Goal: Task Accomplishment & Management: Use online tool/utility

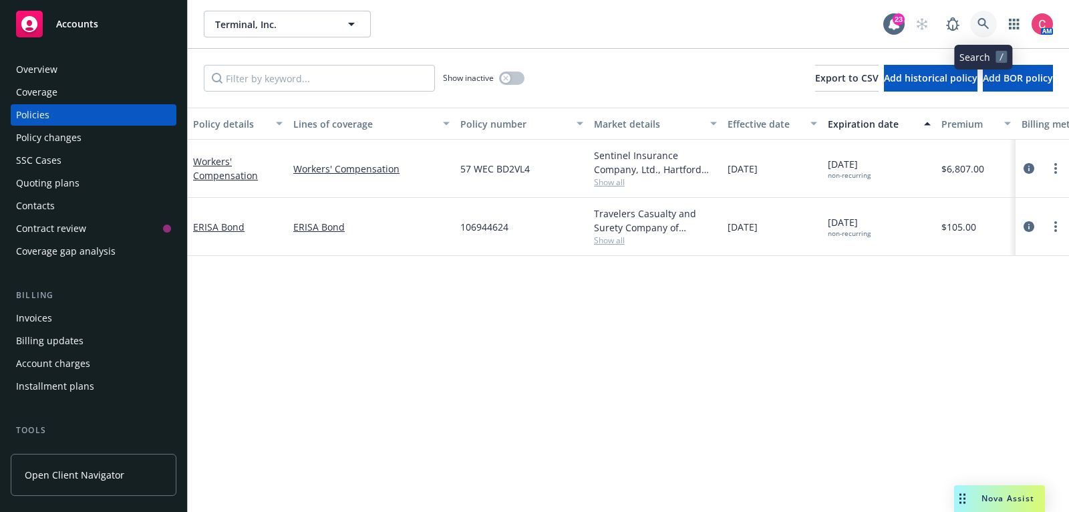
click at [981, 31] on link at bounding box center [983, 24] width 27 height 27
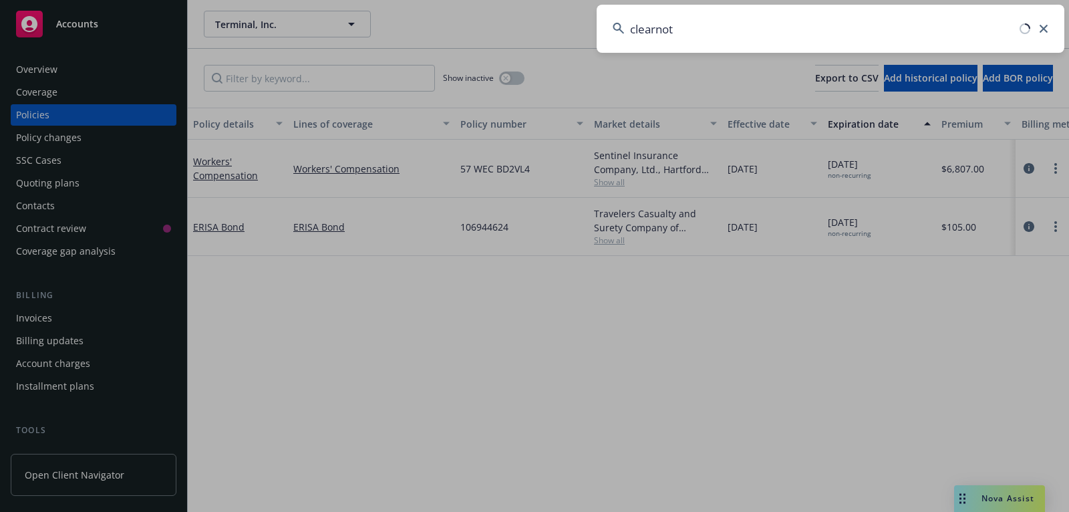
type input "clearnote"
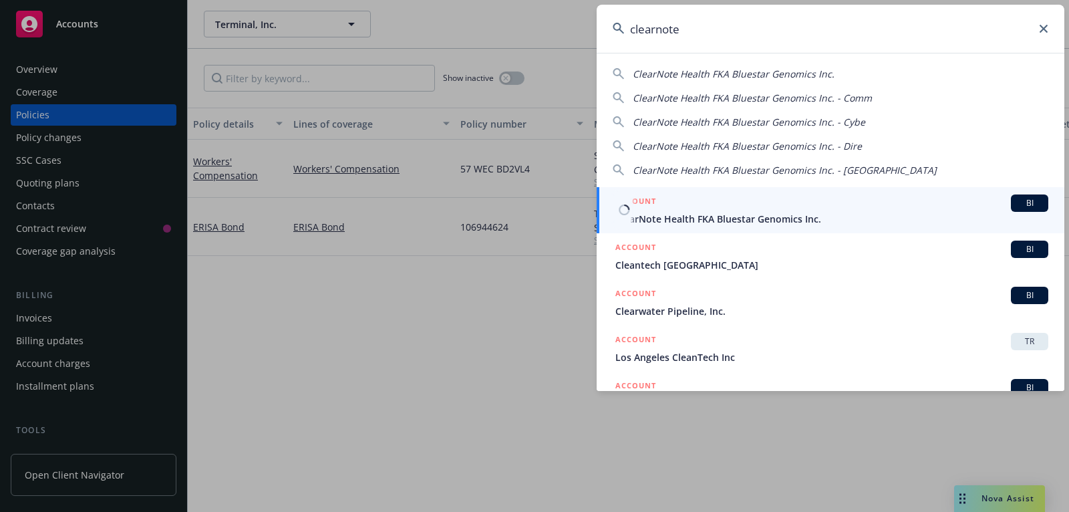
click at [763, 206] on div "ACCOUNT BI" at bounding box center [832, 202] width 433 height 17
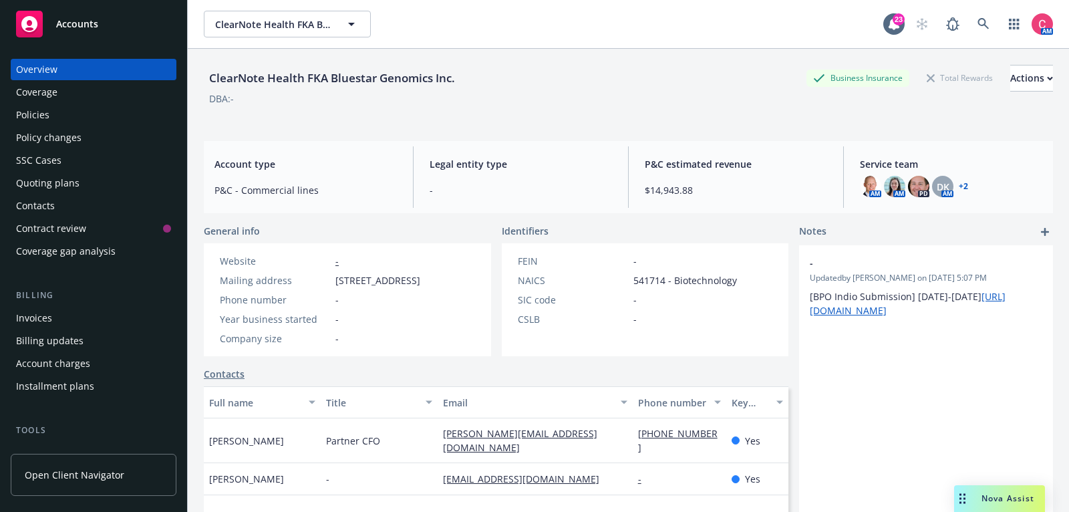
click at [132, 104] on div "Overview Coverage Policies Policy changes SSC Cases Quoting plans Contacts Cont…" at bounding box center [94, 160] width 166 height 203
click at [135, 111] on div "Policies" at bounding box center [93, 114] width 155 height 21
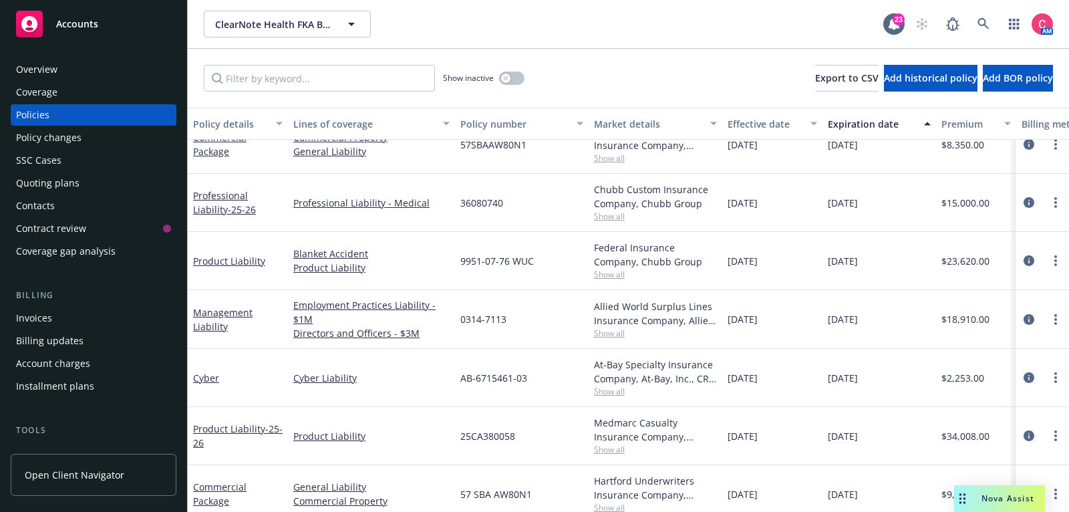
scroll to position [28, 0]
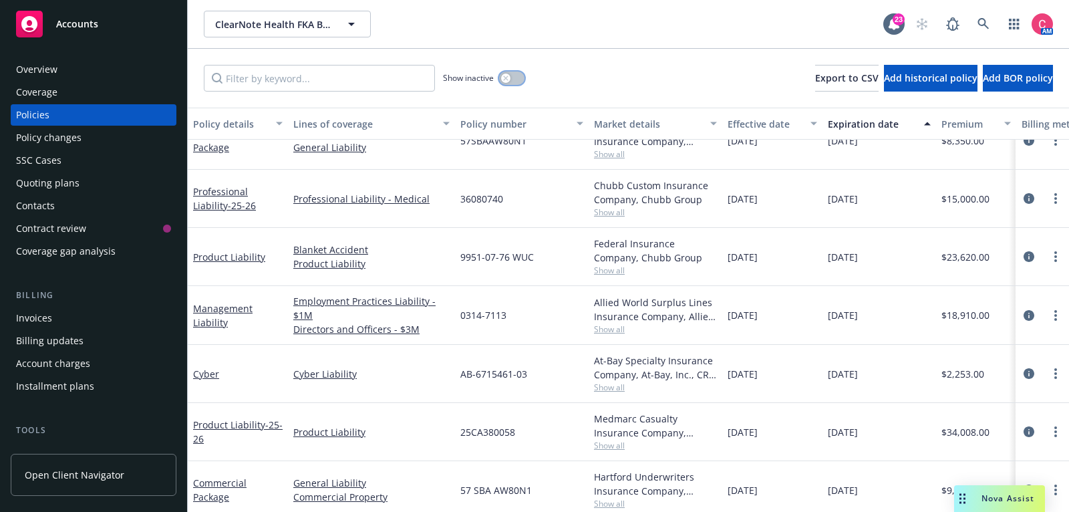
click at [517, 78] on button "button" at bounding box center [511, 78] width 25 height 13
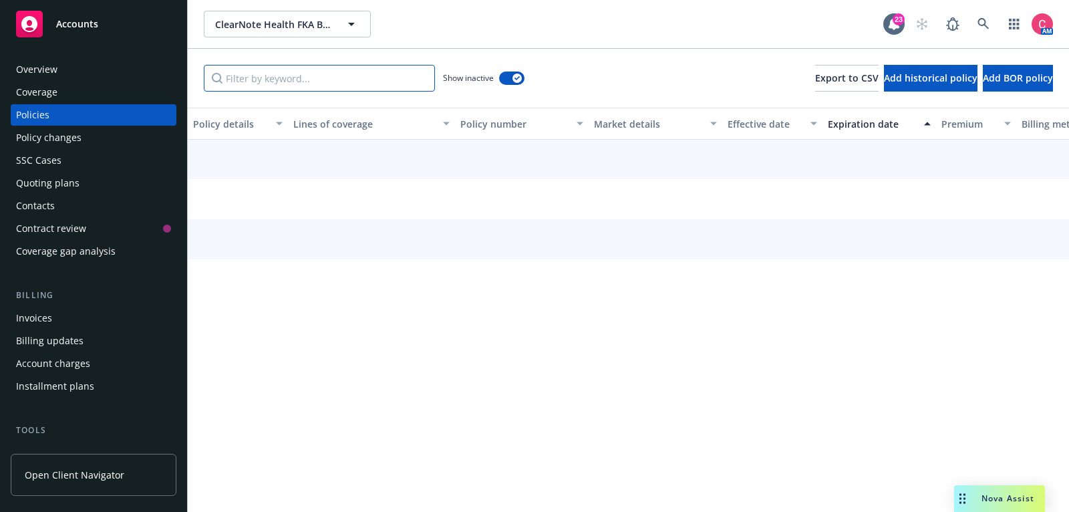
click at [382, 79] on input "Filter by keyword..." at bounding box center [319, 78] width 231 height 27
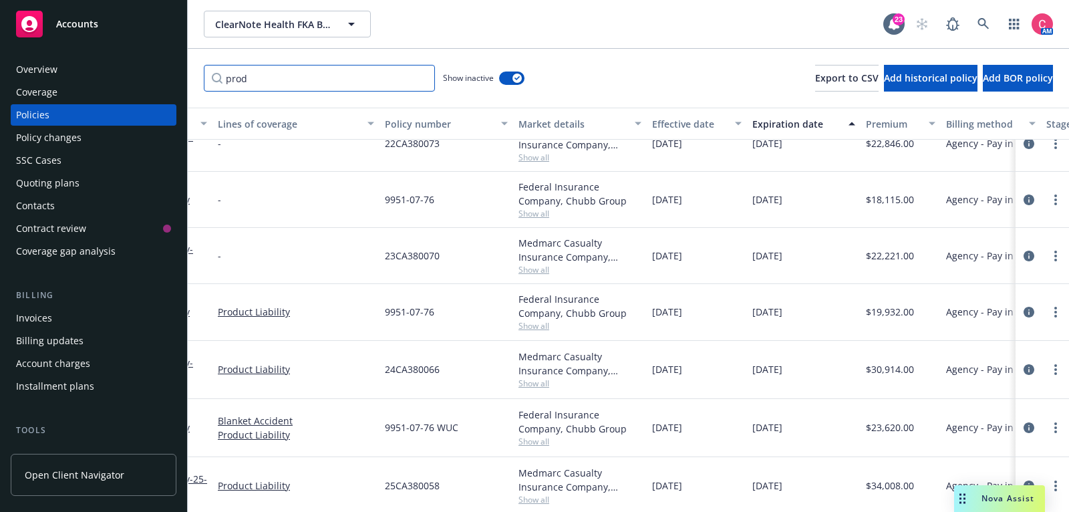
scroll to position [24, 0]
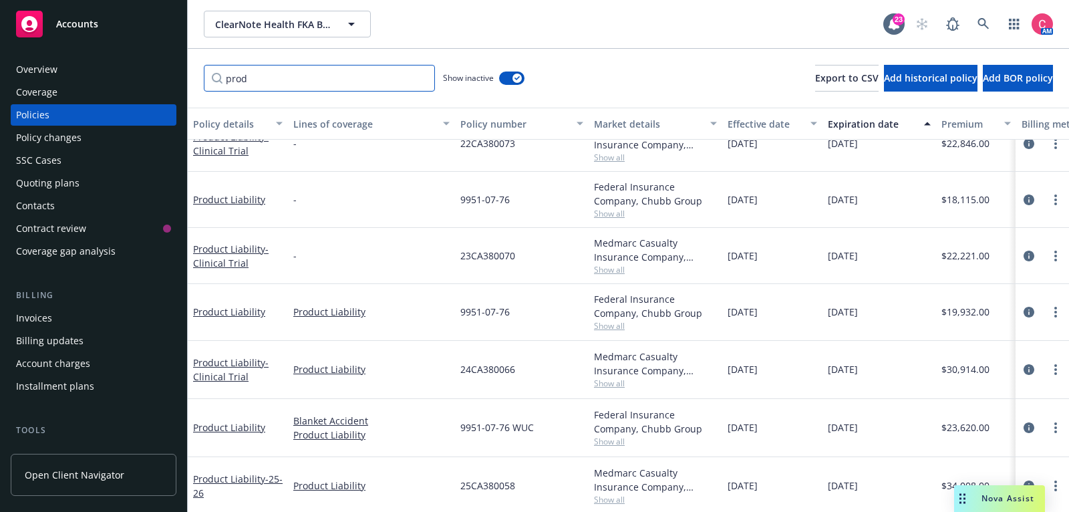
type input "prod"
click at [1028, 256] on icon "circleInformation" at bounding box center [1029, 256] width 11 height 11
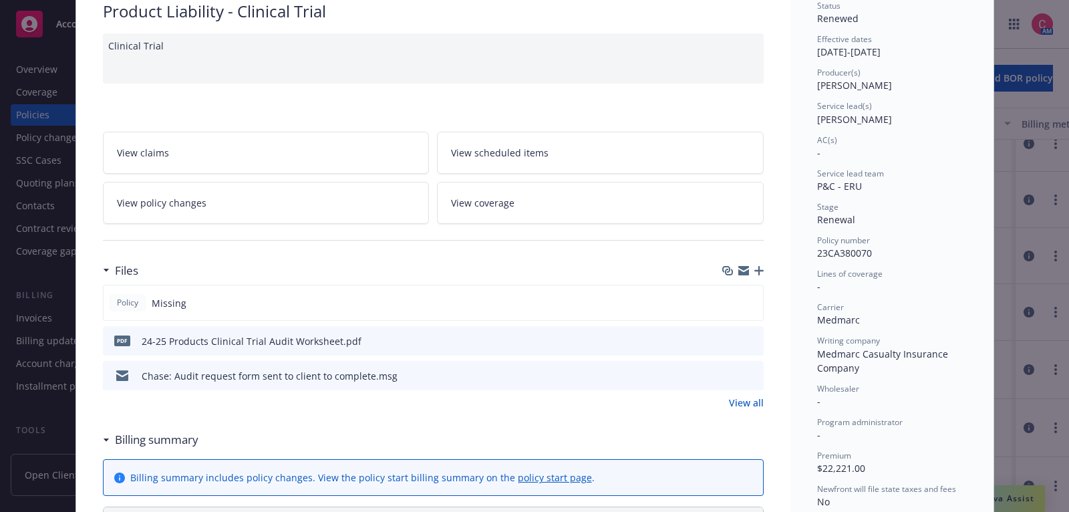
scroll to position [110, 0]
click at [756, 342] on button at bounding box center [753, 341] width 12 height 14
click at [755, 374] on icon "preview file" at bounding box center [751, 374] width 12 height 9
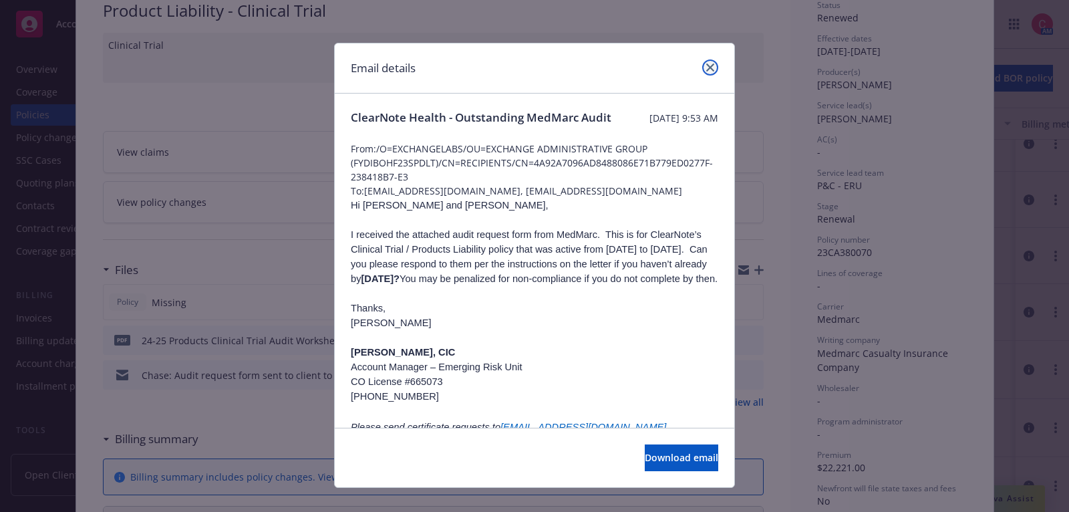
click at [714, 68] on icon "close" at bounding box center [710, 67] width 8 height 8
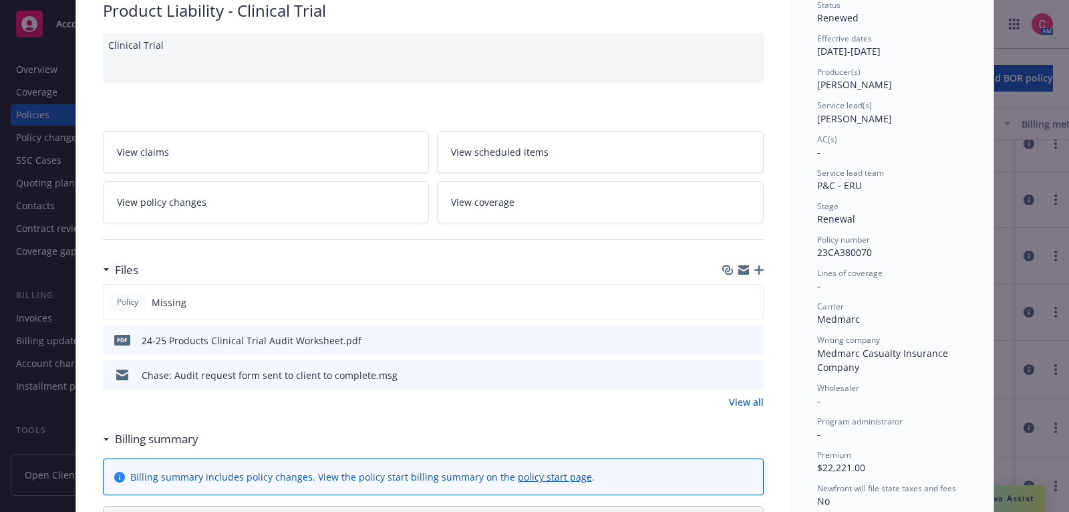
click at [753, 337] on icon "preview file" at bounding box center [751, 339] width 12 height 9
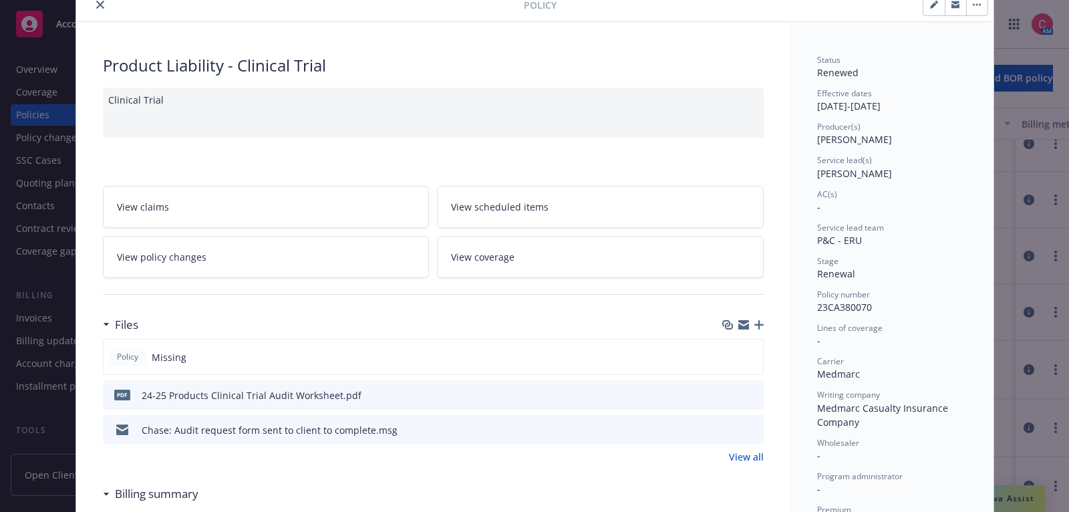
scroll to position [0, 0]
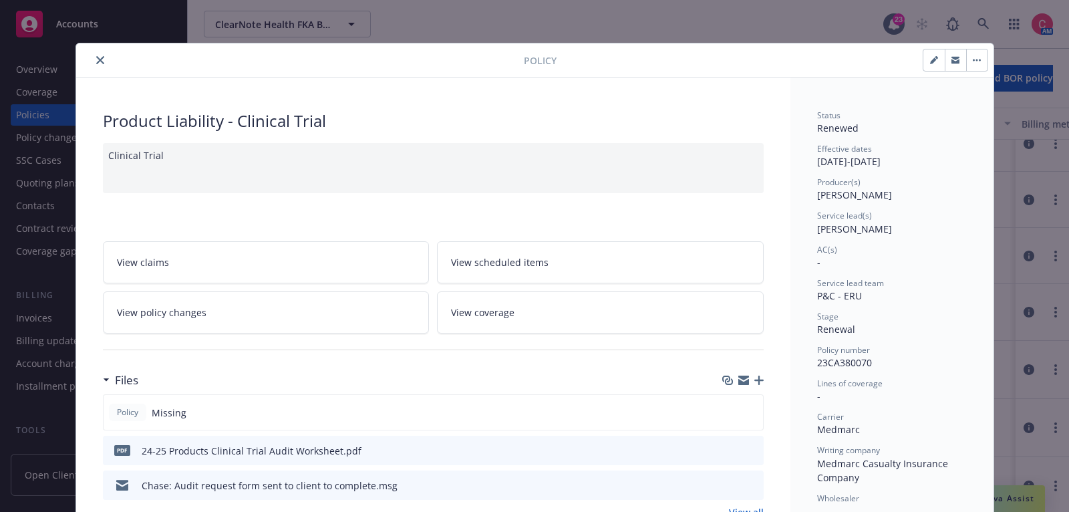
click at [100, 63] on button "close" at bounding box center [100, 60] width 16 height 16
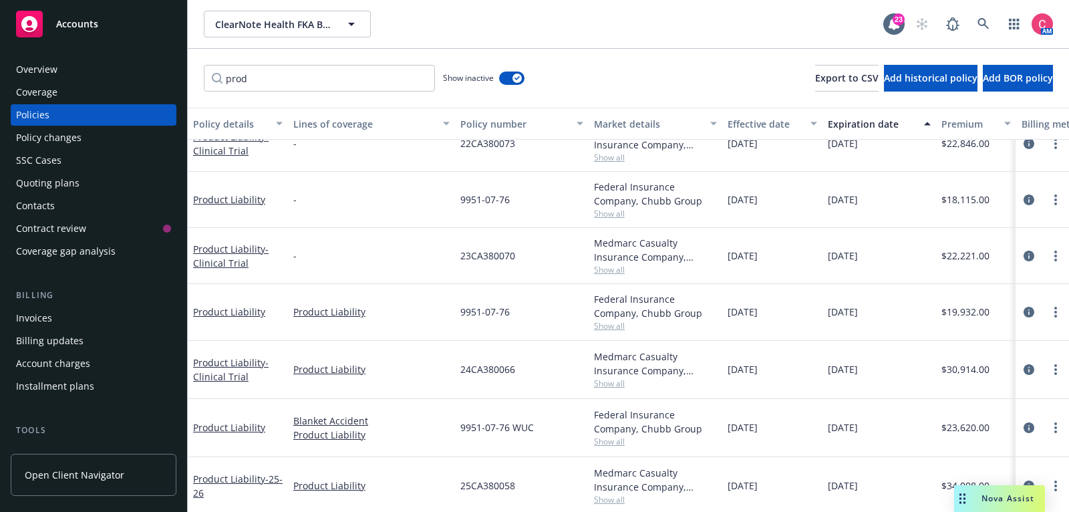
click at [74, 323] on div "Invoices" at bounding box center [93, 317] width 155 height 21
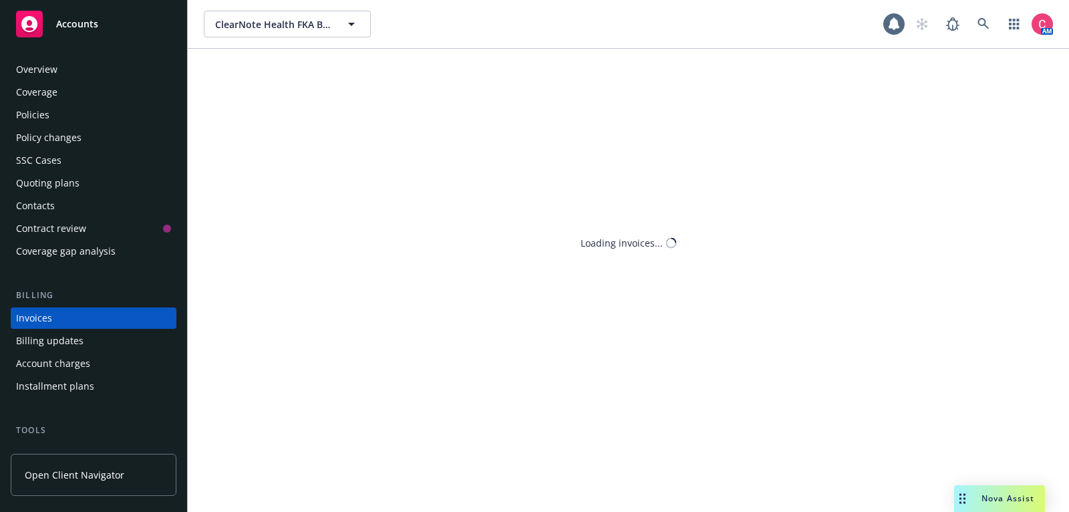
scroll to position [40, 0]
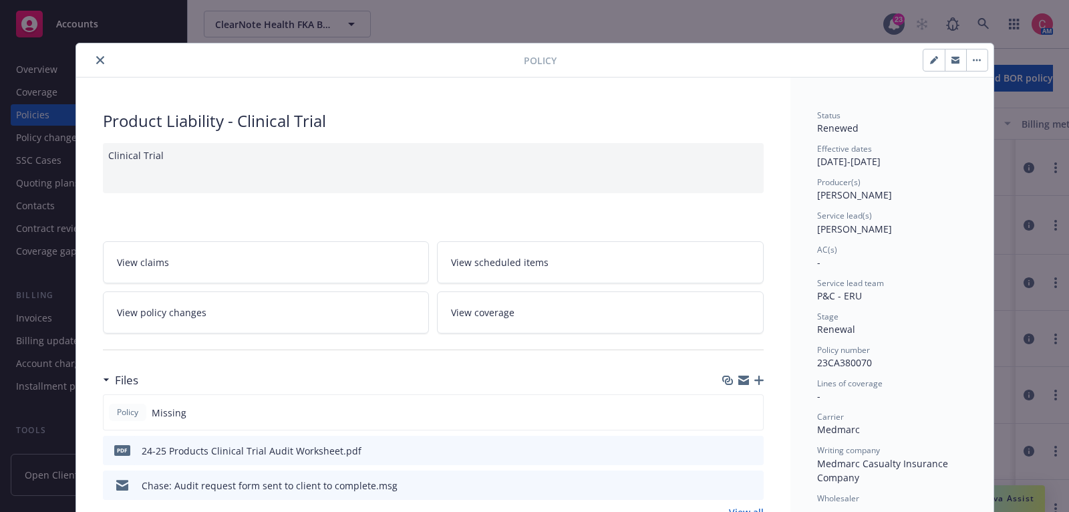
scroll to position [39, 0]
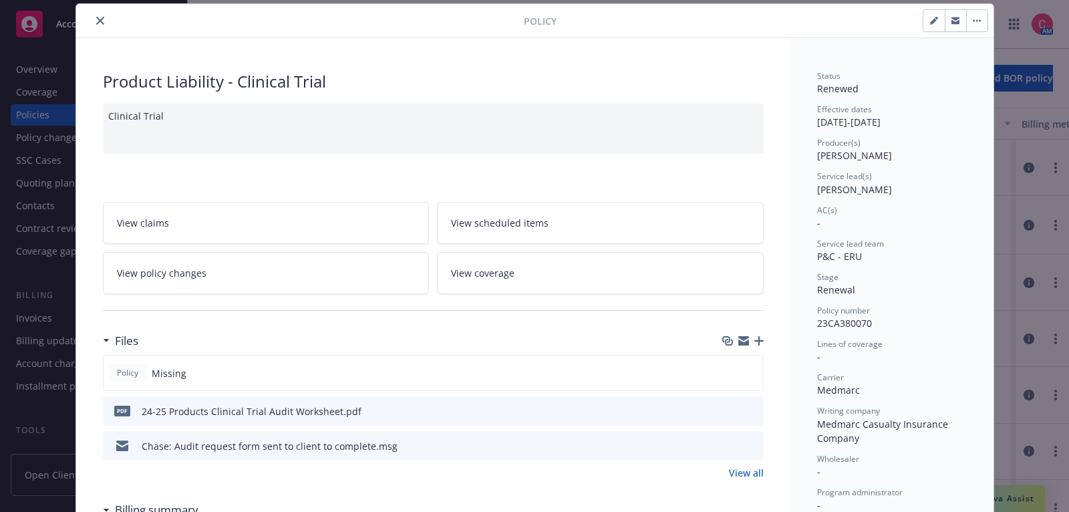
click at [92, 13] on div at bounding box center [303, 21] width 442 height 16
click at [96, 23] on icon "close" at bounding box center [100, 21] width 8 height 8
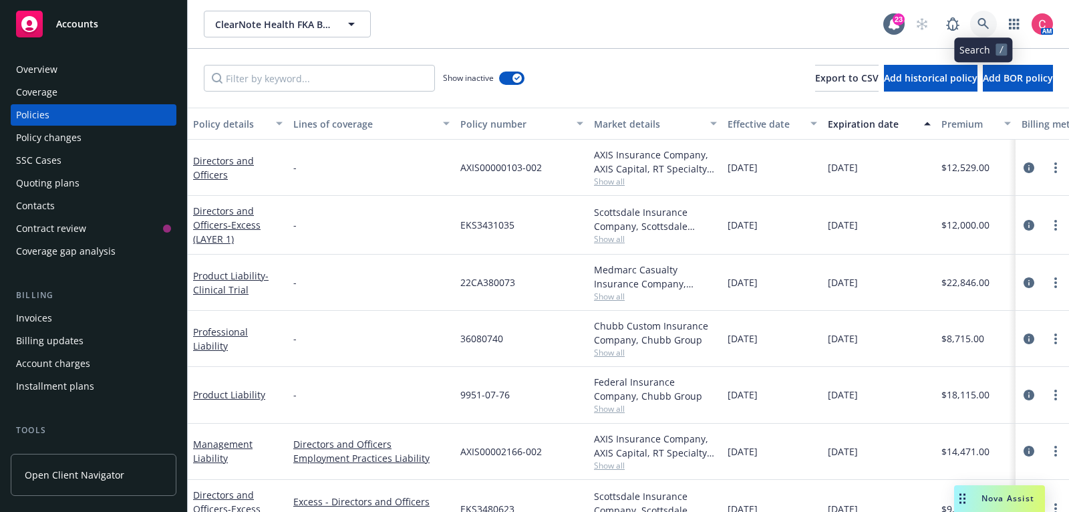
click at [986, 23] on icon at bounding box center [984, 24] width 12 height 12
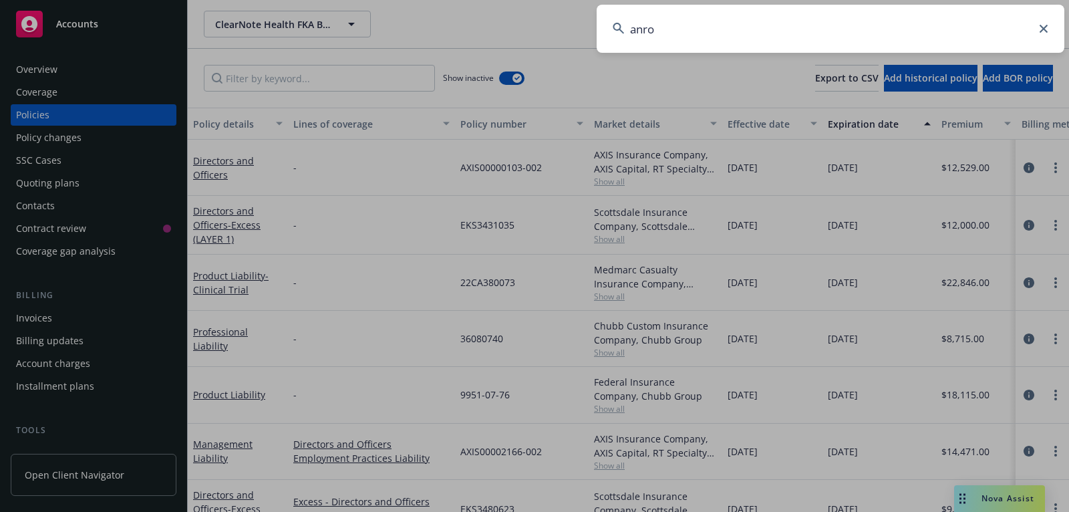
type input "anrok"
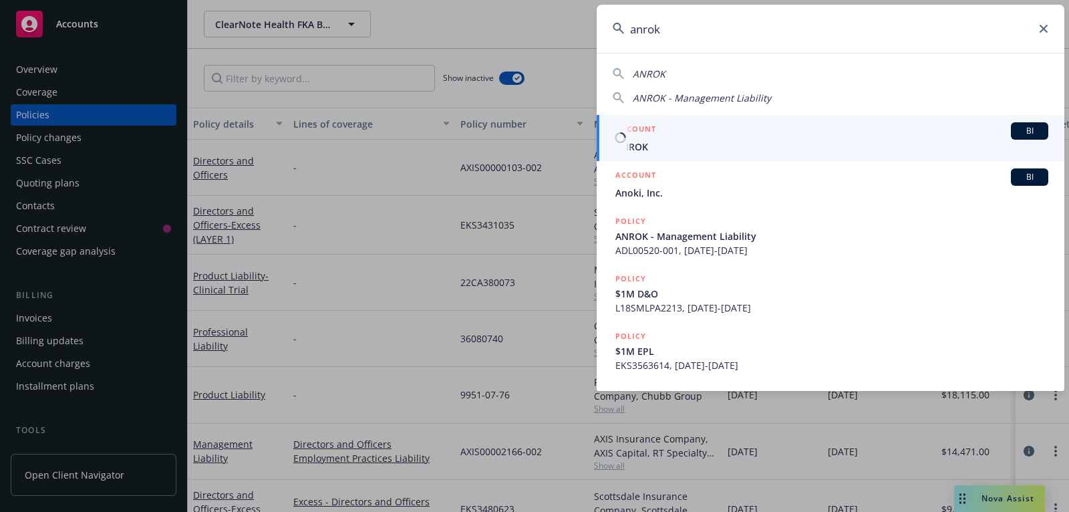
click at [957, 116] on link "ACCOUNT BI ANROK" at bounding box center [831, 138] width 468 height 46
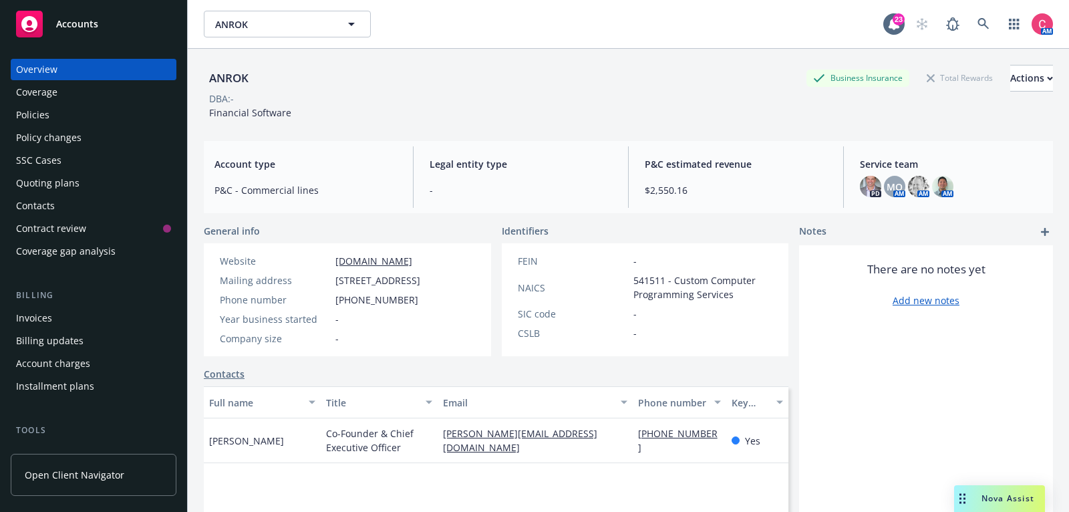
click at [109, 184] on div "Quoting plans" at bounding box center [93, 182] width 155 height 21
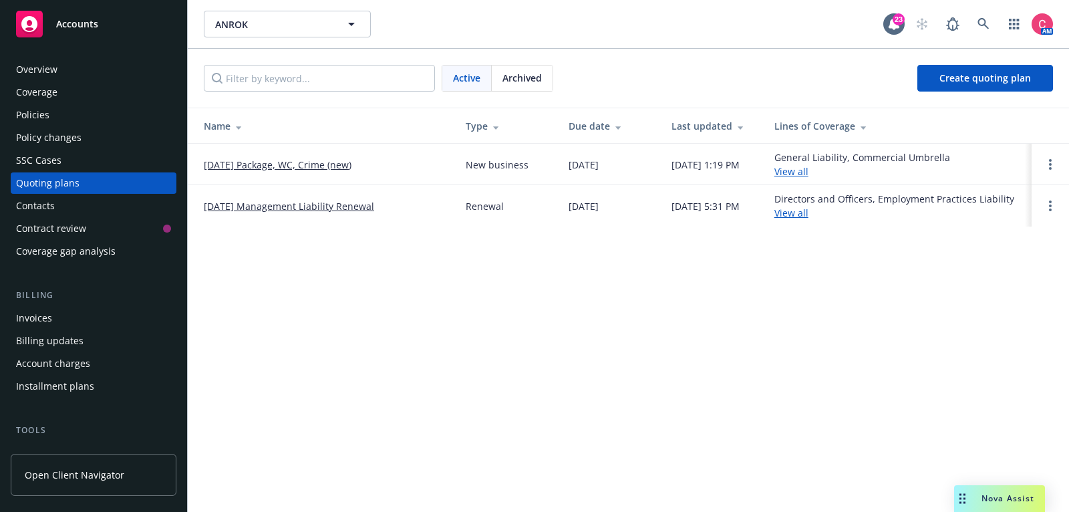
click at [264, 163] on link "[DATE] Package, WC, Crime (new)" at bounding box center [278, 165] width 148 height 14
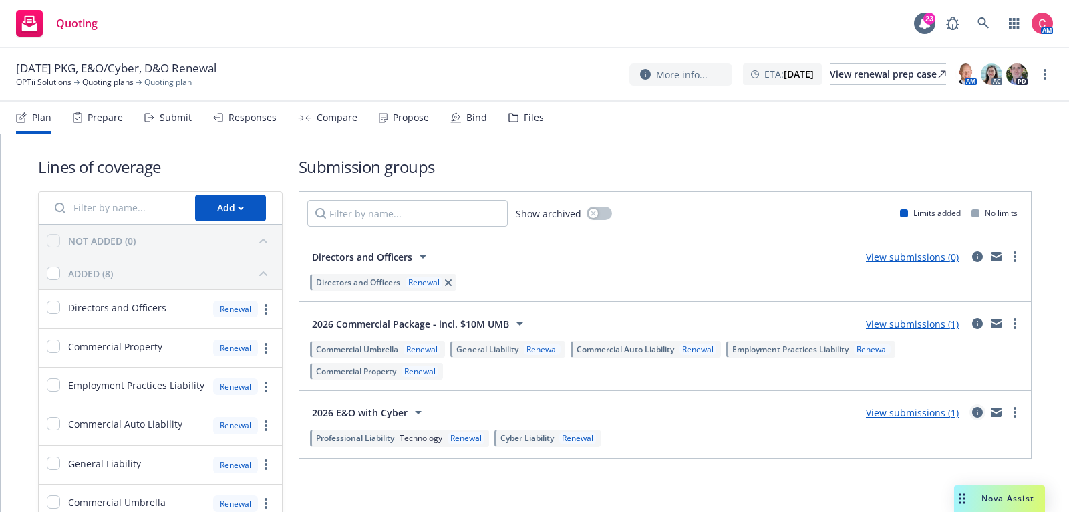
click at [983, 411] on icon "circleInformation" at bounding box center [977, 412] width 11 height 11
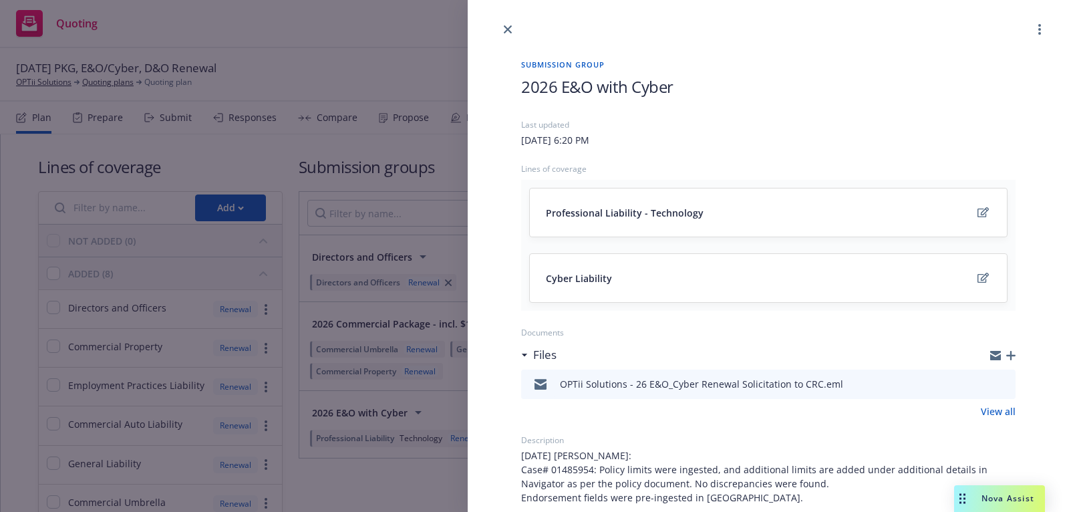
click at [1011, 352] on icon "button" at bounding box center [1011, 355] width 9 height 9
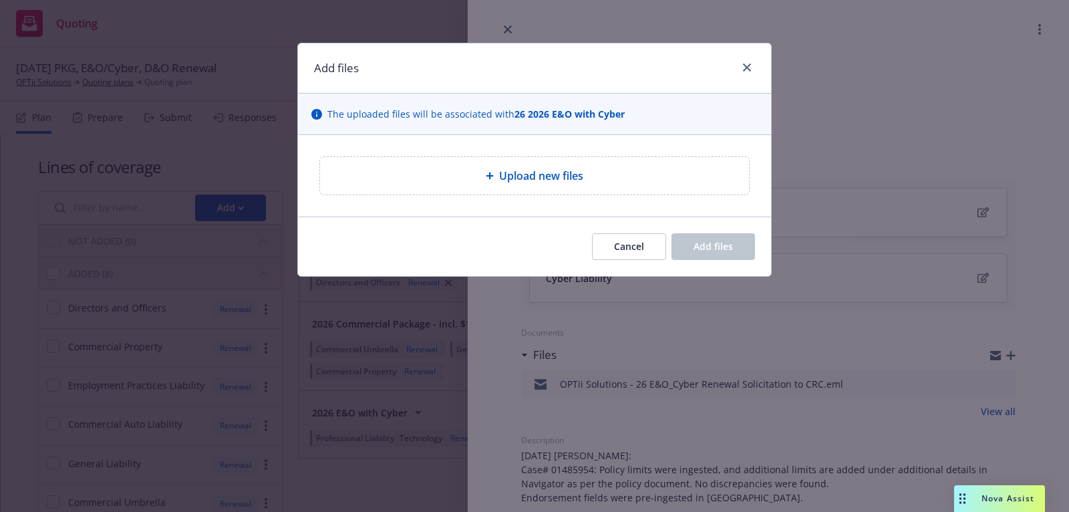
click at [674, 175] on div "Upload new files" at bounding box center [535, 176] width 408 height 16
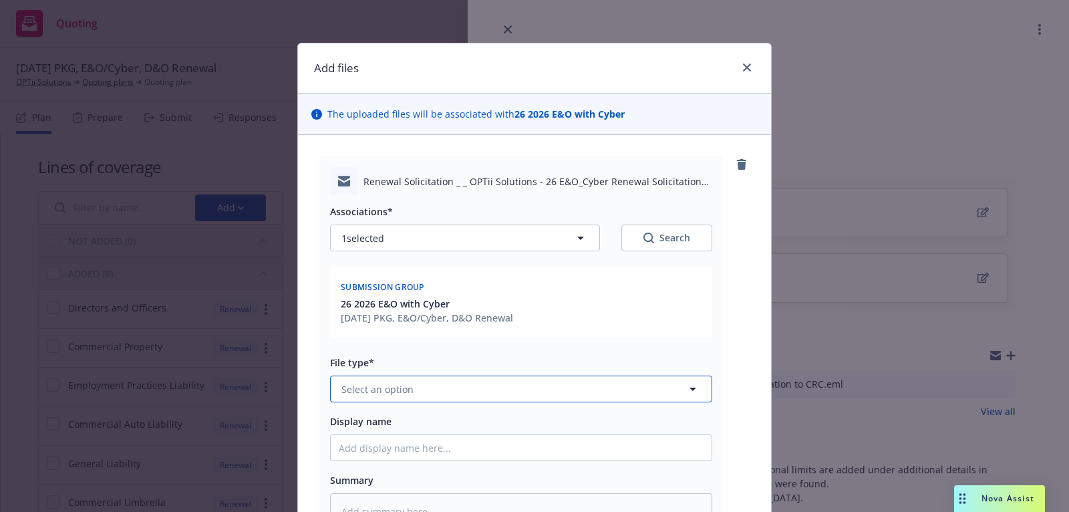
click at [443, 386] on button "Select an option" at bounding box center [521, 389] width 382 height 27
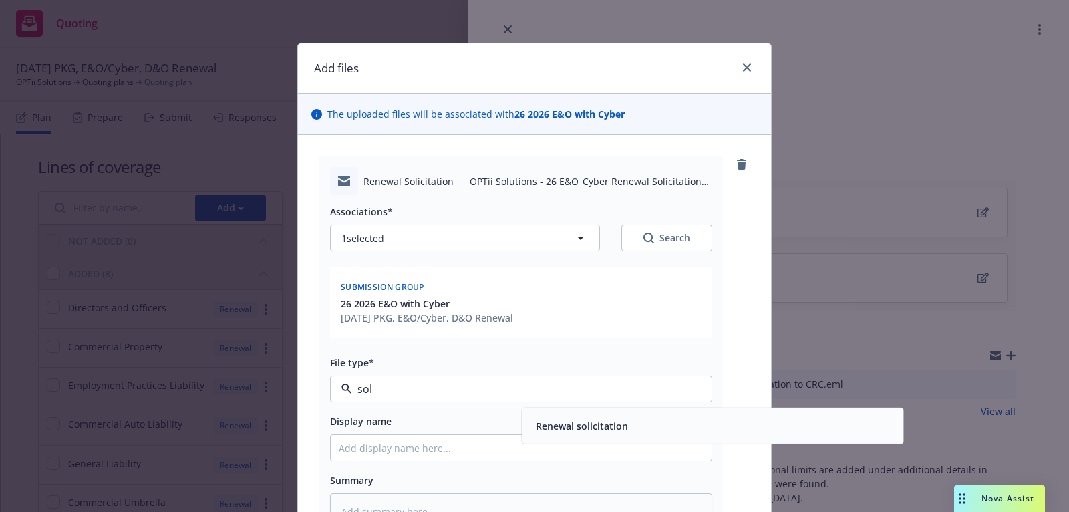
type input "sol"
click at [614, 443] on input "Display name" at bounding box center [521, 447] width 381 height 25
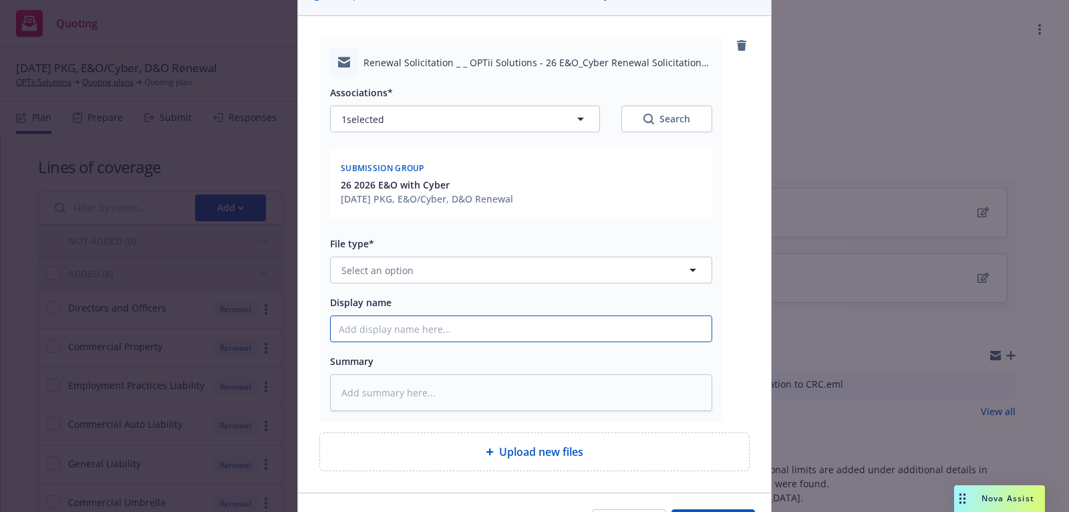
scroll to position [164, 0]
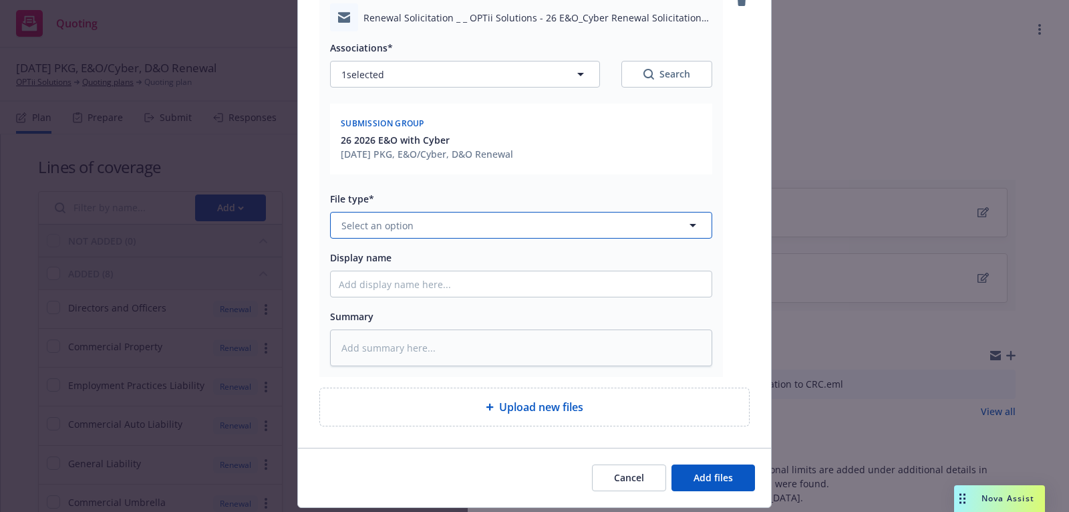
click at [604, 237] on button "Select an option" at bounding box center [521, 225] width 382 height 27
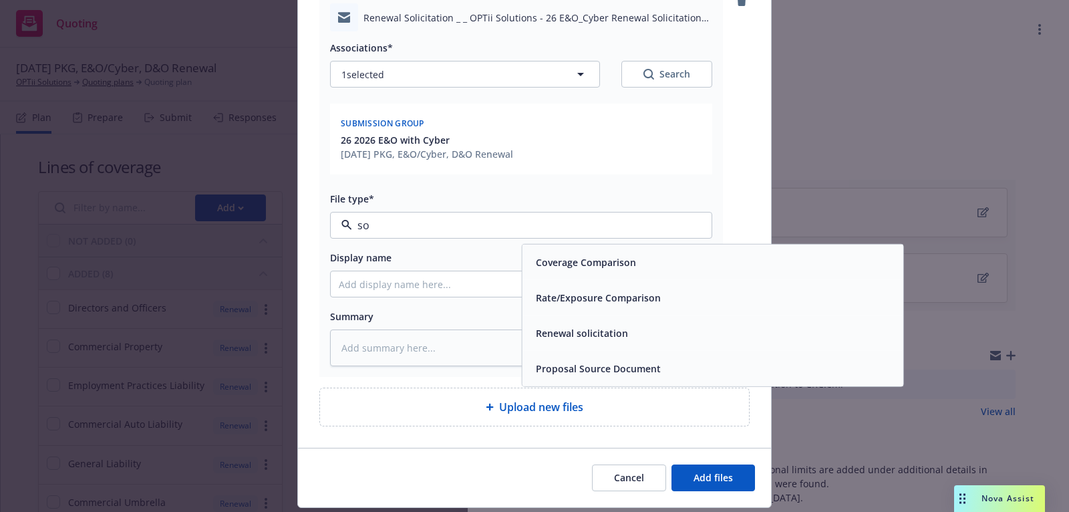
type input "sol"
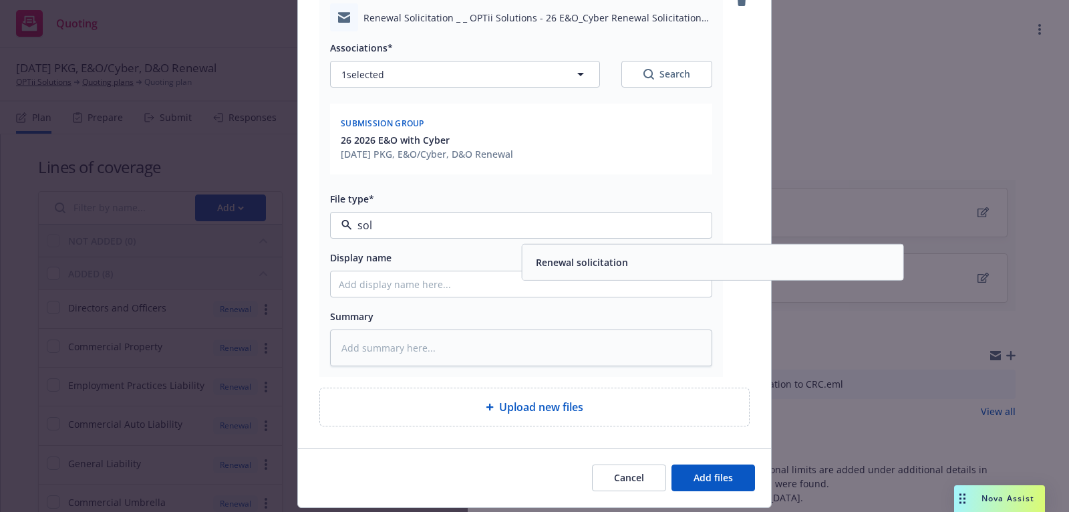
click at [646, 262] on div "Renewal solicitation" at bounding box center [713, 262] width 365 height 19
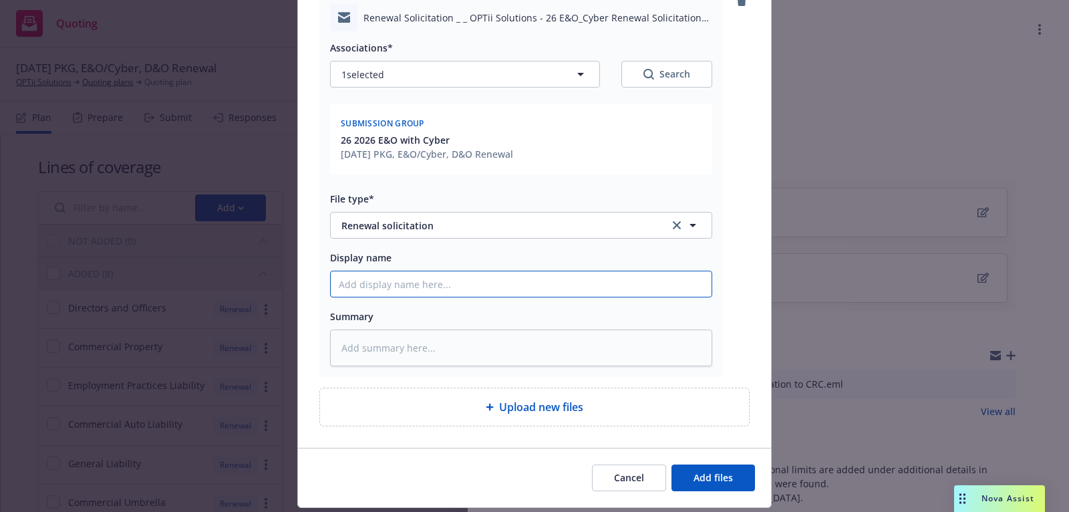
click at [615, 289] on input "Display name" at bounding box center [521, 283] width 381 height 25
type textarea "x"
type input "2"
type textarea "x"
type input "25"
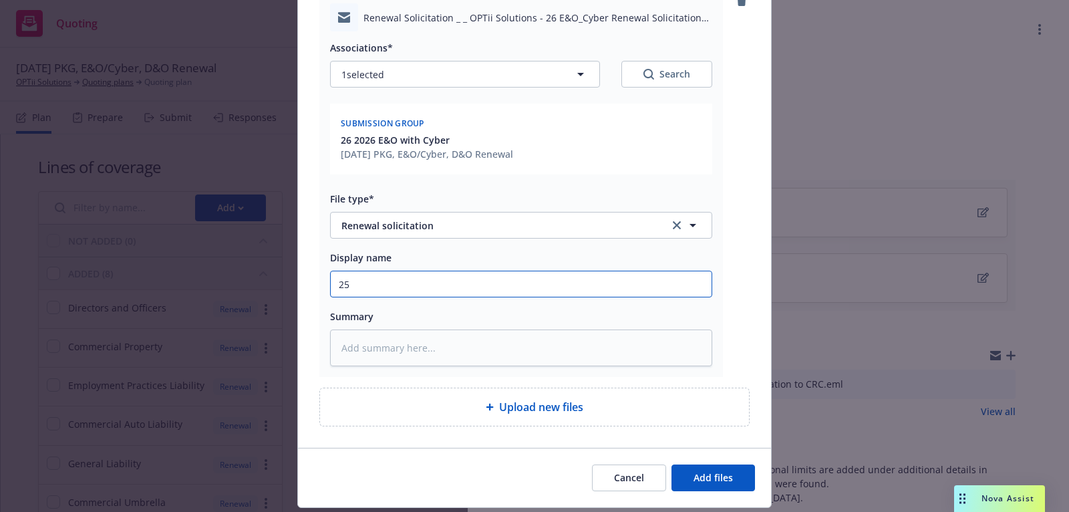
type textarea "x"
type input "25"
type textarea "x"
type input "25 E"
type textarea "x"
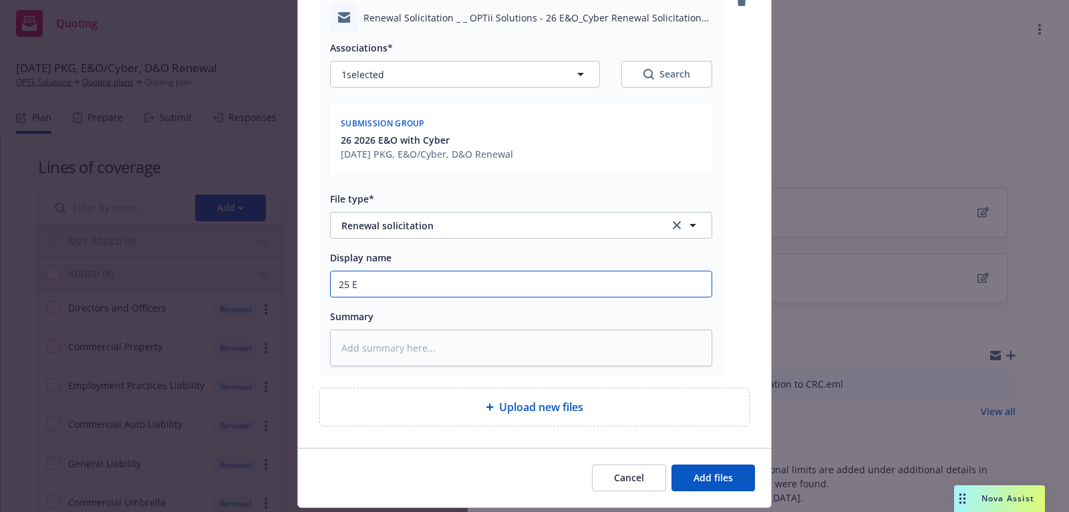
type input "25 E&"
type textarea "x"
type input "25 E&O"
type textarea "x"
type input "25 E&"
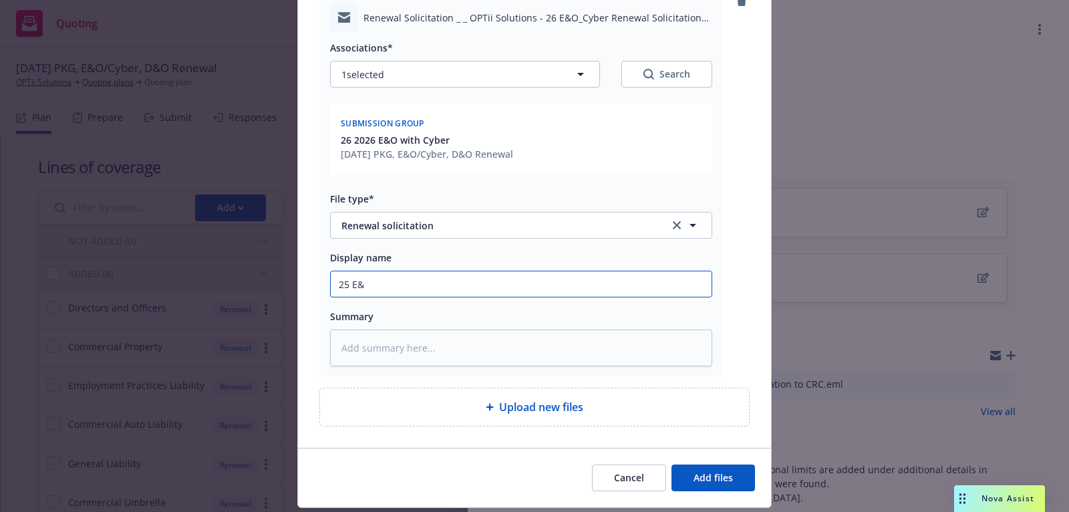
type textarea "x"
type input "25 E"
type textarea "x"
type input "25"
type textarea "x"
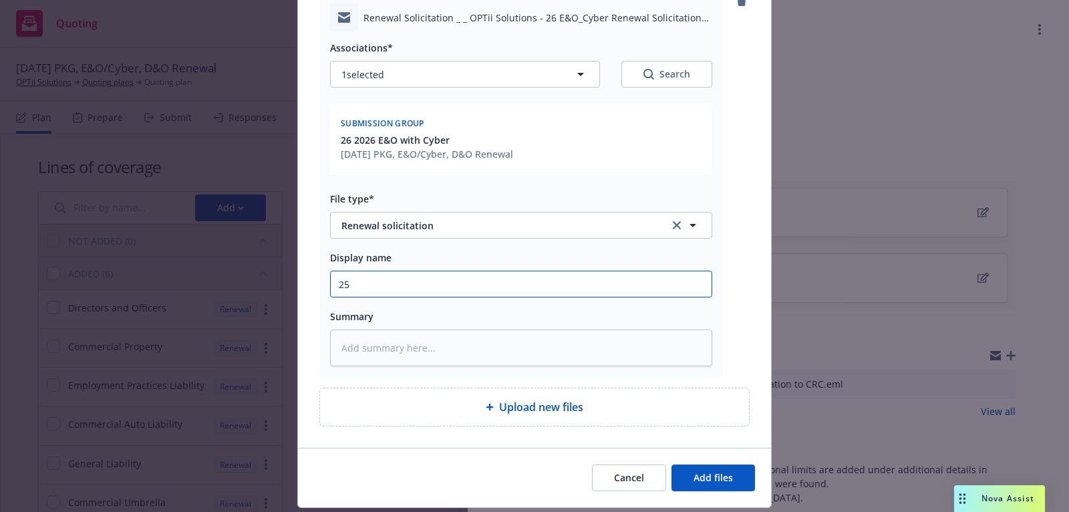
type input "25"
type textarea "x"
type input "2"
type textarea "x"
type input "26"
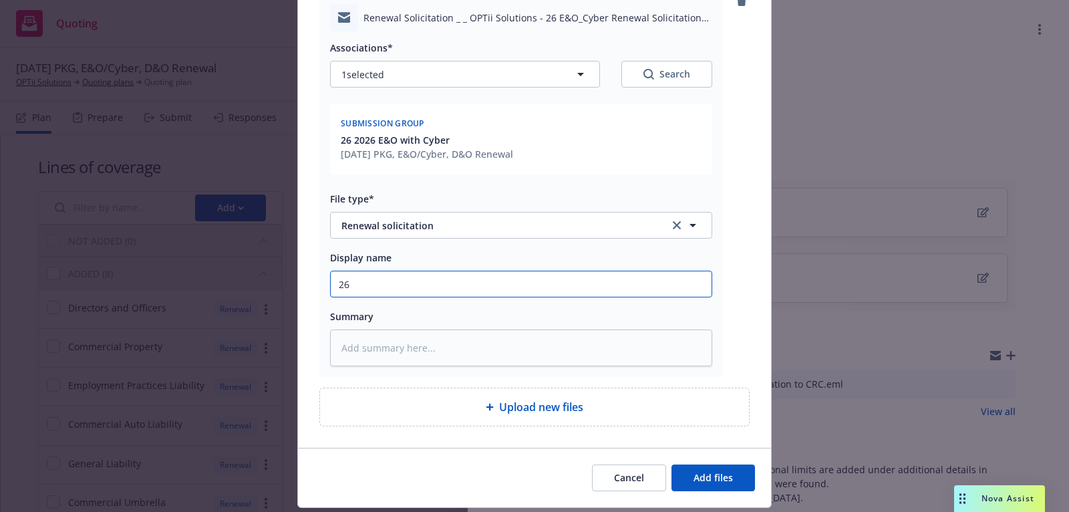
type textarea "x"
type input "26"
type textarea "x"
type input "26 E"
type textarea "x"
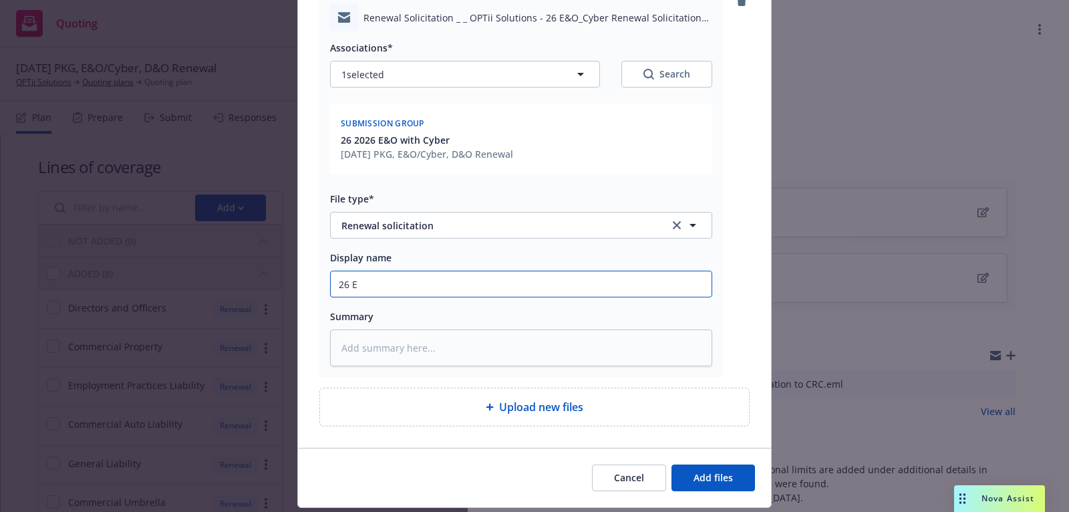
type input "26 E&"
type textarea "x"
type input "26 E&O"
type textarea "x"
type input "26 E&O/"
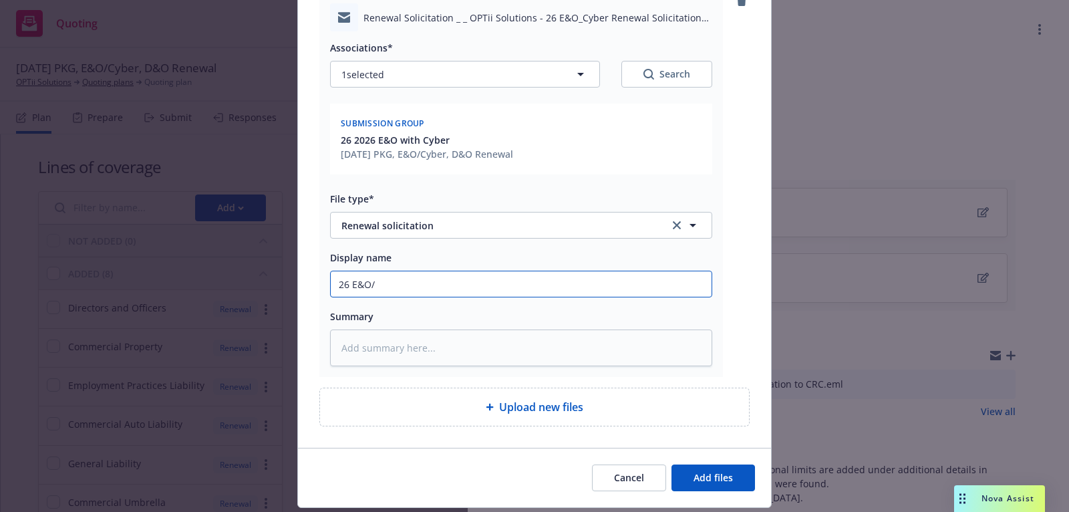
type textarea "x"
type input "26 E&O/C"
type textarea "x"
type input "26 E&O/Cy"
type textarea "x"
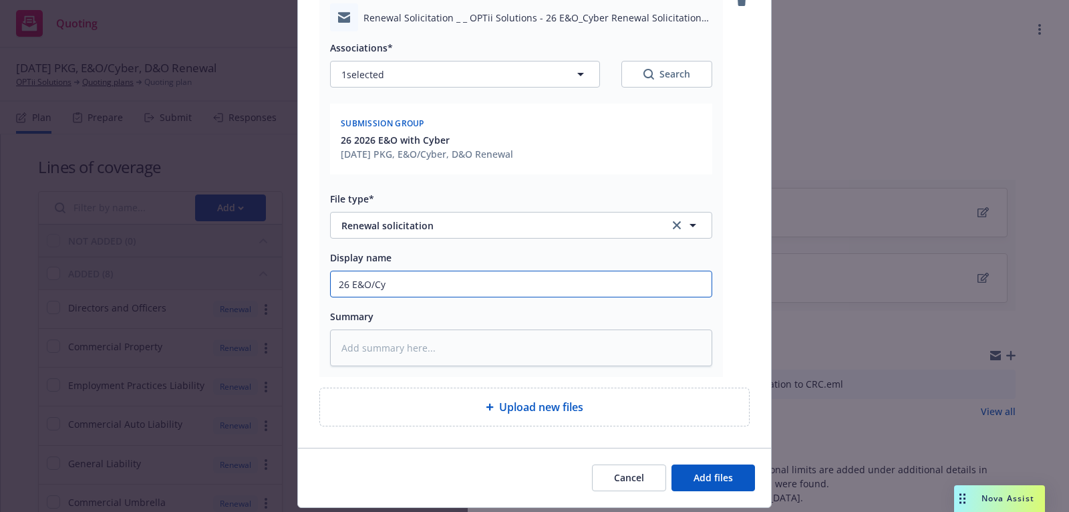
type input "26 E&O/Cyb"
type textarea "x"
type input "26 E&O/Cybe"
type textarea "x"
type input "26 E&O/Cyber"
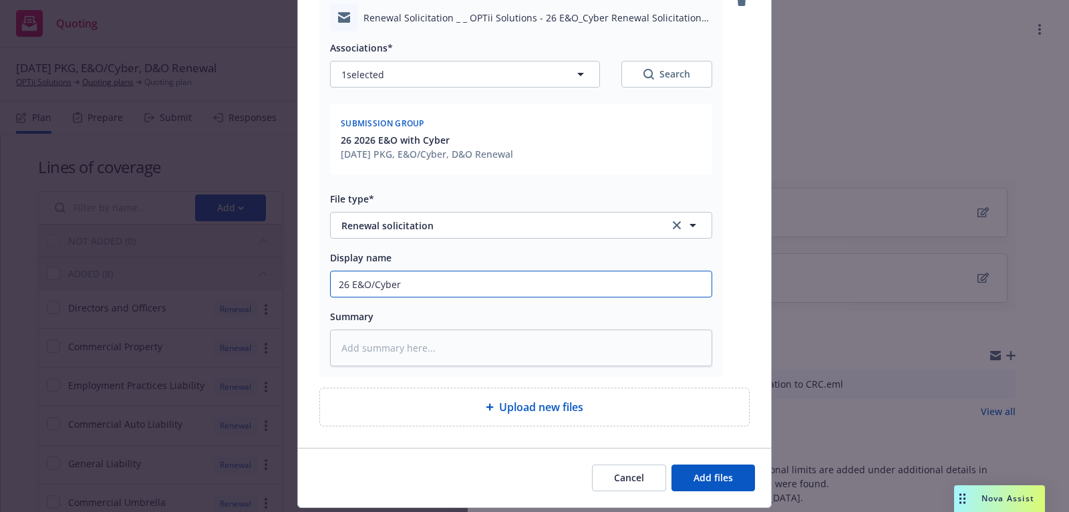
type textarea "x"
type input "26 E&O/Cyber"
type textarea "x"
type input "26 E&O/Cyber R"
type textarea "x"
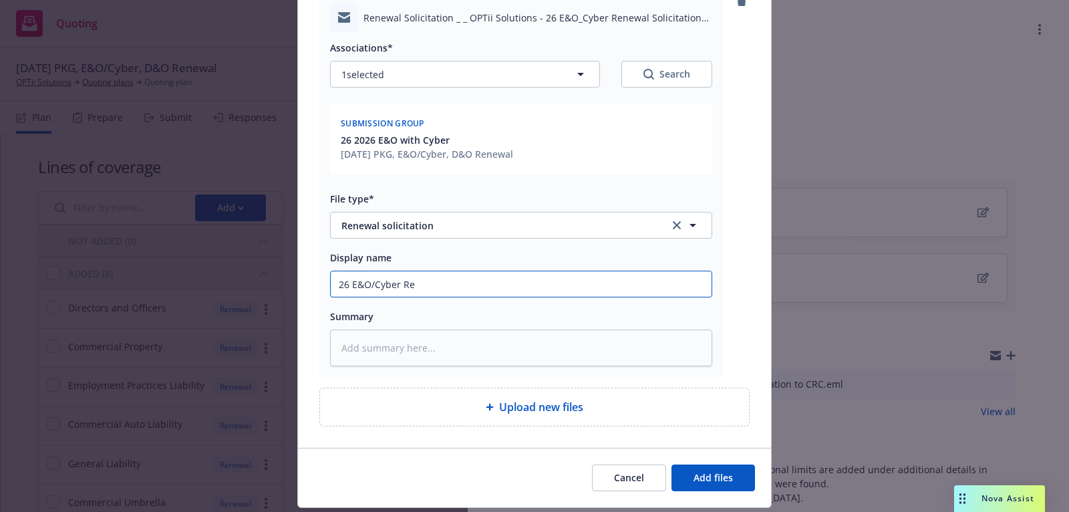
type input "26 E&O/Cyber Ren"
type textarea "x"
type input "26 E&O/Cyber Rene"
type textarea "x"
type input "26 E&O/Cyber Renew"
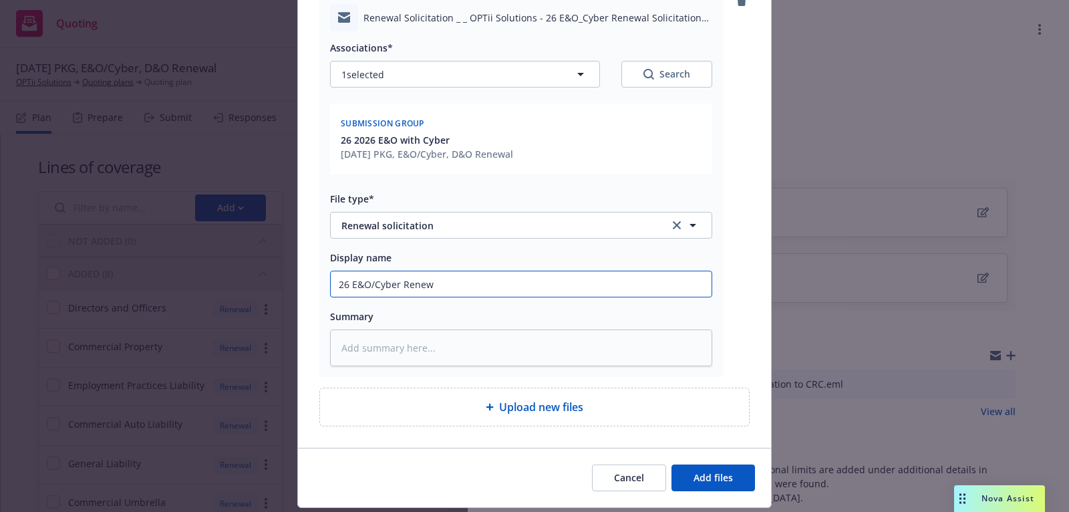
type textarea "x"
type input "26 E&O/Cyber Renewal"
type textarea "x"
type input "26 E&O/Cyber Renewal"
type textarea "x"
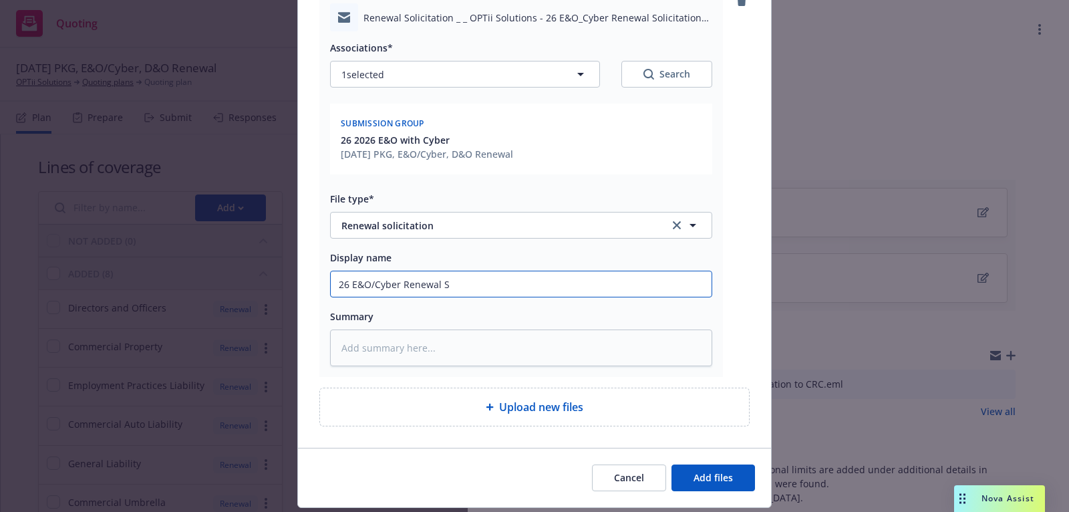
type input "26 E&O/Cyber Renewal SO"
type textarea "x"
type input "26 E&O/Cyber Renewal SOl"
type textarea "x"
type input "26 E&O/Cyber Renewal SOli"
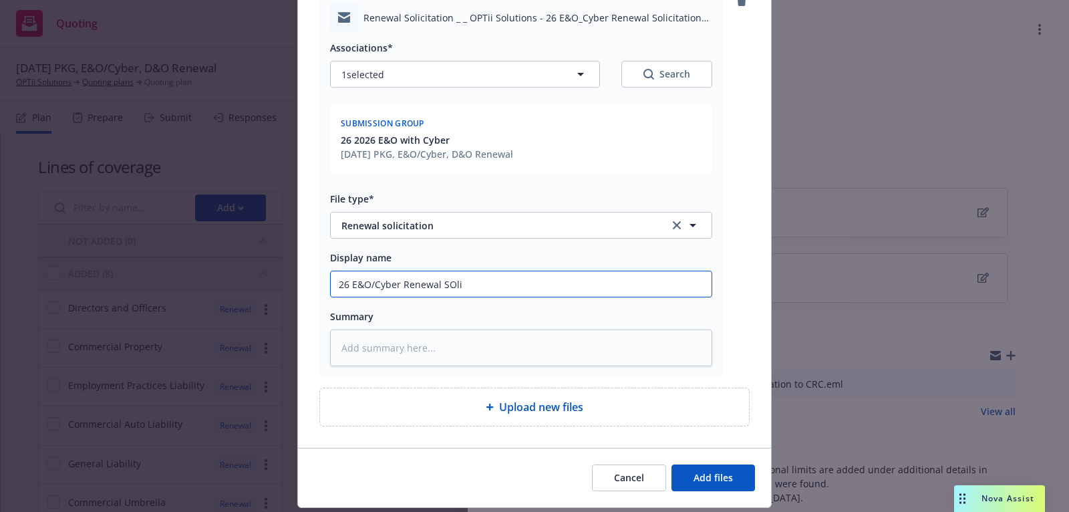
type textarea "x"
type input "26 E&O/Cyber Renewal SOl"
type textarea "x"
type input "26 E&O/Cyber Renewal SO"
type textarea "x"
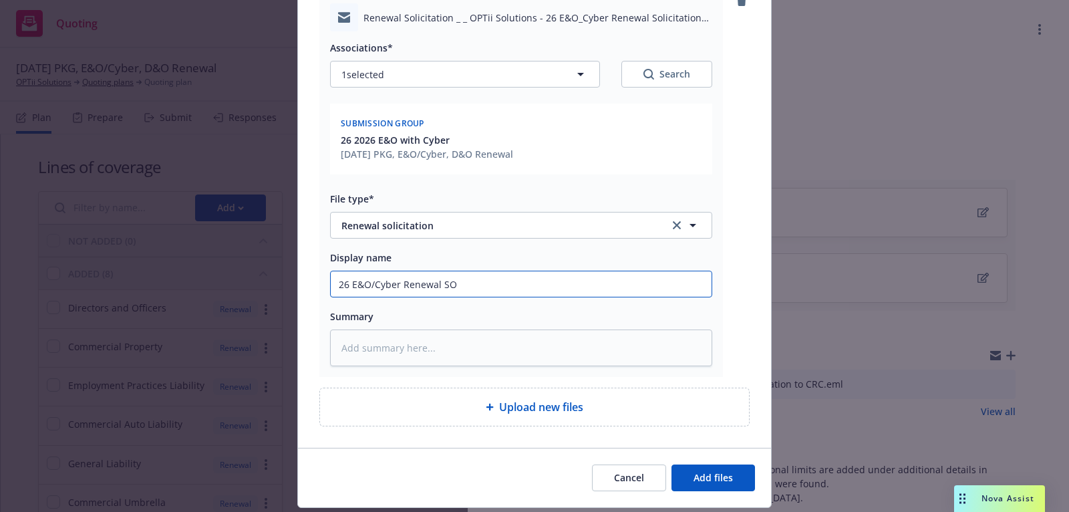
type input "26 E&O/Cyber Renewal S"
type textarea "x"
type input "26 E&O/Cyber Renewal"
type textarea "x"
type input "26 E&O/Cyber Renewal A"
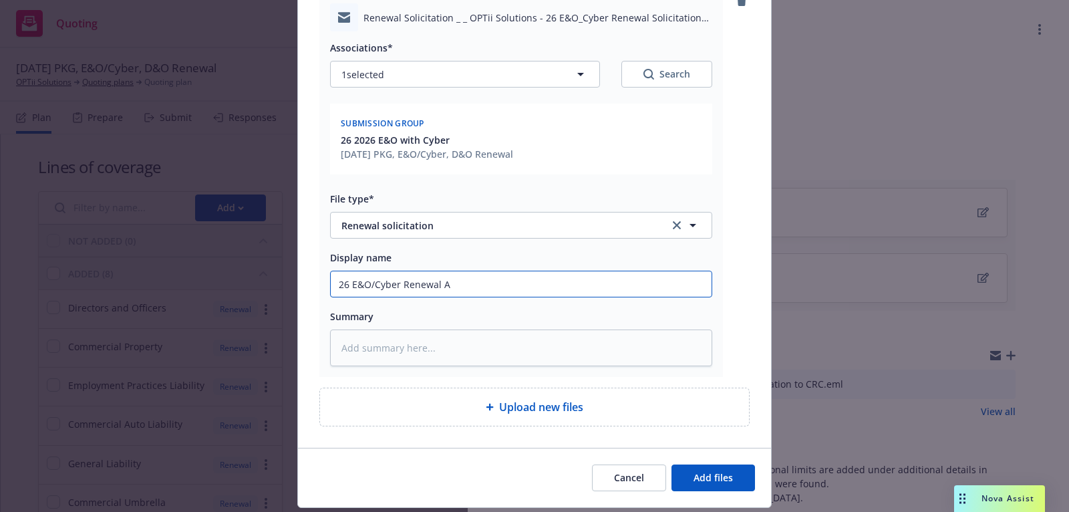
type textarea "x"
type input "26 E&O/Cyber Renewal Ap"
type textarea "x"
type input "26 E&O/Cyber Renewal App"
type textarea "x"
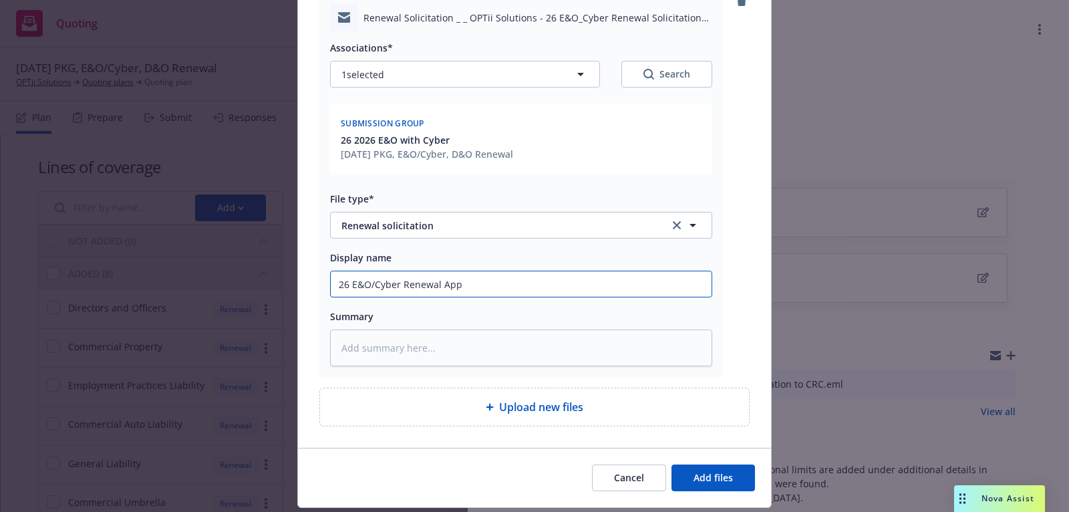
type input "26 E&O/Cyber Renewal Apps"
type textarea "x"
type input "26 E&O/Cyber Renewal Apps/"
type textarea "x"
type input "26 E&O/Cyber Renewal Apps/r"
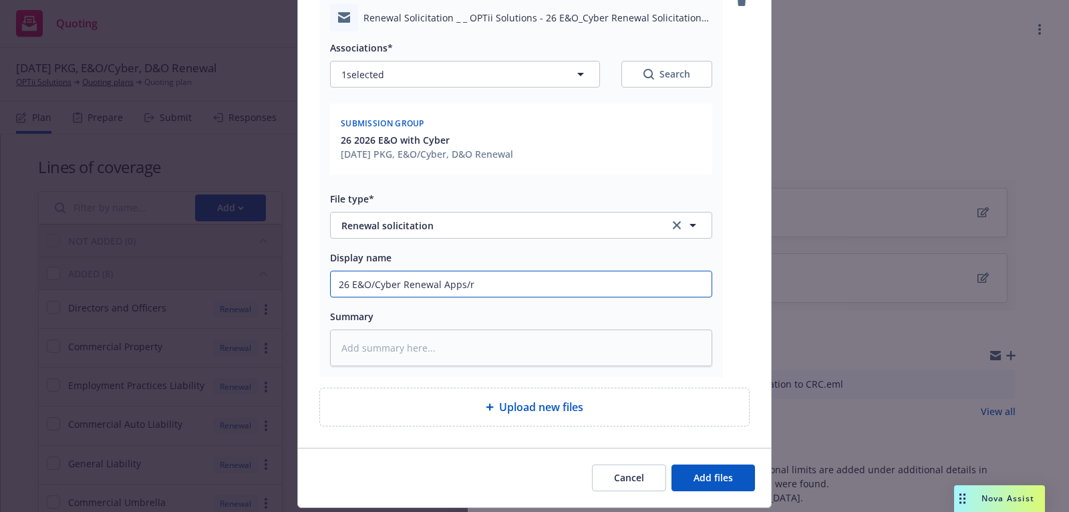
type textarea "x"
type input "26 E&O/Cyber Renewal Apps/re"
type textarea "x"
type input "26 E&O/Cyber Renewal Apps/req"
type textarea "x"
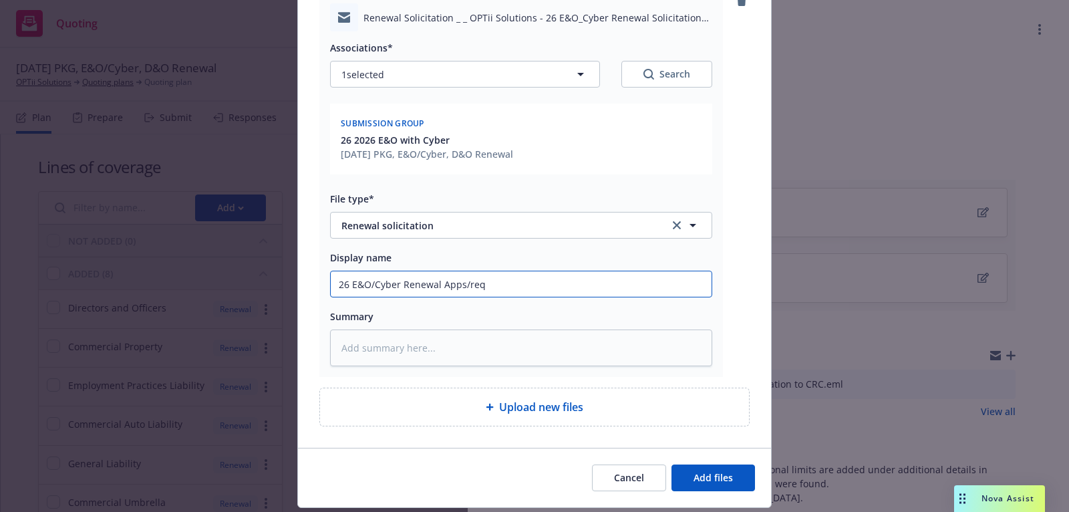
type input "26 E&O/Cyber Renewal Apps/requ"
type textarea "x"
type input "26 E&O/Cyber Renewal Apps/requir"
type textarea "x"
type input "26 E&O/Cyber Renewal Apps/require"
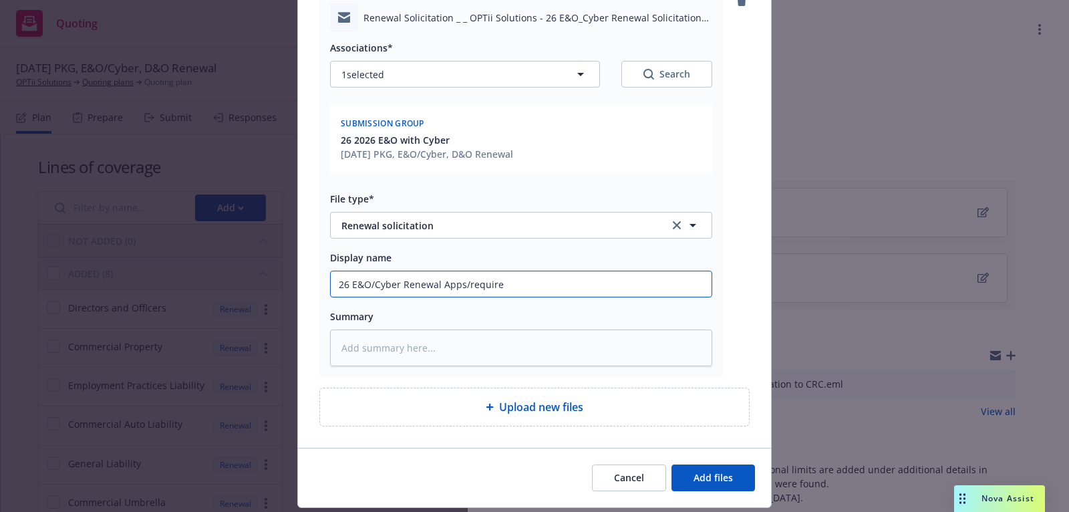
type textarea "x"
type input "26 E&O/Cyber Renewal Apps/requireme"
type textarea "x"
type input "26 E&O/Cyber Renewal Apps/requiremen"
type textarea "x"
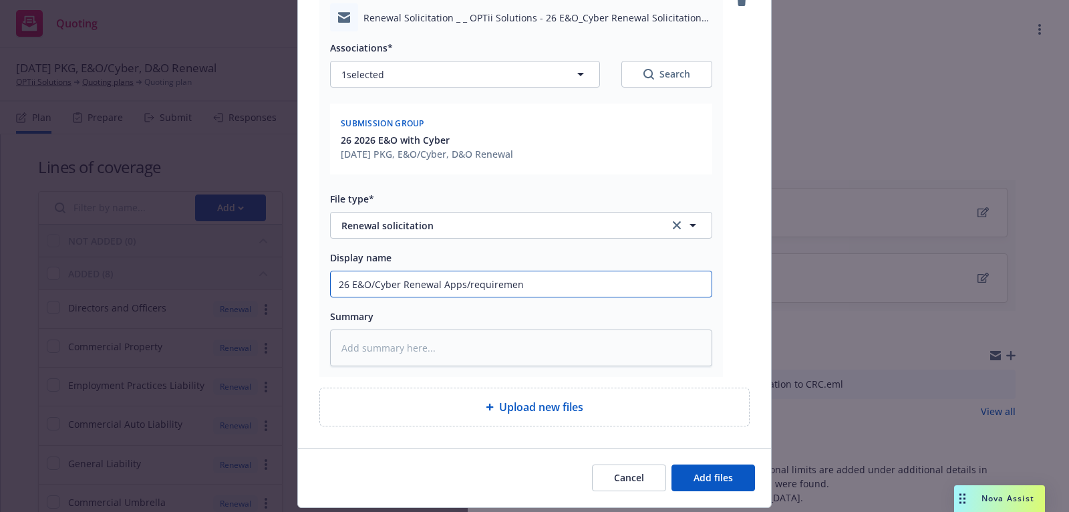
type input "26 E&O/Cyber Renewal Apps/requirement"
type textarea "x"
type input "26 E&O/Cyber Renewal Apps/requirements"
type textarea "x"
type input "26 E&O/Cyber Renewal Apps/requirements"
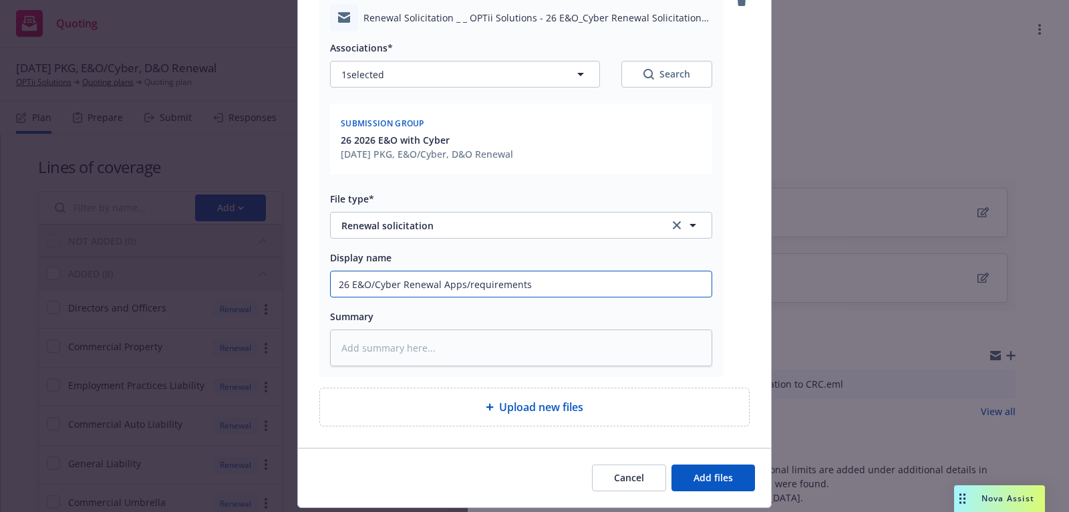
type textarea "x"
type input "26 E&O/Cyber Renewal Apps/requirements r"
type textarea "x"
type input "26 E&O/Cyber Renewal Apps/requirements re"
type textarea "x"
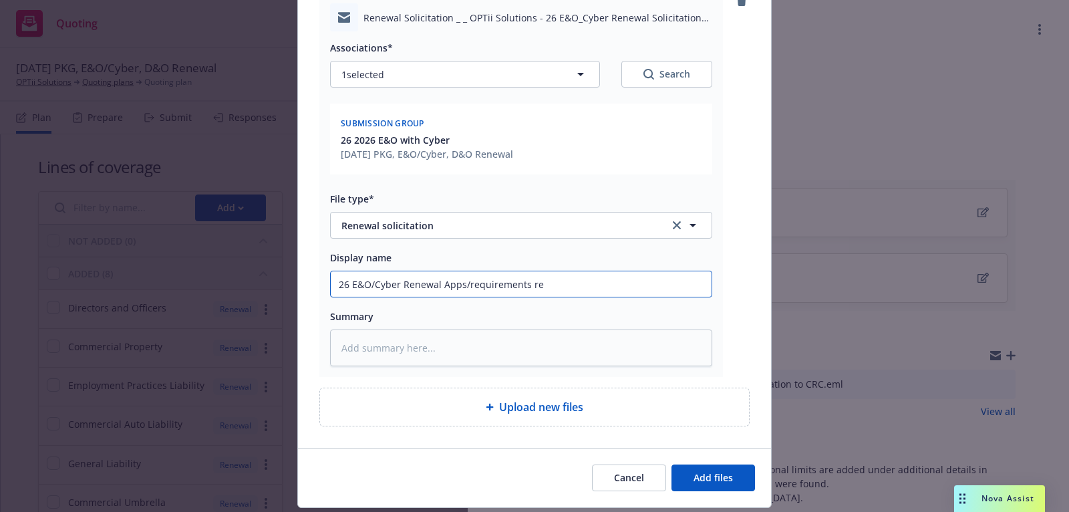
type input "26 E&O/Cyber Renewal Apps/requirements rec"
type textarea "x"
type input "26 E&O/Cyber Renewal Apps/requirements rece"
type textarea "x"
type input "26 E&O/Cyber Renewal Apps/requirements recei"
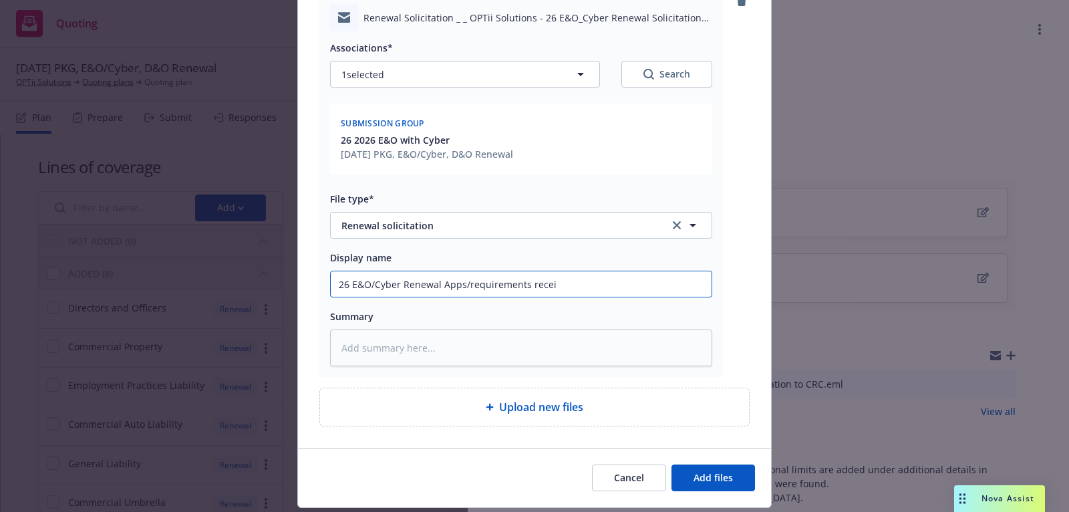
type textarea "x"
type input "26 E&O/Cyber Renewal Apps/requirements receiv"
type textarea "x"
type input "26 E&O/Cyber Renewal Apps/requirements receive"
type textarea "x"
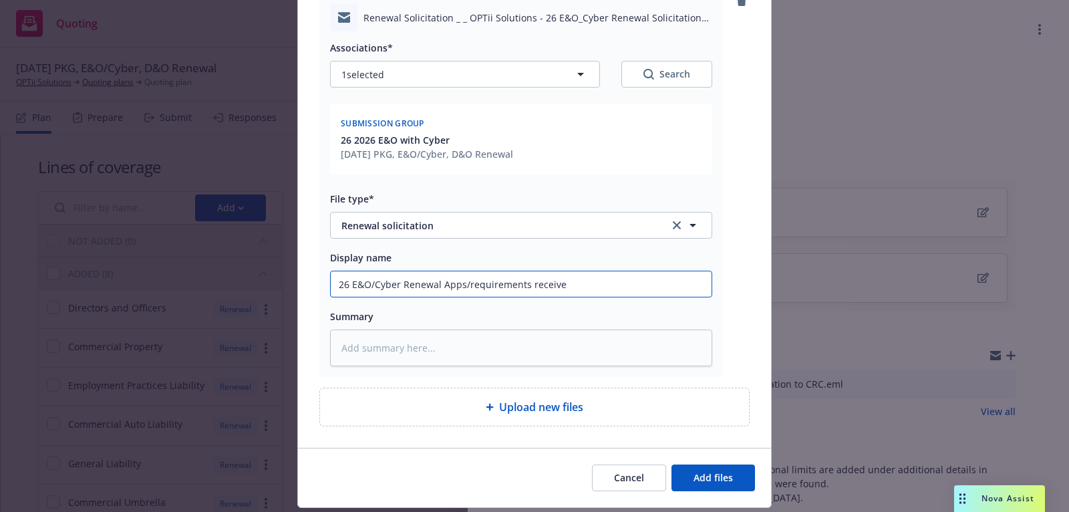
type input "26 E&O/Cyber Renewal Apps/requirements received"
type textarea "x"
type input "26 E&O/Cyber Renewal Apps/requirements received"
type textarea "x"
type input "26 E&O/Cyber Renewal Apps/requirements received f"
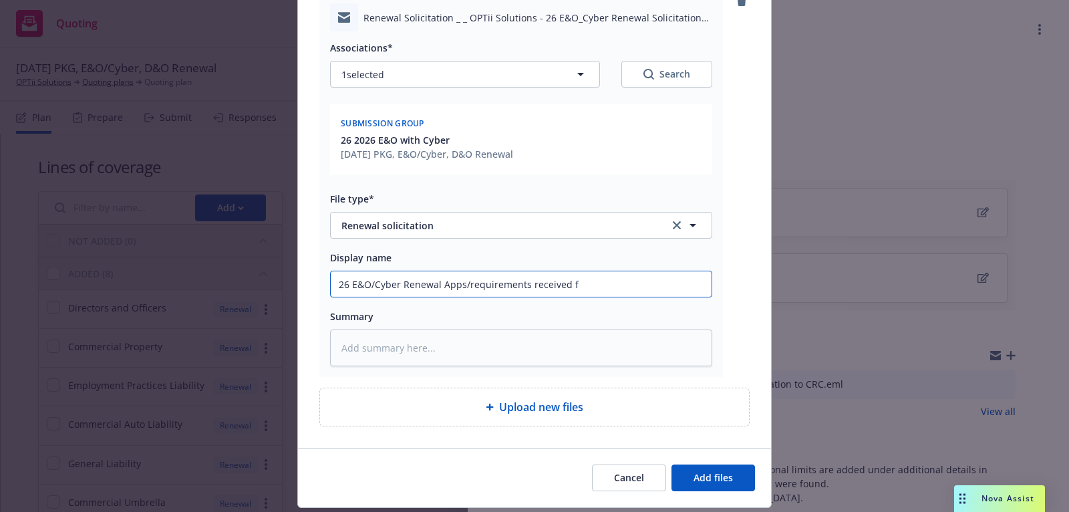
type textarea "x"
type input "26 E&O/Cyber Renewal Apps/requirements received fr"
type textarea "x"
type input "26 E&O/Cyber Renewal Apps/requirements received fro"
type textarea "x"
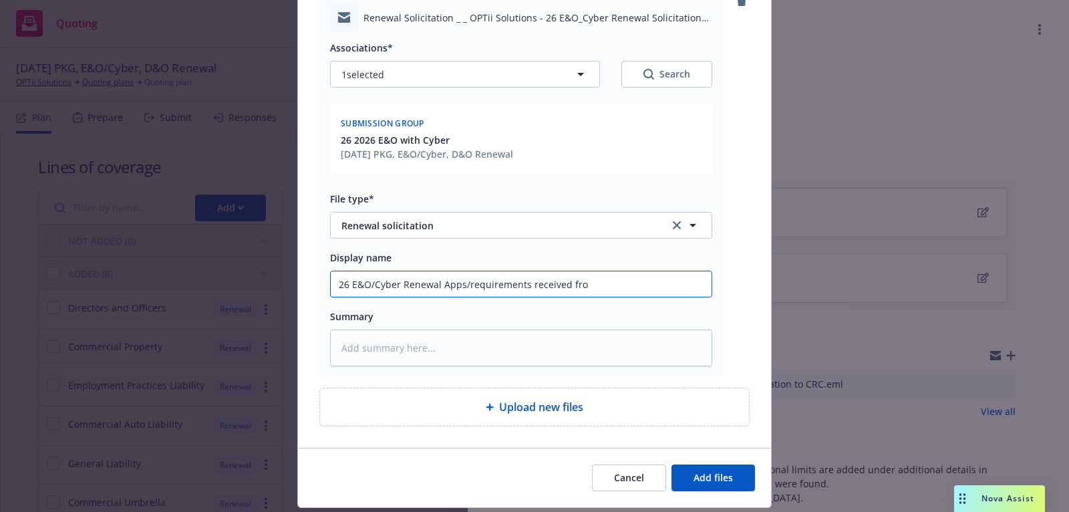
type input "26 E&O/Cyber Renewal Apps/requirements received from"
type textarea "x"
type input "26 E&O/Cyber Renewal Apps/requirements received from"
type textarea "x"
type input "26 E&O/Cyber Renewal Apps/requirements received from C"
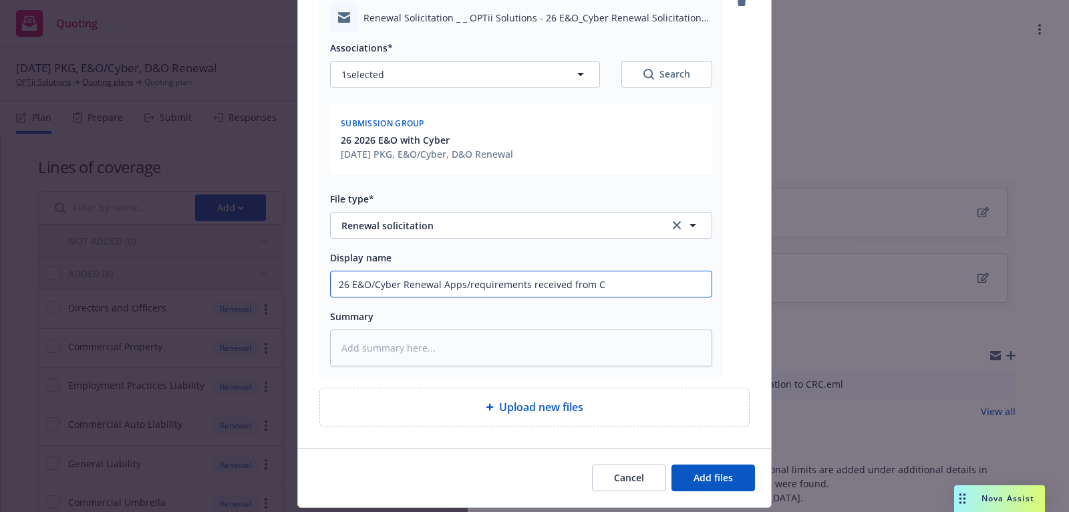
type textarea "x"
type input "26 E&O/Cyber Renewal Apps/requirements received from CC"
type textarea "x"
type input "26 E&O/Cyber Renewal Apps/requirements received from C"
type textarea "x"
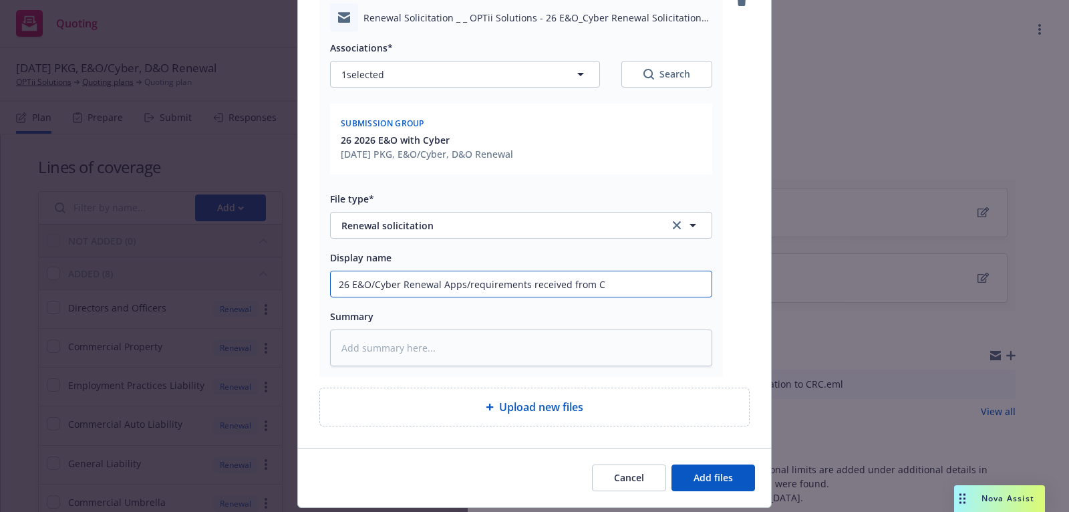
type input "26 E&O/Cyber Renewal Apps/requirements received from CR"
type textarea "x"
type input "26 E&O/Cyber Renewal Apps/requirements received from CRC"
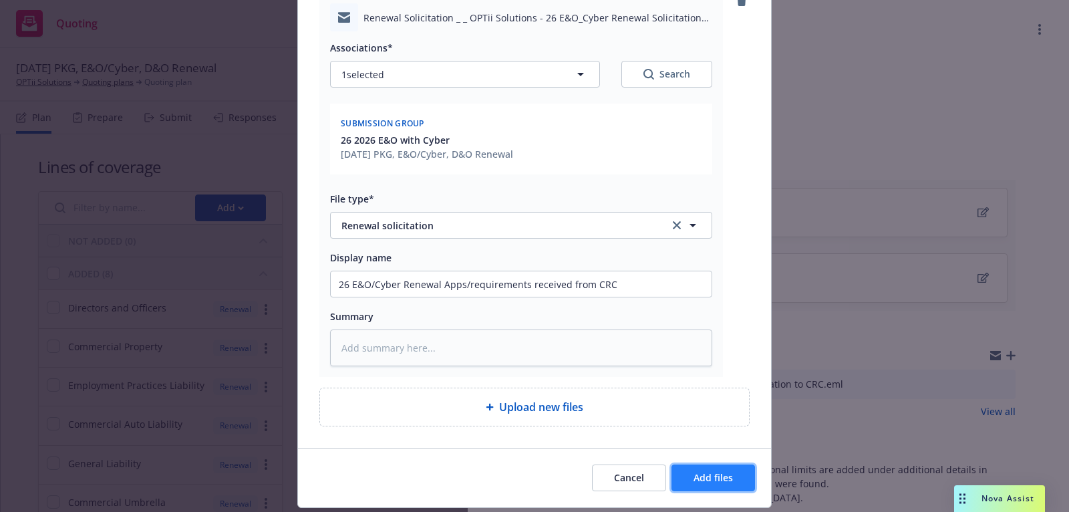
click at [723, 476] on span "Add files" at bounding box center [713, 477] width 39 height 13
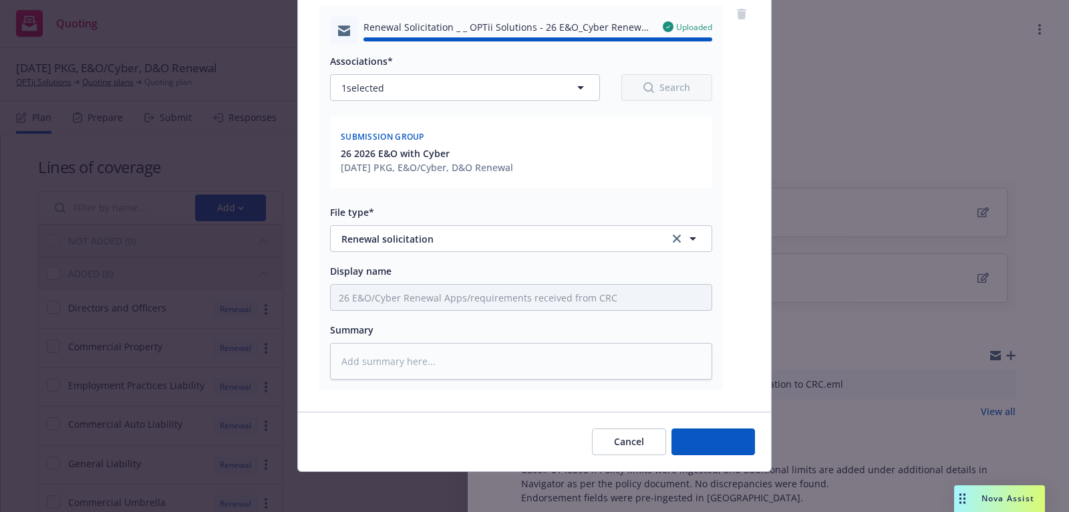
type textarea "x"
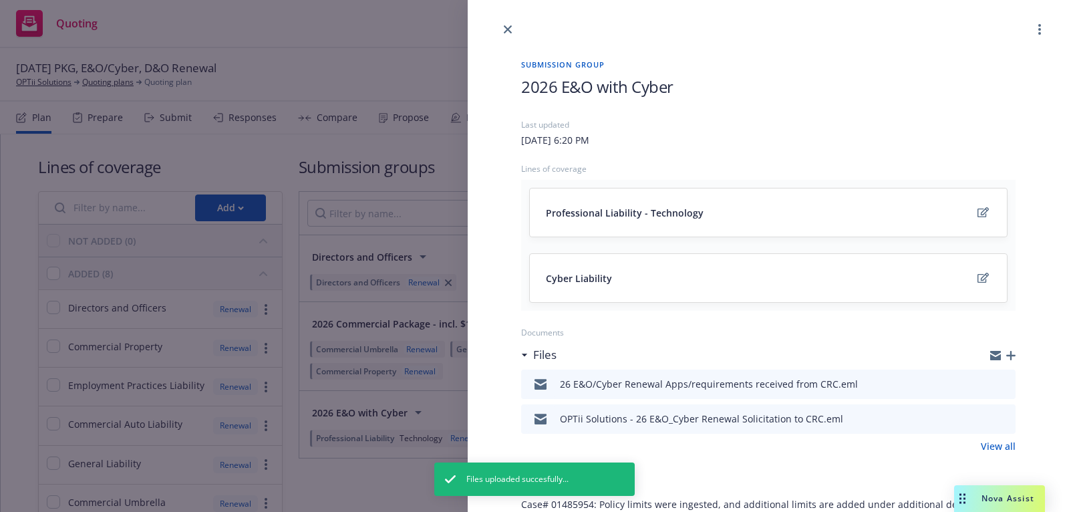
click at [514, 38] on div "Submission group 2026 E&O with Cyber Last updated Sunday, August 3, 2025 at 6:2…" at bounding box center [768, 450] width 537 height 826
click at [506, 27] on icon "close" at bounding box center [508, 29] width 8 height 8
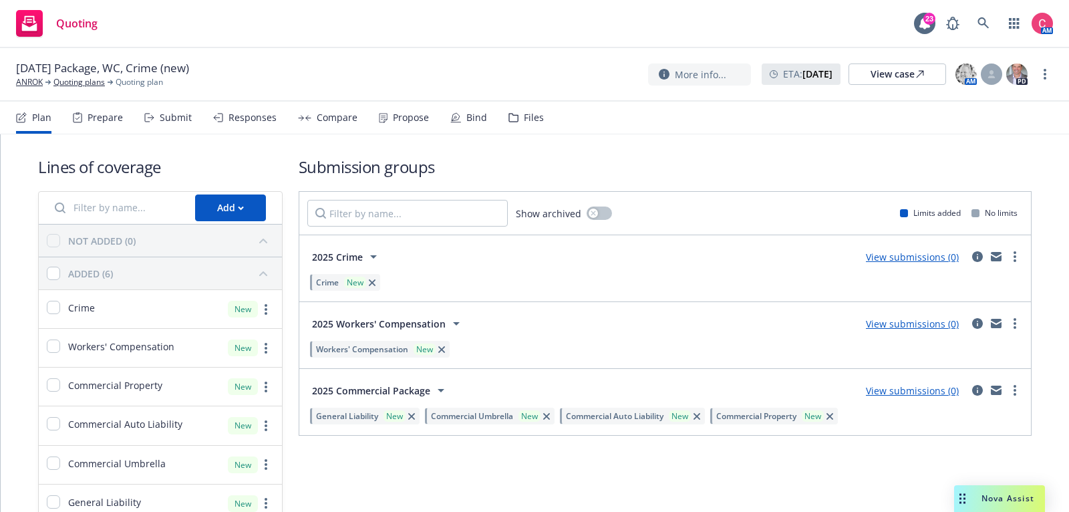
click at [517, 112] on div "Files" at bounding box center [526, 118] width 35 height 32
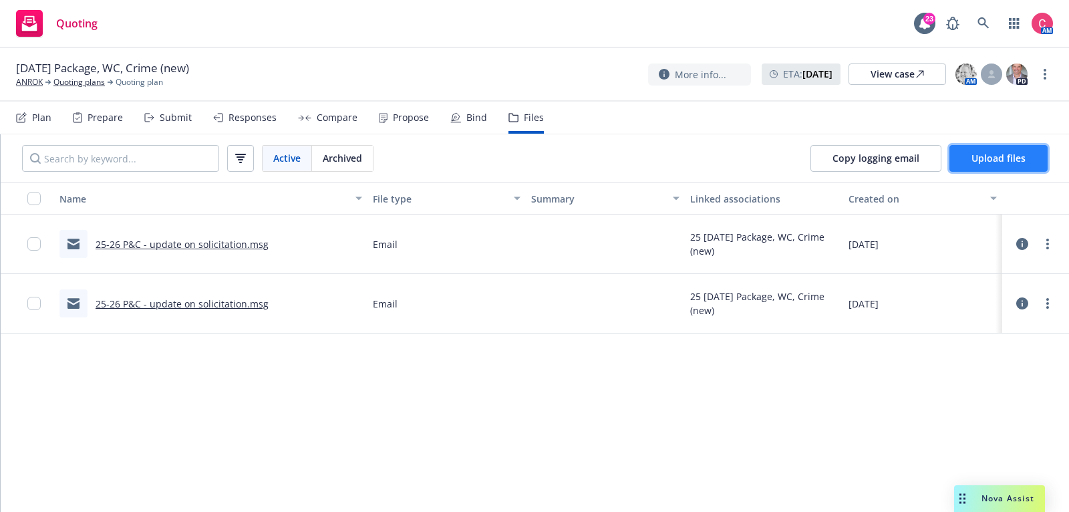
click at [958, 167] on button "Upload files" at bounding box center [999, 158] width 98 height 27
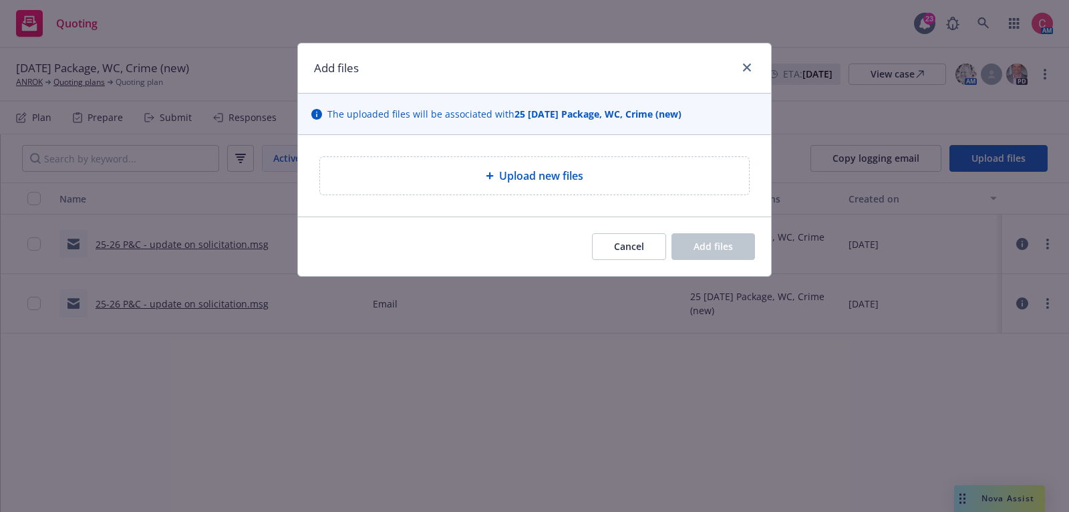
click at [550, 162] on div "Upload new files" at bounding box center [534, 175] width 429 height 37
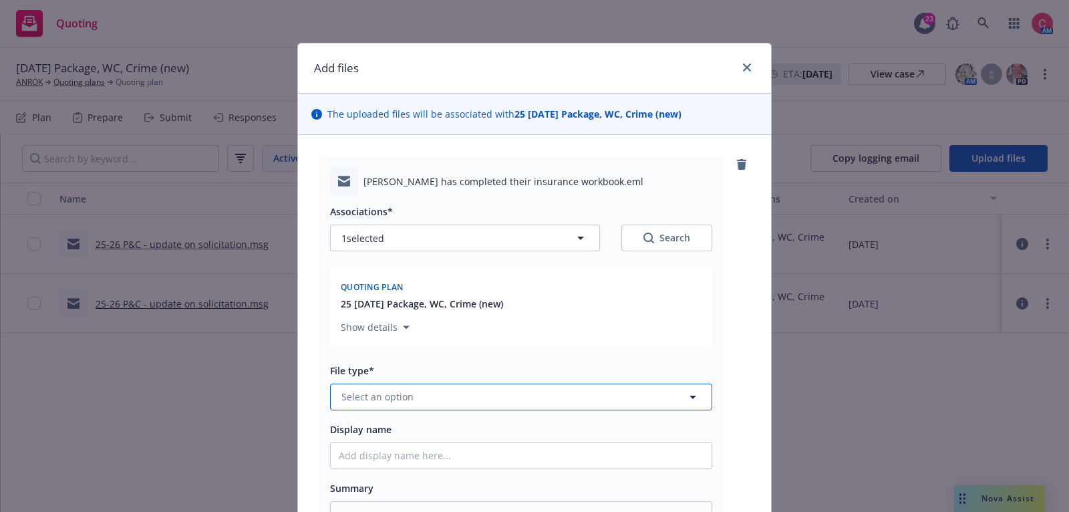
click at [615, 399] on button "Select an option" at bounding box center [521, 397] width 382 height 27
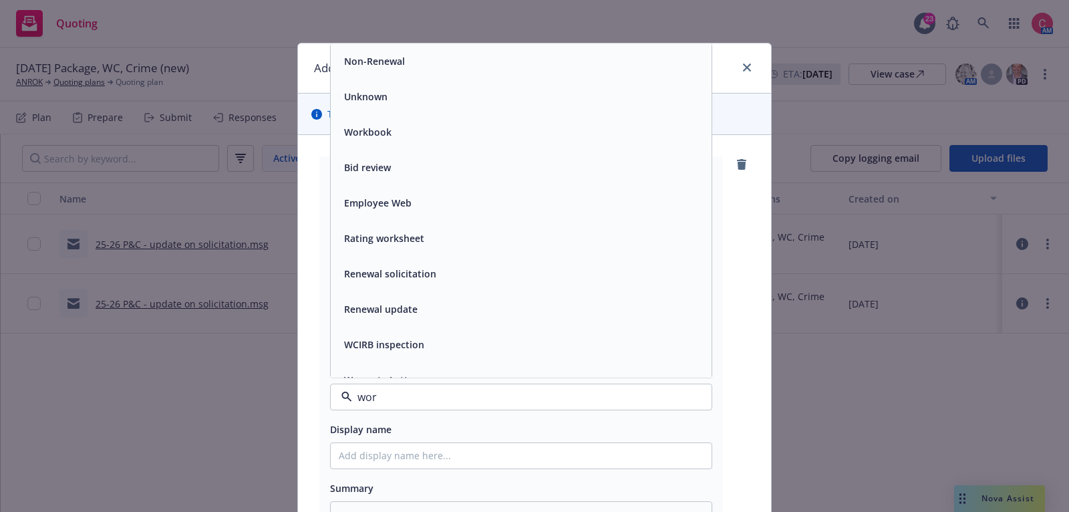
type input "work"
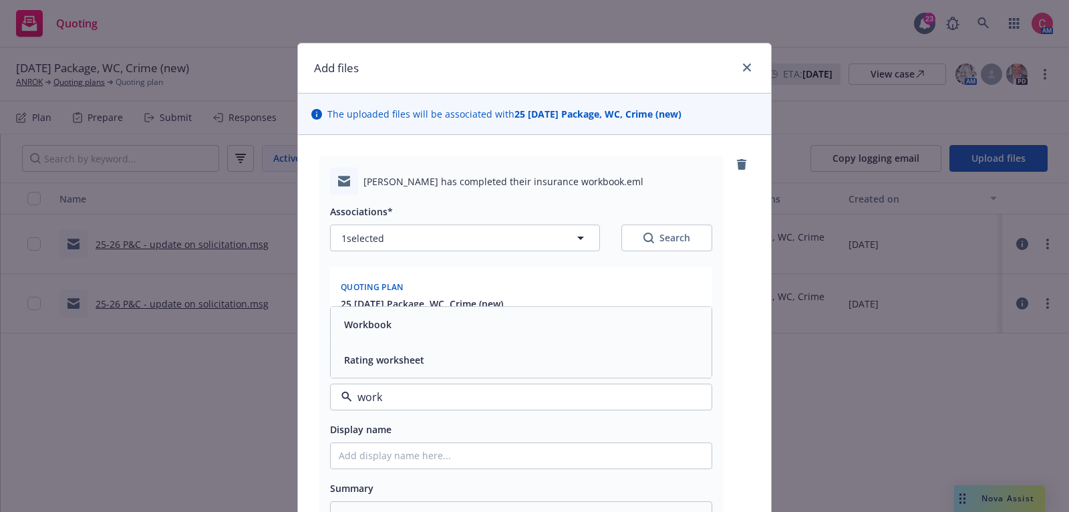
click at [624, 332] on div "Workbook" at bounding box center [521, 324] width 365 height 19
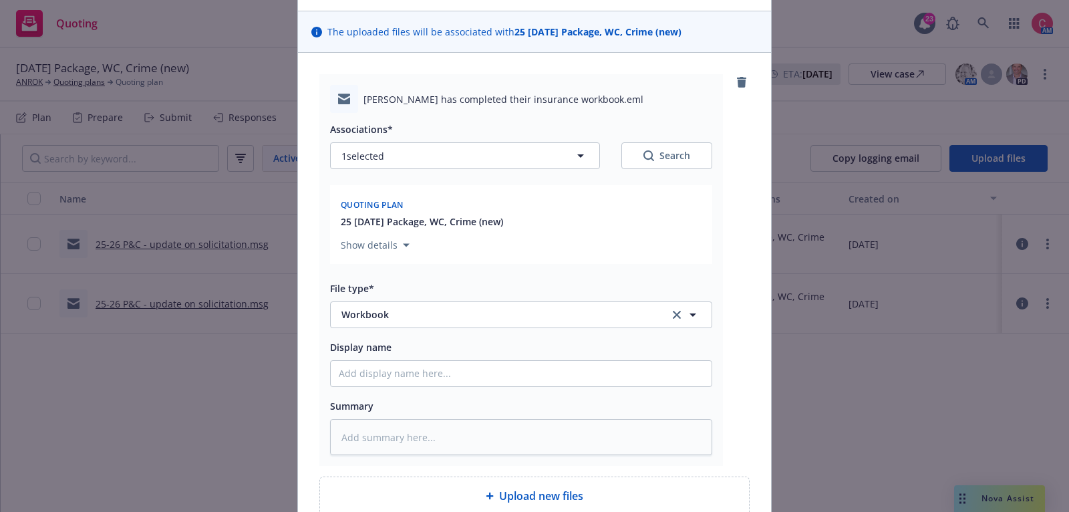
scroll to position [208, 0]
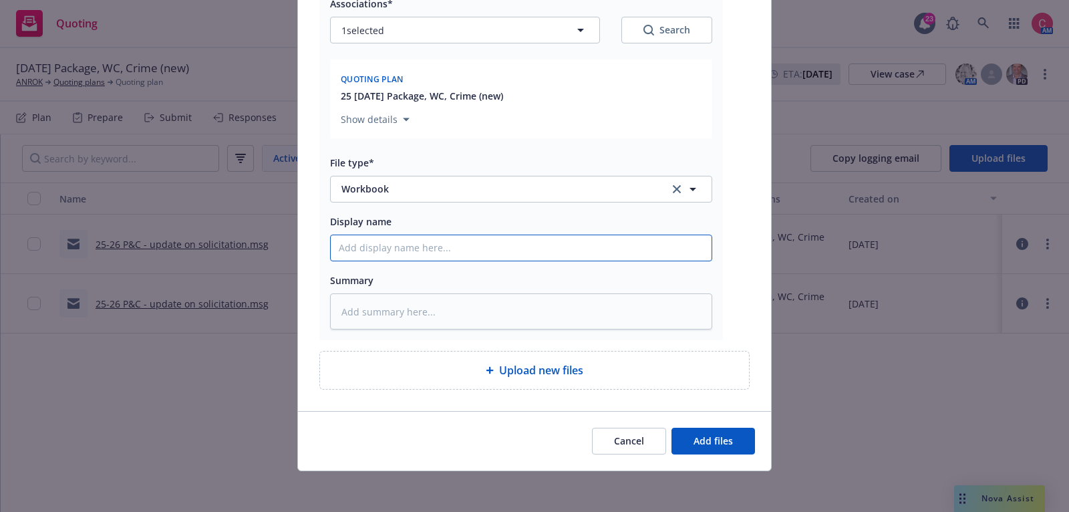
click at [618, 247] on input "Display name" at bounding box center [521, 247] width 381 height 25
type textarea "x"
type input "["
type textarea "x"
type input "[C"
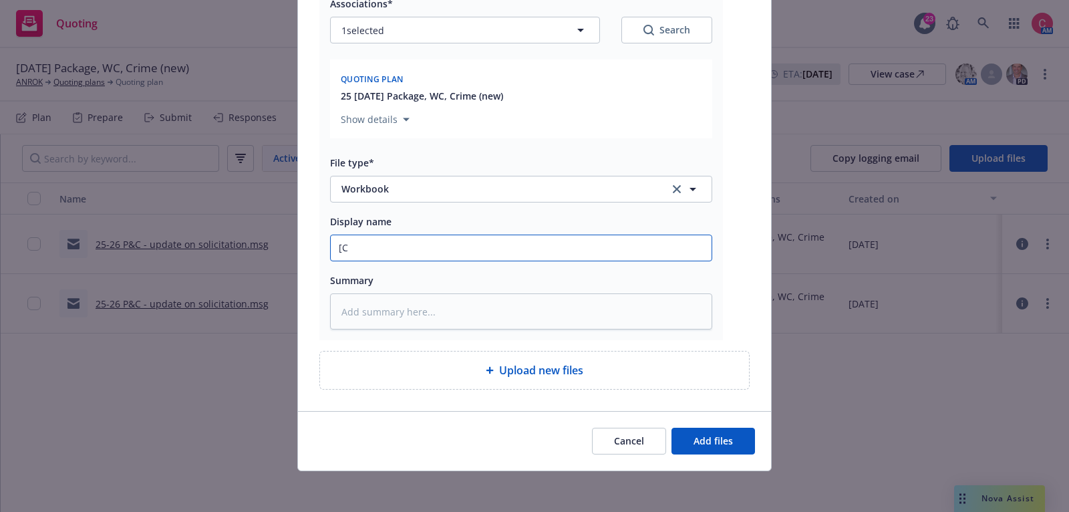
type textarea "x"
type input "[CO"
type textarea "x"
type input "[COMP"
type textarea "x"
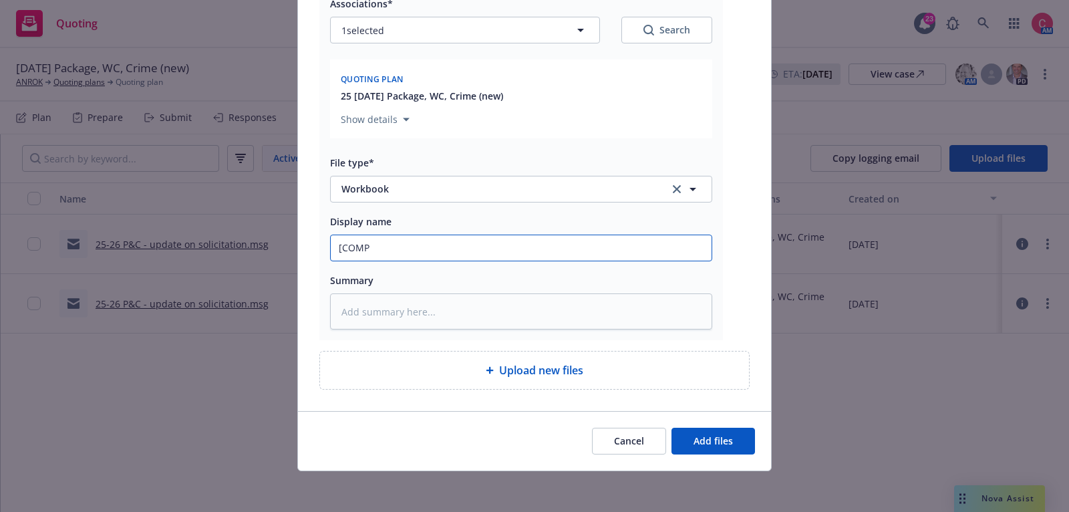
type input "[COMPL"
type textarea "x"
type input "[COMPLE"
type textarea "x"
type input "[COMPLETE"
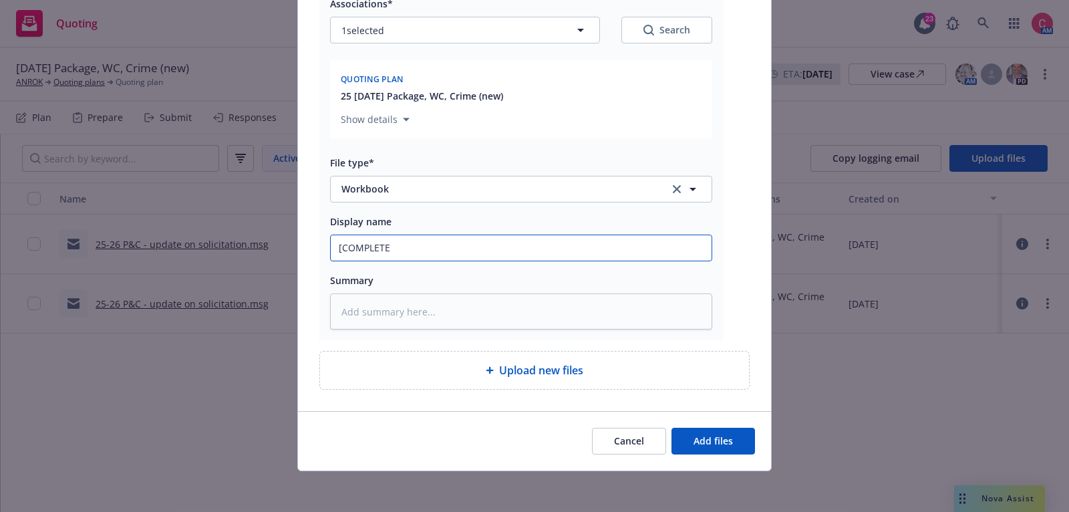
type textarea "x"
type input "[COMPLETED"
type textarea "x"
type input "[COMPLETED]"
type textarea "x"
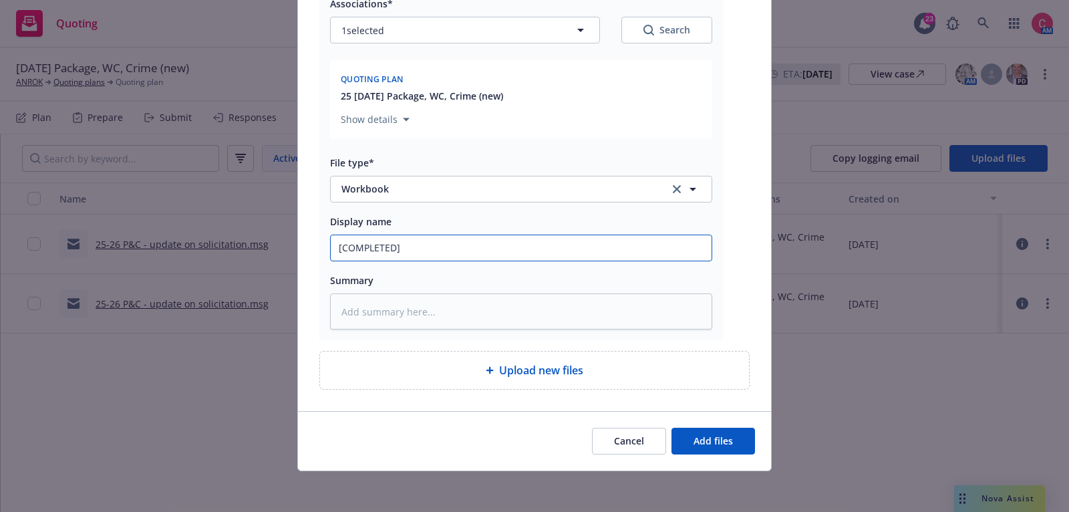
type input "[COMPLETED]"
type textarea "x"
type input "[COMPLETED] 2"
type textarea "x"
type input "[COMPLETED] 25"
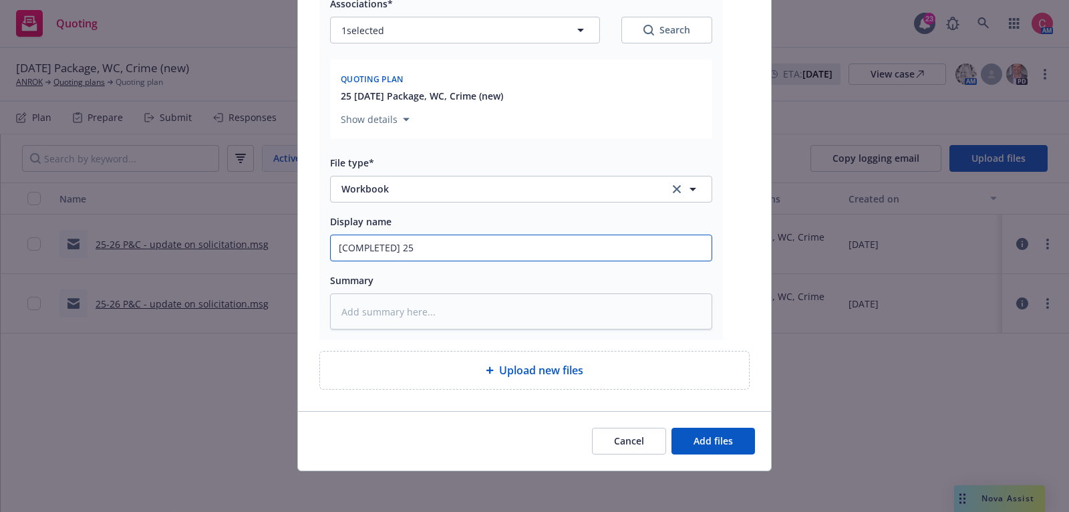
type textarea "x"
type input "[COMPLETED] 25"
type textarea "x"
type input "[COMPLETED] 25 I"
type textarea "x"
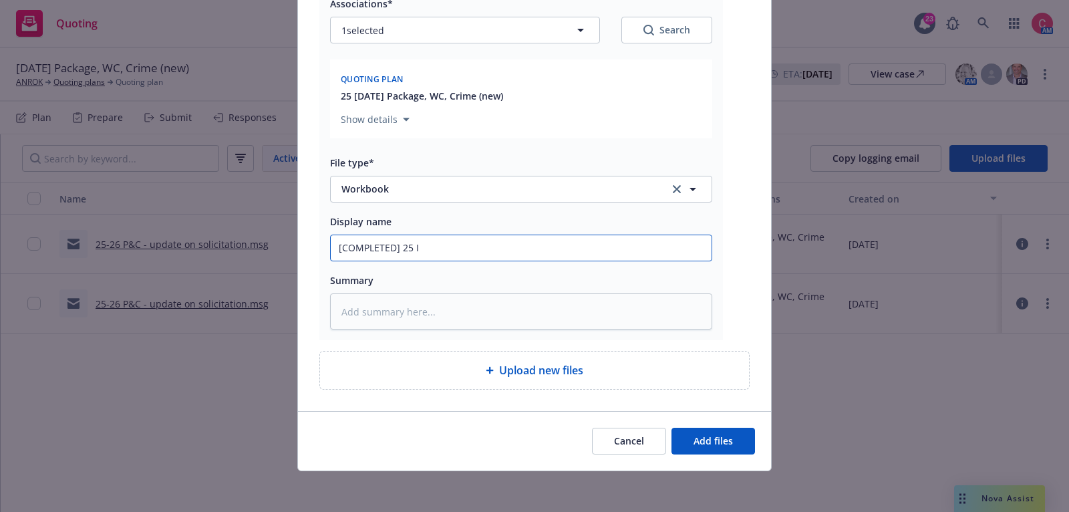
type input "[COMPLETED] 25 In"
type textarea "x"
type input "[COMPLETED] 25 Ind"
type textarea "x"
type input "[COMPLETED] 25 Indi"
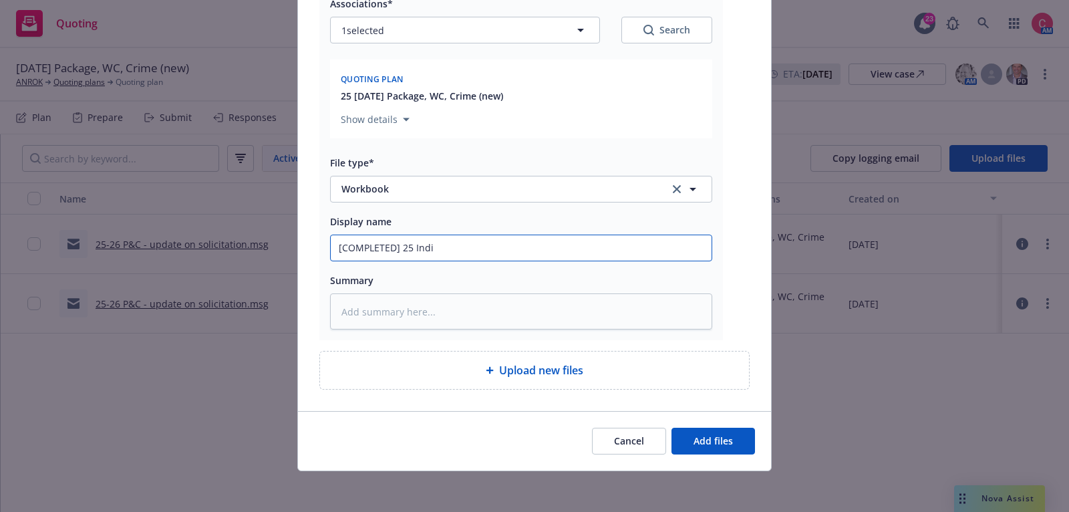
type textarea "x"
type input "[COMPLETED] 25 Indio"
type textarea "x"
type input "[COMPLETED] 25 Indio"
type textarea "x"
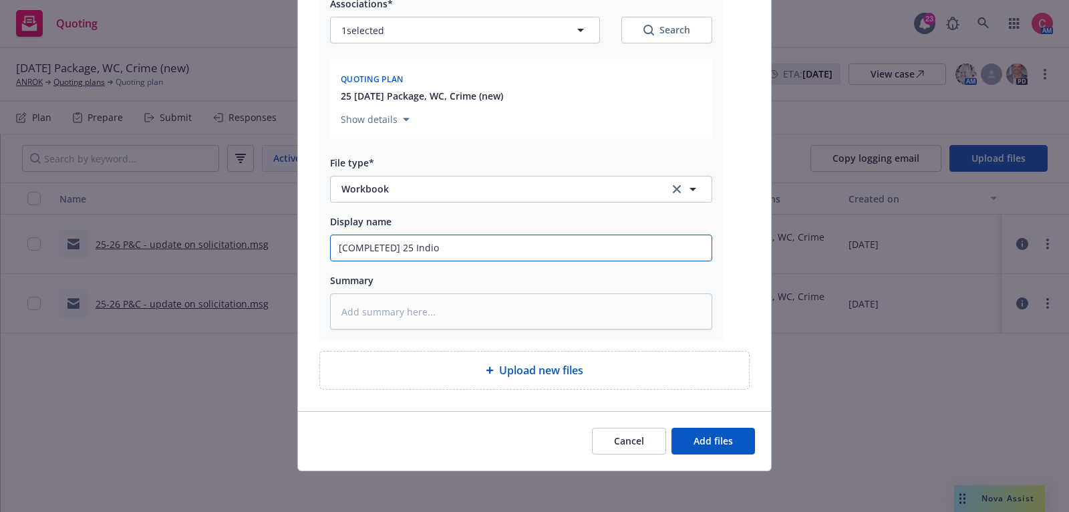
type input "[COMPLETED] 25 Indio W"
type textarea "x"
type input "[COMPLETED] 25 Indio Wo"
type textarea "x"
type input "[COMPLETED] 25 Indio Wor"
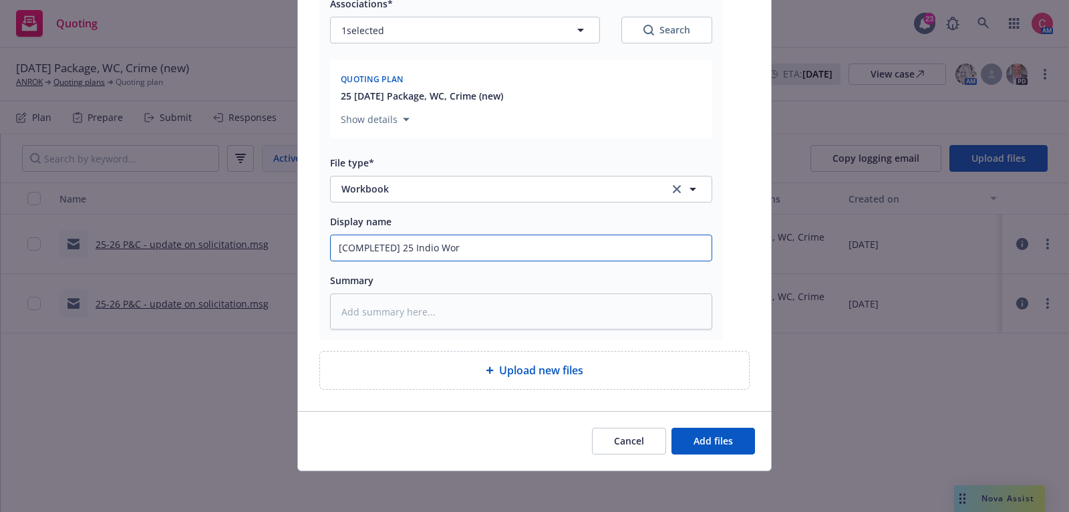
type textarea "x"
type input "[COMPLETED] 25 Indio Work"
type textarea "x"
type input "[COMPLETED] 25 Indio Workbo"
type textarea "x"
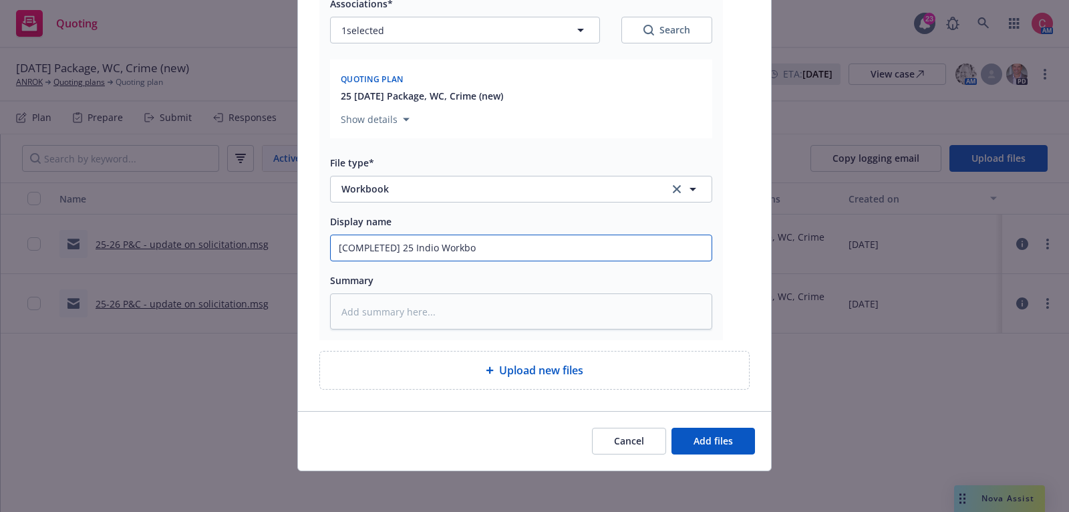
type input "[COMPLETED] 25 Indio Workboo"
type textarea "x"
type input "[COMPLETED] 25 Indio Workbook"
click at [729, 423] on div "Cancel Add files" at bounding box center [534, 440] width 473 height 59
click at [729, 434] on span "Add files" at bounding box center [713, 440] width 39 height 13
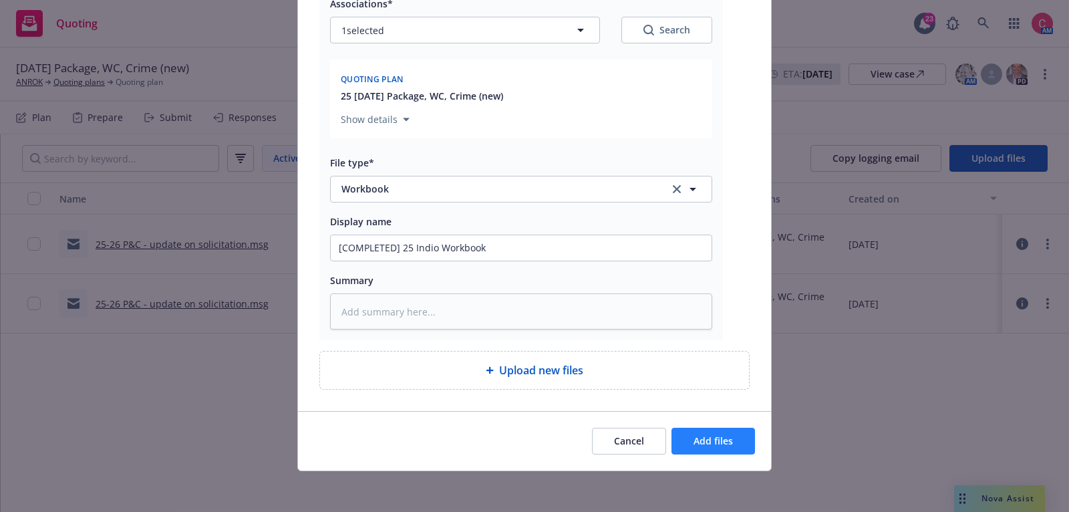
scroll to position [158, 0]
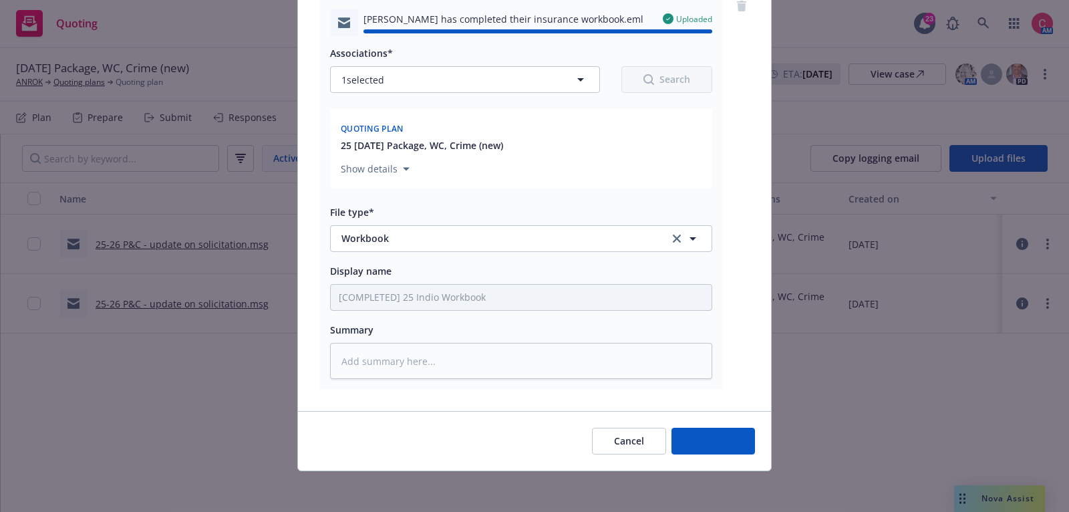
type textarea "x"
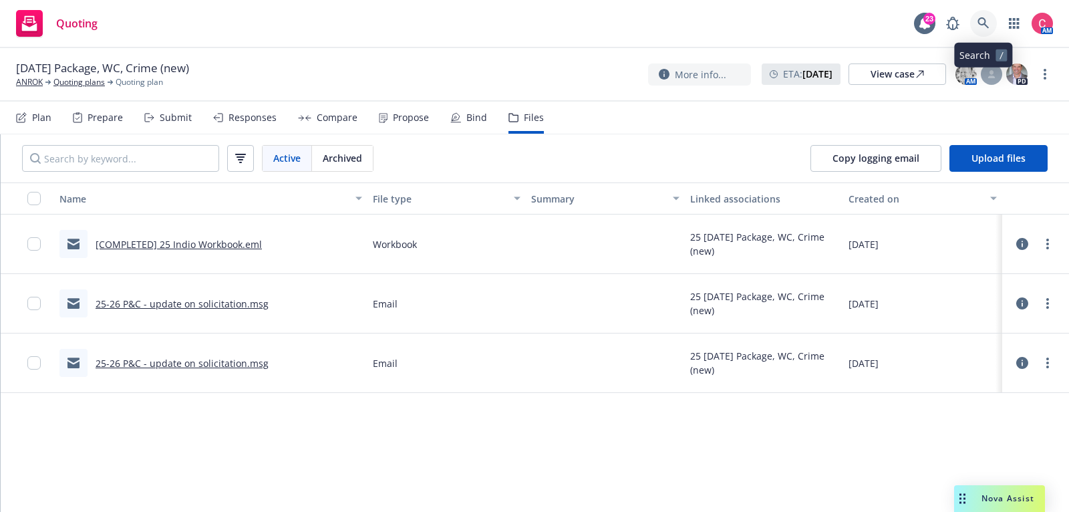
click at [981, 29] on link at bounding box center [983, 23] width 27 height 27
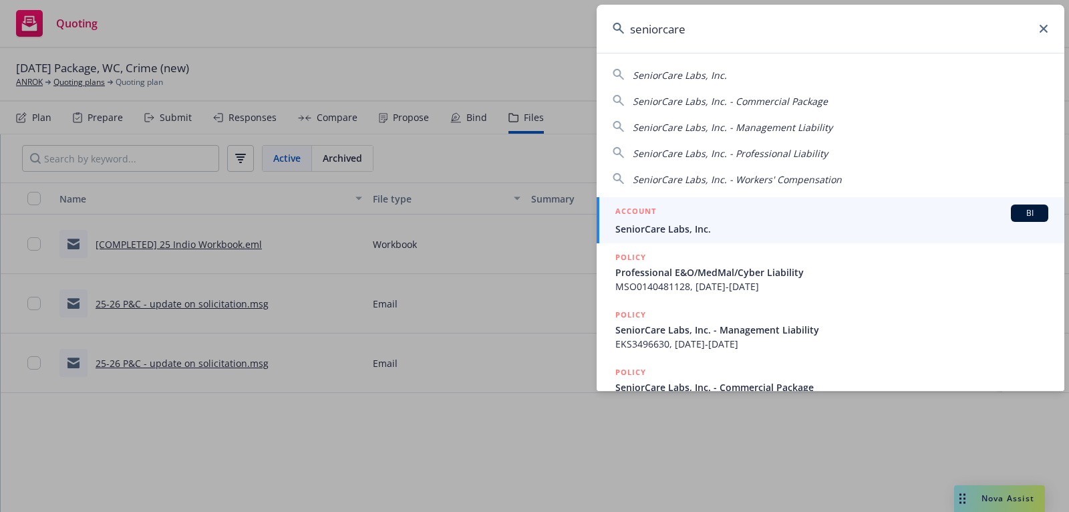
type input "seniorcare"
click at [902, 205] on div "ACCOUNT BI" at bounding box center [832, 213] width 433 height 17
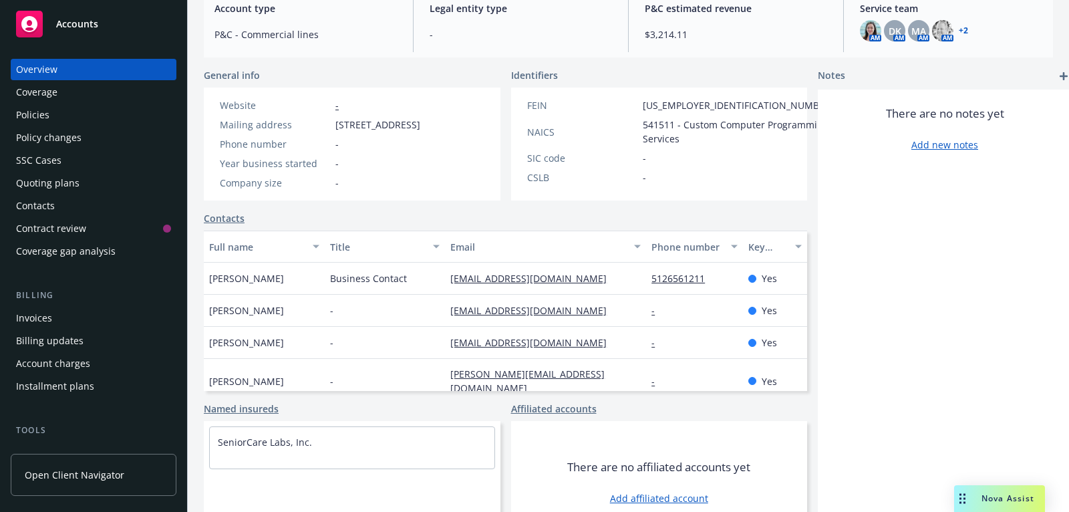
click at [233, 225] on link "Contacts" at bounding box center [224, 218] width 41 height 14
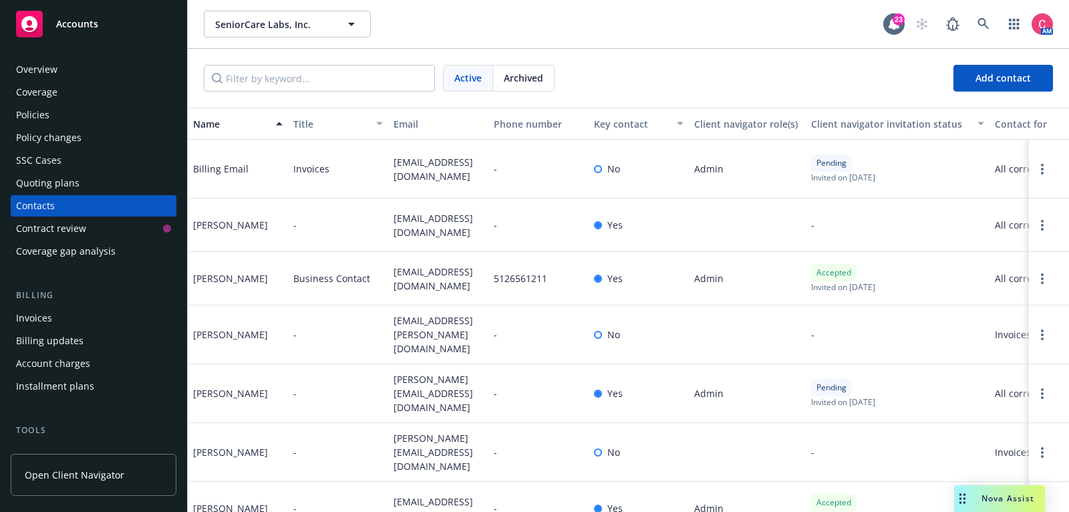
click at [531, 73] on span "Archived" at bounding box center [523, 78] width 39 height 14
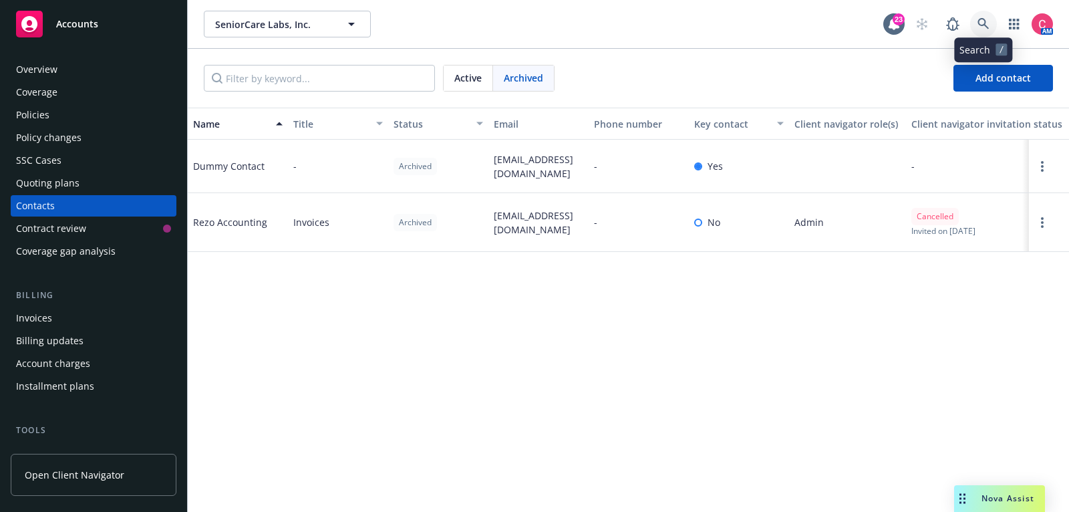
click at [981, 19] on icon at bounding box center [983, 23] width 11 height 11
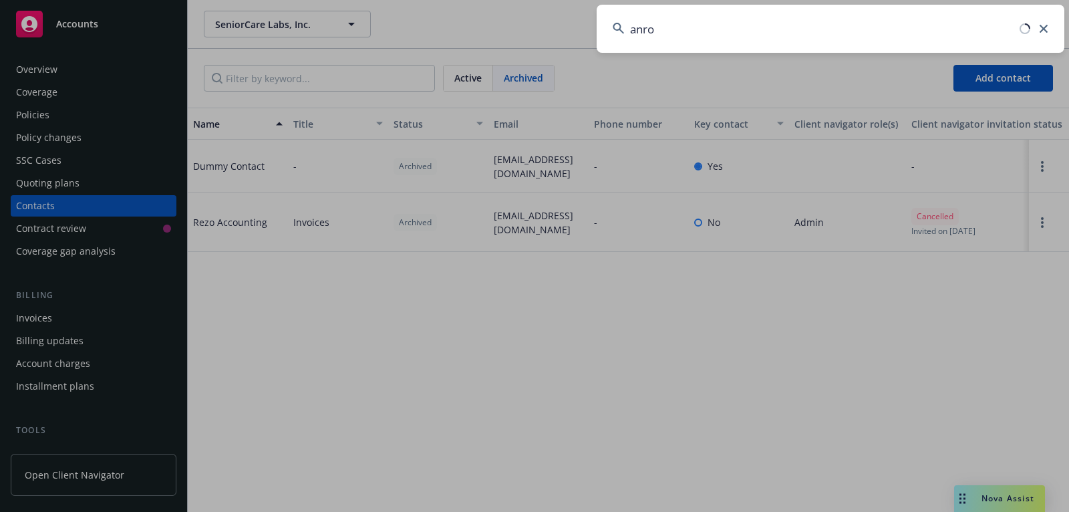
type input "anrok"
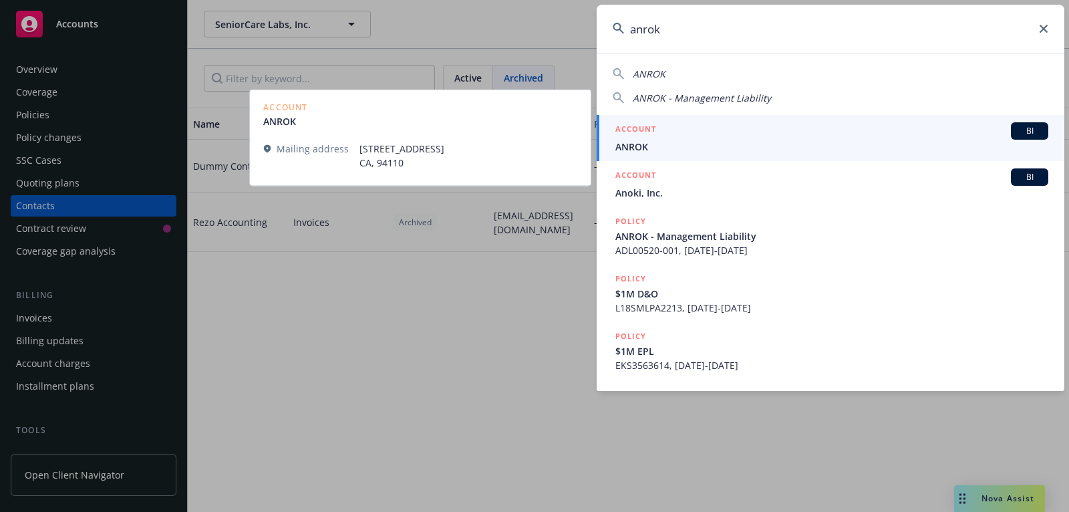
click at [948, 132] on div "ACCOUNT BI" at bounding box center [832, 130] width 433 height 17
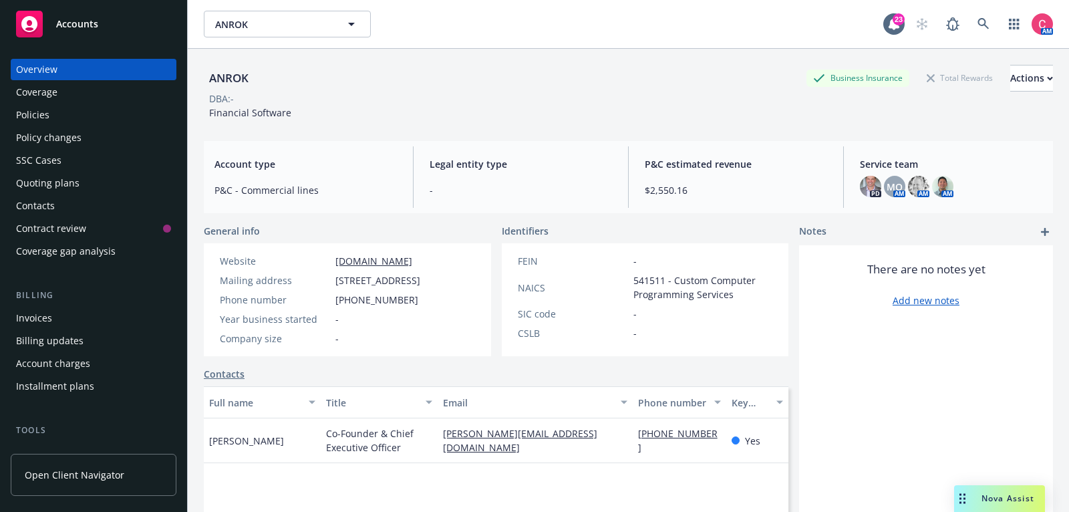
click at [138, 186] on div "Quoting plans" at bounding box center [93, 182] width 155 height 21
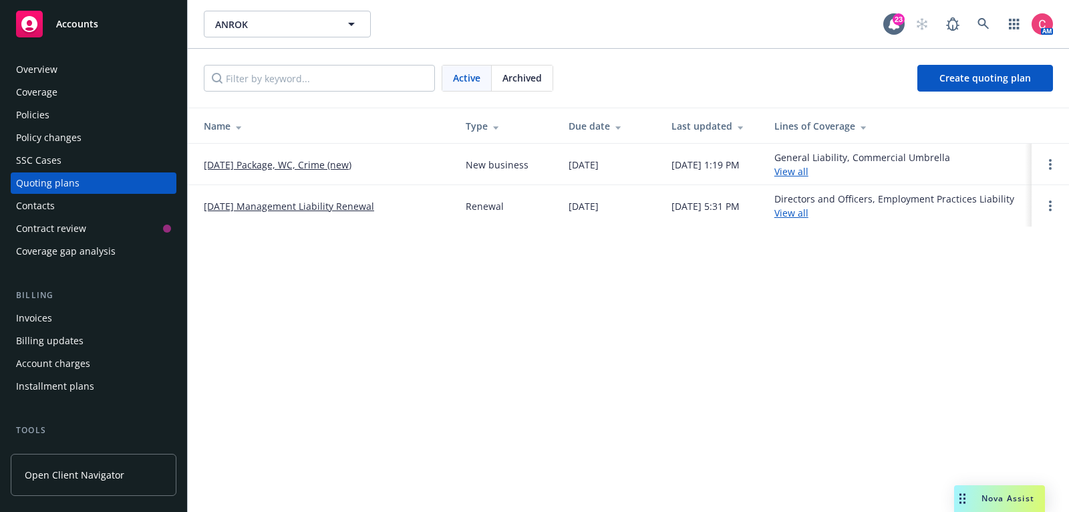
click at [273, 163] on link "[DATE] Package, WC, Crime (new)" at bounding box center [278, 165] width 148 height 14
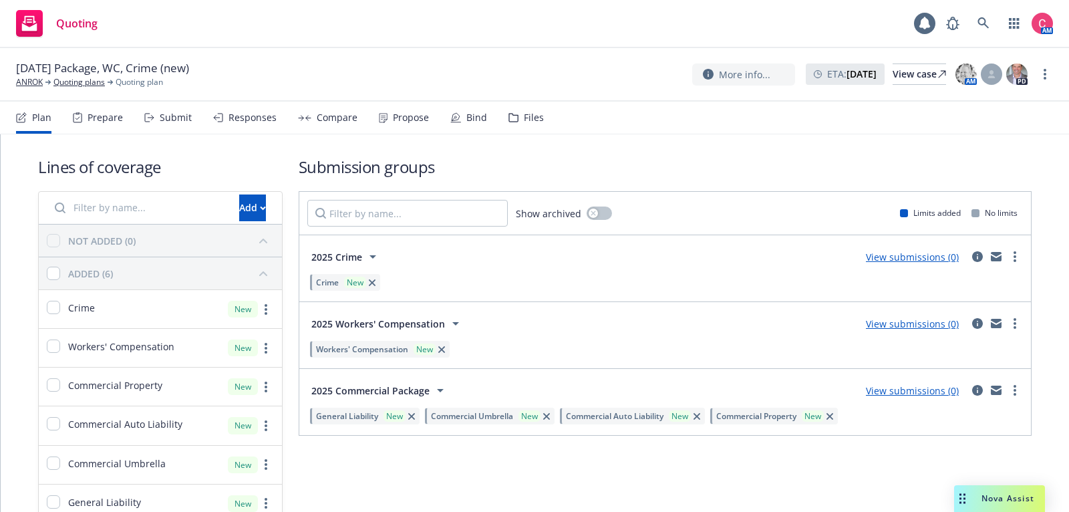
click at [526, 117] on div "Files" at bounding box center [534, 117] width 20 height 11
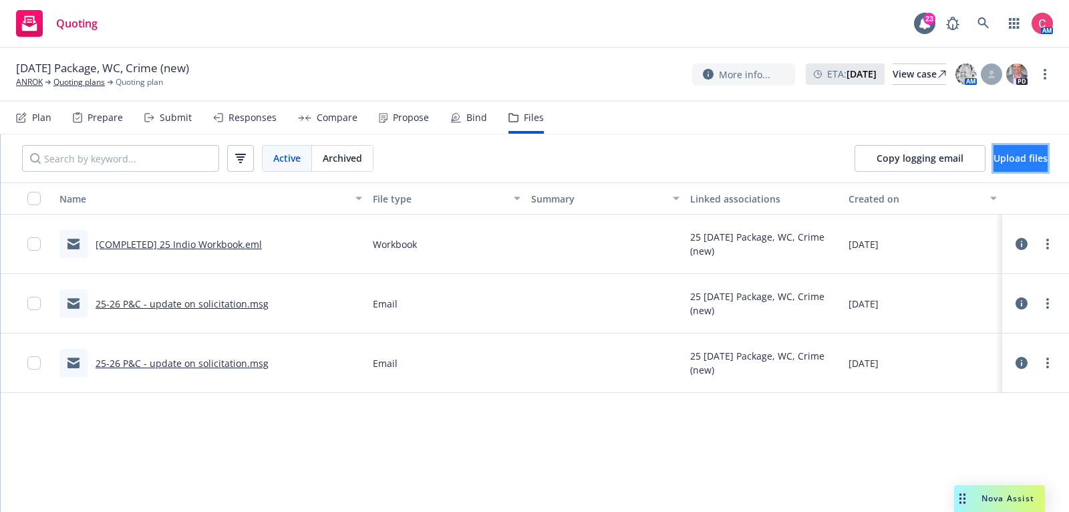
click at [1004, 161] on span "Upload files" at bounding box center [1021, 158] width 54 height 13
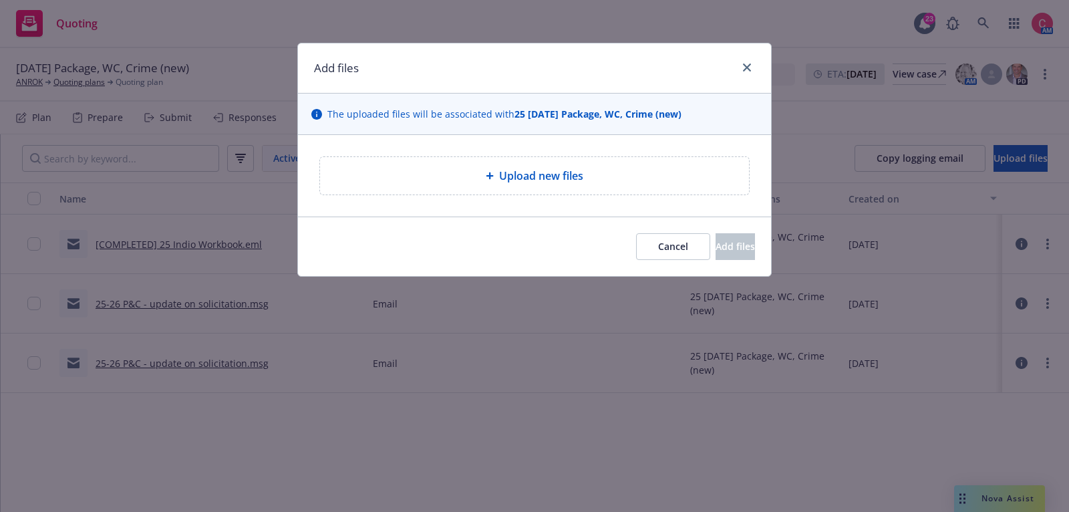
click at [571, 158] on div "Upload new files" at bounding box center [534, 175] width 429 height 37
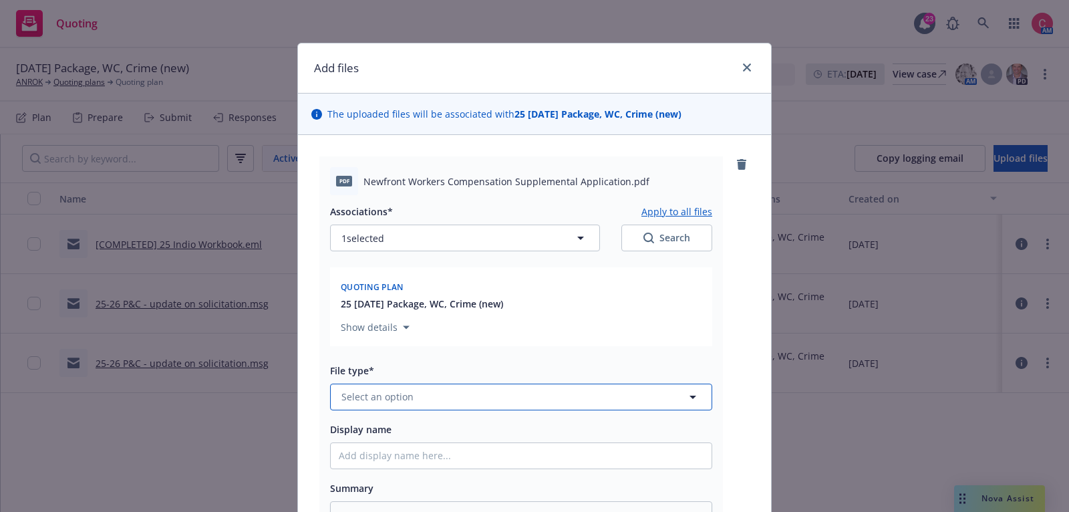
click at [401, 390] on span "Select an option" at bounding box center [378, 397] width 72 height 14
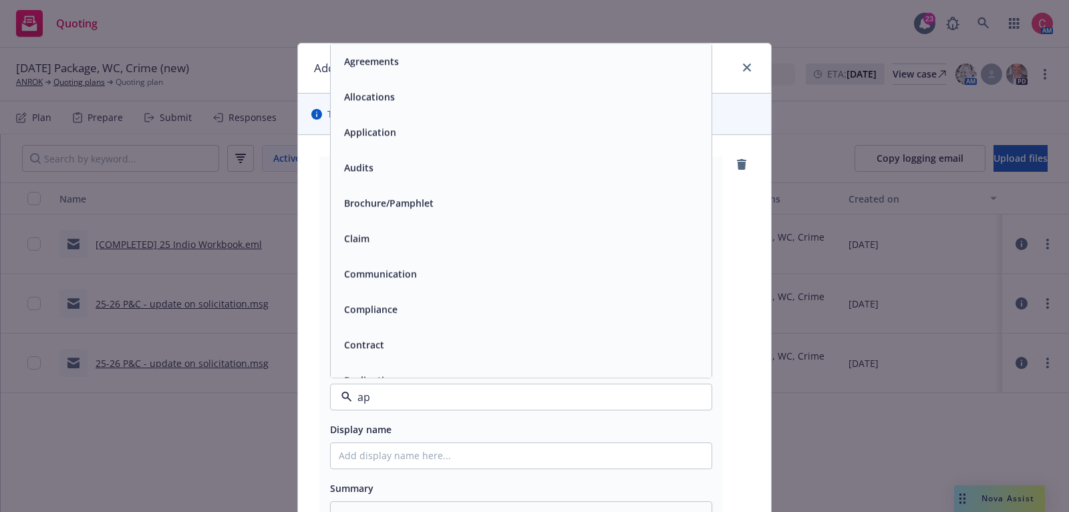
type input "app"
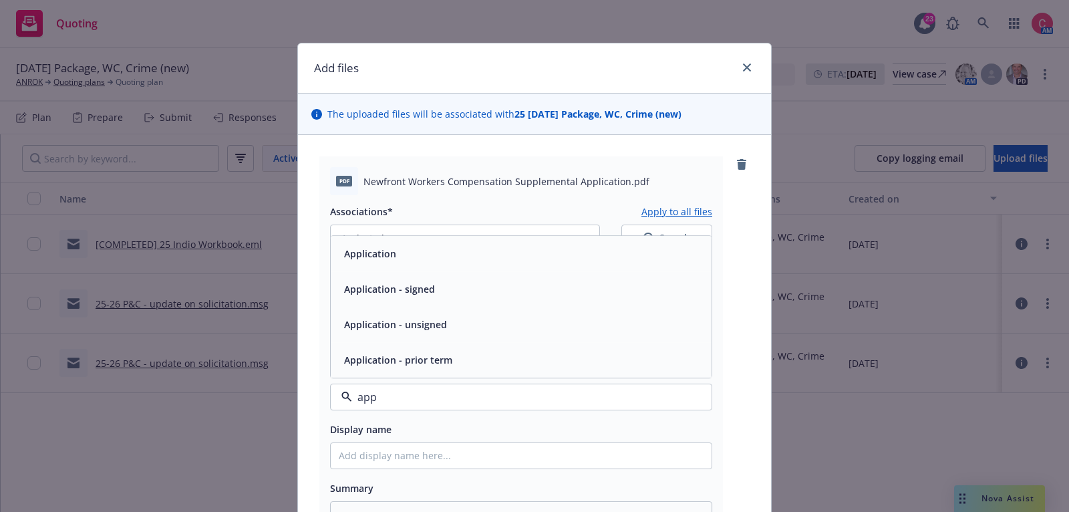
click at [434, 289] on div "Application - signed" at bounding box center [388, 288] width 99 height 19
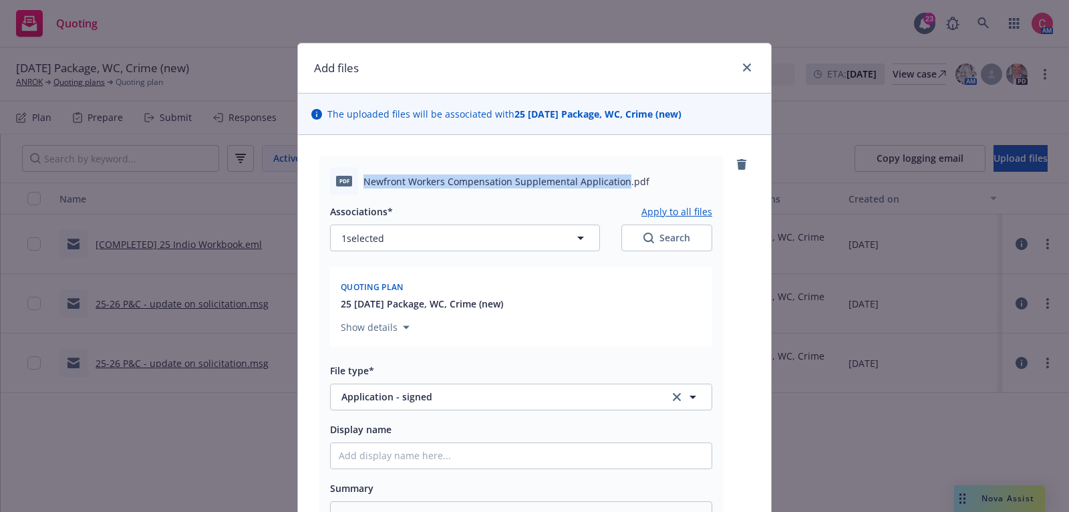
drag, startPoint x: 364, startPoint y: 180, endPoint x: 624, endPoint y: 183, distance: 259.3
click at [624, 183] on span "Newfront Workers Compensation Supplemental Application.pdf" at bounding box center [507, 181] width 286 height 14
copy span "Newfront Workers Compensation Supplemental Application"
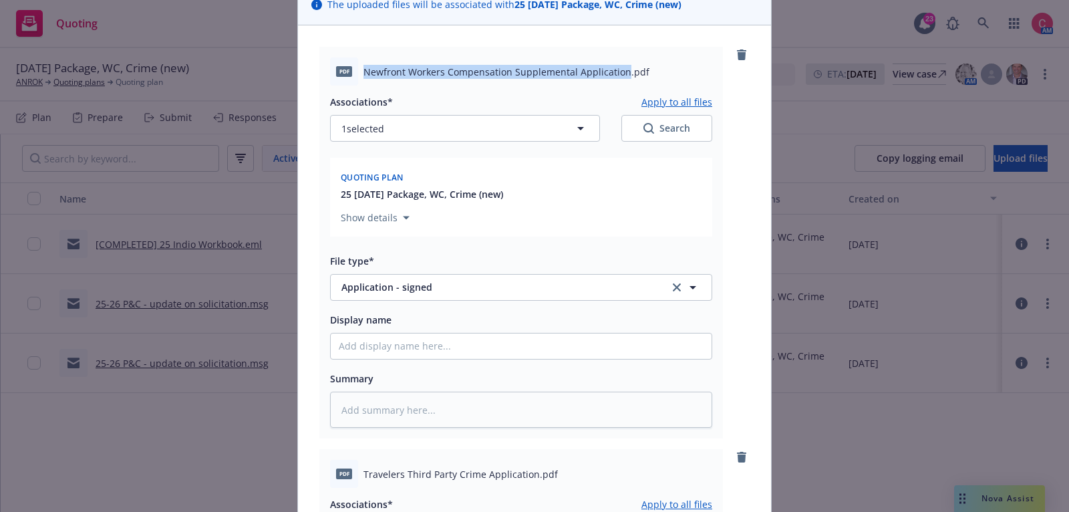
scroll to position [177, 0]
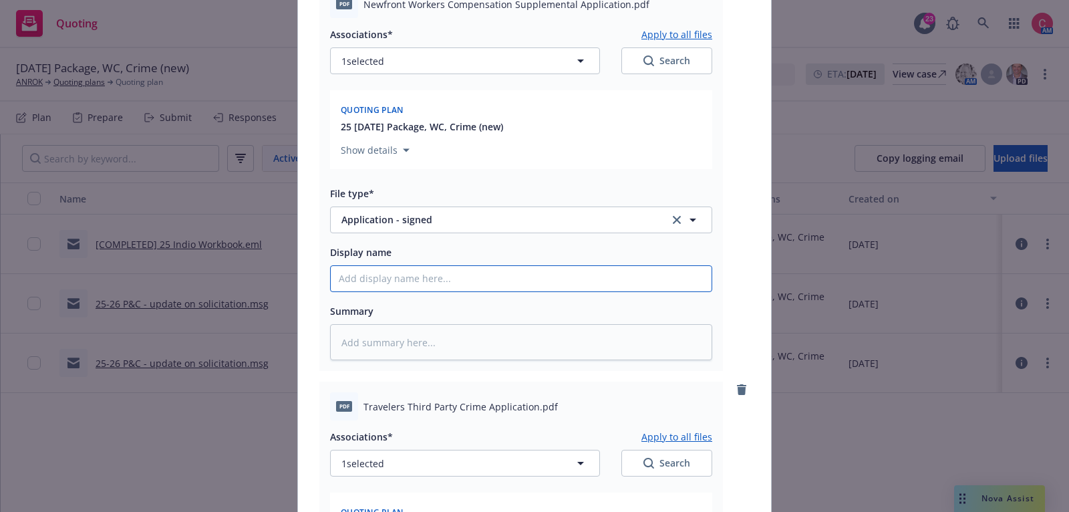
click at [588, 283] on input "Display name" at bounding box center [521, 278] width 381 height 25
type textarea "x"
type input "[C"
type textarea "x"
type input "[CO"
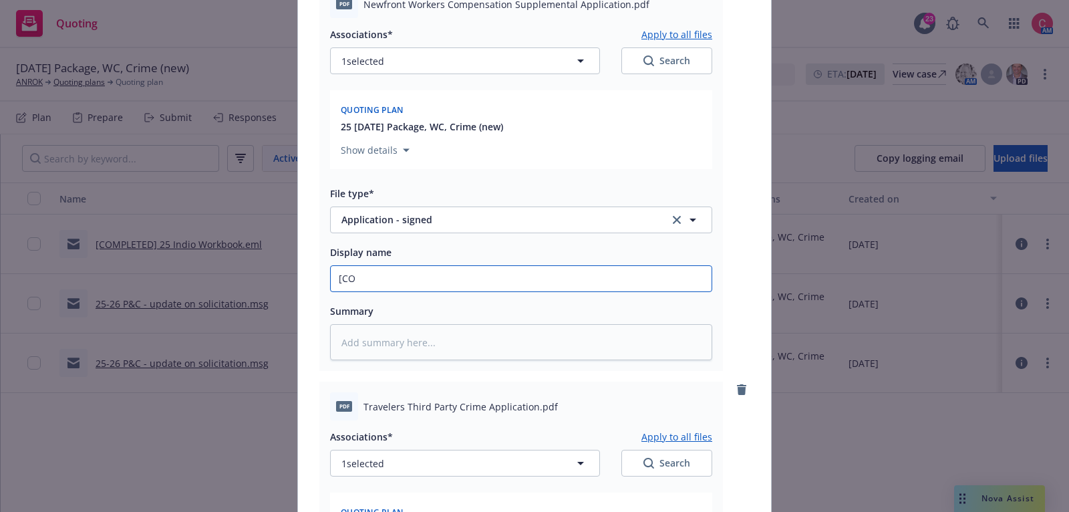
type textarea "x"
type input "[COMP"
type textarea "x"
type input "[COMPL"
type textarea "x"
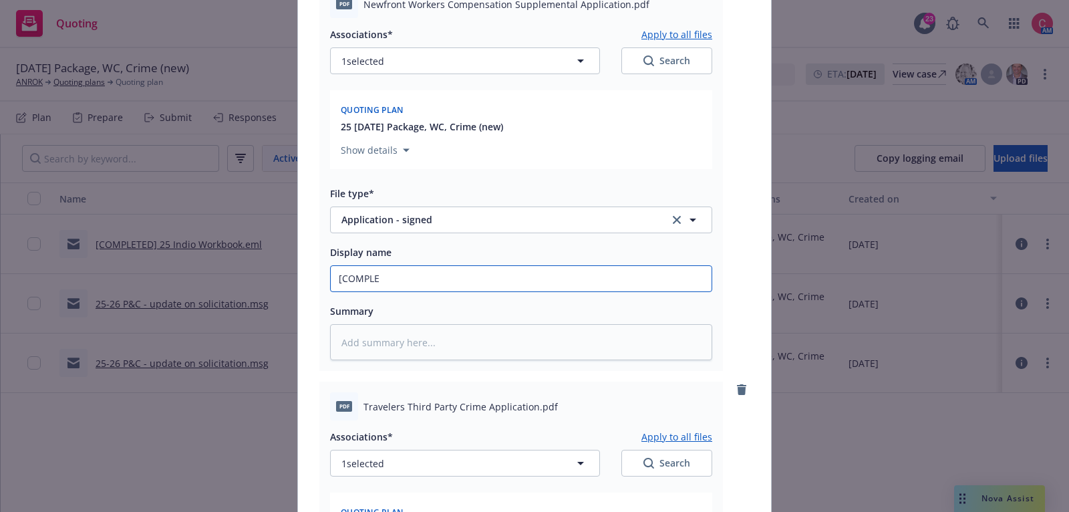
type input "[COMPLET"
type textarea "x"
type input "[COMPLETE"
type textarea "x"
type input "[COMPLETED"
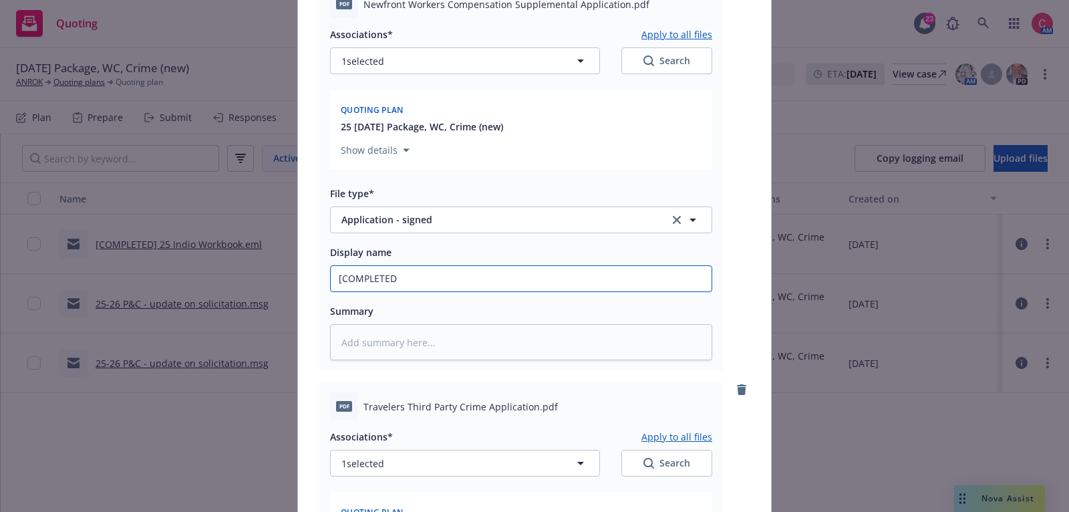
type textarea "x"
type input "[COMPLETED]"
type textarea "x"
type input "[COMPLETED]"
type textarea "x"
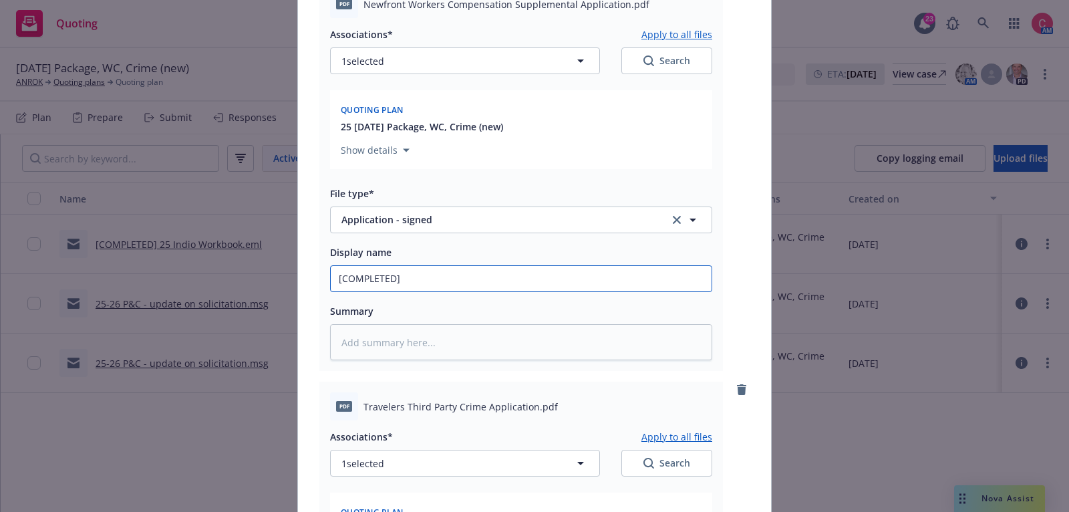
type input "[COMPLETED] 2"
type textarea "x"
type input "[COMPLETED] 25"
type textarea "x"
type input "[COMPLETED] 25"
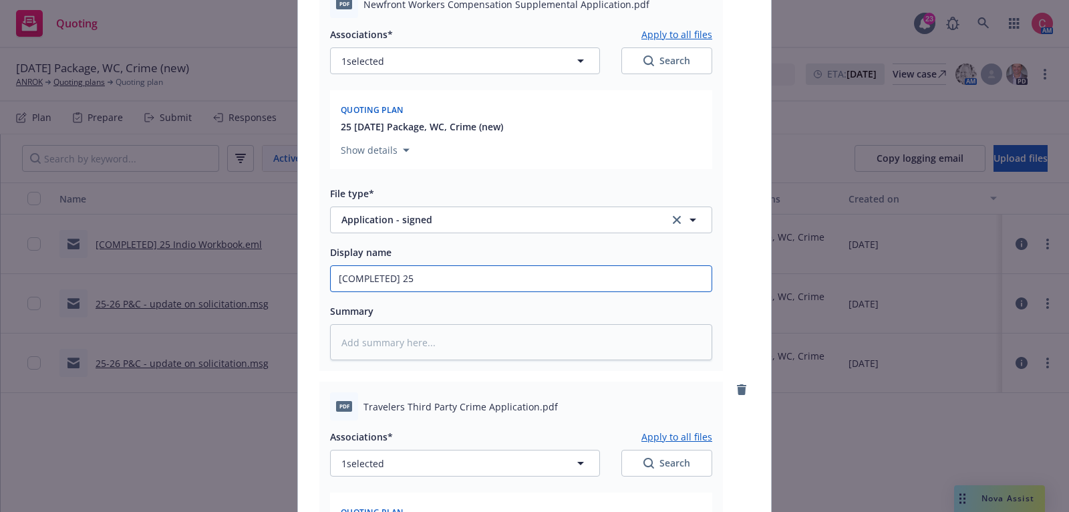
paste input "Newfront Workers Compensation Supplemental Application"
type textarea "x"
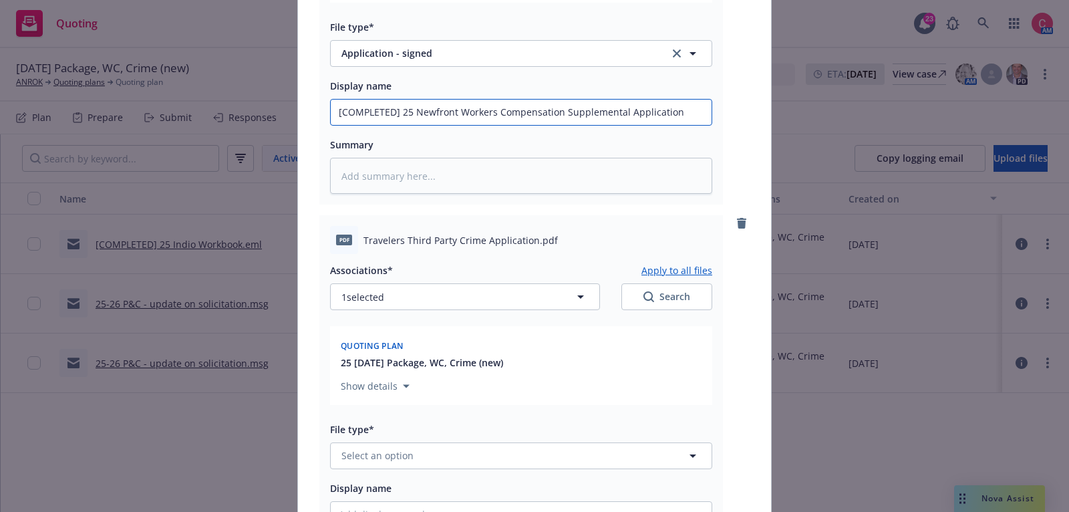
scroll to position [345, 0]
type input "[COMPLETED] 25 Newfront Workers Compensation Supplemental Application"
drag, startPoint x: 364, startPoint y: 236, endPoint x: 532, endPoint y: 239, distance: 168.5
click at [532, 239] on span "Travelers Third Party Crime Application.pdf" at bounding box center [461, 239] width 194 height 14
copy span "Travelers Third Party Crime Application"
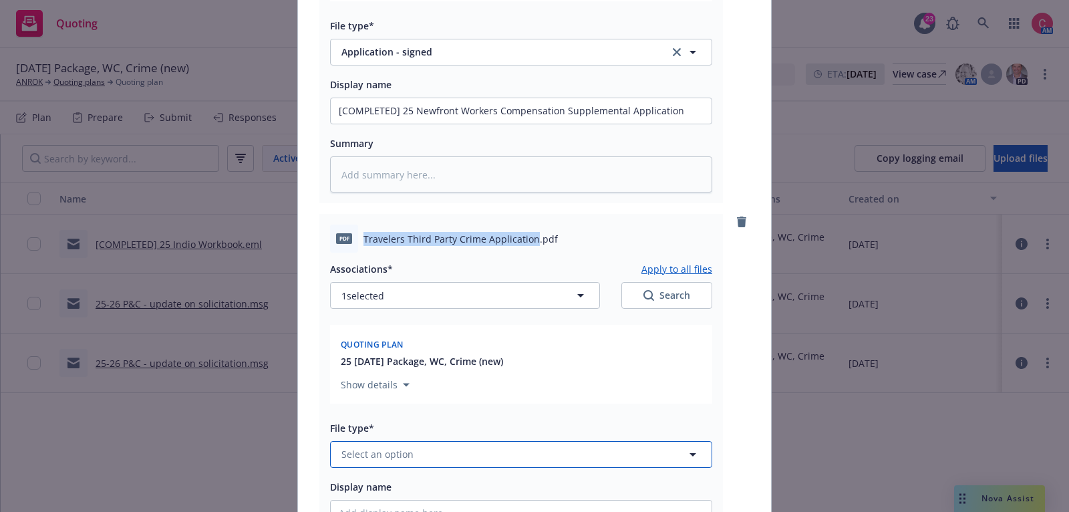
click at [494, 455] on button "Select an option" at bounding box center [521, 454] width 382 height 27
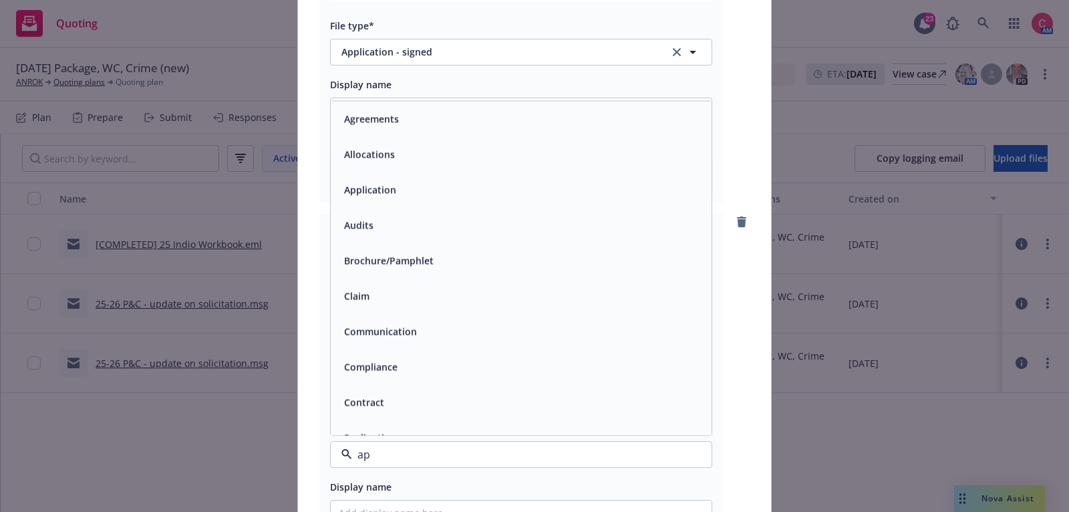
type input "app"
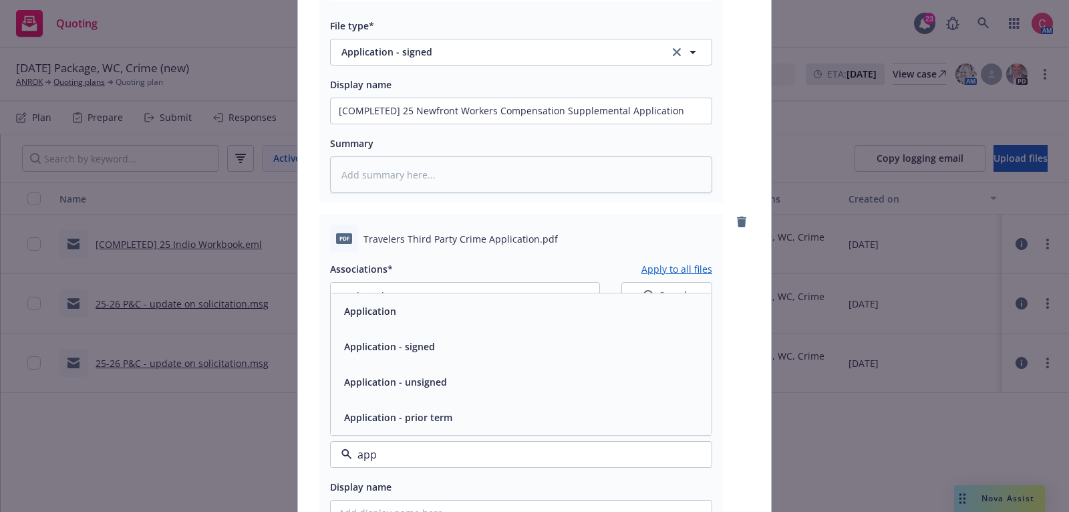
click at [489, 356] on div "Application - signed" at bounding box center [521, 346] width 381 height 35
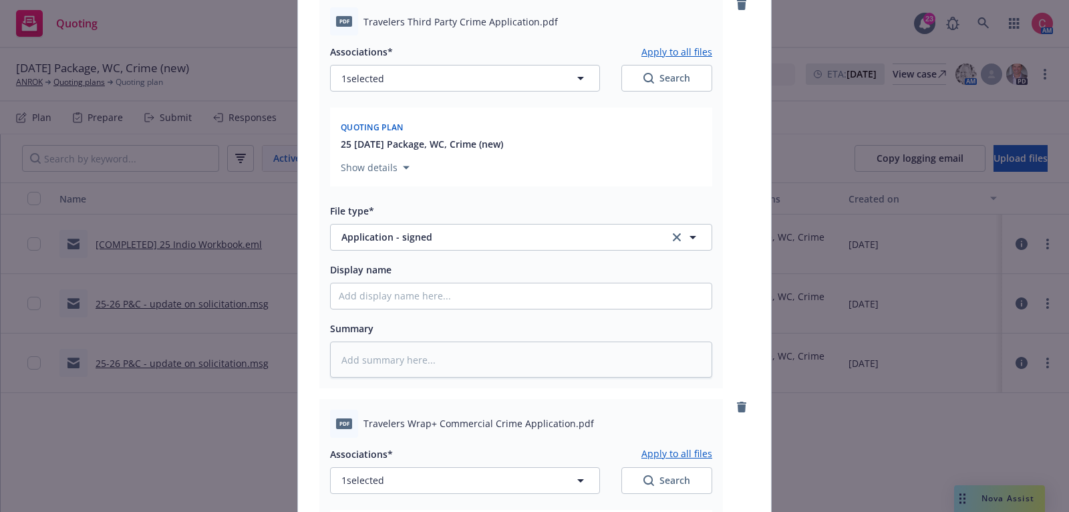
scroll to position [585, 0]
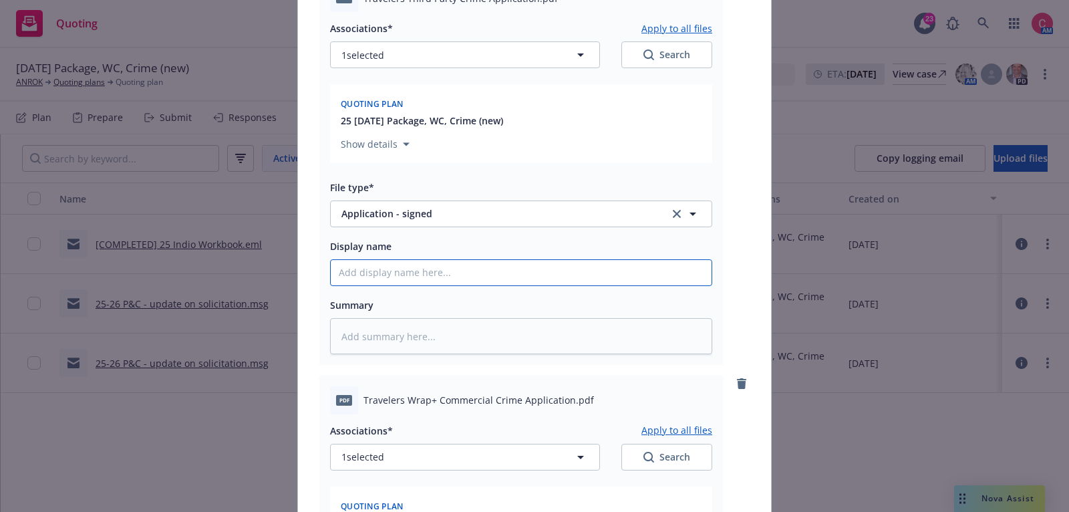
click at [497, 281] on input "Display name" at bounding box center [521, 272] width 381 height 25
type textarea "x"
type input "["
type textarea "x"
type input "[C"
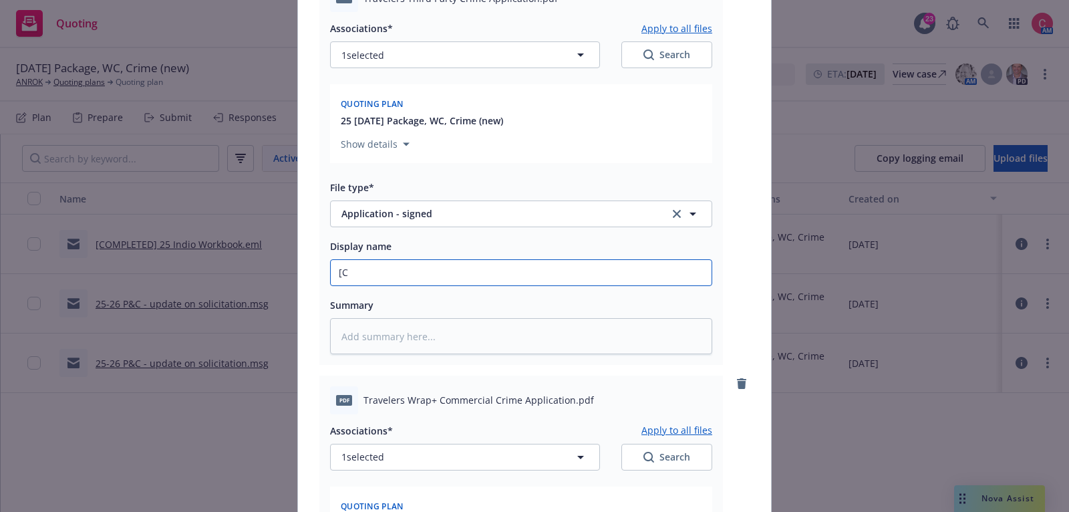
type textarea "x"
type input "[CO"
type textarea "x"
type input "[COM"
type textarea "x"
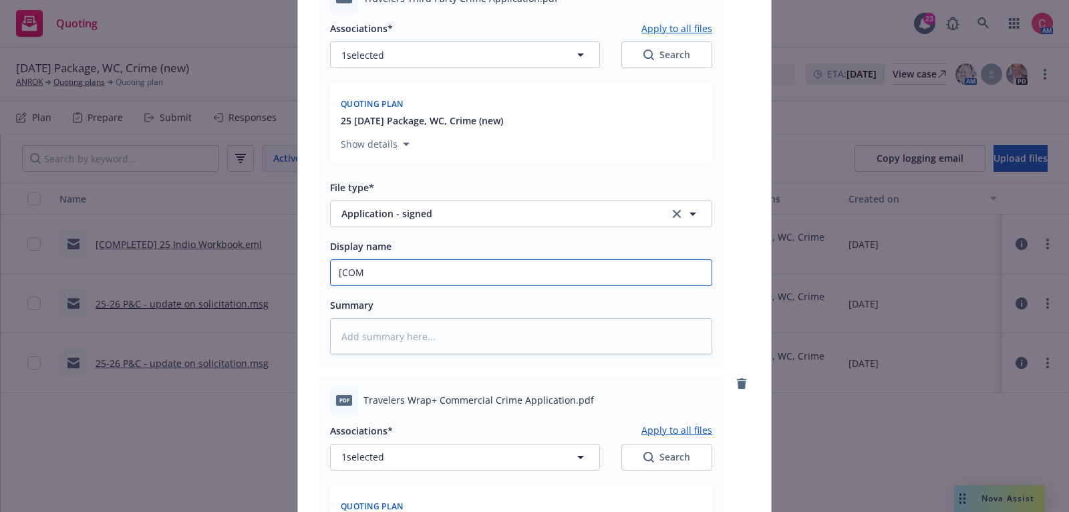
type input "[COMP"
type textarea "x"
type input "[COMPLE"
type textarea "x"
type input "[COMPLET"
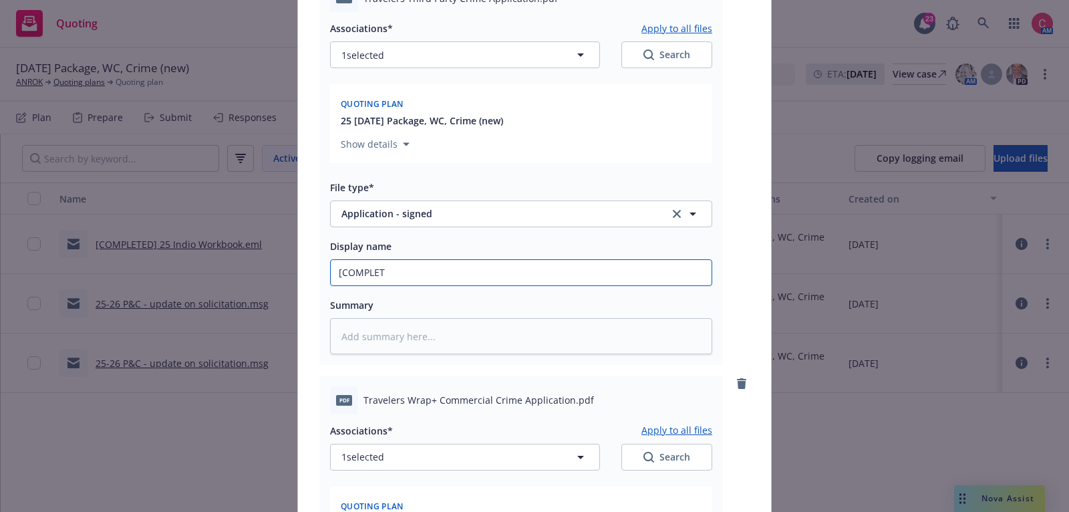
type textarea "x"
type input "[COMPLETE"
type textarea "x"
type input "[COMPLETED"
type textarea "x"
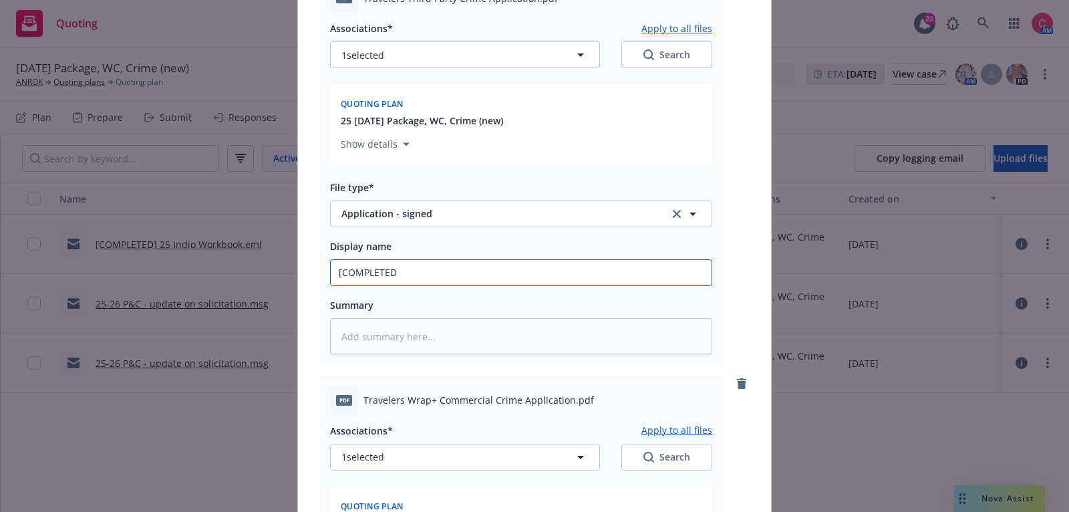
type input "[COMPLETED]"
type textarea "x"
type input "[COMPLETED]"
type textarea "x"
type input "[COMPLETED] 2"
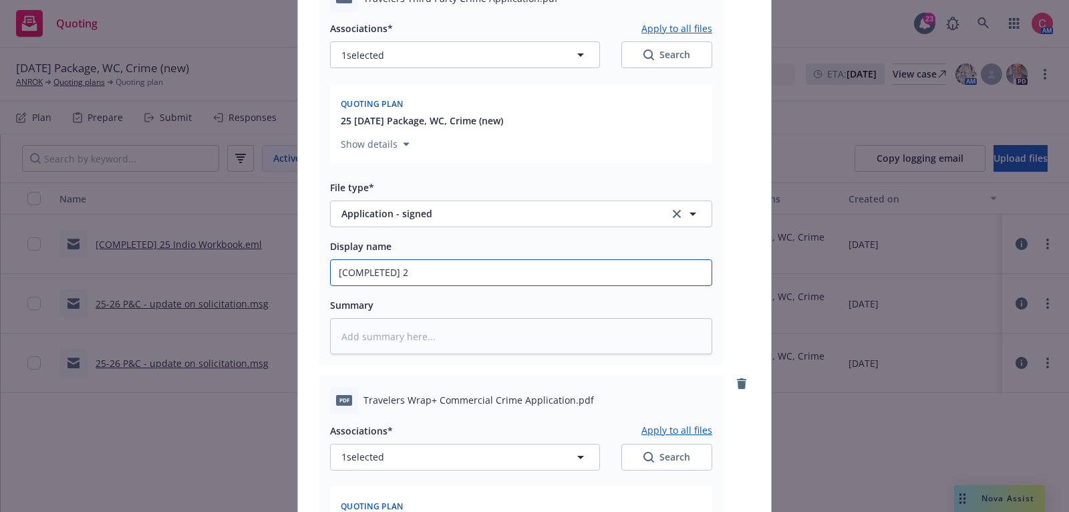
type textarea "x"
type input "[COMPLETED] 25"
type textarea "x"
type input "[COMPLETED] 25"
paste input "Travelers Third Party Crime Application"
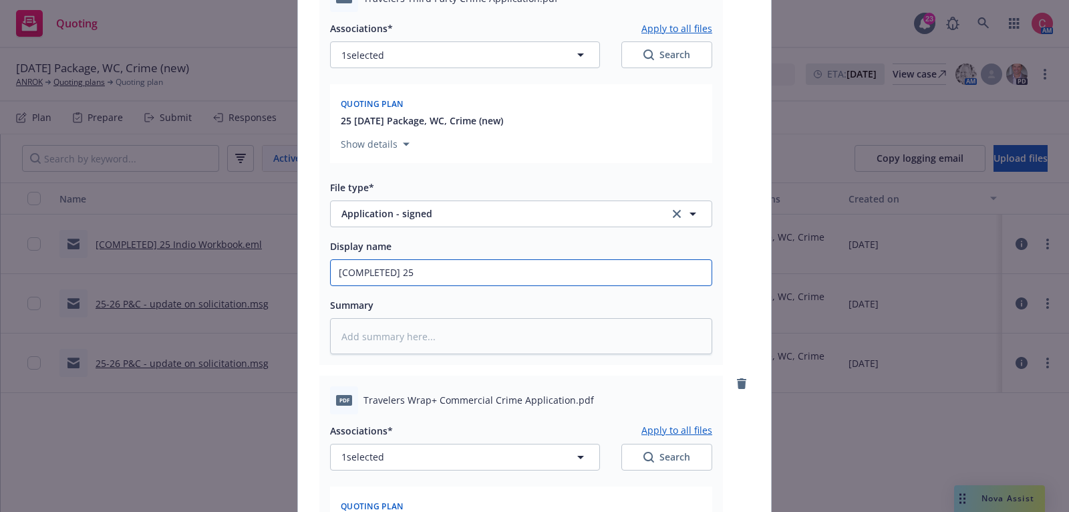
type textarea "x"
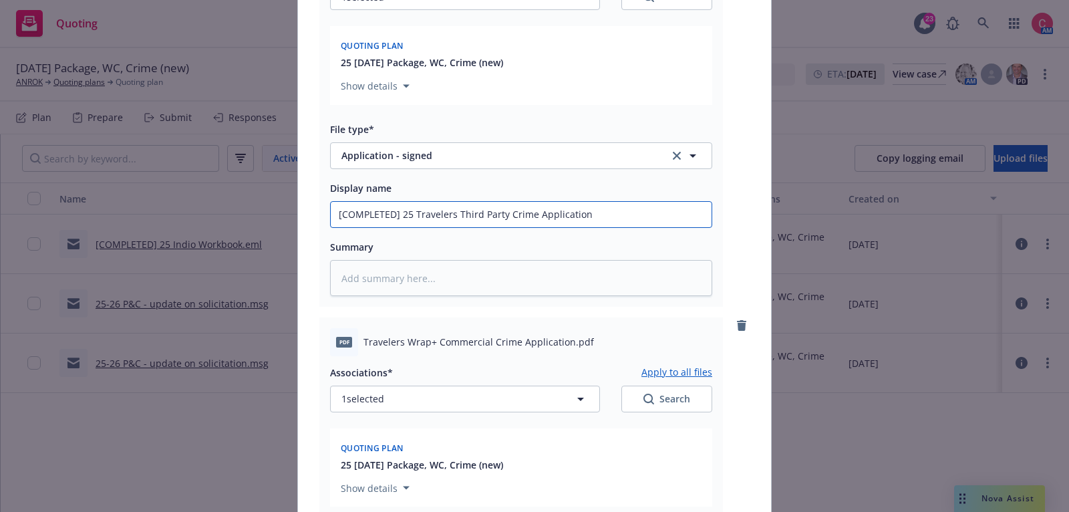
scroll to position [684, 0]
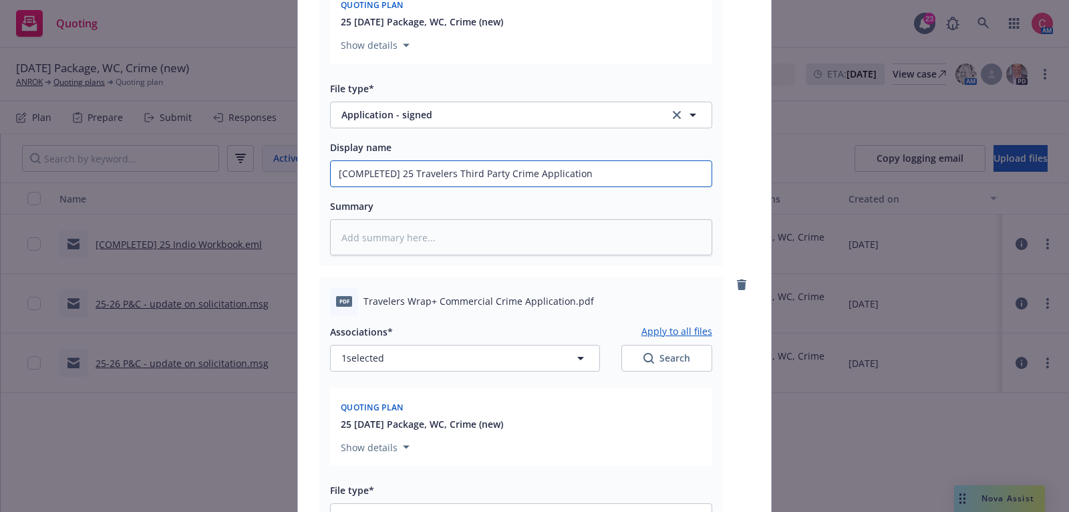
type input "[COMPLETED] 25 Travelers Third Party Crime Application"
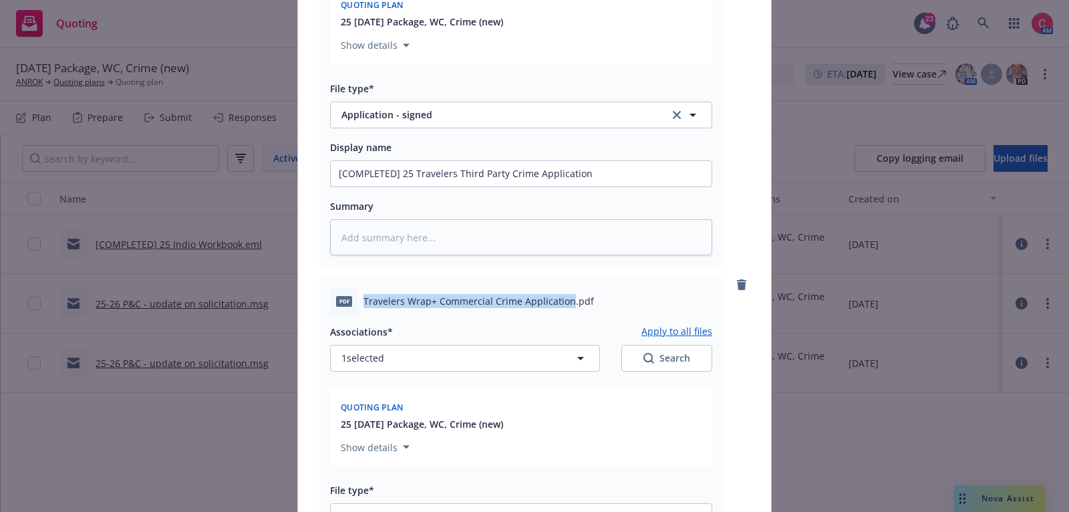
drag, startPoint x: 364, startPoint y: 297, endPoint x: 567, endPoint y: 305, distance: 203.3
click at [567, 305] on span "Travelers Wrap+ Commercial Crime Application.pdf" at bounding box center [479, 301] width 231 height 14
copy span "Travelers Wrap+ Commercial Crime Application"
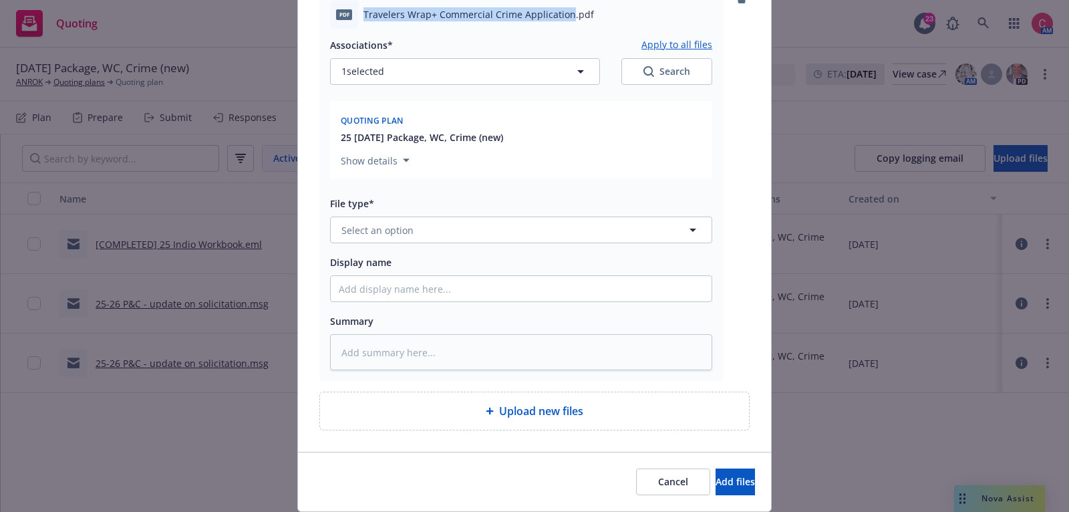
scroll to position [999, 0]
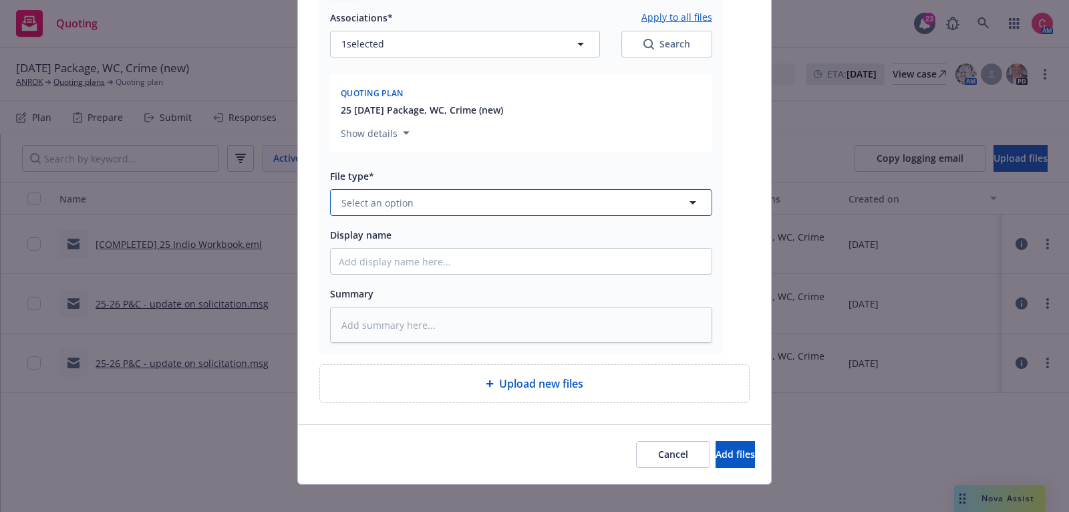
click at [545, 199] on button "Select an option" at bounding box center [521, 202] width 382 height 27
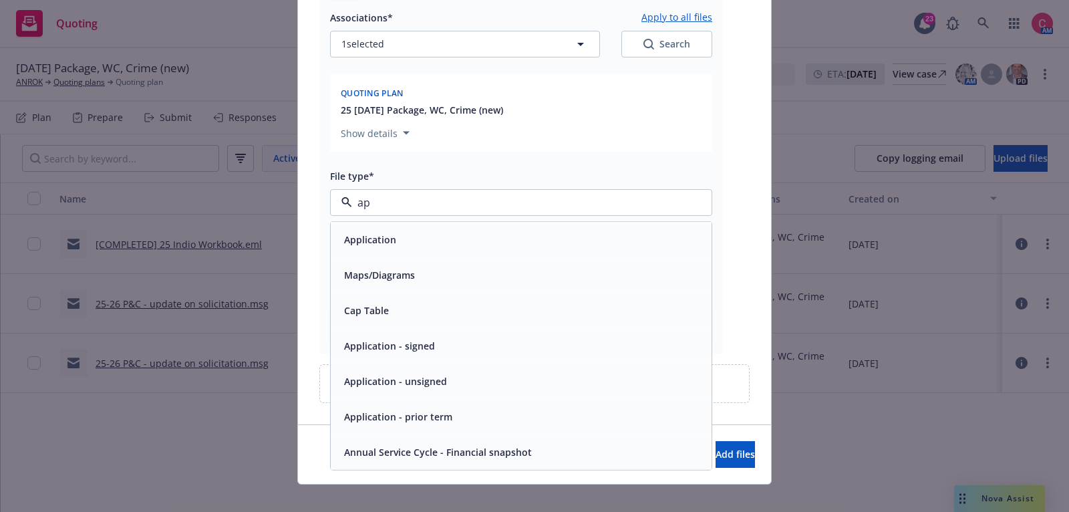
type input "app"
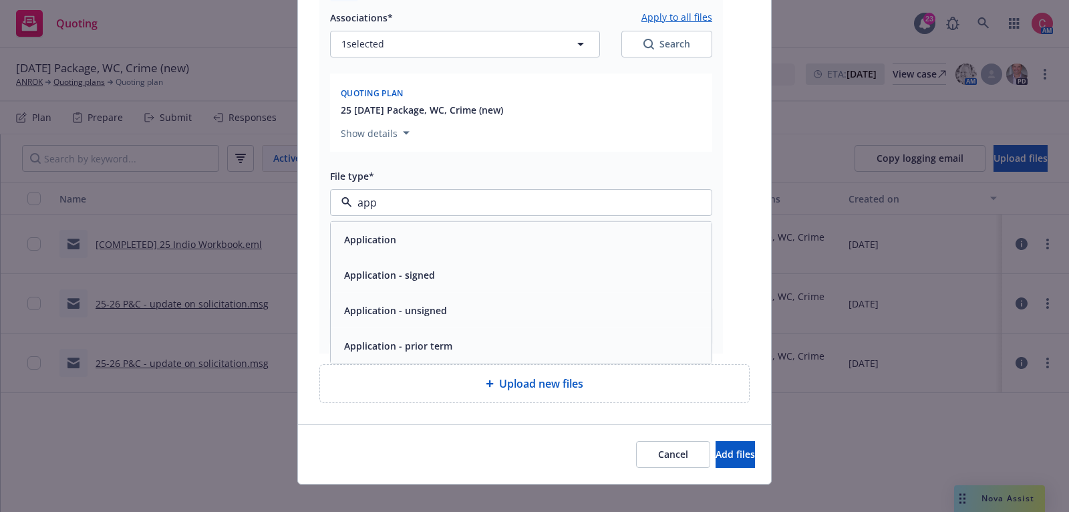
click at [541, 278] on div "Application - signed" at bounding box center [521, 274] width 365 height 19
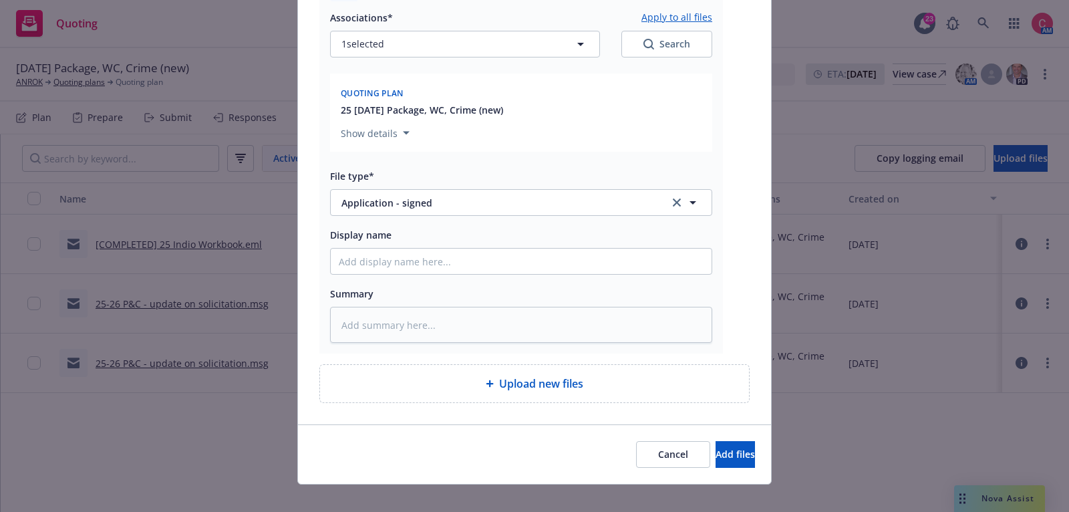
click at [541, 278] on div "Associations* Apply to all files 1 selected Search Quoting plan 25 11/01/25 Pac…" at bounding box center [521, 172] width 382 height 342
click at [539, 267] on input "Display name" at bounding box center [521, 261] width 381 height 25
type textarea "x"
type input "["
type textarea "x"
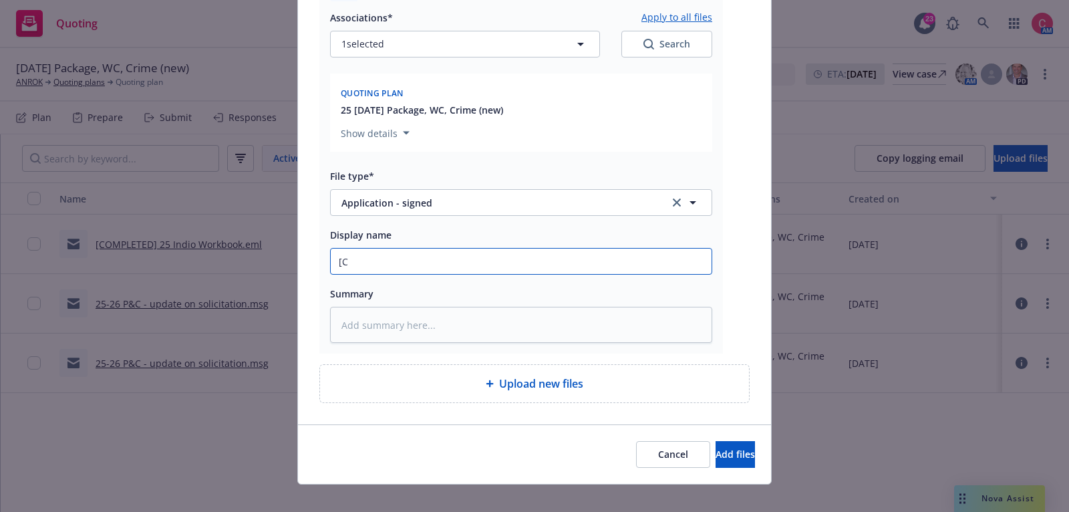
type input "[CO"
type textarea "x"
type input "[COM"
type textarea "x"
type input "[COMP"
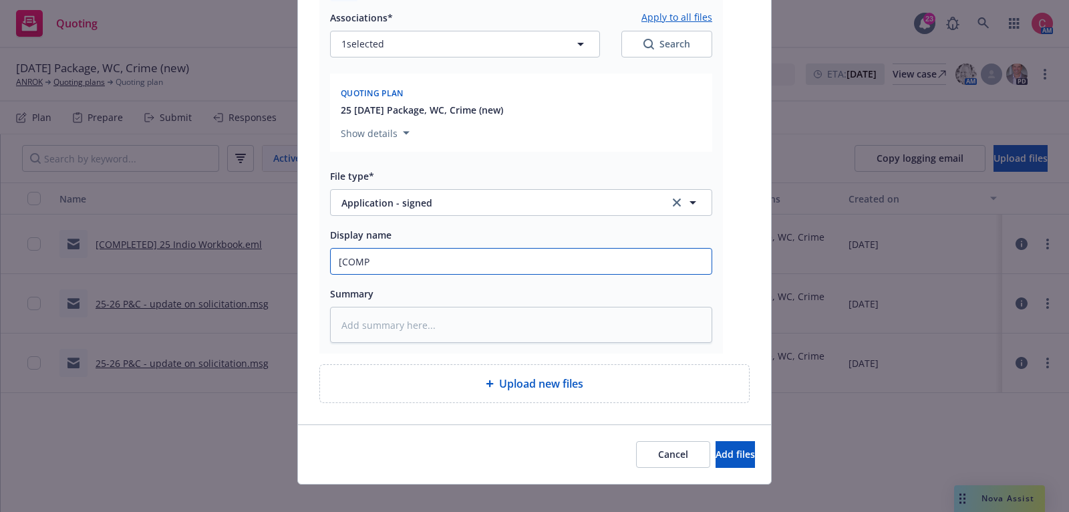
type textarea "x"
type input "[COMPL"
type textarea "x"
type input "[COMPLET"
type textarea "x"
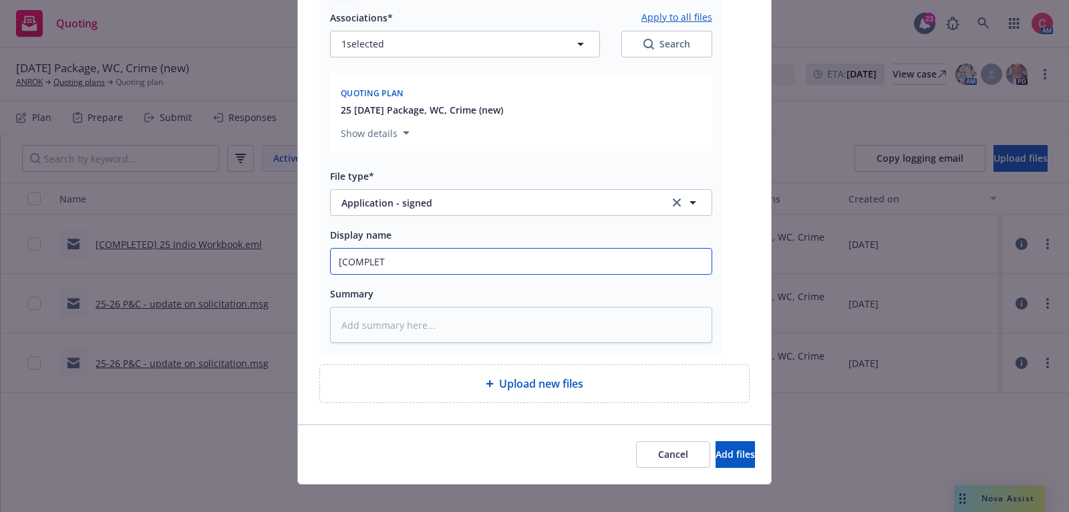
type input "[COMPLETE"
type textarea "x"
type input "[COMPLETED"
type textarea "x"
type input "[COMPLETED]"
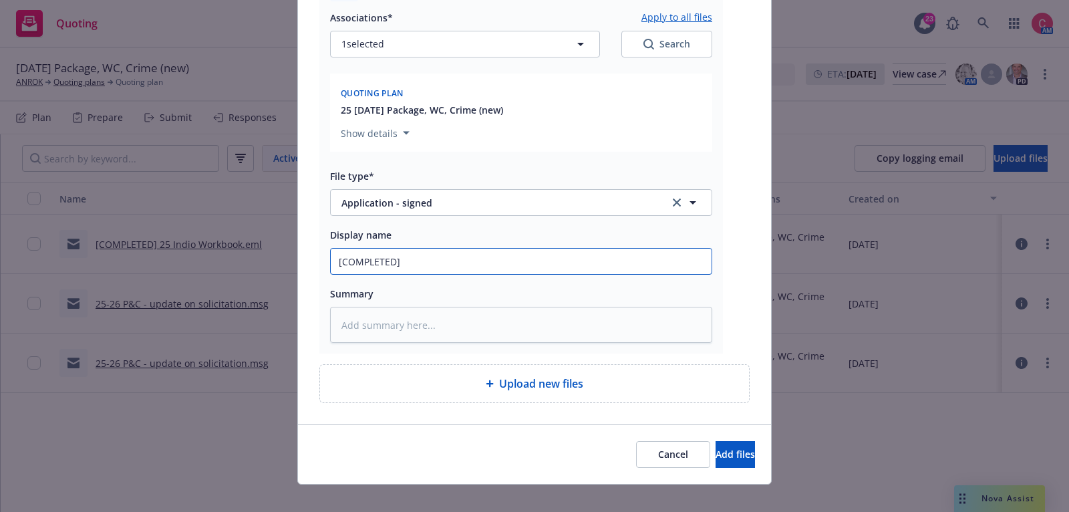
type textarea "x"
type input "[COMPLETED]"
type textarea "x"
type input "[COMPLETED] 25"
type textarea "x"
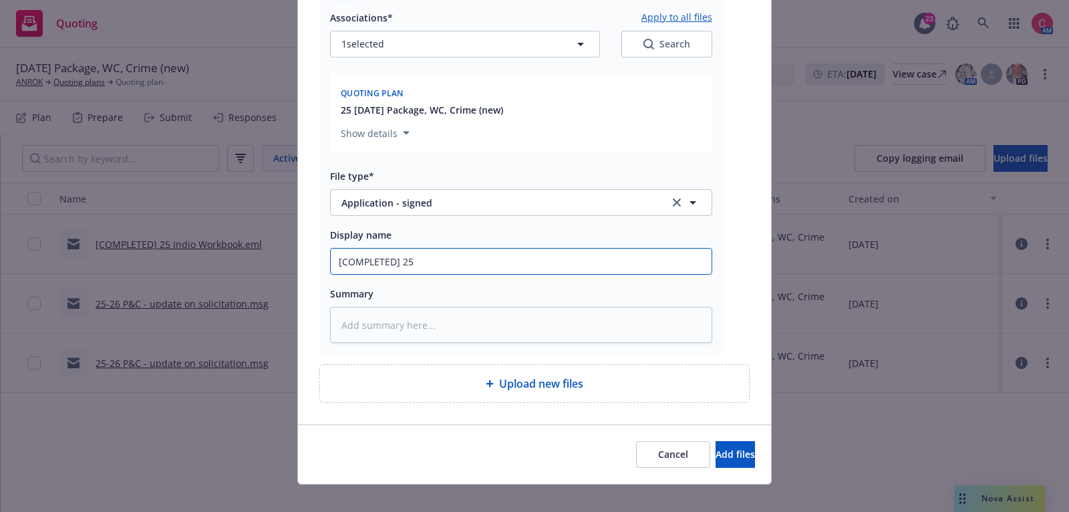
type input "[COMPLETED] 25"
paste input "Travelers Wrap+ Commercial Crime Application"
type textarea "x"
type input "[COMPLETED] 25 Travelers Wrap+ Commercial Crime Application"
click at [741, 448] on button "Add files" at bounding box center [735, 454] width 39 height 27
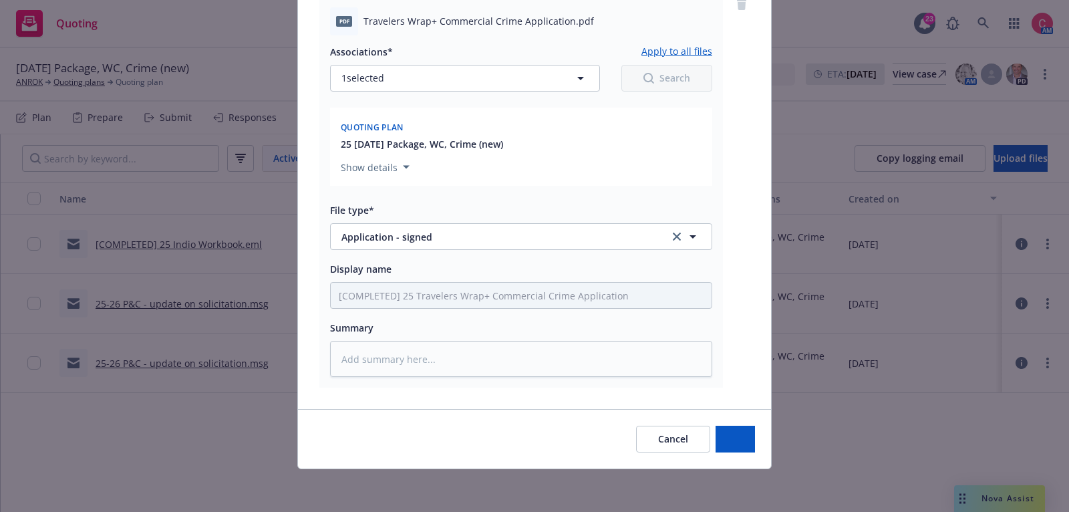
scroll to position [964, 0]
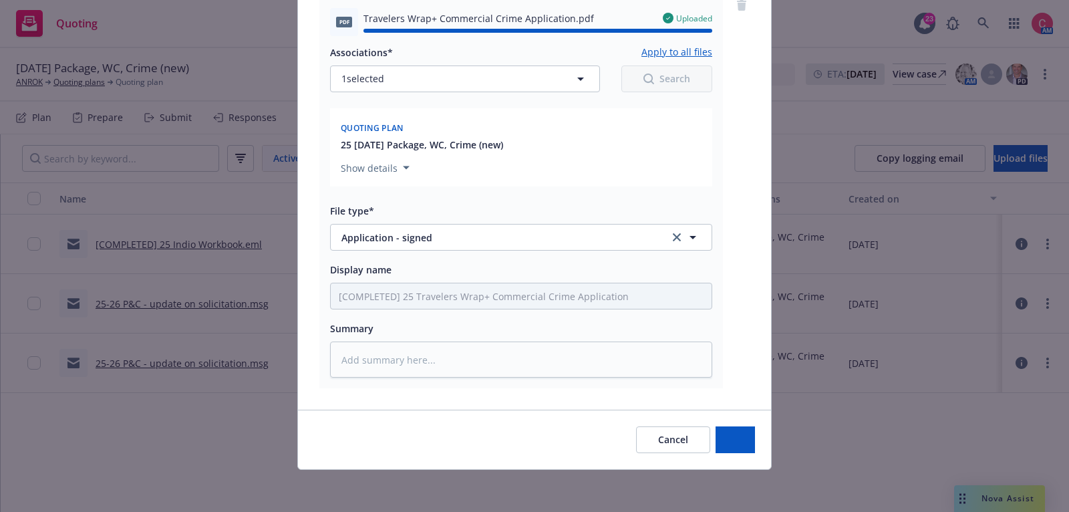
type textarea "x"
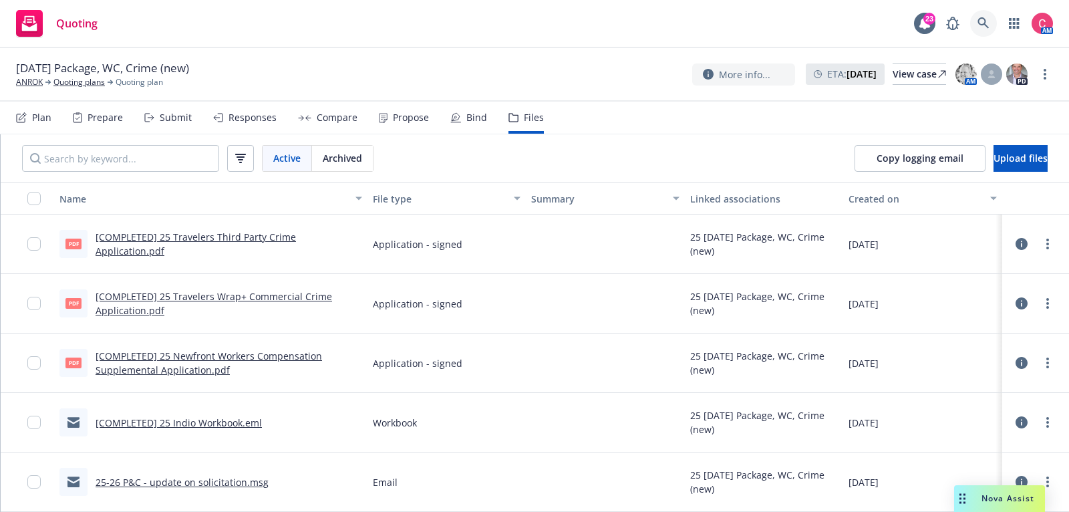
click at [985, 25] on icon at bounding box center [983, 22] width 11 height 11
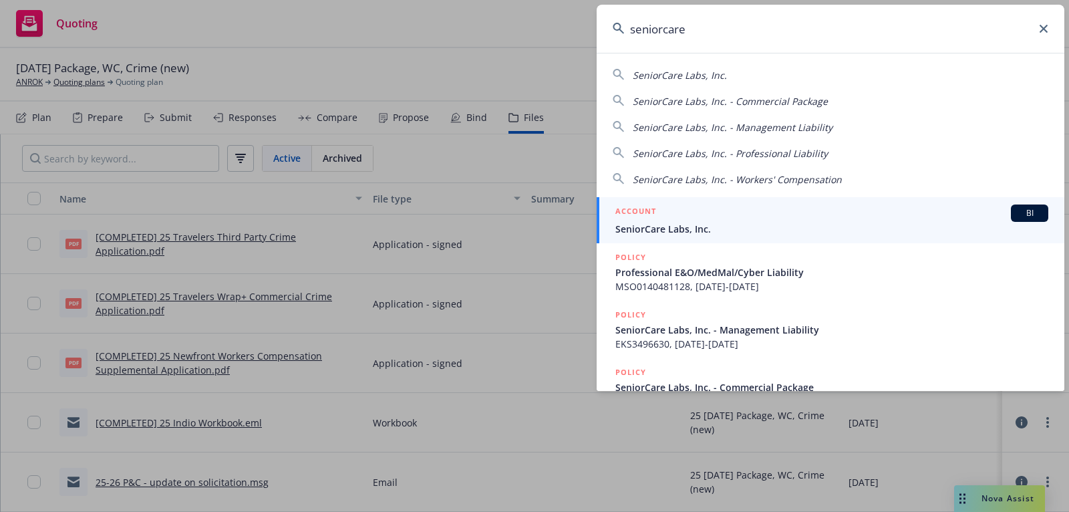
type input "seniorcare"
click at [812, 212] on div "ACCOUNT BI" at bounding box center [832, 213] width 433 height 17
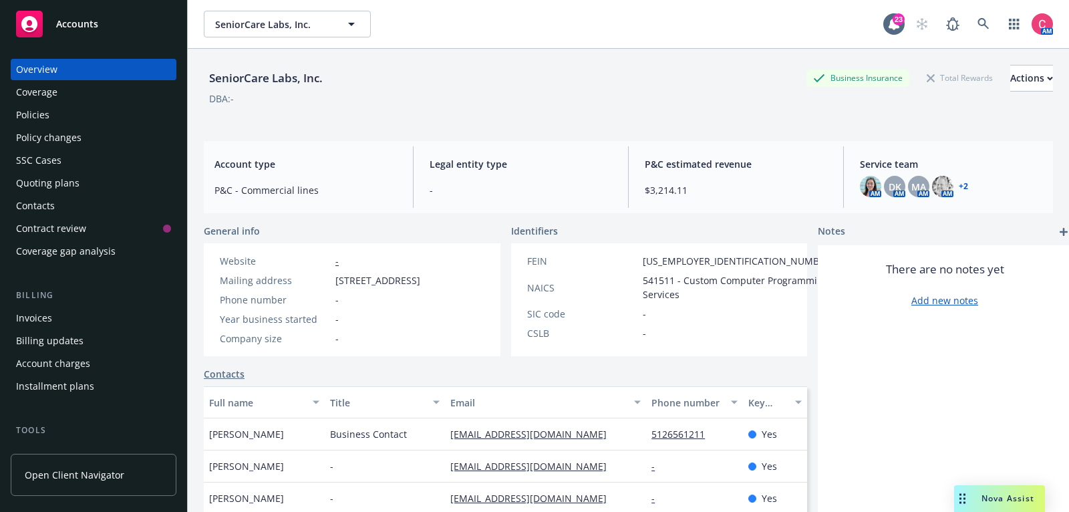
click at [88, 323] on div "Invoices" at bounding box center [93, 317] width 155 height 21
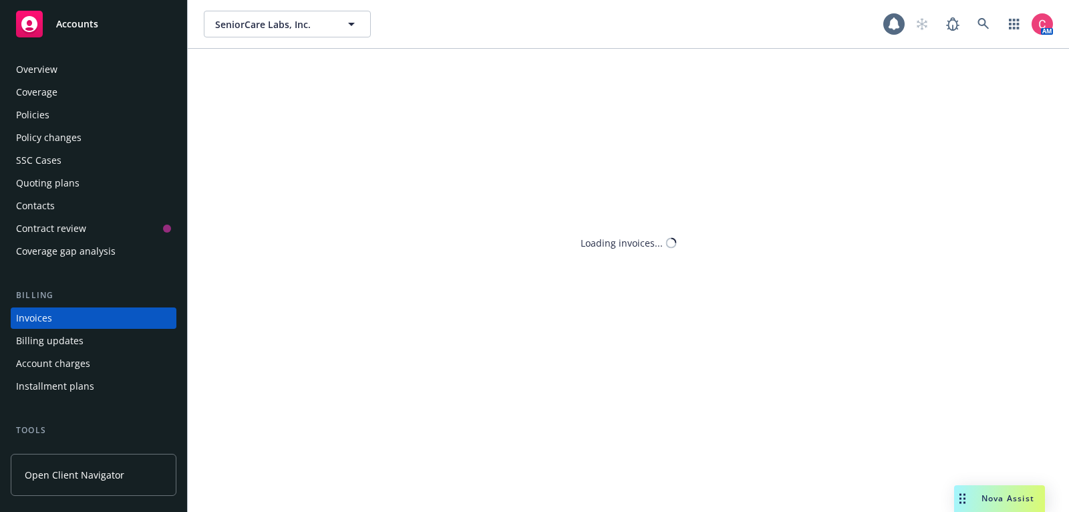
scroll to position [40, 0]
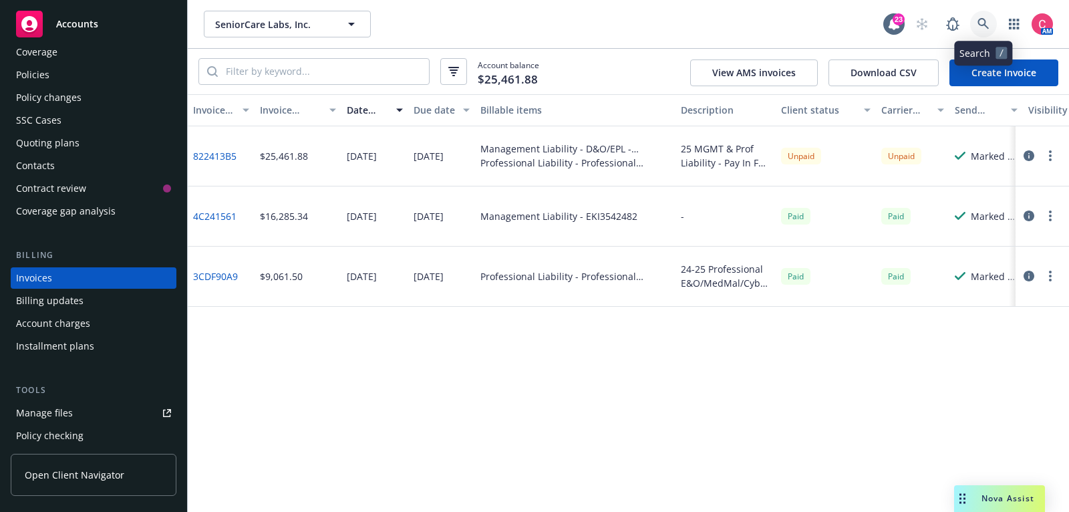
click at [975, 29] on link at bounding box center [983, 24] width 27 height 27
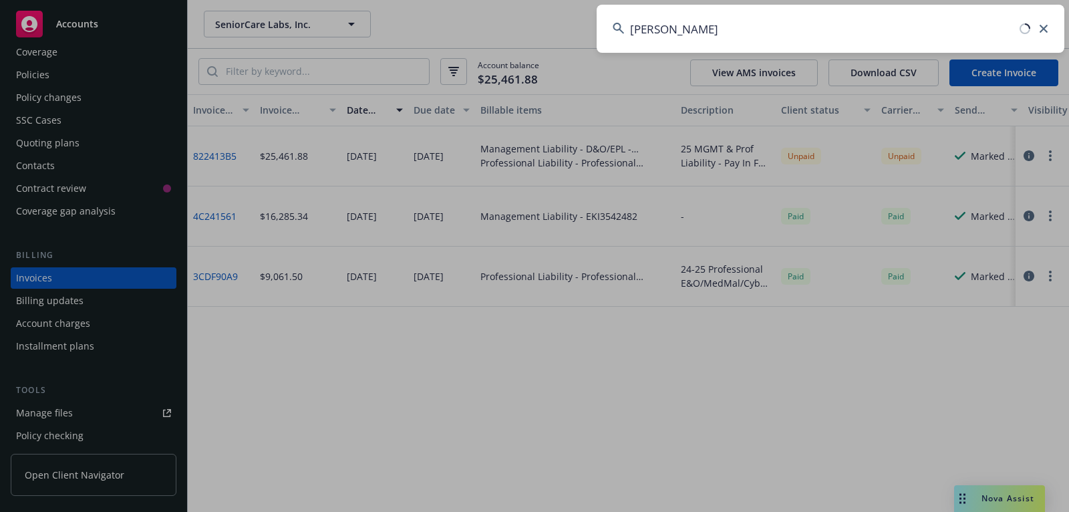
type input "pollyex"
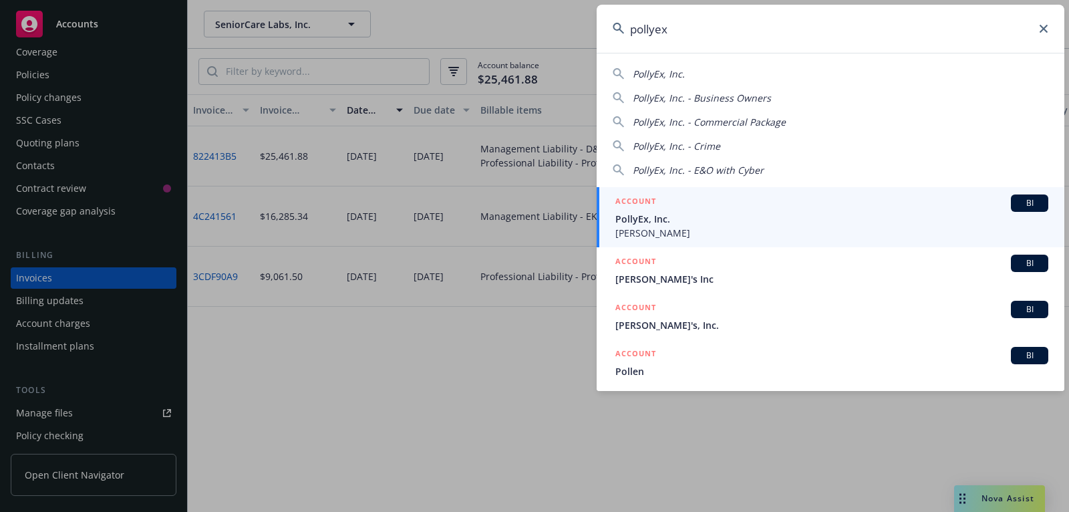
click at [875, 209] on div "ACCOUNT BI" at bounding box center [832, 202] width 433 height 17
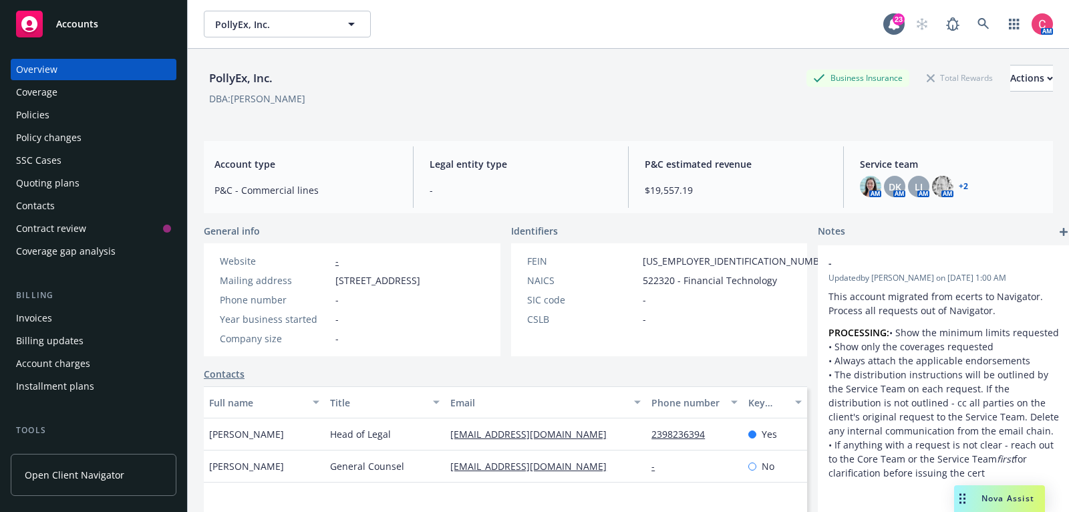
click at [72, 325] on div "Invoices" at bounding box center [93, 317] width 155 height 21
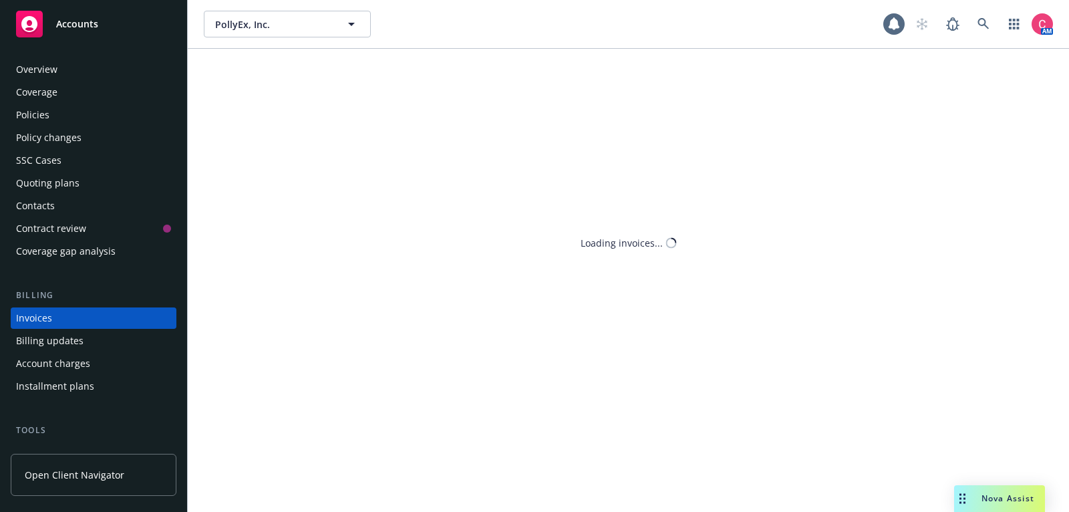
scroll to position [40, 0]
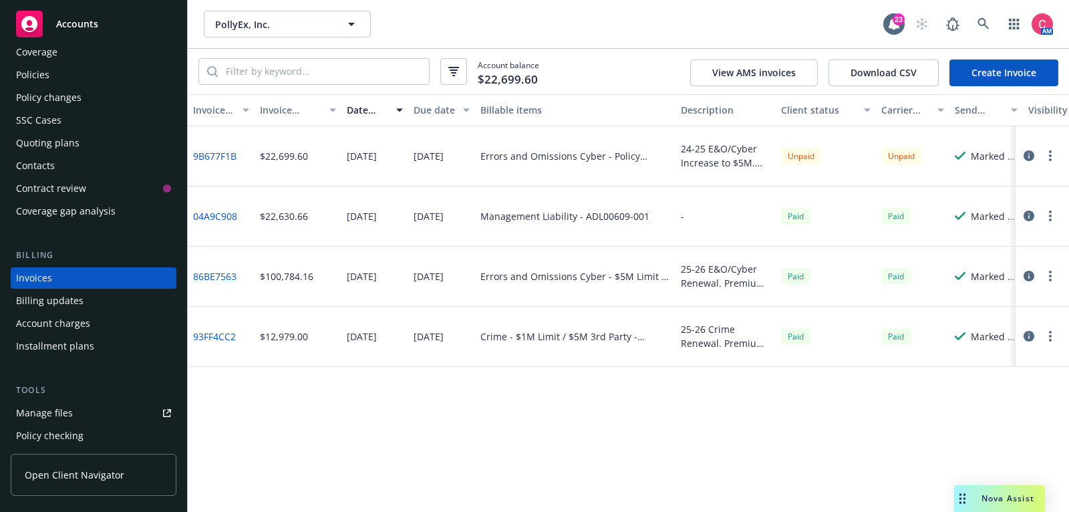
click at [1026, 159] on icon "button" at bounding box center [1029, 155] width 11 height 11
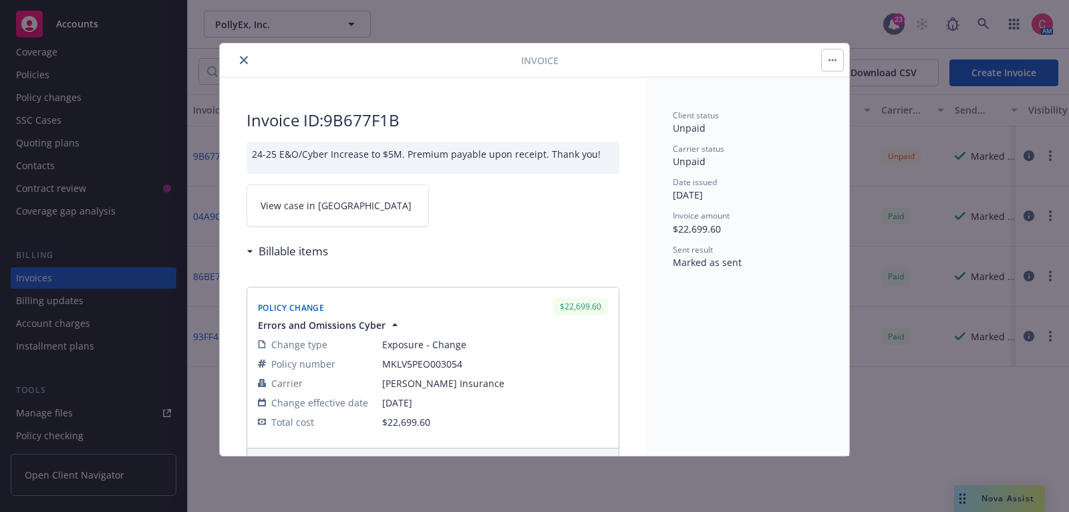
click at [245, 65] on button "close" at bounding box center [244, 60] width 16 height 16
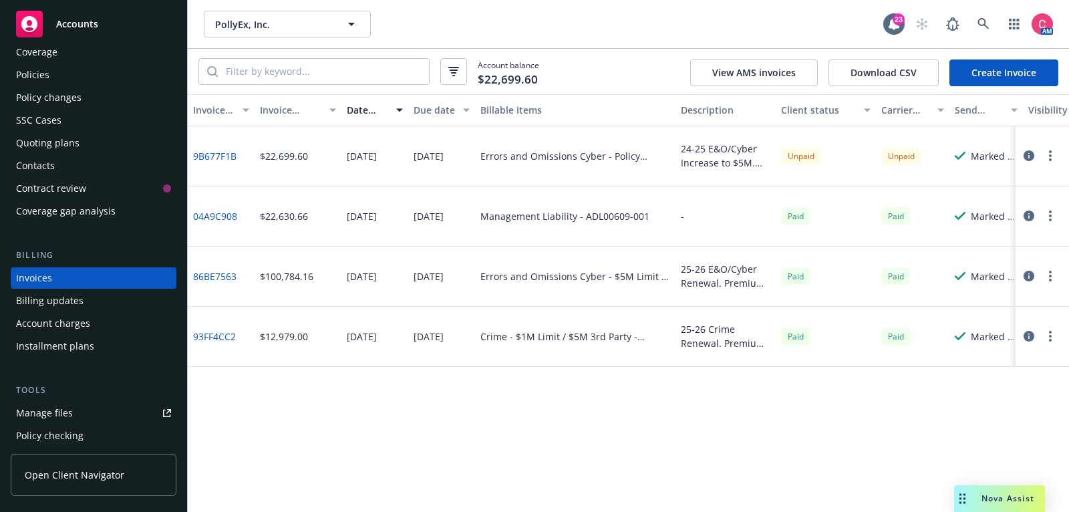
click at [219, 156] on link "9B677F1B" at bounding box center [214, 156] width 43 height 14
click at [1028, 156] on icon "button" at bounding box center [1029, 155] width 11 height 11
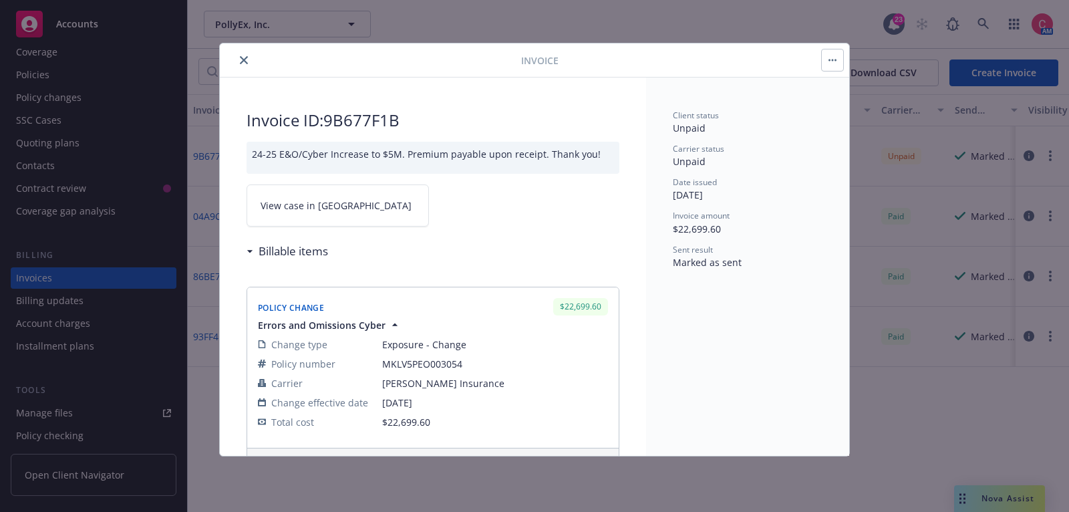
click at [360, 207] on link "View case in [GEOGRAPHIC_DATA]" at bounding box center [338, 205] width 182 height 42
click at [246, 63] on icon "close" at bounding box center [244, 60] width 8 height 8
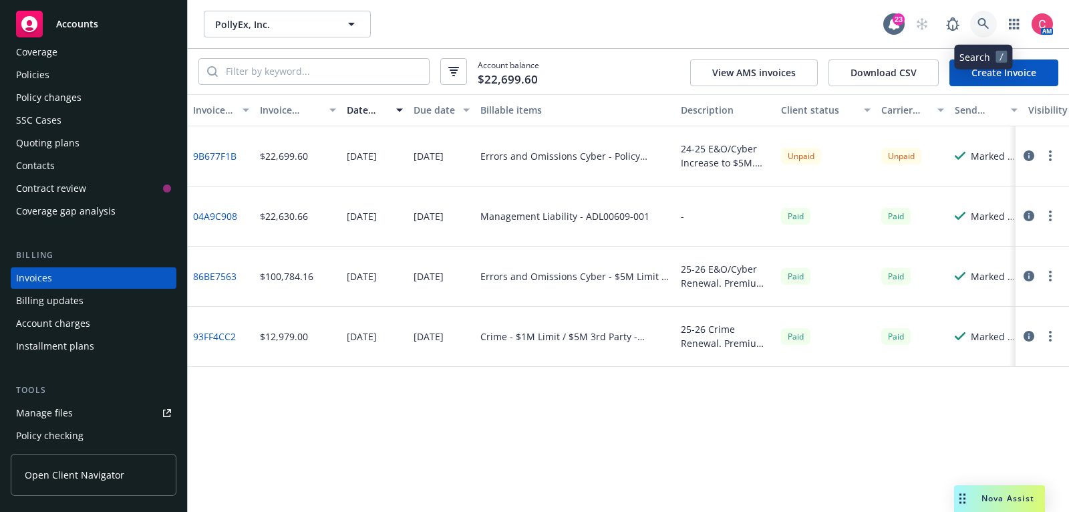
click at [988, 30] on link at bounding box center [983, 24] width 27 height 27
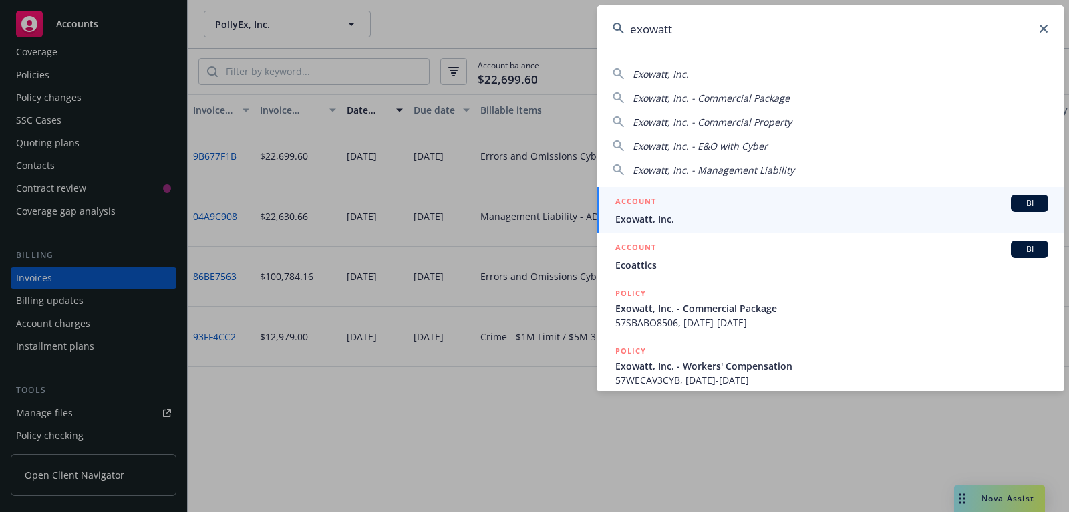
type input "exowatt"
click at [896, 212] on span "Exowatt, Inc." at bounding box center [832, 219] width 433 height 14
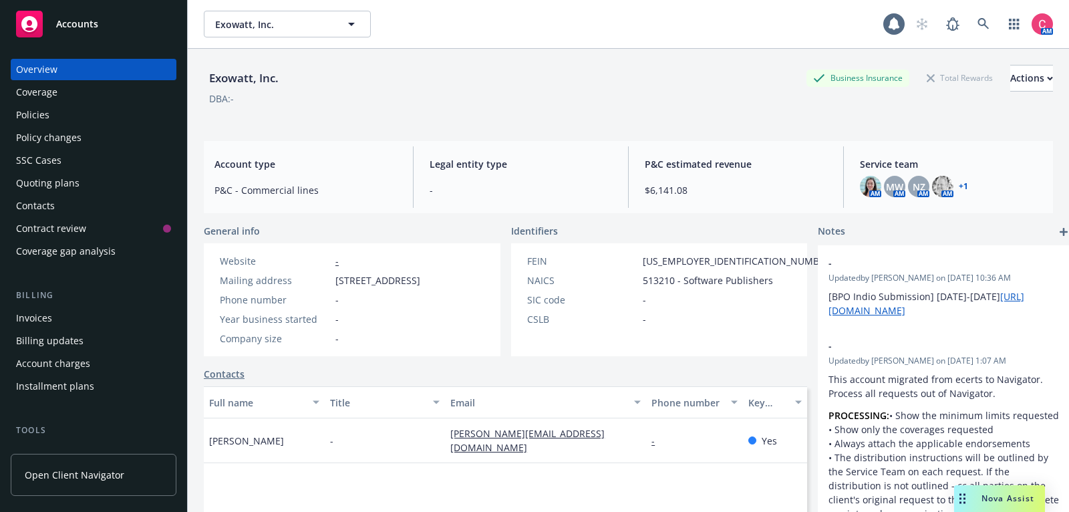
click at [148, 120] on div "Policies" at bounding box center [93, 114] width 155 height 21
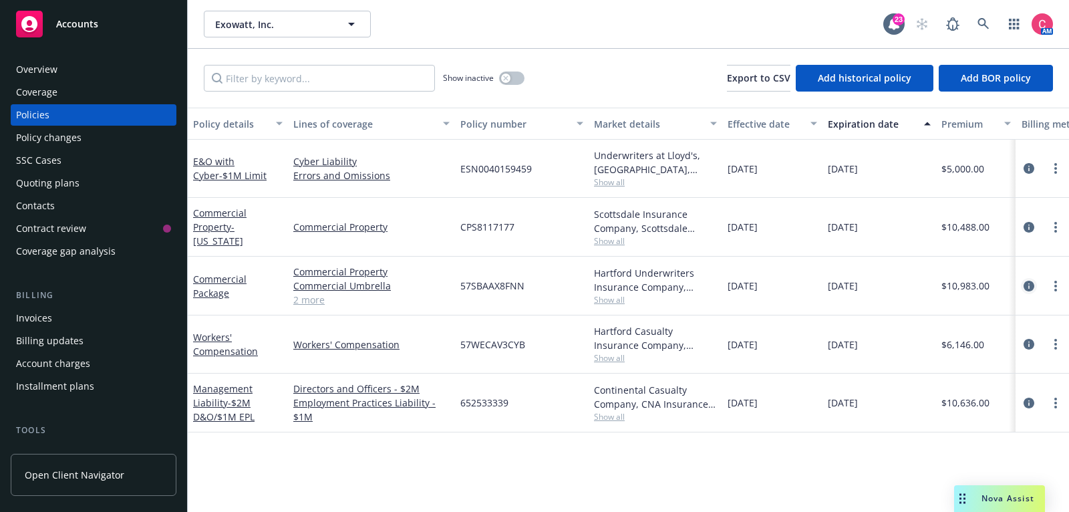
click at [1028, 285] on icon "circleInformation" at bounding box center [1029, 286] width 11 height 11
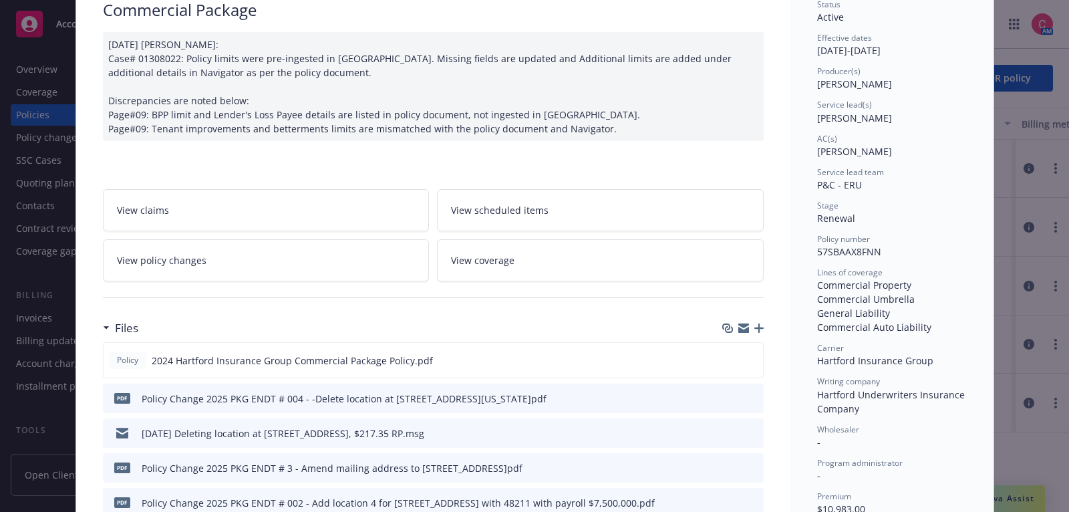
scroll to position [110, 0]
click at [759, 326] on icon "button" at bounding box center [759, 328] width 9 height 9
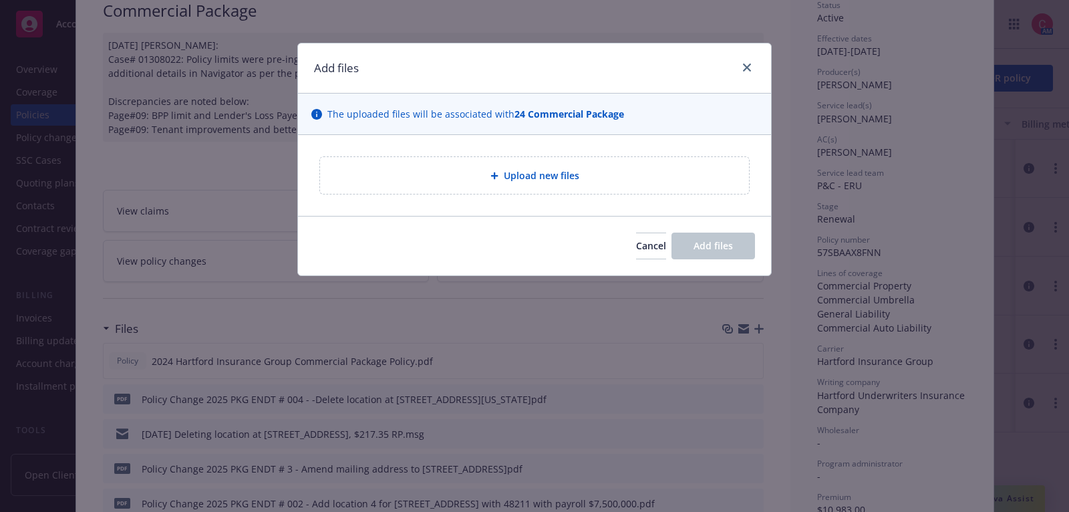
click at [563, 170] on span "Upload new files" at bounding box center [542, 175] width 76 height 14
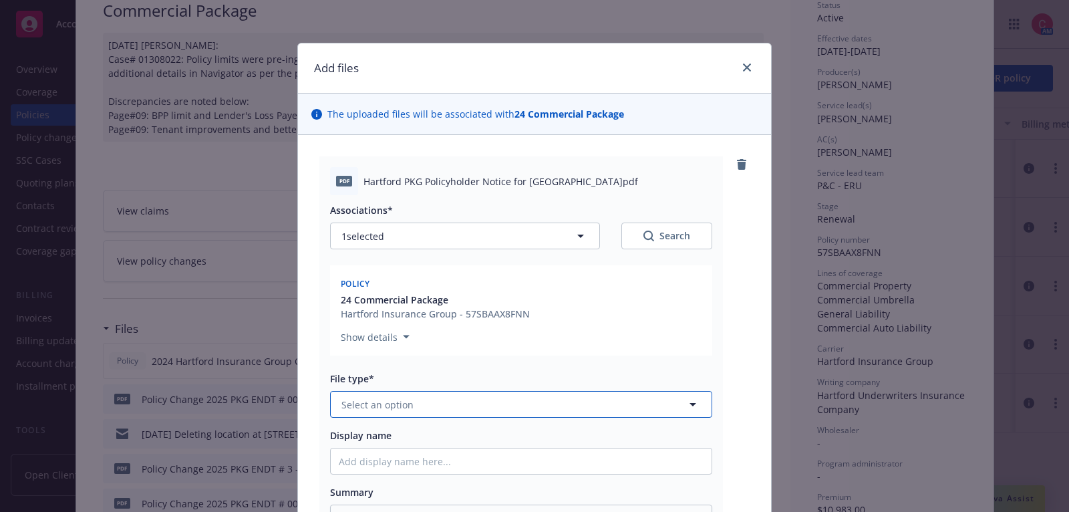
click at [519, 400] on button "Select an option" at bounding box center [521, 404] width 382 height 27
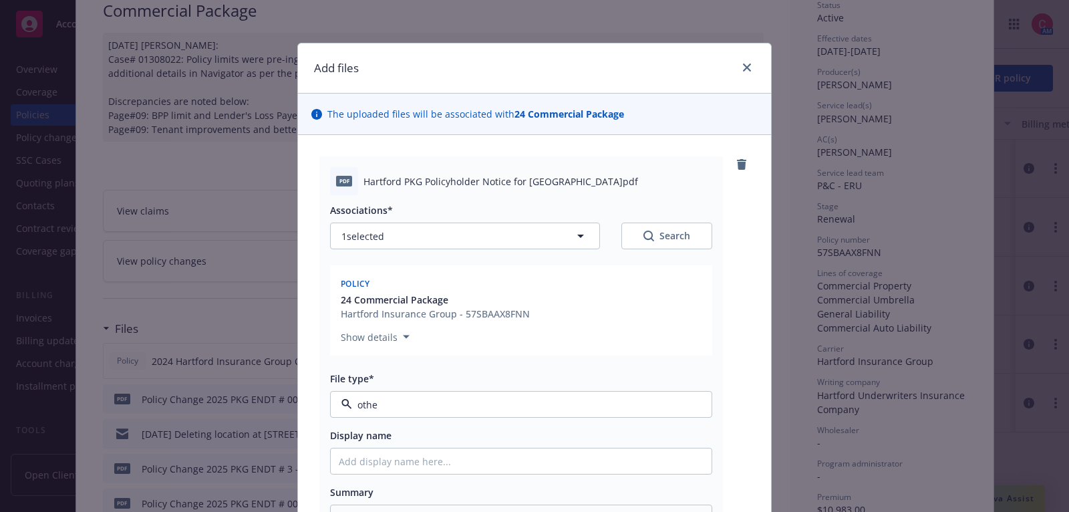
type input "other"
click at [517, 442] on div "Other" at bounding box center [521, 441] width 365 height 19
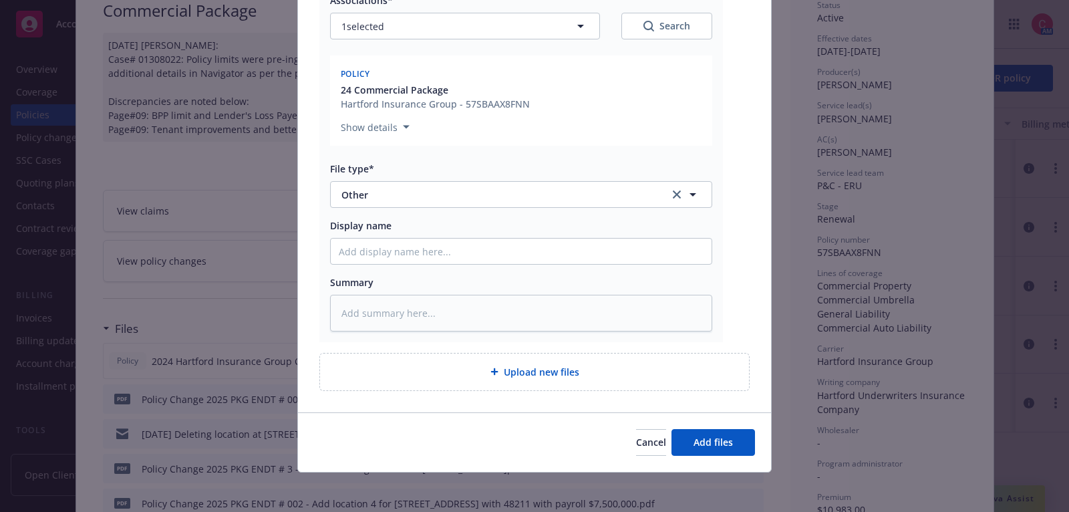
click at [698, 460] on div "Cancel Add files" at bounding box center [534, 441] width 473 height 59
click at [701, 432] on button "Add files" at bounding box center [714, 442] width 84 height 27
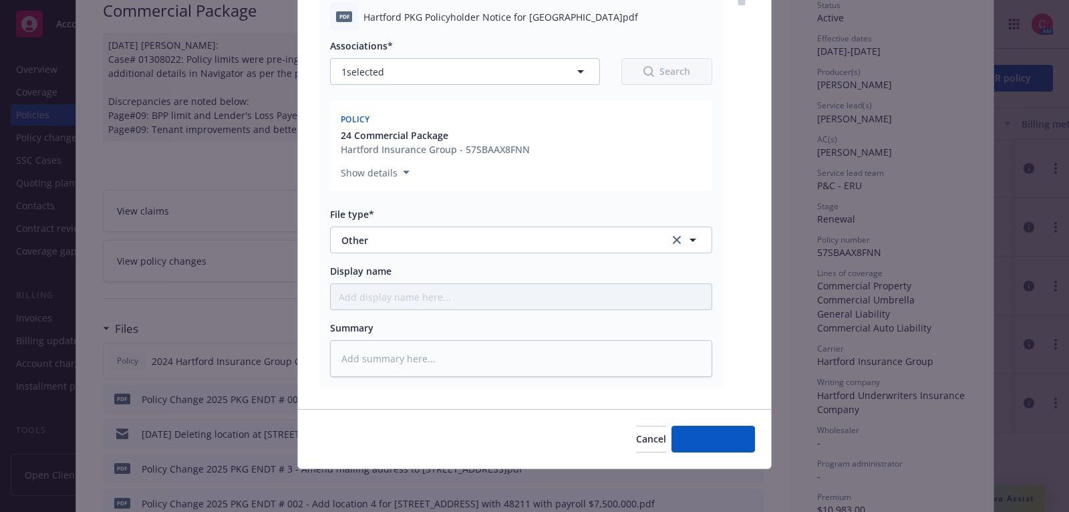
scroll to position [162, 0]
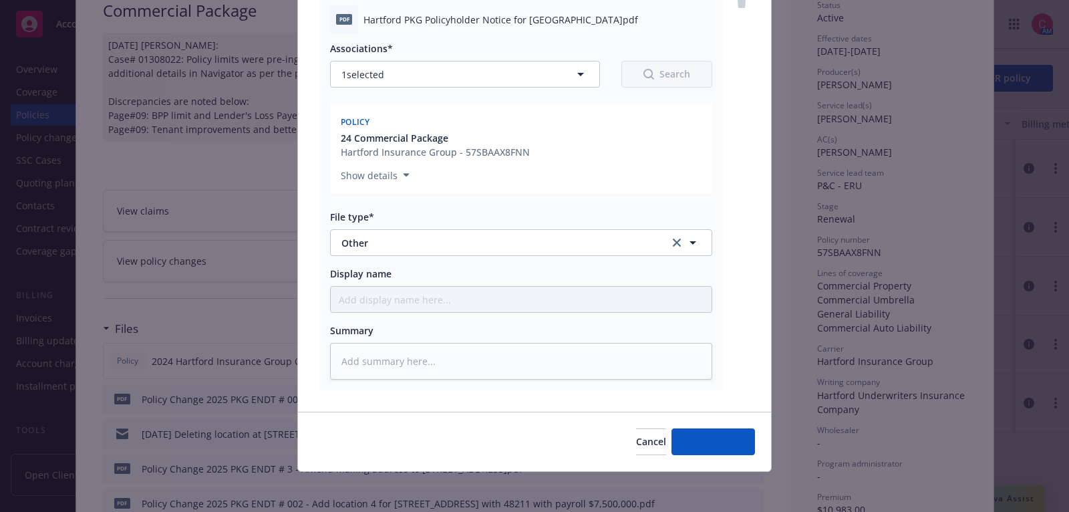
type textarea "x"
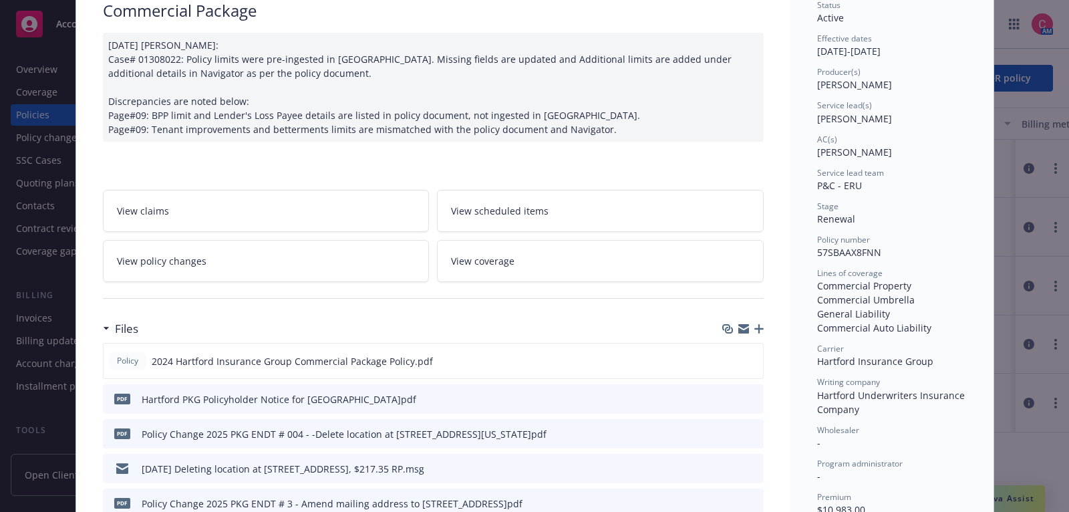
scroll to position [0, 0]
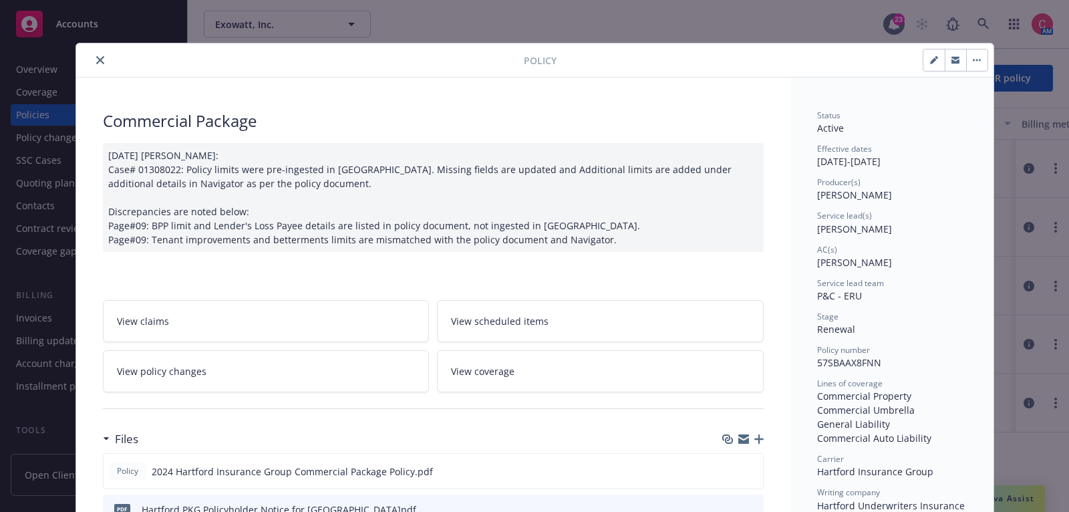
click at [97, 64] on button "close" at bounding box center [100, 60] width 16 height 16
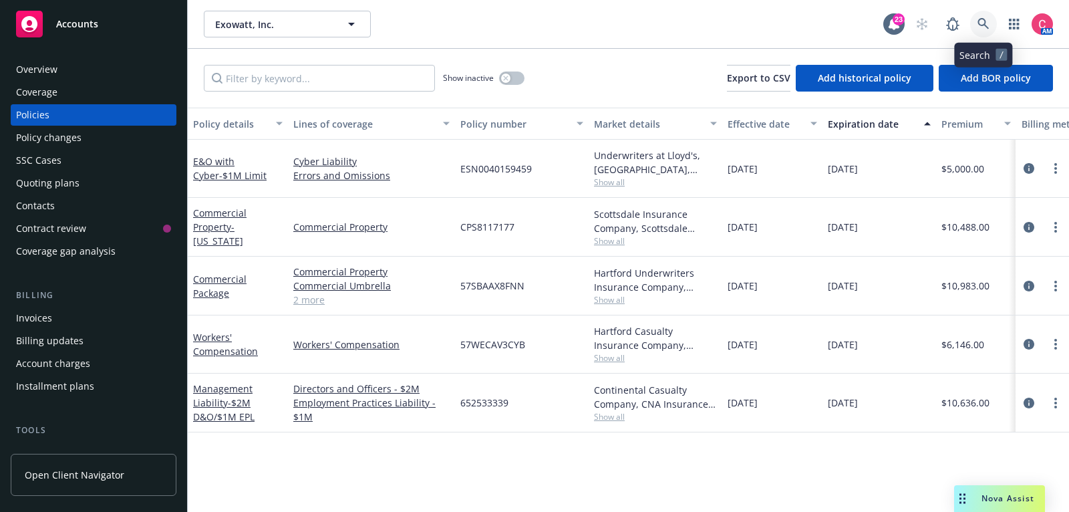
click at [981, 18] on icon at bounding box center [983, 23] width 11 height 11
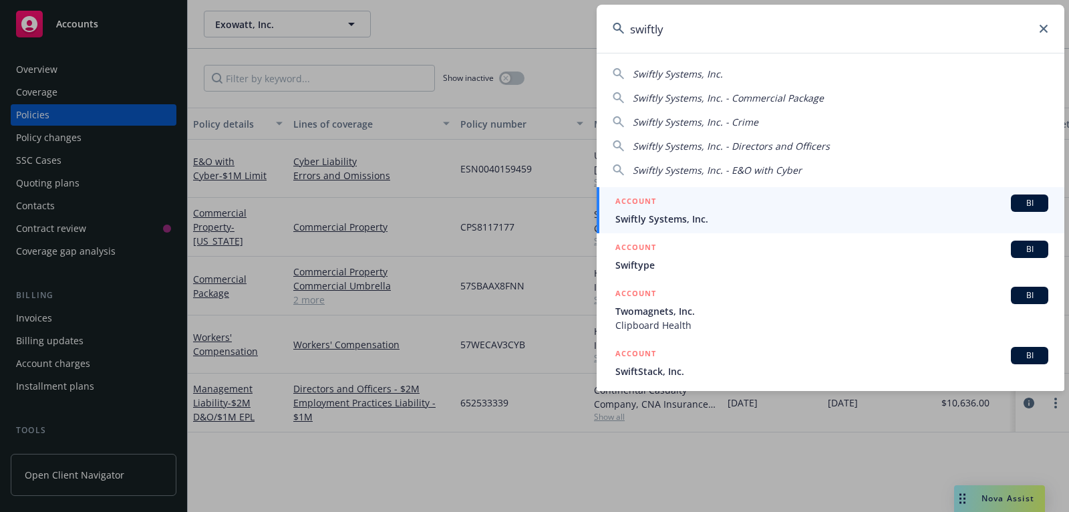
type input "swiftly"
click at [915, 210] on div "ACCOUNT BI" at bounding box center [832, 202] width 433 height 17
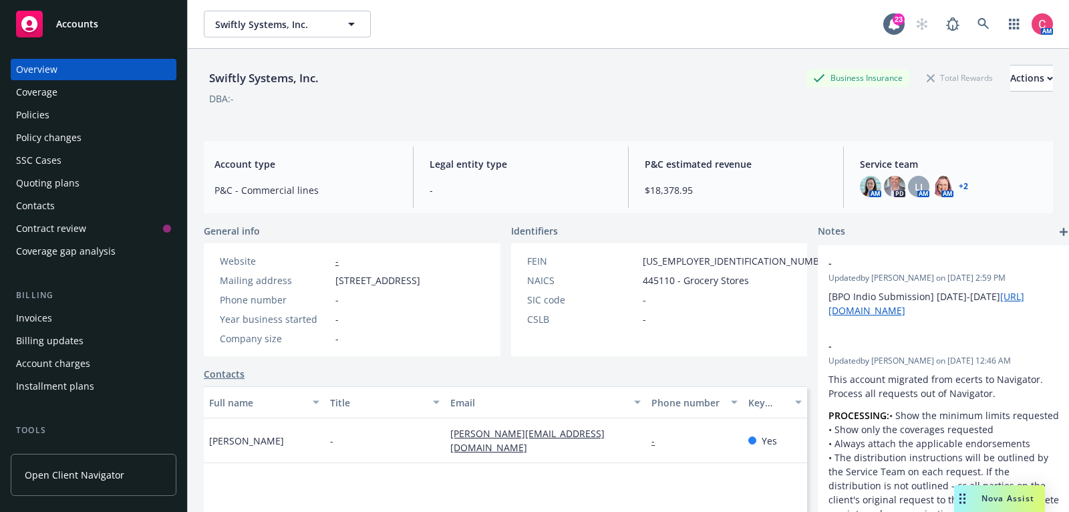
click at [172, 108] on link "Policies" at bounding box center [94, 114] width 166 height 21
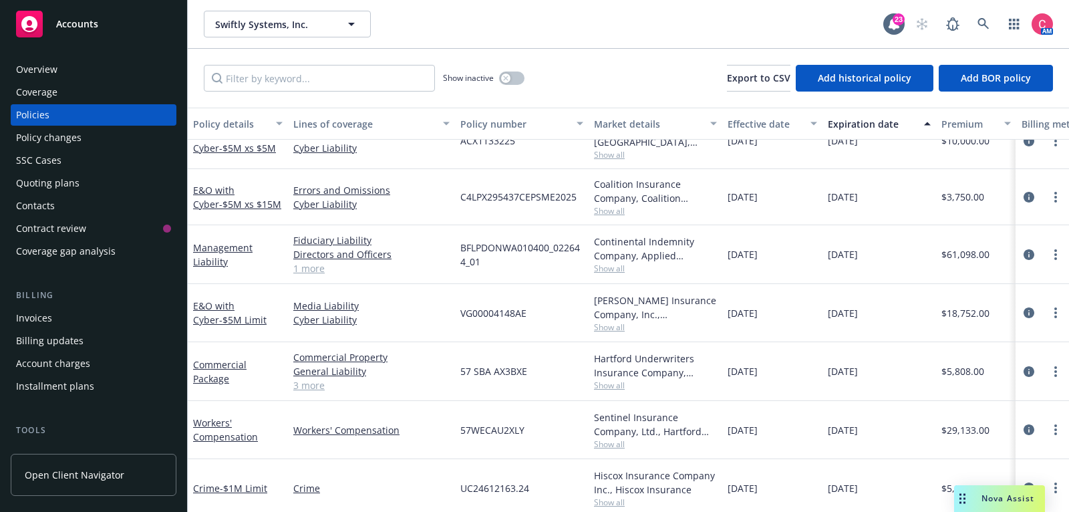
scroll to position [85, 0]
click at [1029, 424] on icon "circleInformation" at bounding box center [1029, 427] width 11 height 11
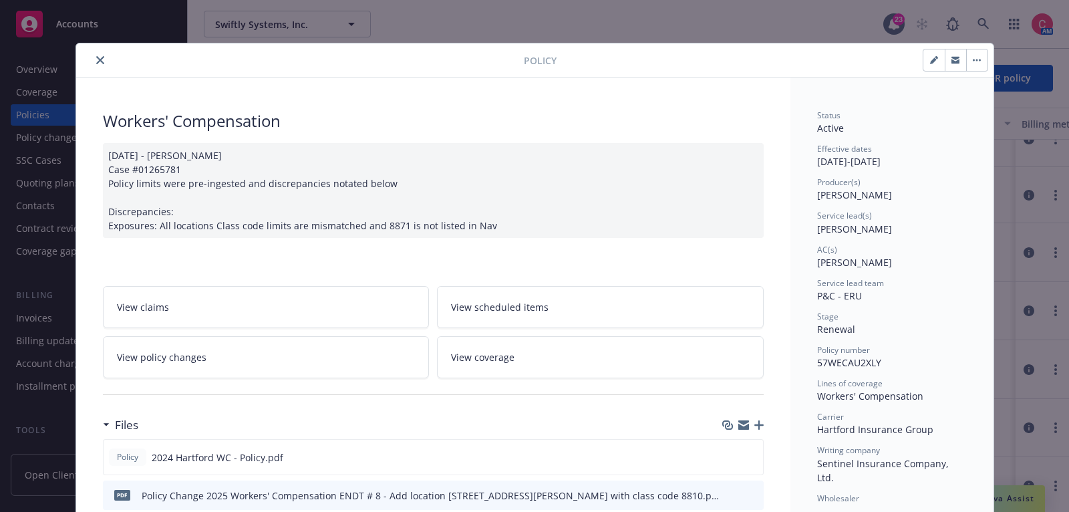
click at [763, 424] on icon "button" at bounding box center [759, 424] width 9 height 9
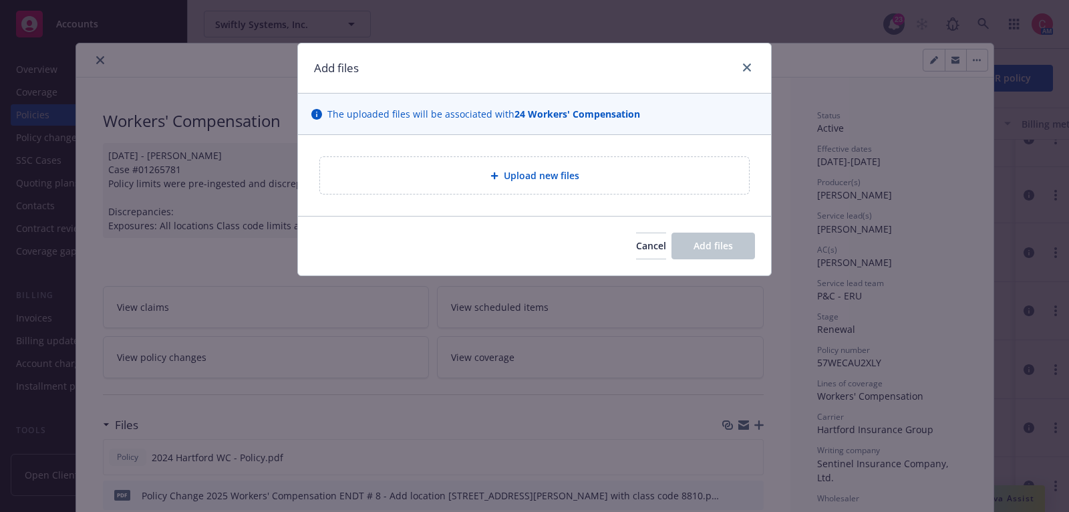
click at [581, 177] on div "Upload new files" at bounding box center [535, 175] width 408 height 15
type textarea "x"
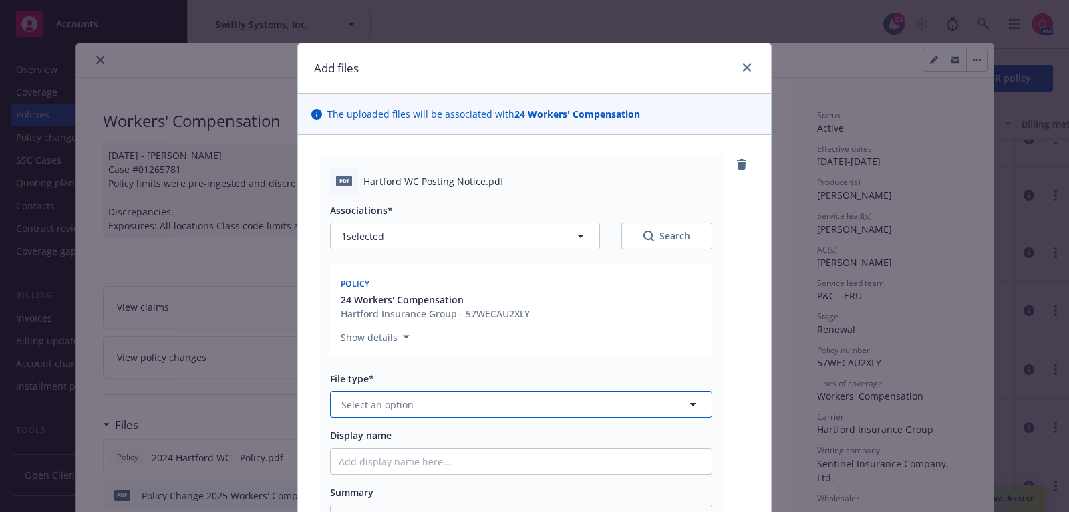
click at [545, 400] on button "Select an option" at bounding box center [521, 404] width 382 height 27
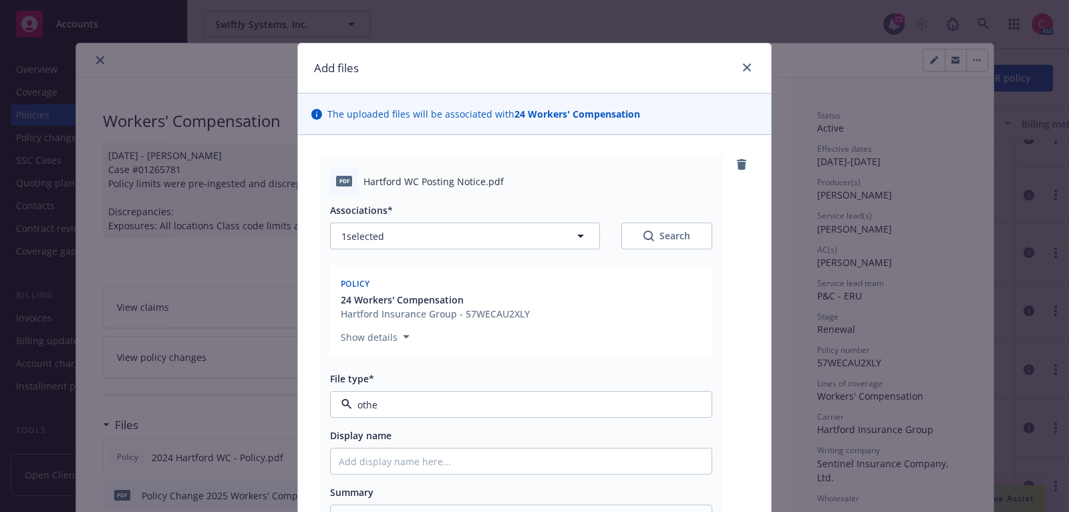
type input "other"
click at [547, 432] on div "Other" at bounding box center [521, 441] width 365 height 19
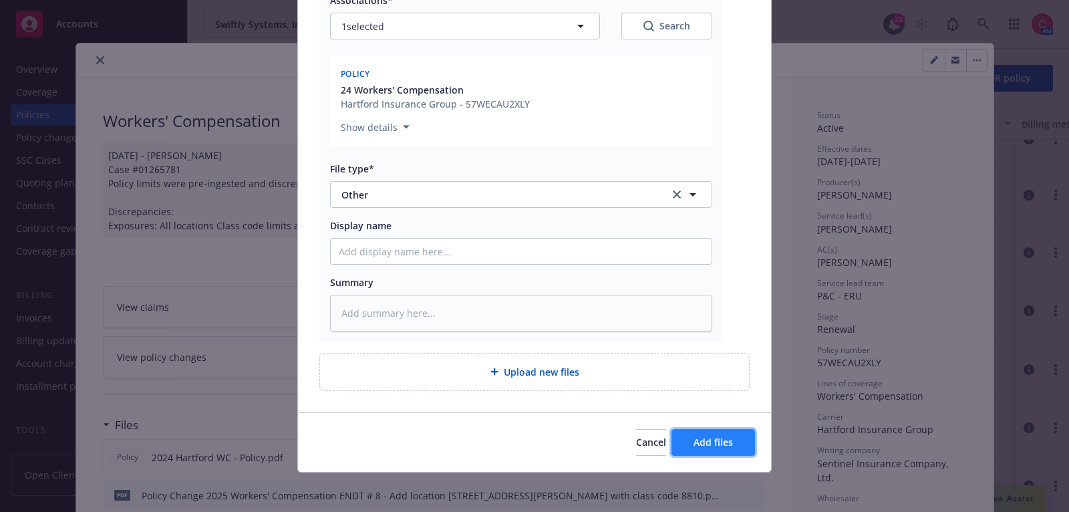
click at [689, 430] on button "Add files" at bounding box center [714, 442] width 84 height 27
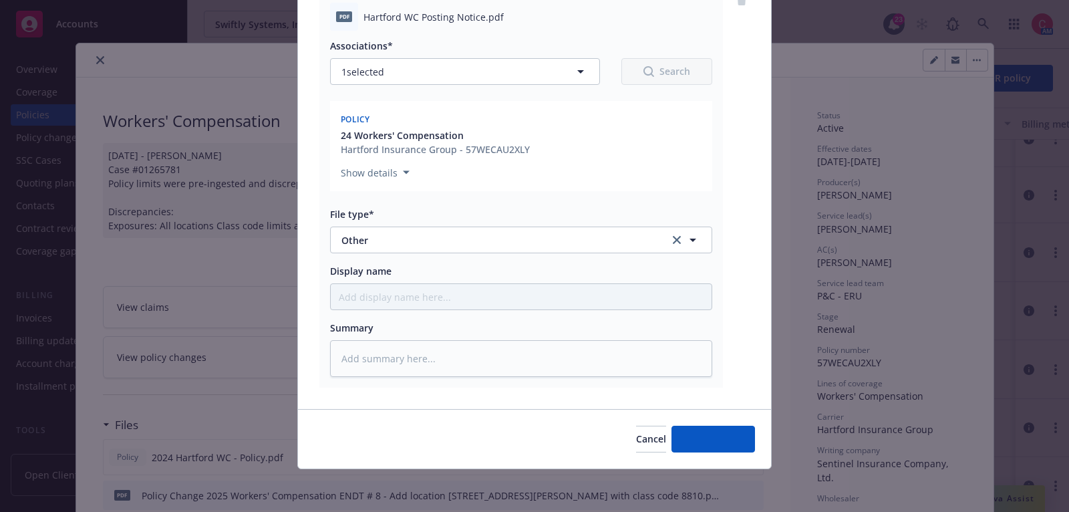
scroll to position [162, 0]
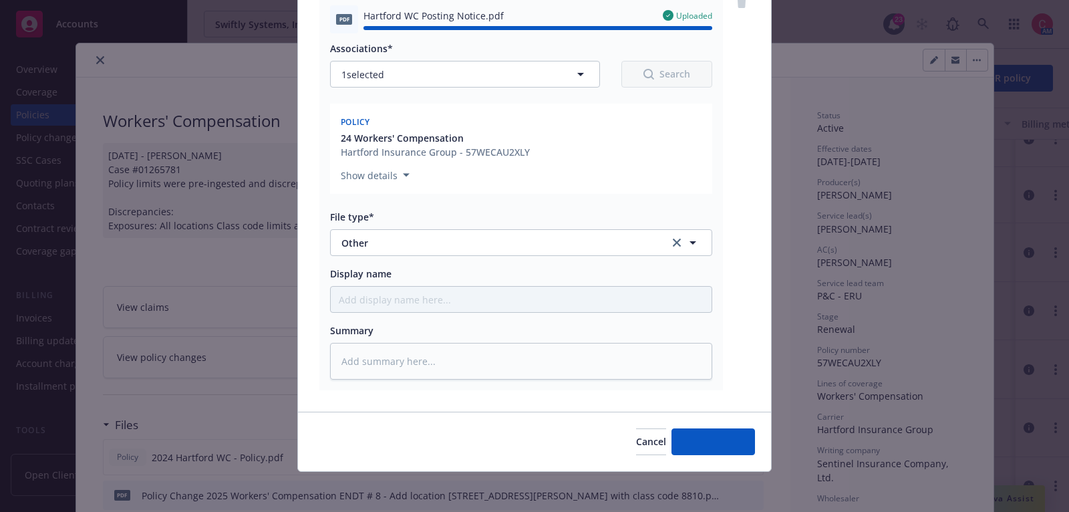
type textarea "x"
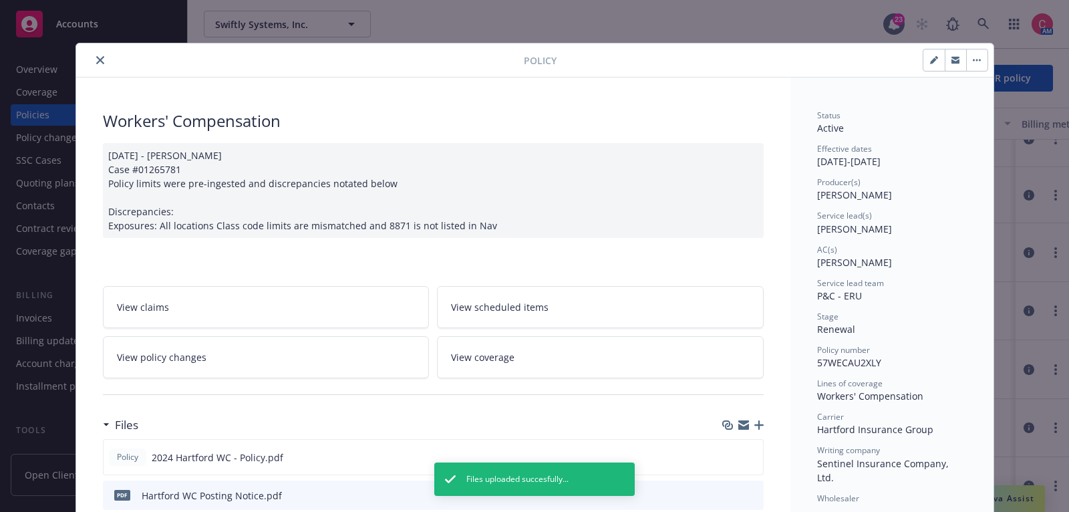
click at [97, 57] on icon "close" at bounding box center [100, 60] width 8 height 8
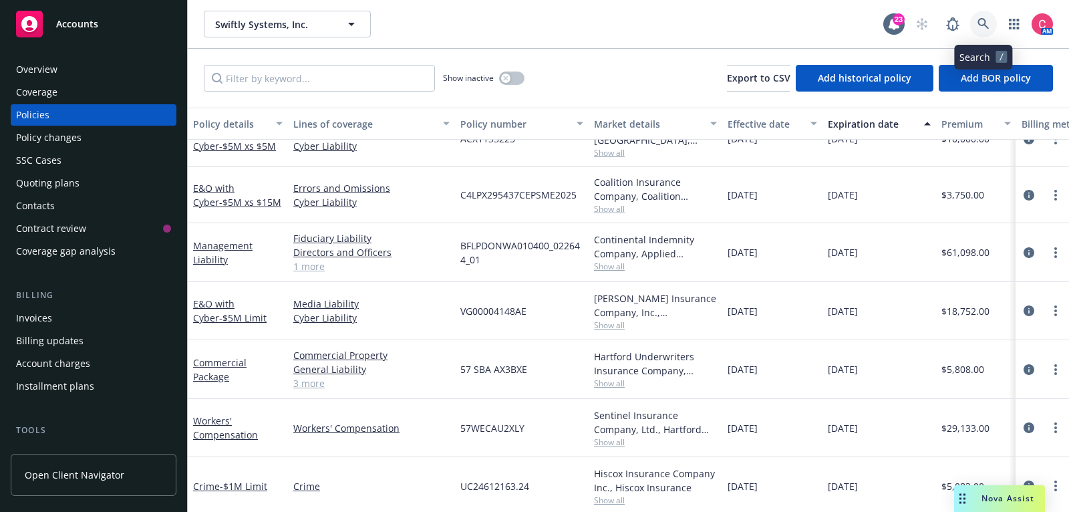
click at [979, 35] on link at bounding box center [983, 24] width 27 height 27
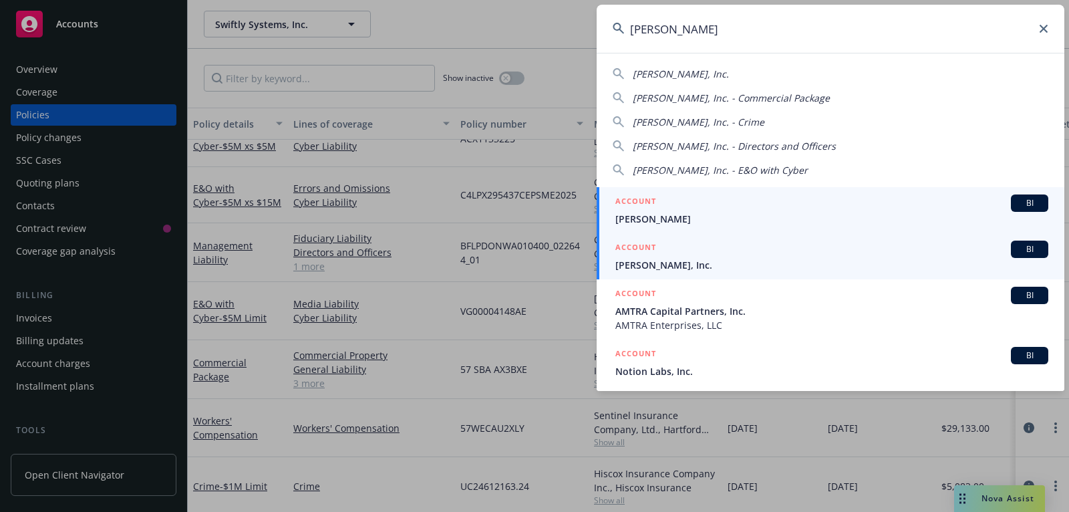
type input "duda"
click at [870, 270] on span "Duda, Inc." at bounding box center [832, 265] width 433 height 14
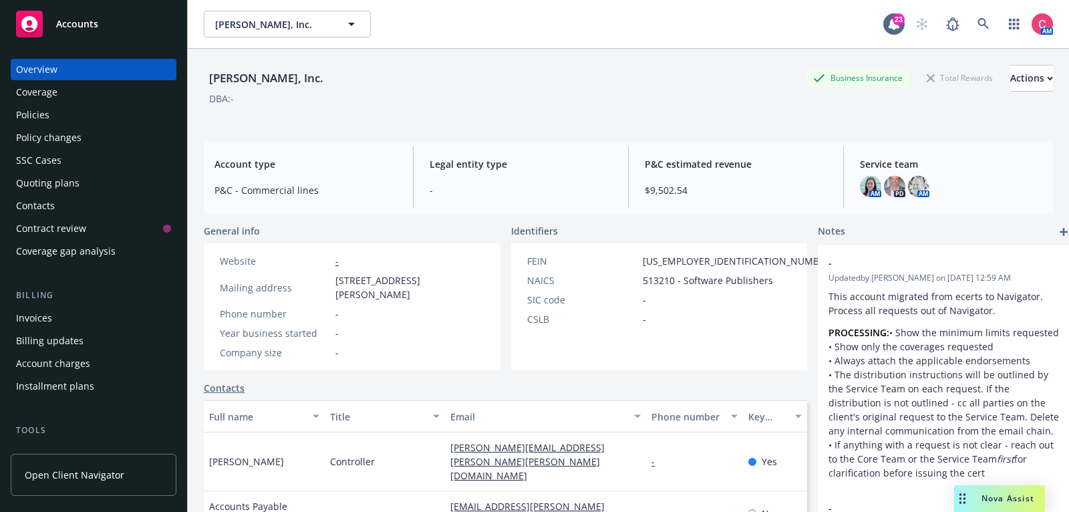
click at [59, 123] on div "Policies" at bounding box center [93, 114] width 155 height 21
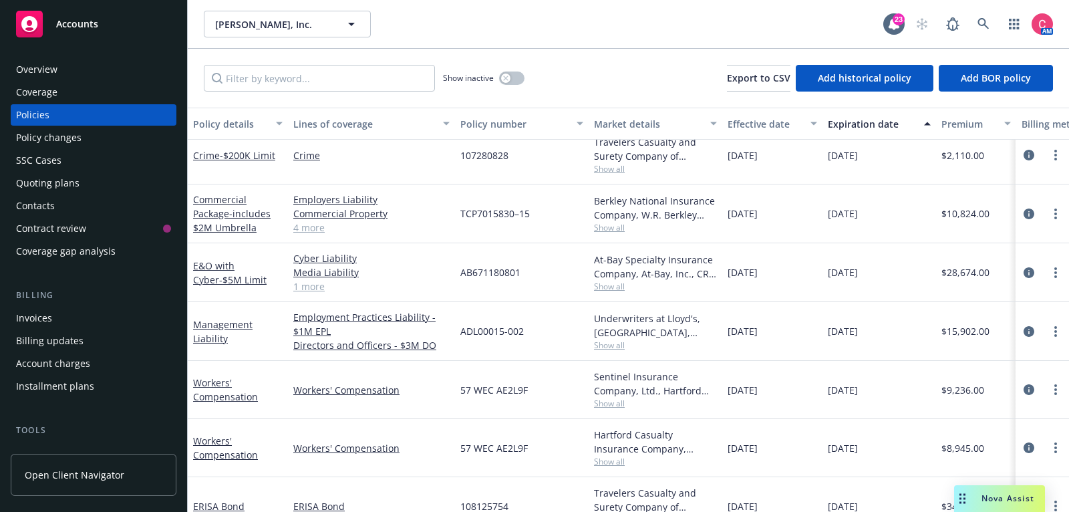
scroll to position [92, 0]
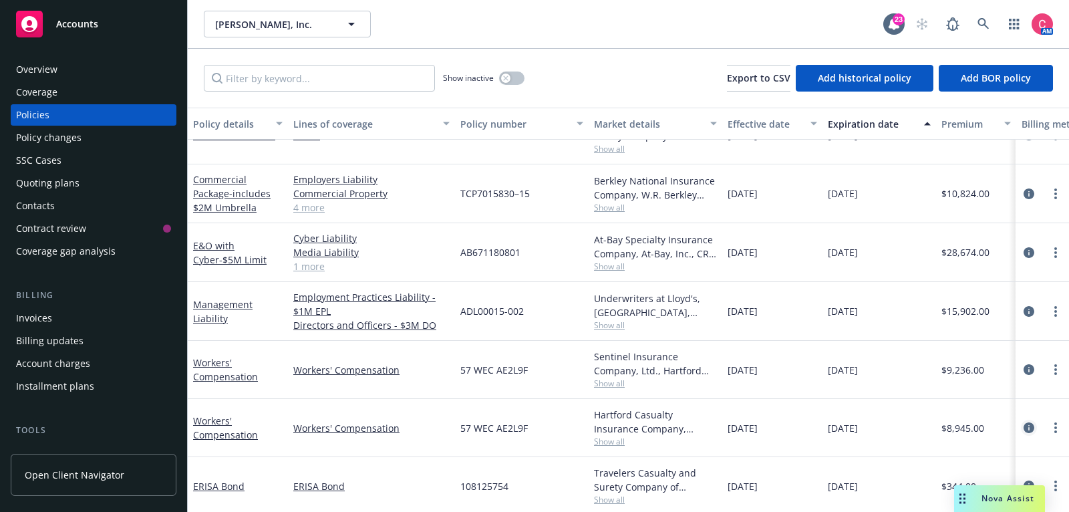
click at [1029, 428] on icon "circleInformation" at bounding box center [1029, 427] width 11 height 11
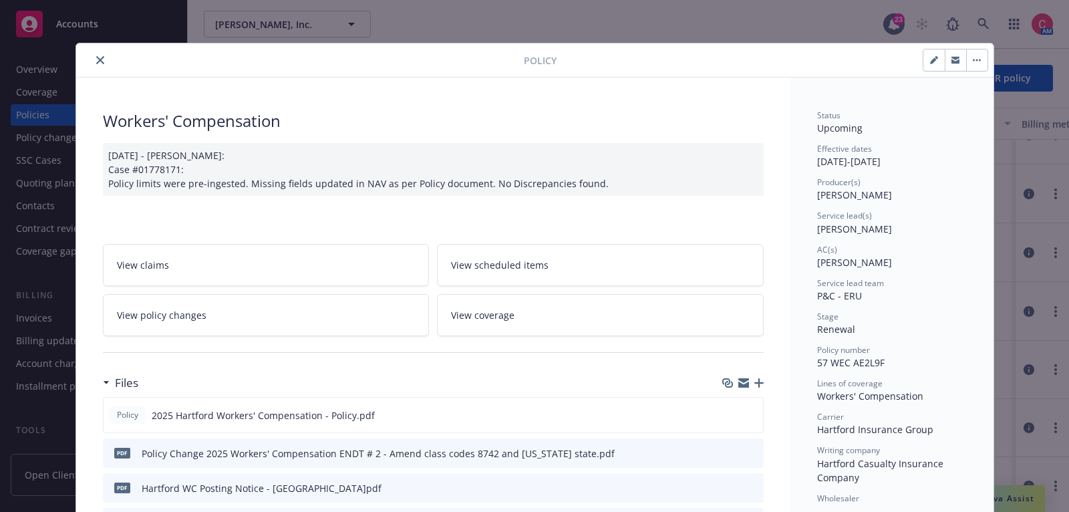
click at [763, 378] on icon "button" at bounding box center [759, 382] width 9 height 9
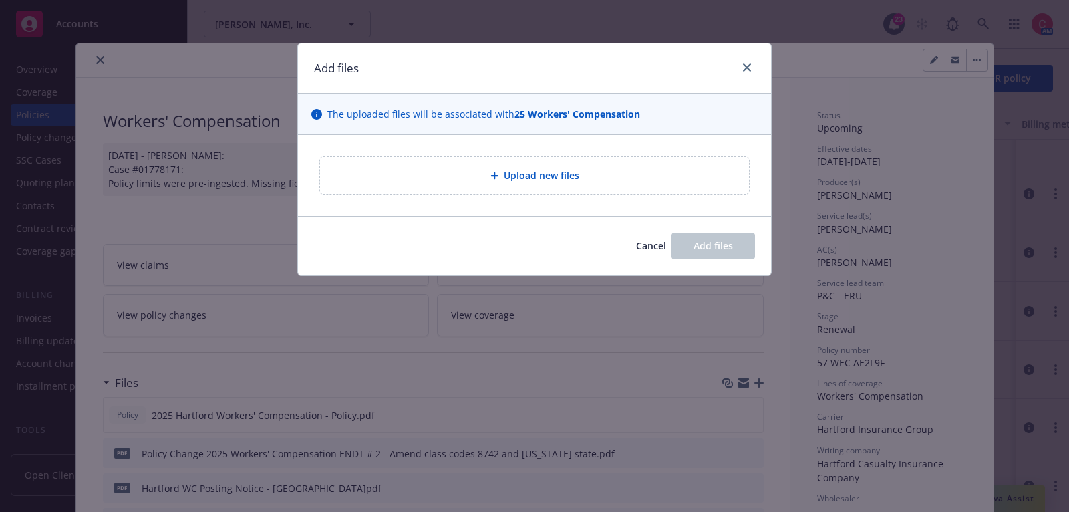
click at [606, 160] on div "Upload new files" at bounding box center [534, 175] width 429 height 37
type textarea "x"
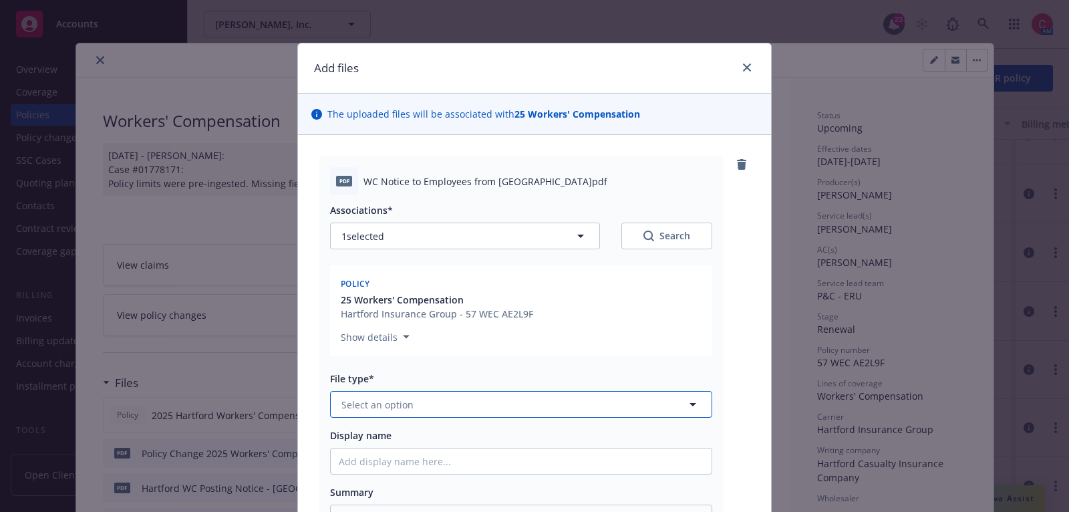
click at [590, 402] on button "Select an option" at bounding box center [521, 404] width 382 height 27
type input "other"
click at [577, 444] on div "Other" at bounding box center [521, 441] width 365 height 19
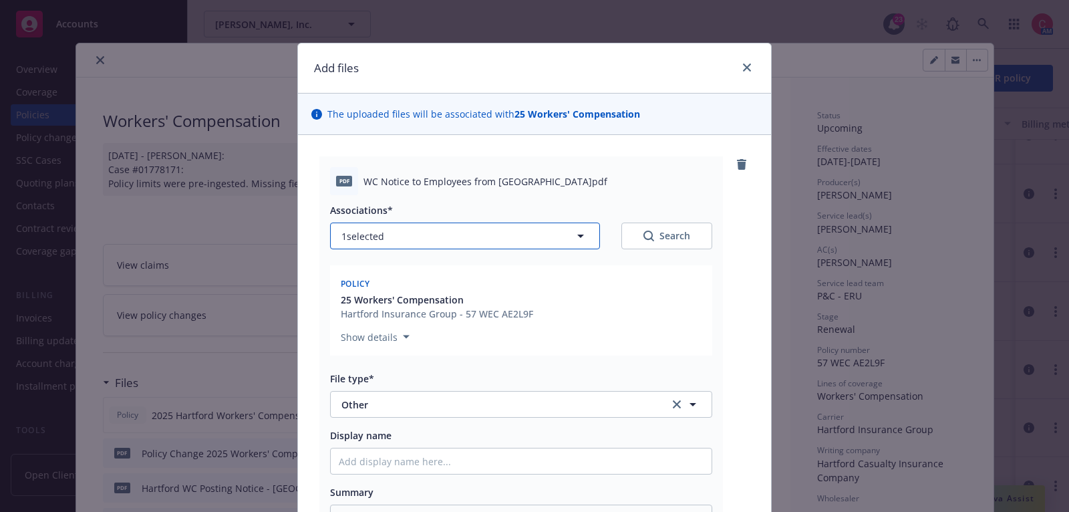
click at [516, 230] on button "1 selected" at bounding box center [465, 236] width 270 height 27
type textarea "x"
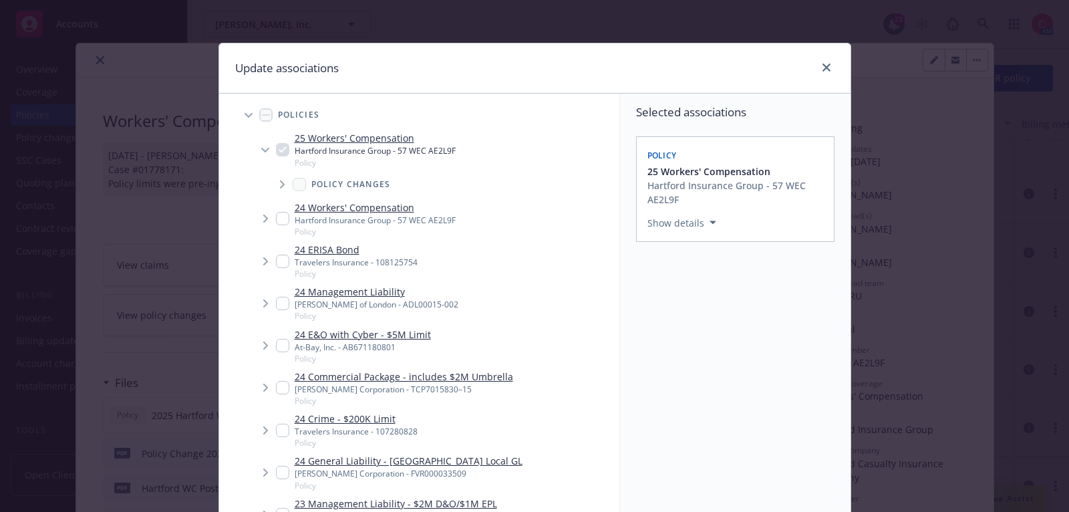
click at [286, 221] on input "Tree Example" at bounding box center [282, 218] width 13 height 13
checkbox input "true"
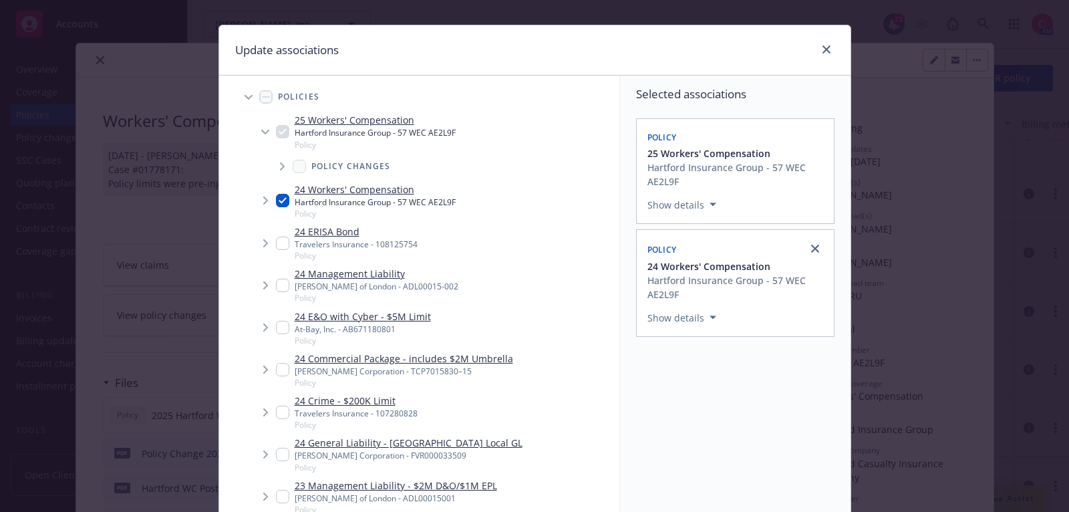
scroll to position [151, 0]
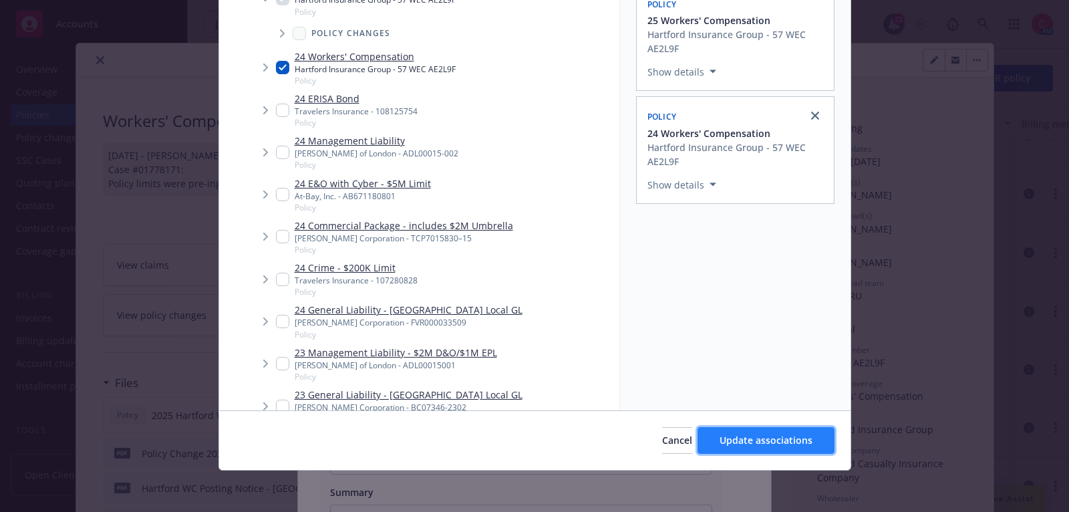
click at [769, 442] on span "Update associations" at bounding box center [766, 440] width 93 height 13
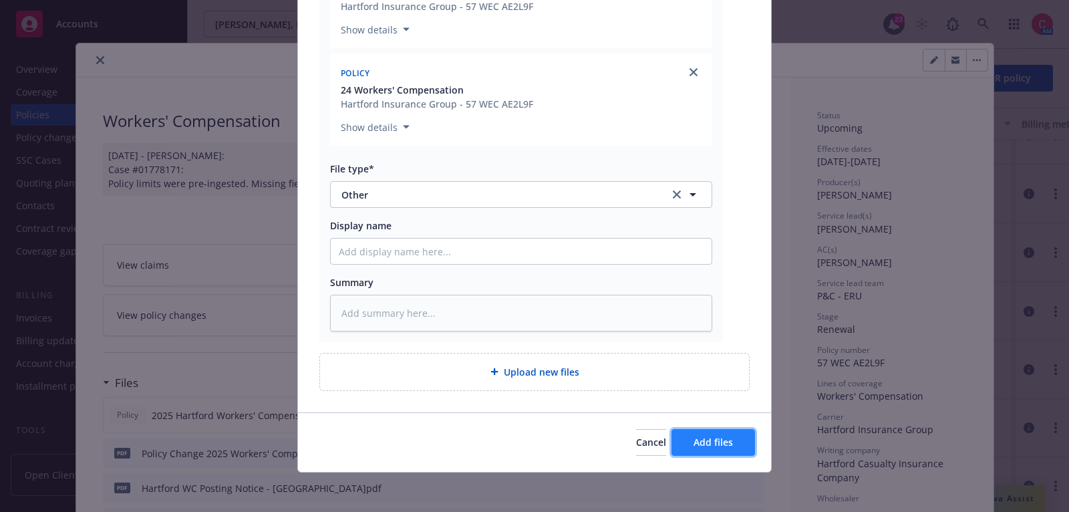
click at [741, 450] on button "Add files" at bounding box center [714, 442] width 84 height 27
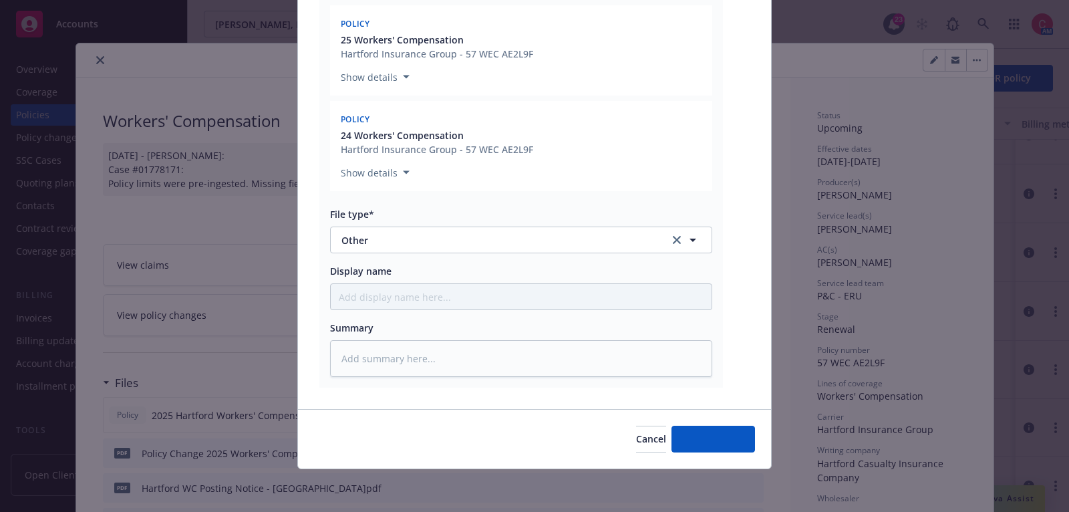
scroll to position [257, 0]
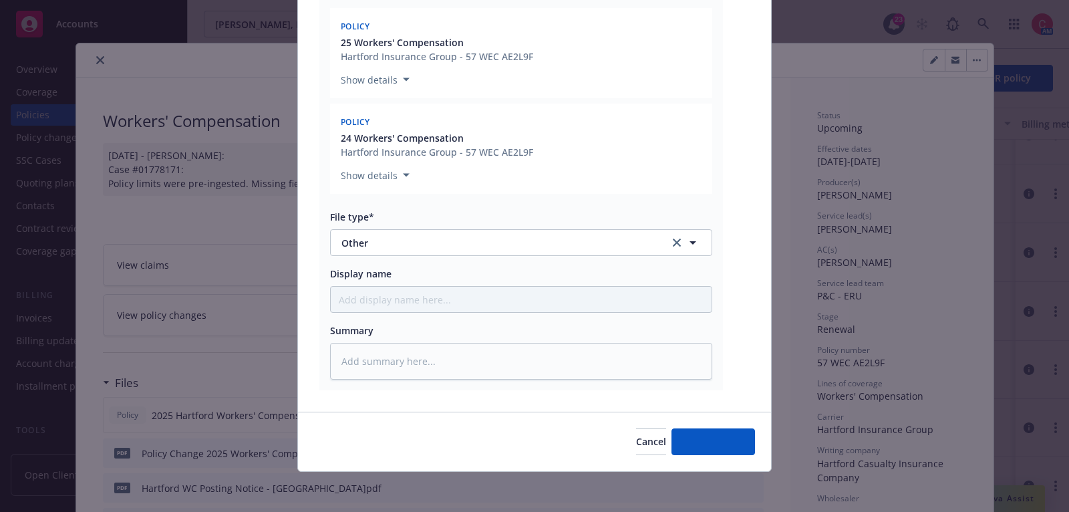
type textarea "x"
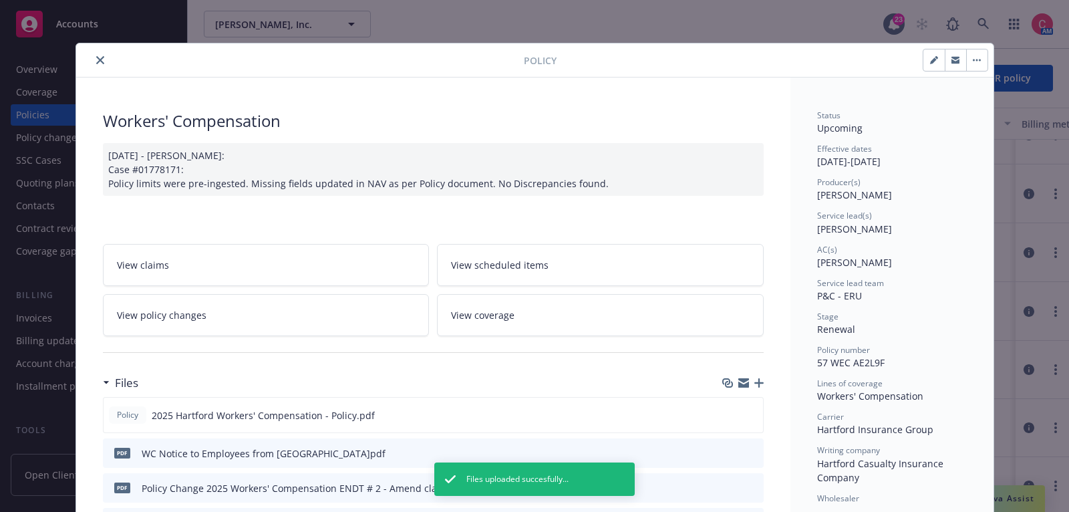
click at [104, 62] on button "close" at bounding box center [100, 60] width 16 height 16
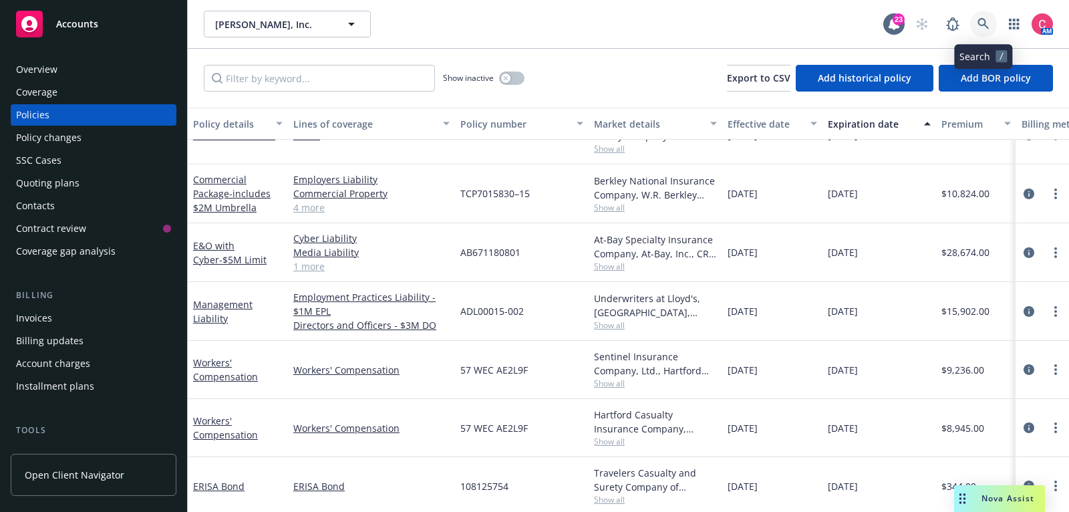
click at [986, 19] on icon at bounding box center [984, 24] width 12 height 12
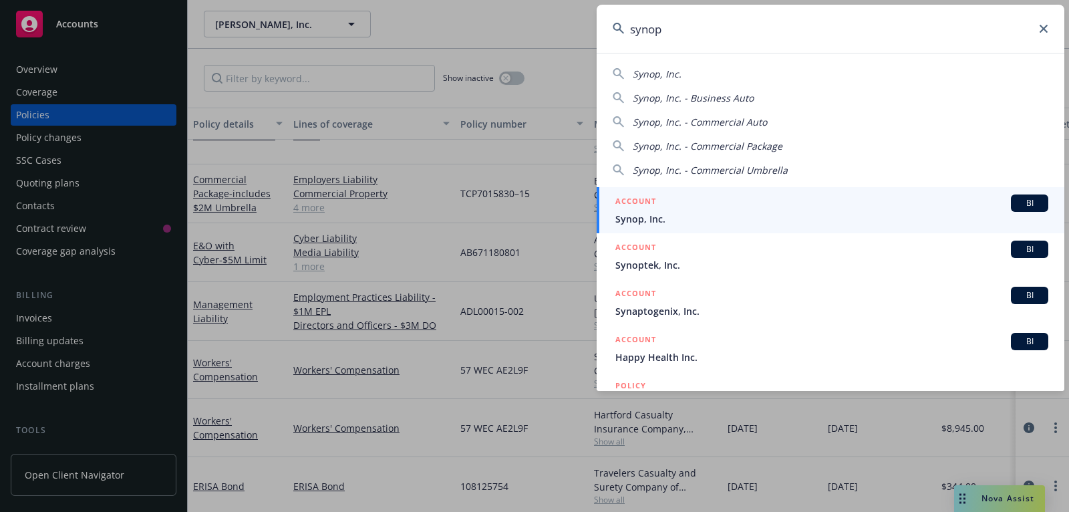
type input "synop"
click at [985, 208] on div "ACCOUNT BI" at bounding box center [832, 202] width 433 height 17
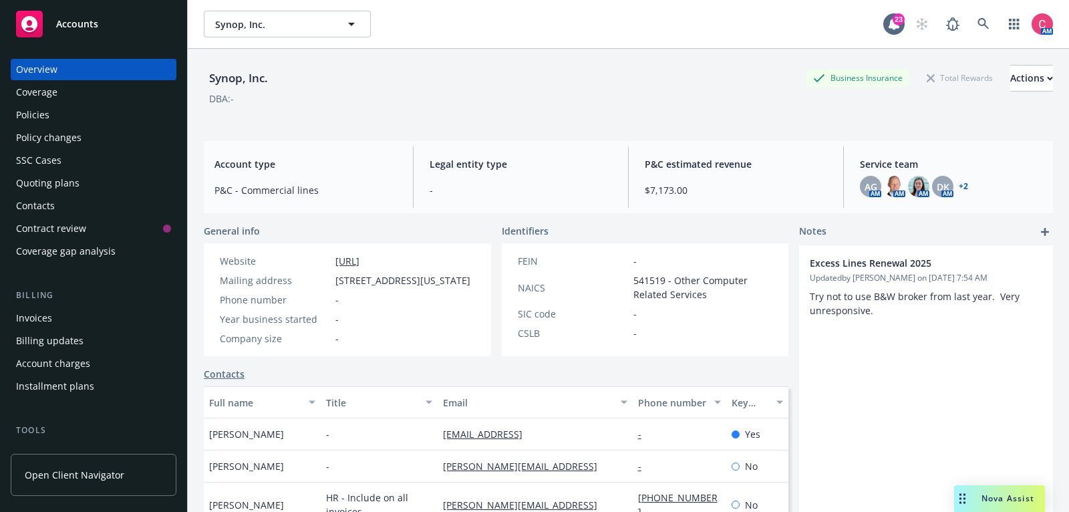
click at [96, 106] on div "Policies" at bounding box center [93, 114] width 155 height 21
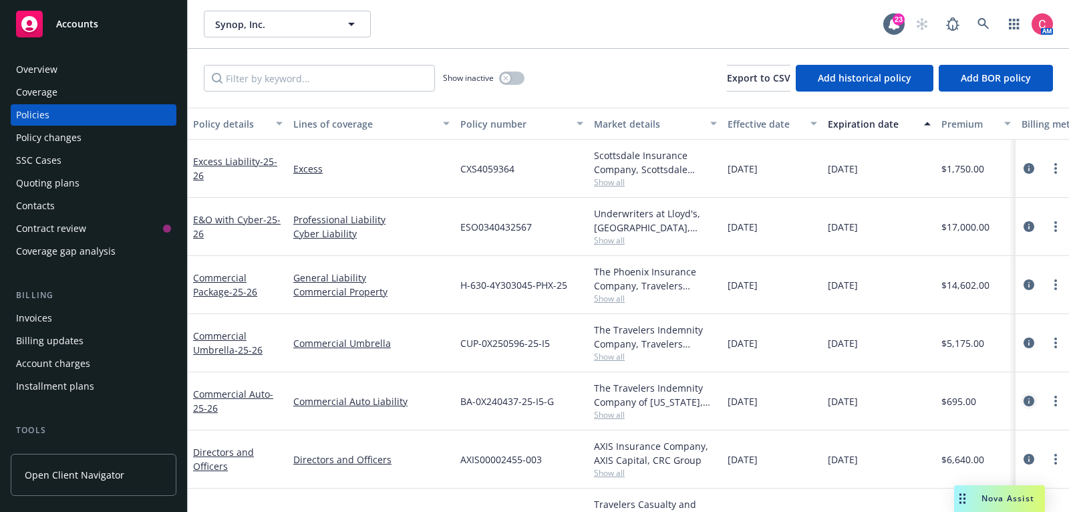
click at [1029, 405] on link "circleInformation" at bounding box center [1029, 401] width 16 height 16
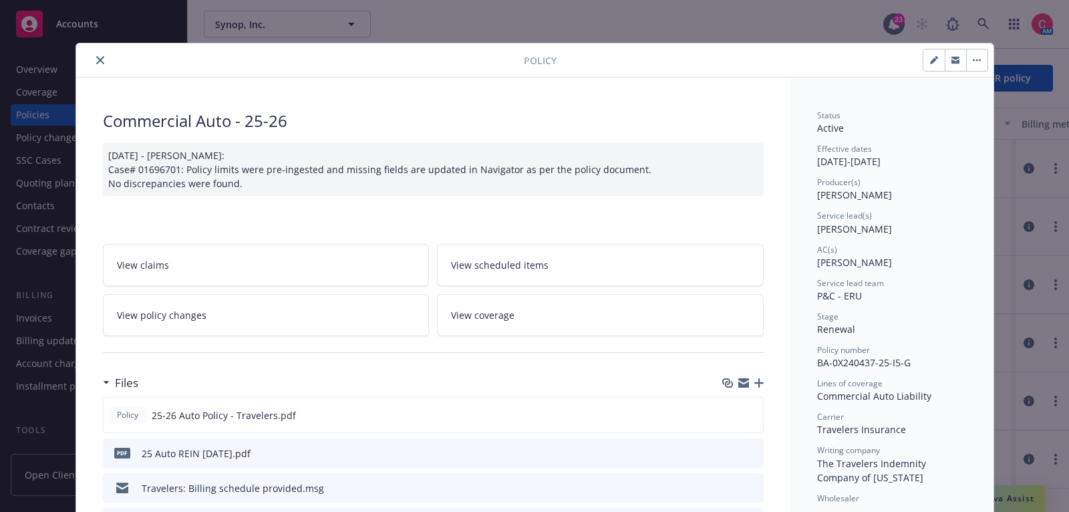
click at [96, 59] on icon "close" at bounding box center [100, 60] width 8 height 8
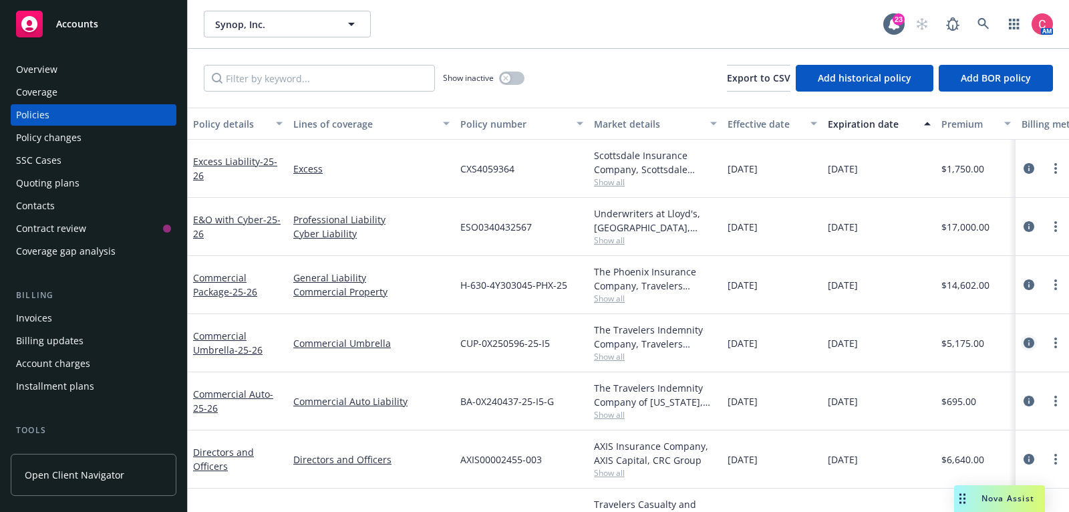
click at [1035, 342] on link "circleInformation" at bounding box center [1029, 343] width 16 height 16
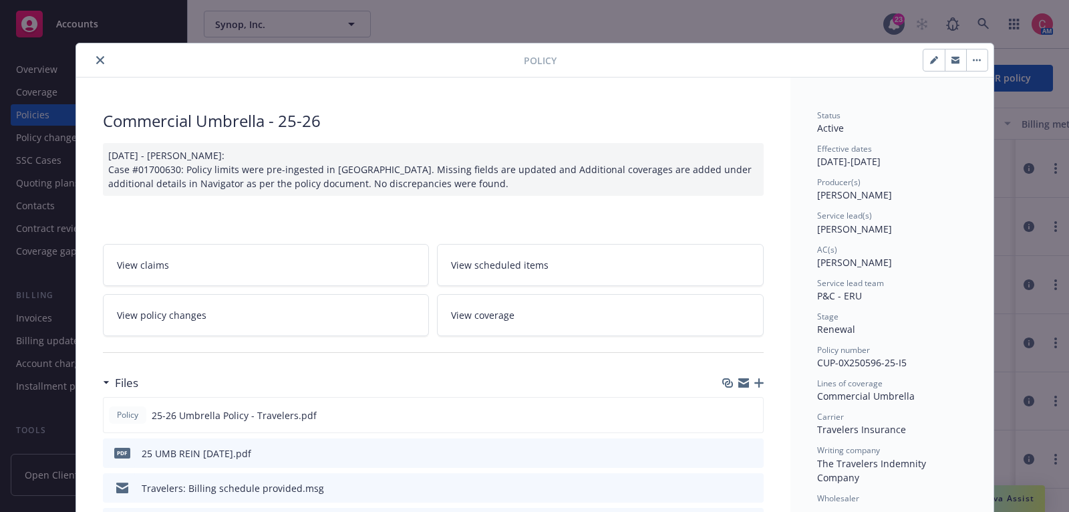
click at [99, 58] on icon "close" at bounding box center [100, 60] width 8 height 8
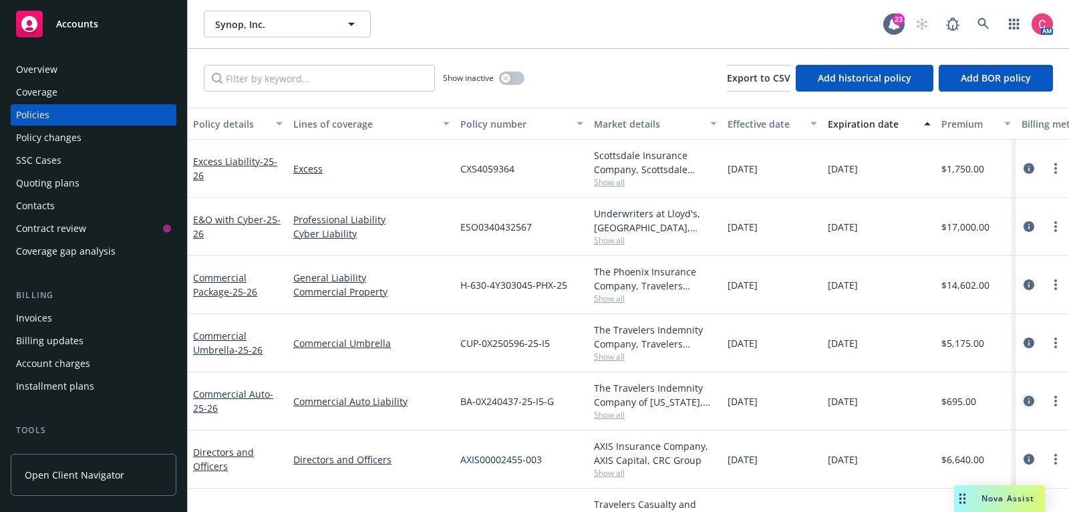
click at [1030, 402] on icon "circleInformation" at bounding box center [1029, 401] width 11 height 11
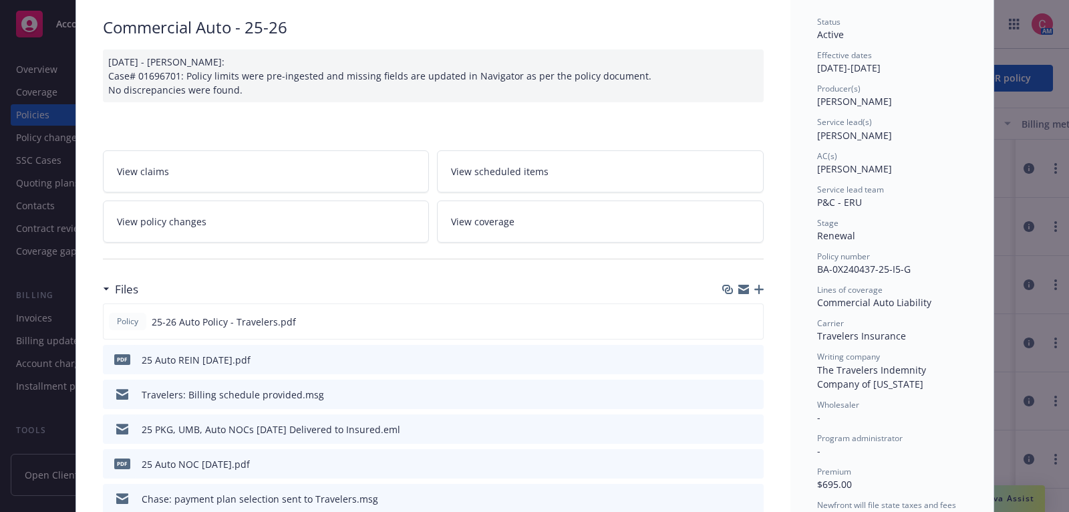
scroll to position [97, 0]
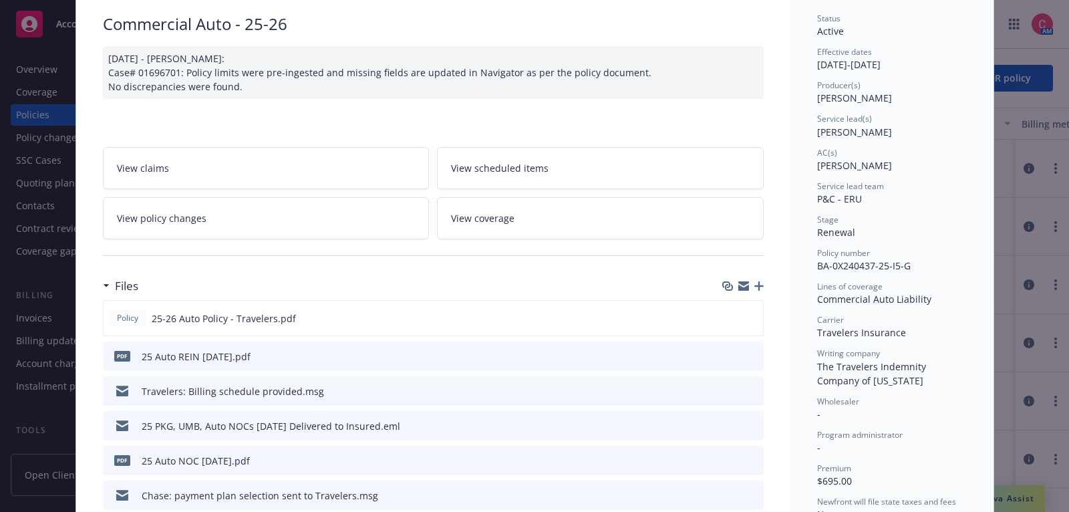
click at [751, 422] on icon "preview file" at bounding box center [751, 424] width 12 height 9
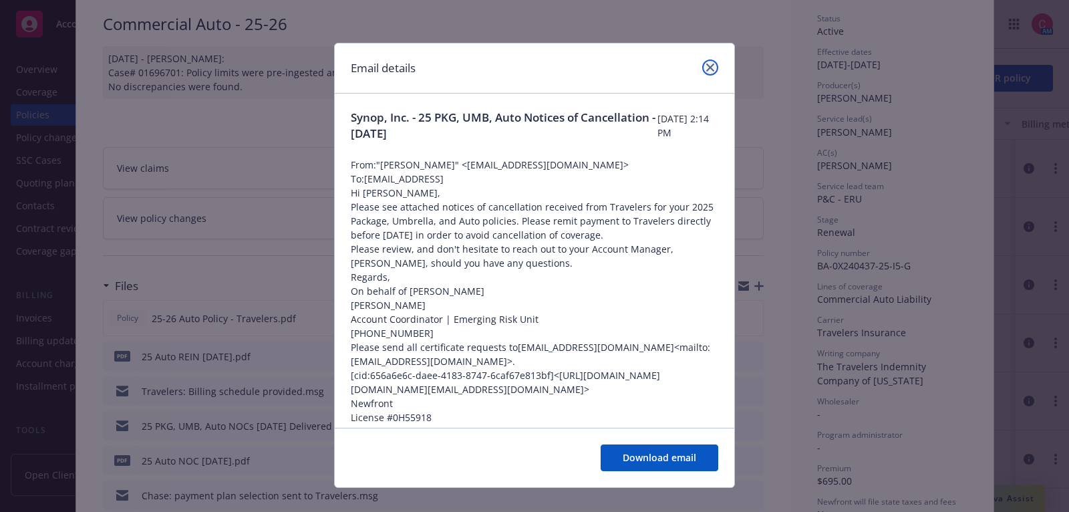
click at [711, 68] on icon "close" at bounding box center [710, 67] width 8 height 8
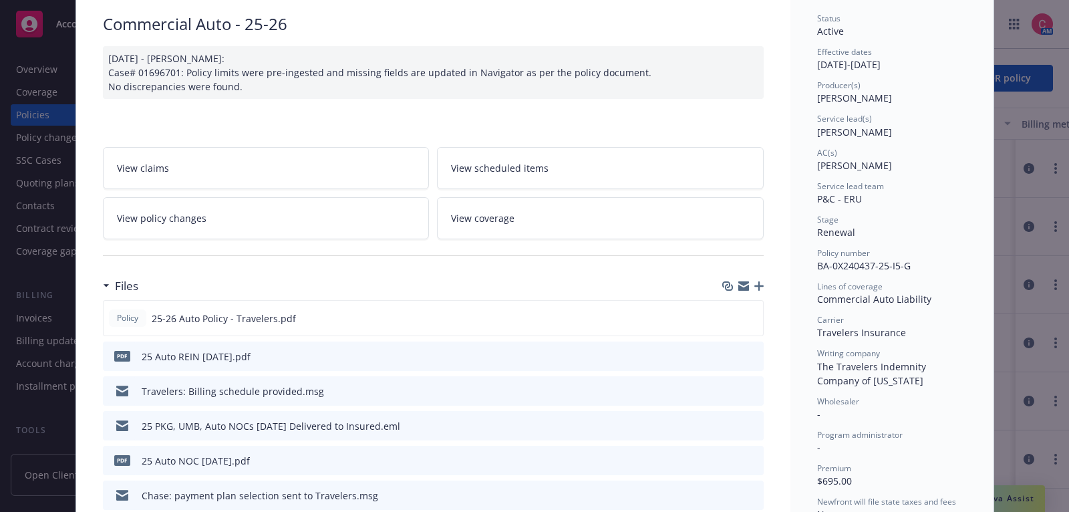
click at [761, 286] on icon "button" at bounding box center [759, 285] width 9 height 9
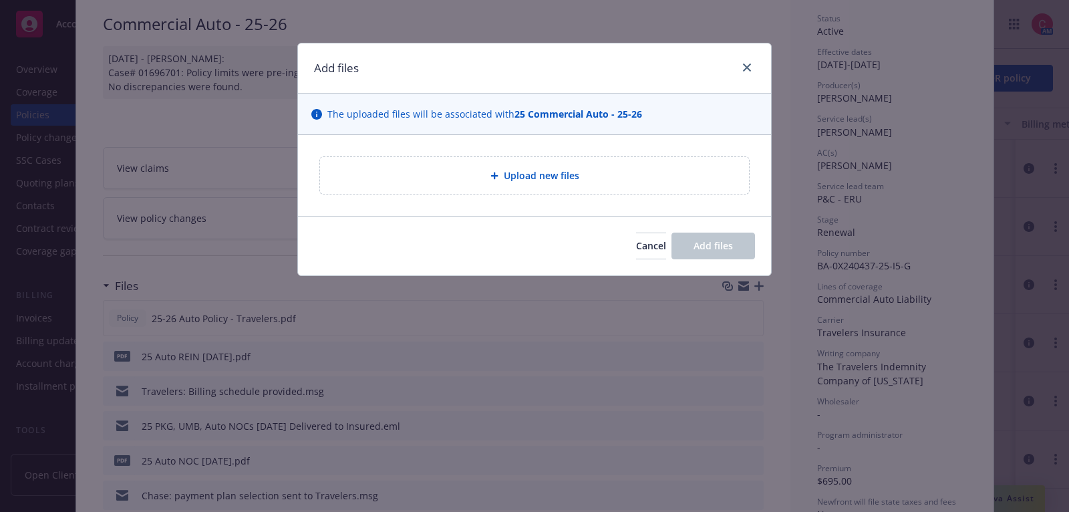
click at [629, 173] on div "Upload new files" at bounding box center [535, 175] width 408 height 15
type textarea "x"
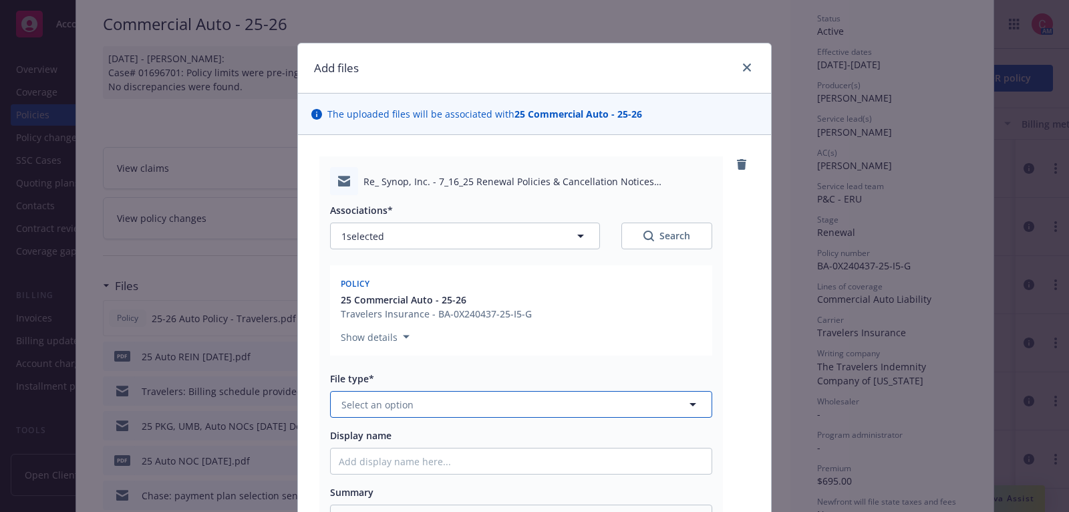
click at [583, 395] on button "Select an option" at bounding box center [521, 404] width 382 height 27
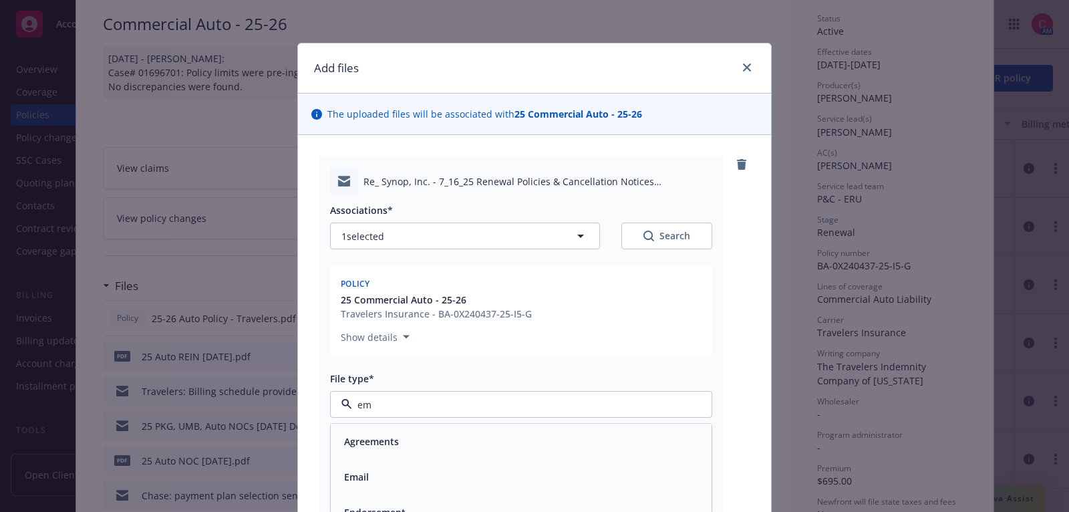
type input "ema"
click at [584, 424] on div "Email" at bounding box center [521, 441] width 381 height 35
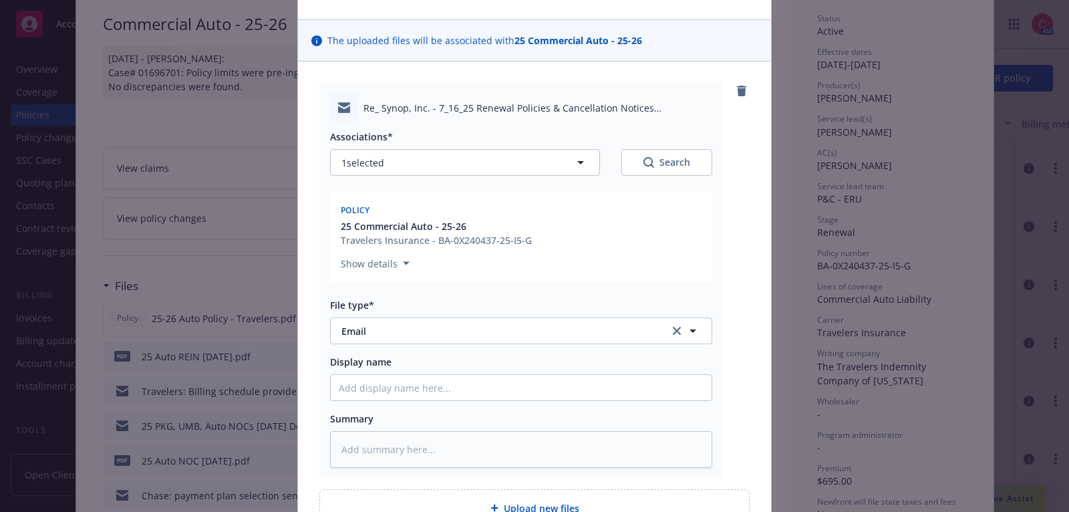
scroll to position [109, 0]
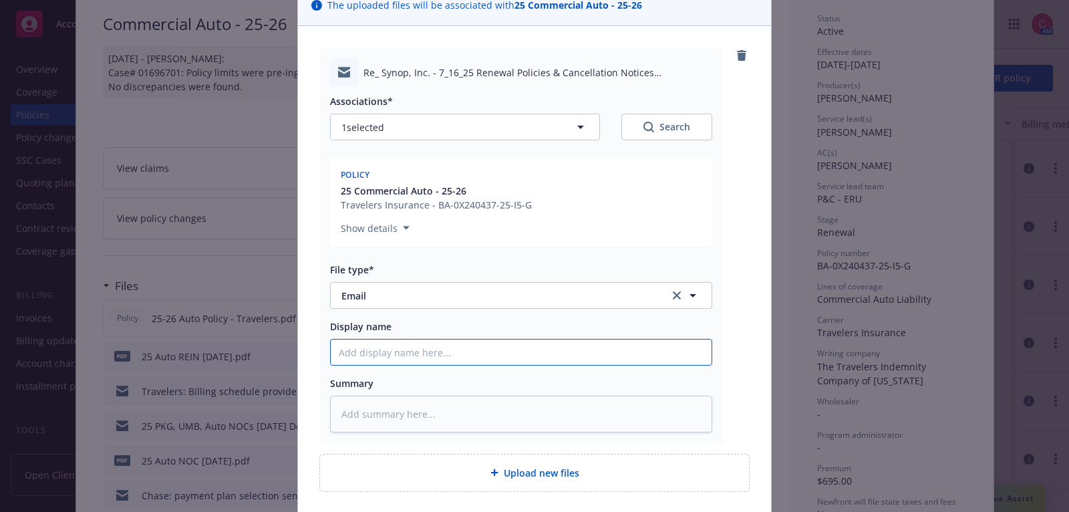
click at [581, 355] on input "Display name" at bounding box center [521, 352] width 381 height 25
type textarea "x"
type input "25"
type textarea "x"
type input "25"
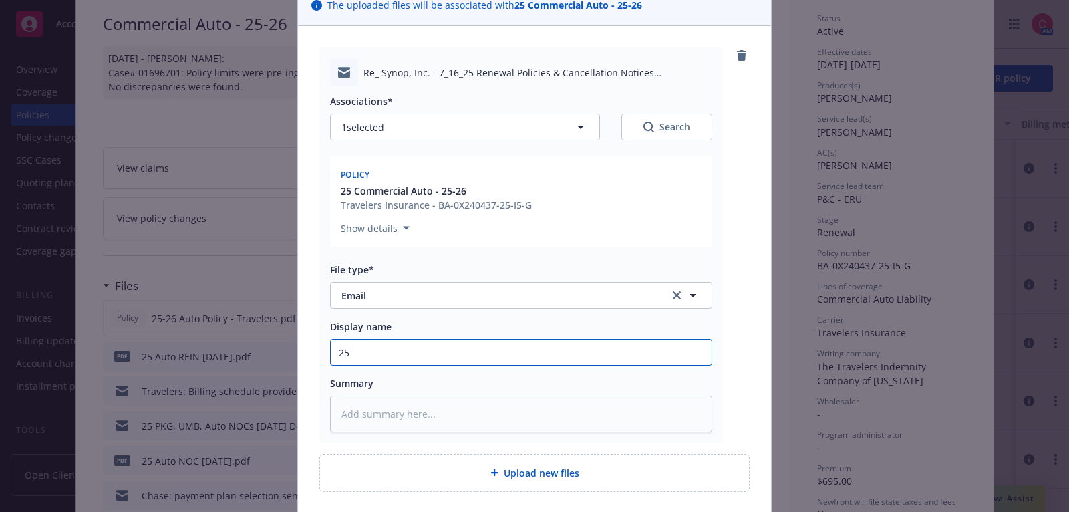
type textarea "x"
type input "25 P"
type textarea "x"
type input "25 PKG"
type textarea "x"
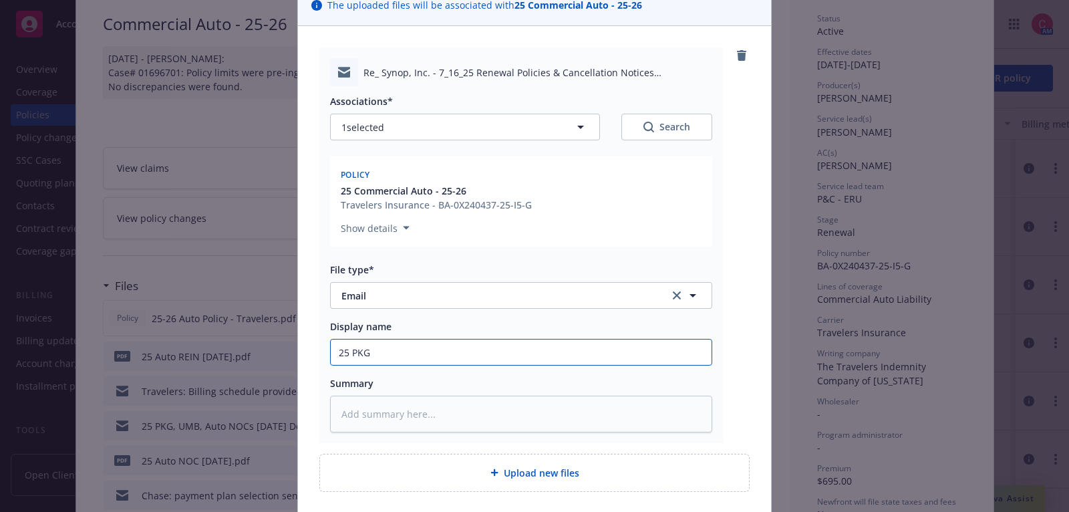
type input "25 PKG,"
type textarea "x"
type input "25 PKG,"
type textarea "x"
type input "25 PKG, A"
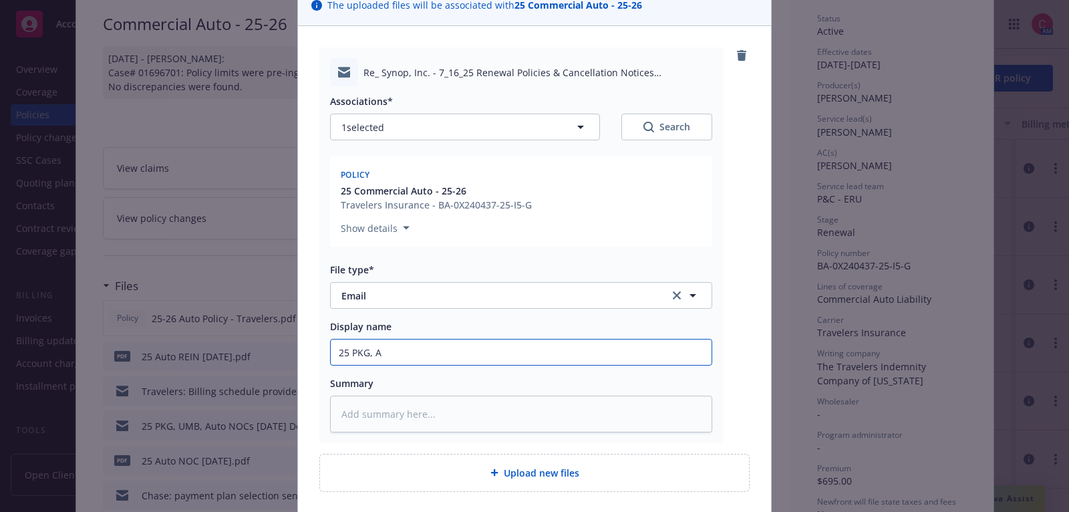
type textarea "x"
type input "25 PKG, Au"
type textarea "x"
type input "25 PKG, Aut"
type textarea "x"
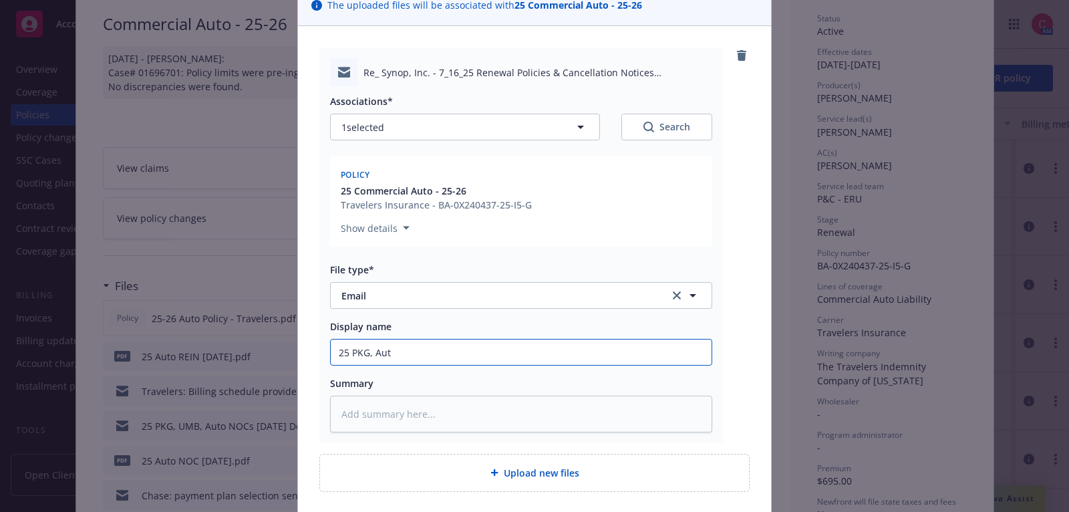
type input "25 PKG, Auto"
type textarea "x"
type input "25 PKG, Aut"
type textarea "x"
type input "25 PKG, Au"
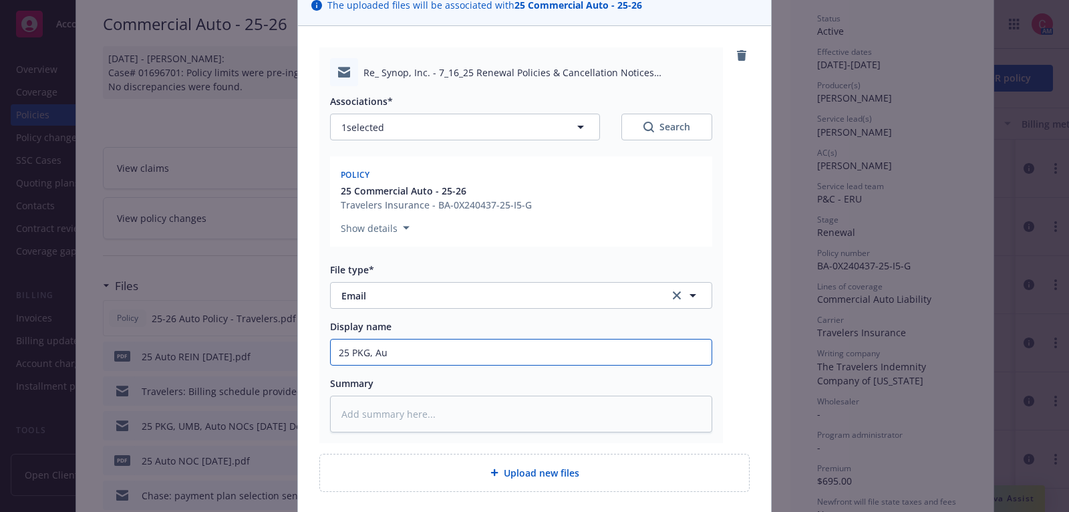
type textarea "x"
type input "25 PKG, A"
type textarea "x"
type input "25 PKG,"
type textarea "x"
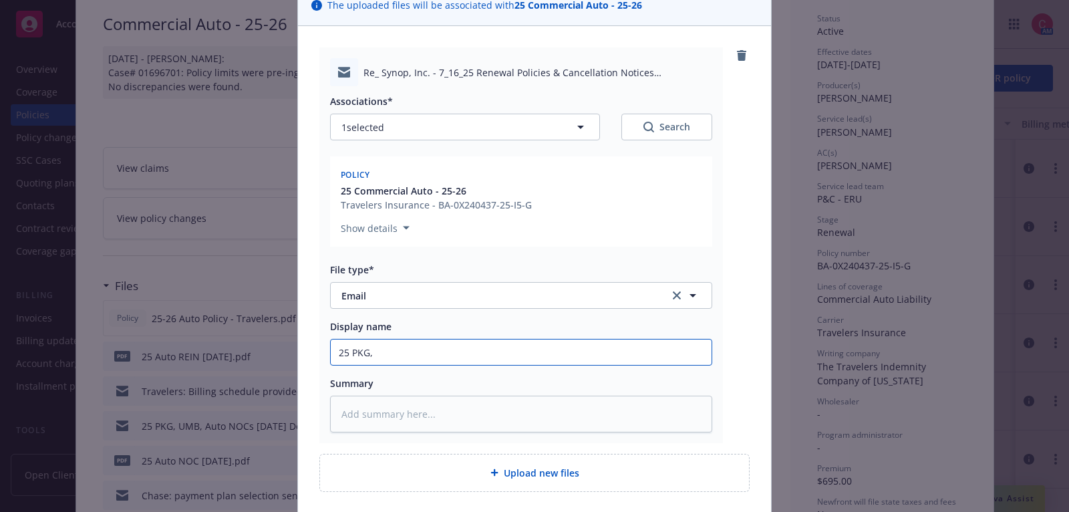
type input "25 PKG, U"
type textarea "x"
type input "25 PKG, UM"
type textarea "x"
type input "25 PKG, UMB"
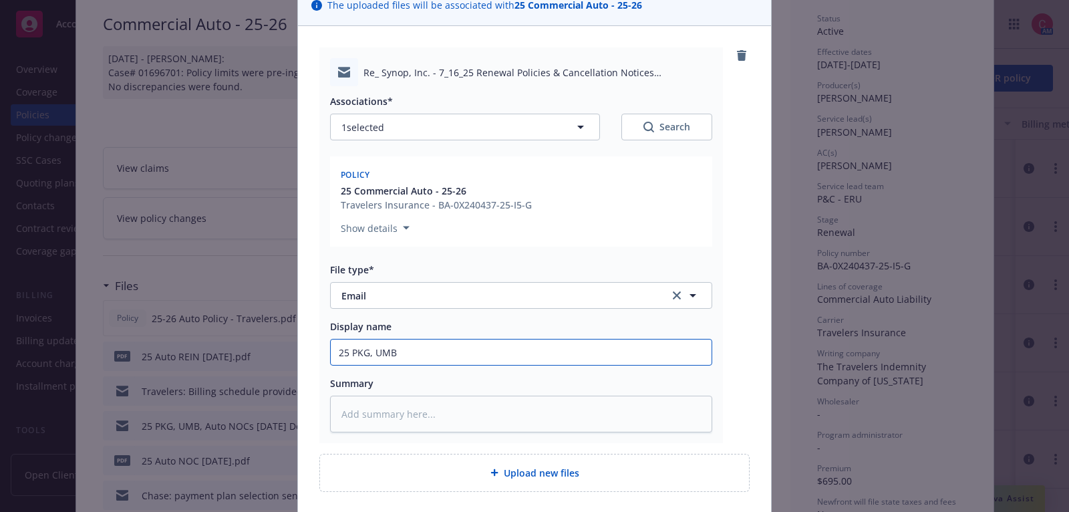
type textarea "x"
type input "25 PKG, UMB,"
type textarea "x"
type input "25 PKG, UMB,"
type textarea "x"
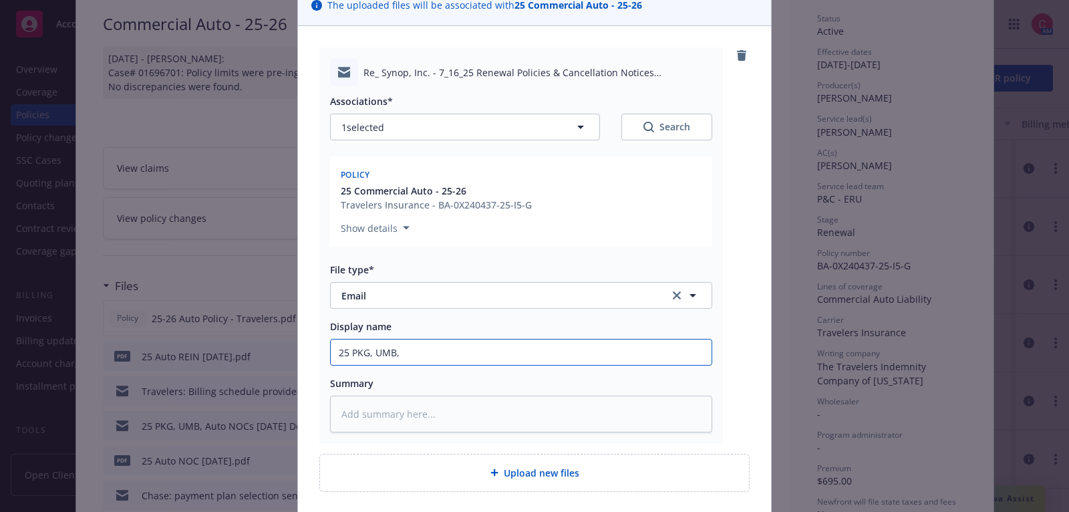
type input "25 PKG, UMB, a"
type textarea "x"
type input "25 PKG, UMB, an"
type textarea "x"
type input "25 PKG, UMB, and"
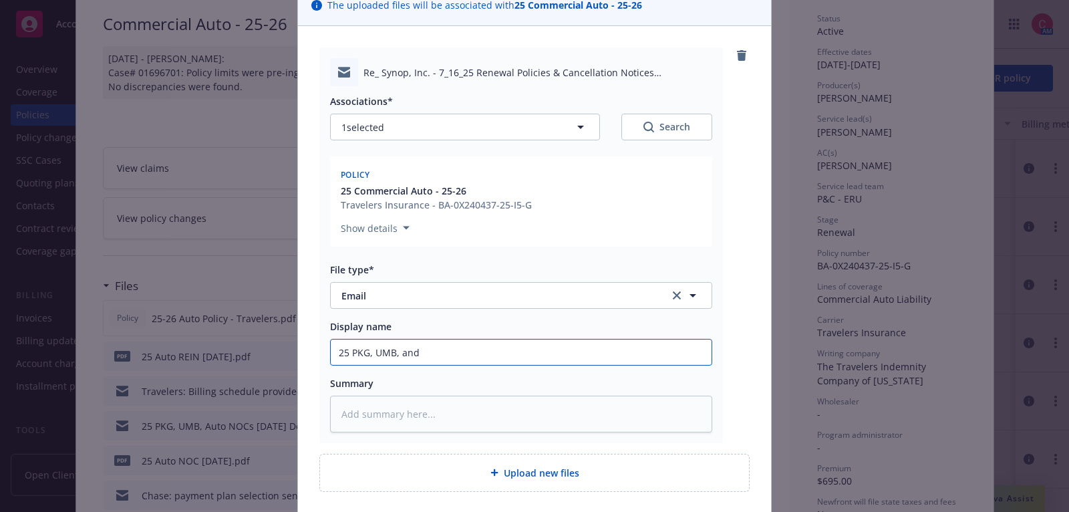
type textarea "x"
type input "25 PKG, UMB, and"
type textarea "x"
type input "25 PKG, UMB, and A"
type textarea "x"
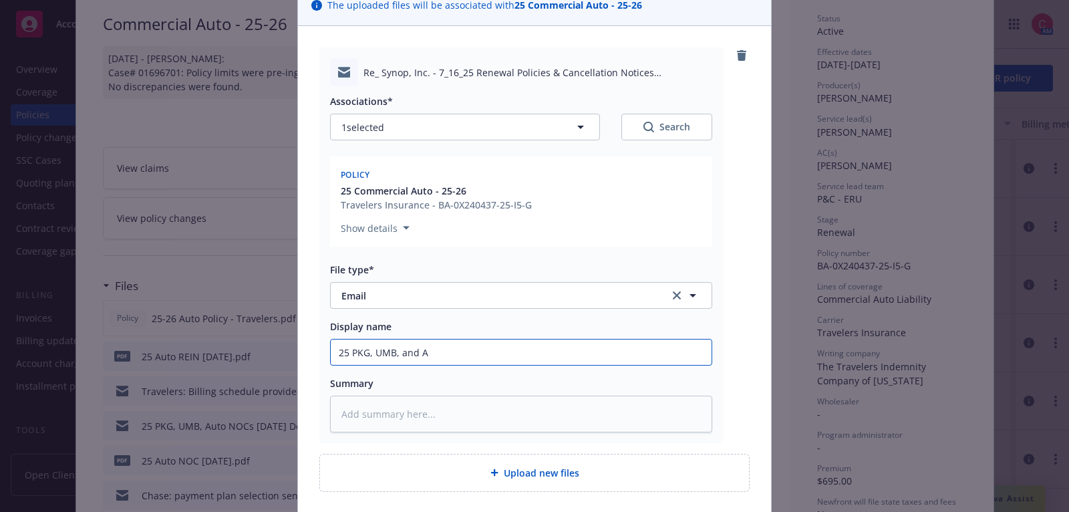
type input "25 PKG, UMB, and Au"
type textarea "x"
type input "25 PKG, UMB, and Aut"
type textarea "x"
type input "25 PKG, UMB, and Auto"
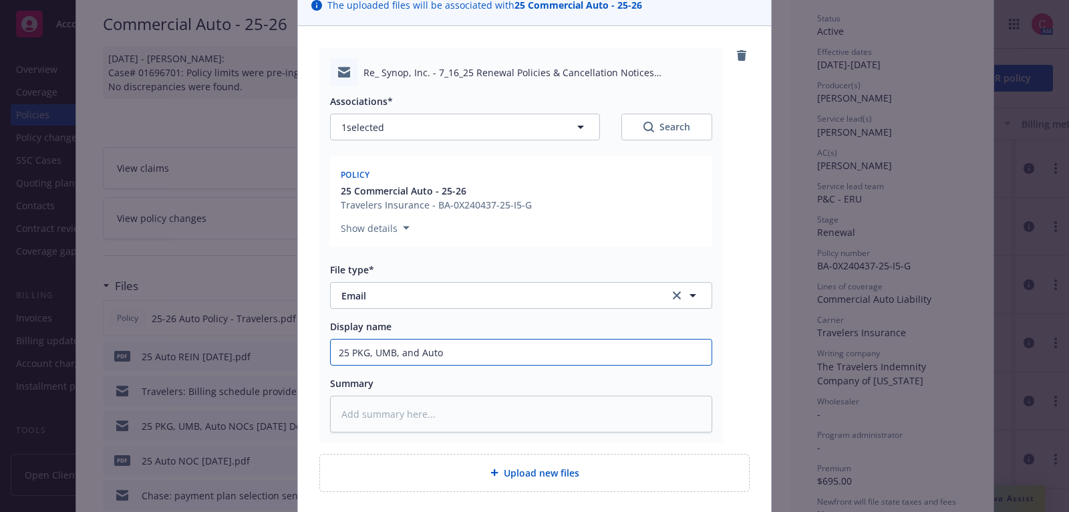
type textarea "x"
type input "25 PKG, UMB, and Auto"
type textarea "x"
type input "25 PKG, UMB, and Auto R"
type textarea "x"
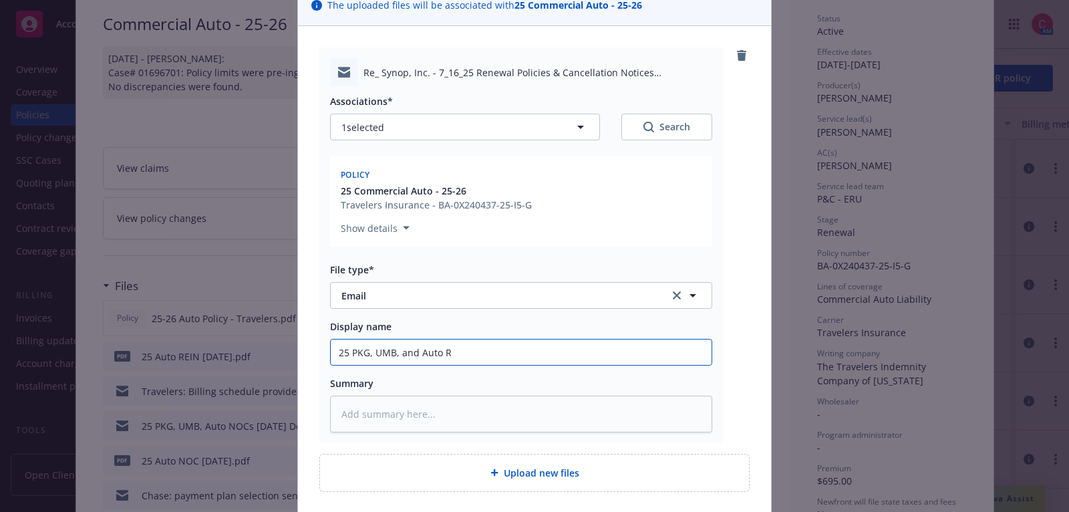
type input "25 PKG, UMB, and Auto RE"
type textarea "x"
type input "25 PKG, UMB, and Auto REIN"
type textarea "x"
type input "25 PKG, UMB, and Auto REINs"
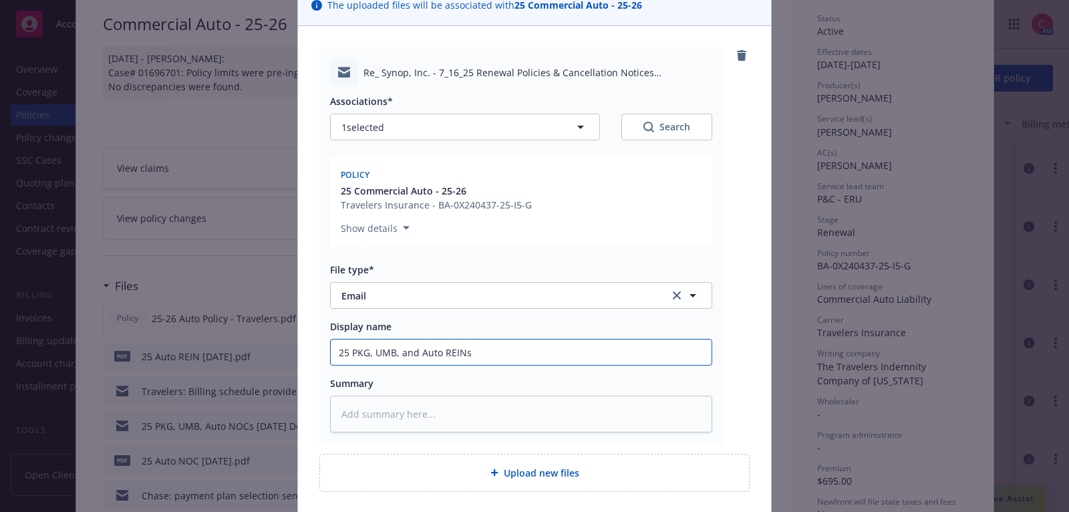
type textarea "x"
type input "25 PKG, UMB, and Auto REINs"
type textarea "x"
type input "25 PKG, UMB, and Auto REINs D"
type textarea "x"
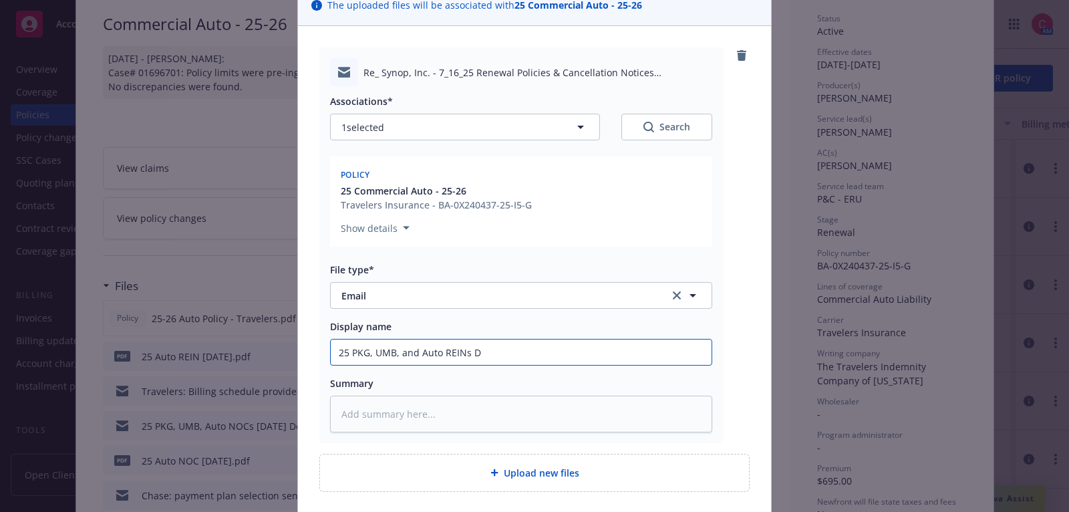
type input "25 PKG, UMB, and Auto REINs De"
type textarea "x"
type input "25 PKG, UMB, and Auto REINs Del"
type textarea "x"
type input "25 PKG, UMB, and Auto REINs Deli"
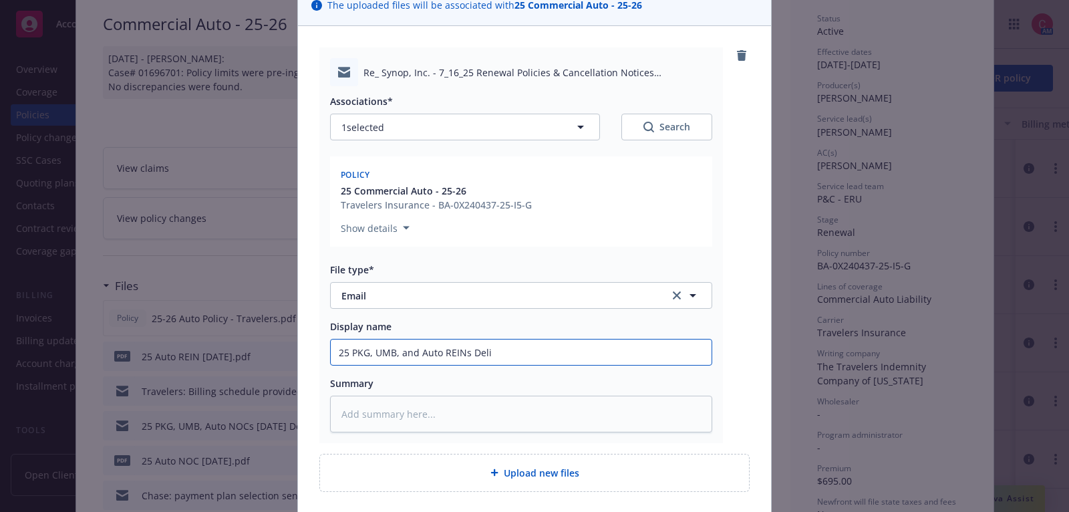
type textarea "x"
type input "25 PKG, UMB, and Auto REINs Deliv"
type textarea "x"
type input "25 PKG, UMB, and Auto REINs Delive"
type textarea "x"
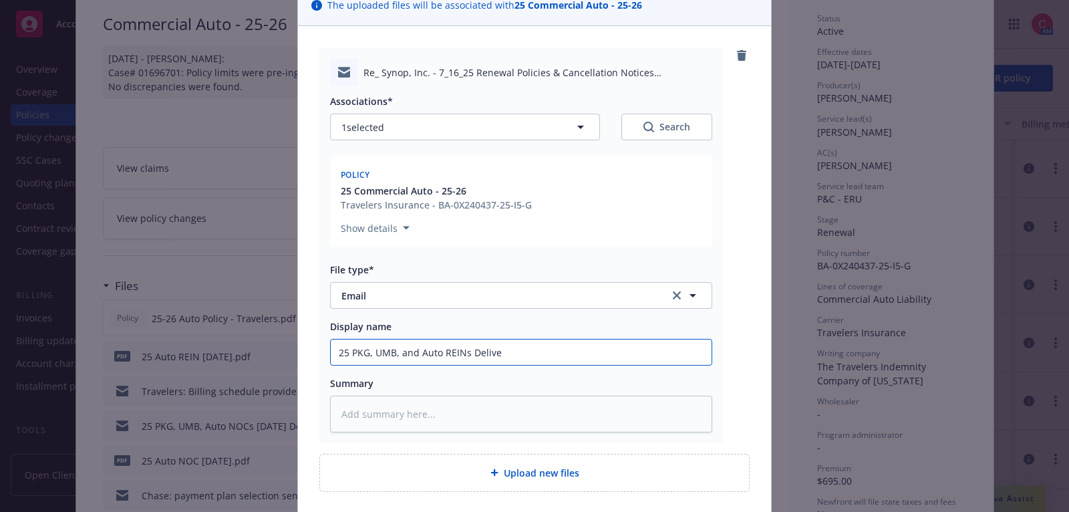
type input "25 PKG, UMB, and Auto REINs Deliver"
type textarea "x"
type input "25 PKG, UMB, and Auto REINs Delivere"
type textarea "x"
type input "25 PKG, UMB, and Auto REINs Delivered"
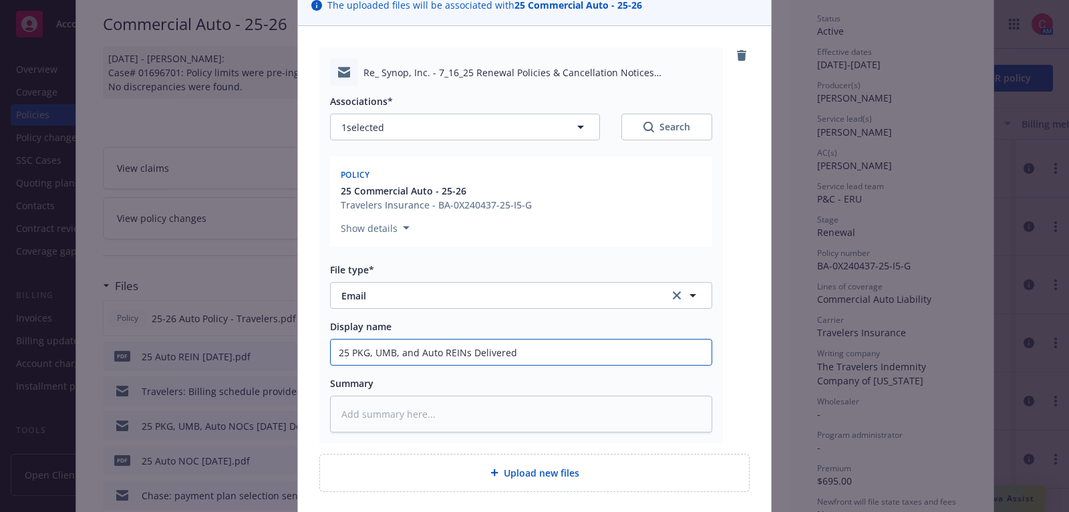
type textarea "x"
type input "25 PKG, UMB, and Auto REINs Delivered"
type textarea "x"
type input "25 PKG, UMB, and Auto REINs Delivered t"
type textarea "x"
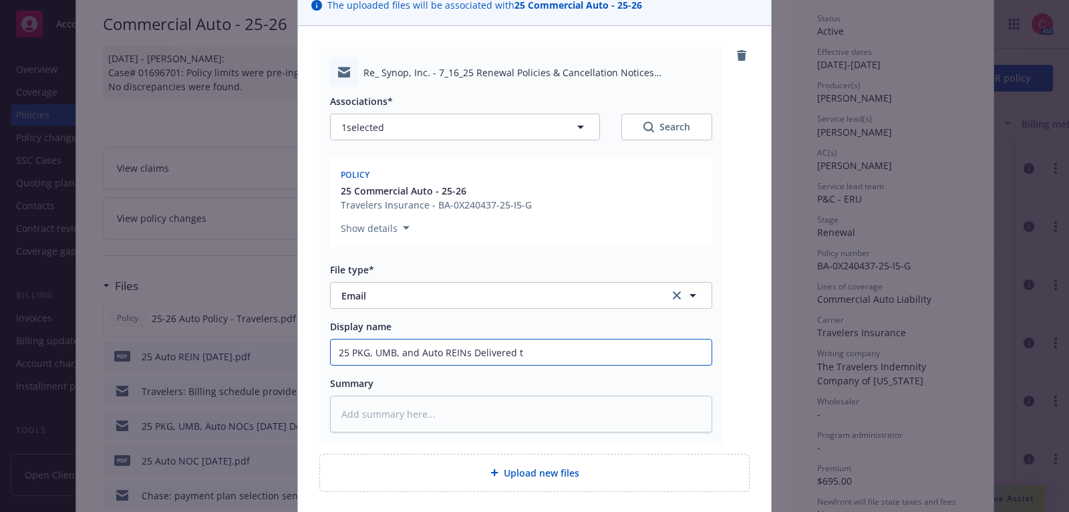
type input "25 PKG, UMB, and Auto REINs Delivered to"
type textarea "x"
type input "25 PKG, UMB, and Auto REINs Delivered to"
type textarea "x"
type input "25 PKG, UMB, and Auto REINs Delivered to I"
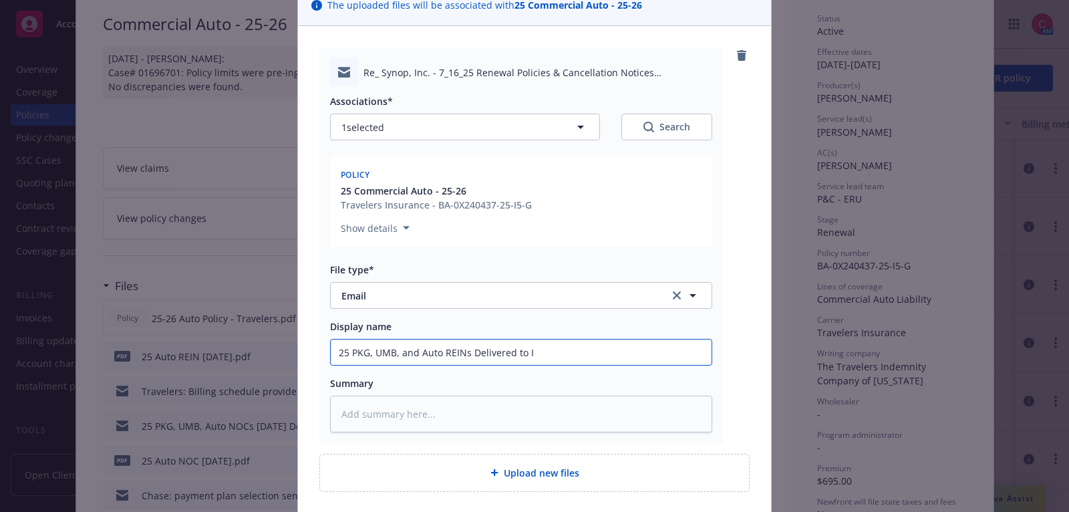
type textarea "x"
type input "25 PKG, UMB, and Auto REINs Delivered to In"
type textarea "x"
type input "25 PKG, UMB, and Auto REINs Delivered to Insu"
type textarea "x"
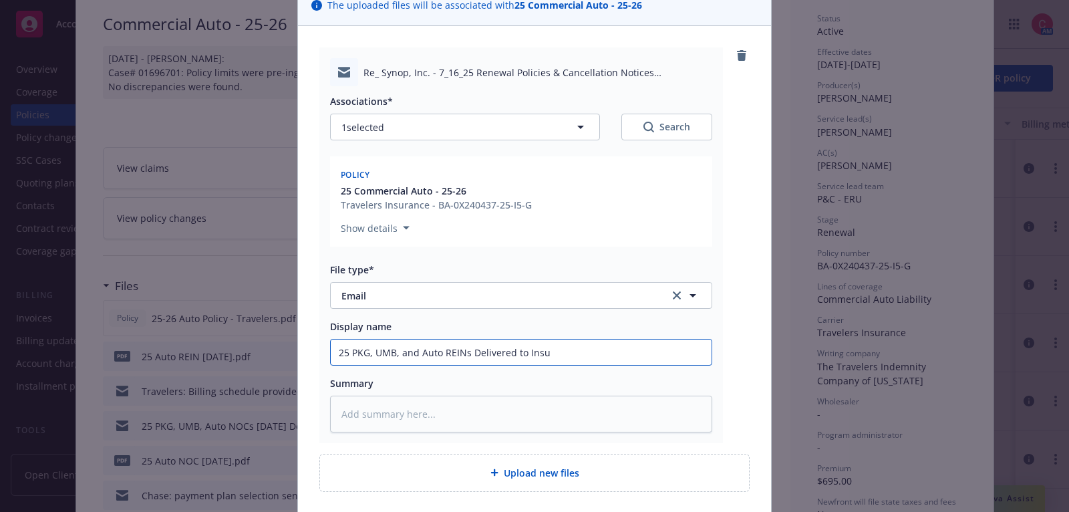
type input "25 PKG, UMB, and Auto REINs Delivered to Insur"
type textarea "x"
type input "25 PKG, UMB, and Auto REINs Delivered to Insure"
type textarea "x"
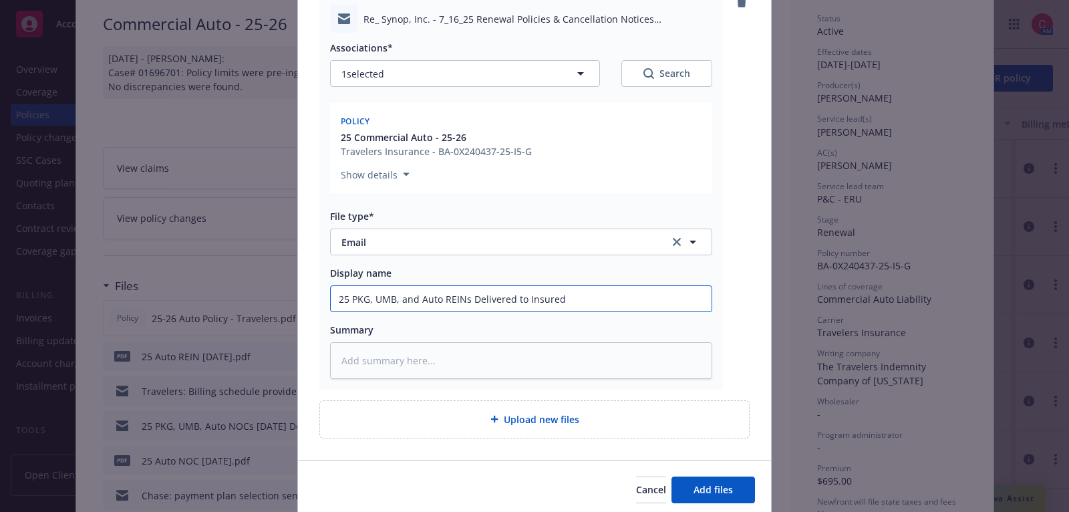
scroll to position [108, 0]
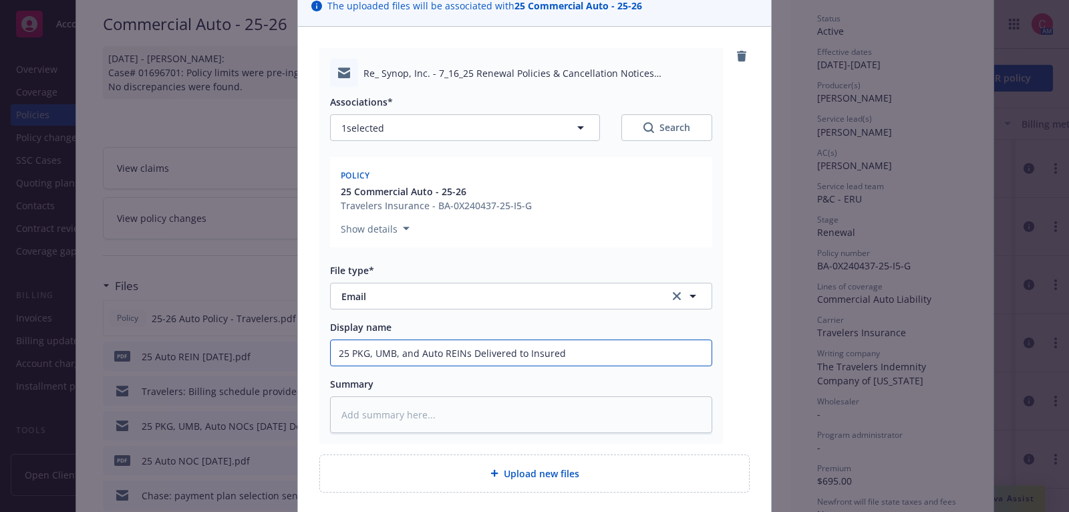
type input "25 PKG, UMB, and Auto REINs Delivered to Insured"
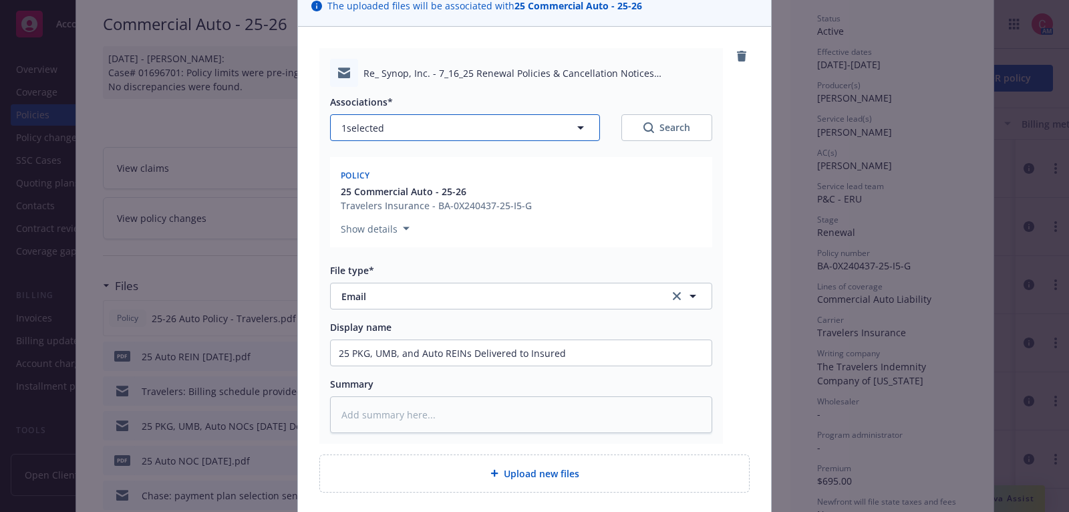
click at [567, 120] on button "1 selected" at bounding box center [465, 127] width 270 height 27
type textarea "x"
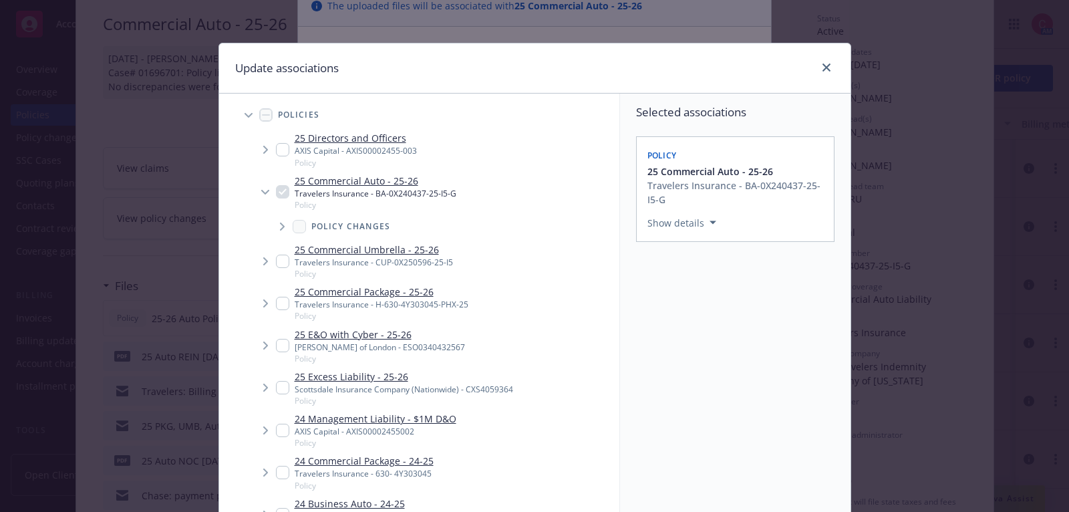
click at [277, 260] on input "Tree Example" at bounding box center [282, 261] width 13 height 13
checkbox input "true"
click at [281, 298] on input "Tree Example" at bounding box center [282, 303] width 13 height 13
checkbox input "true"
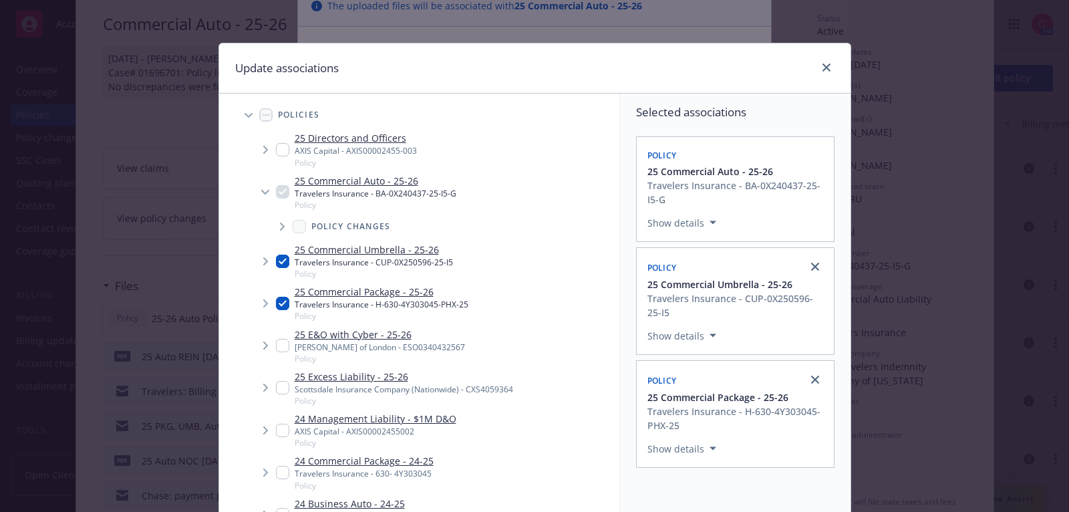
scroll to position [151, 0]
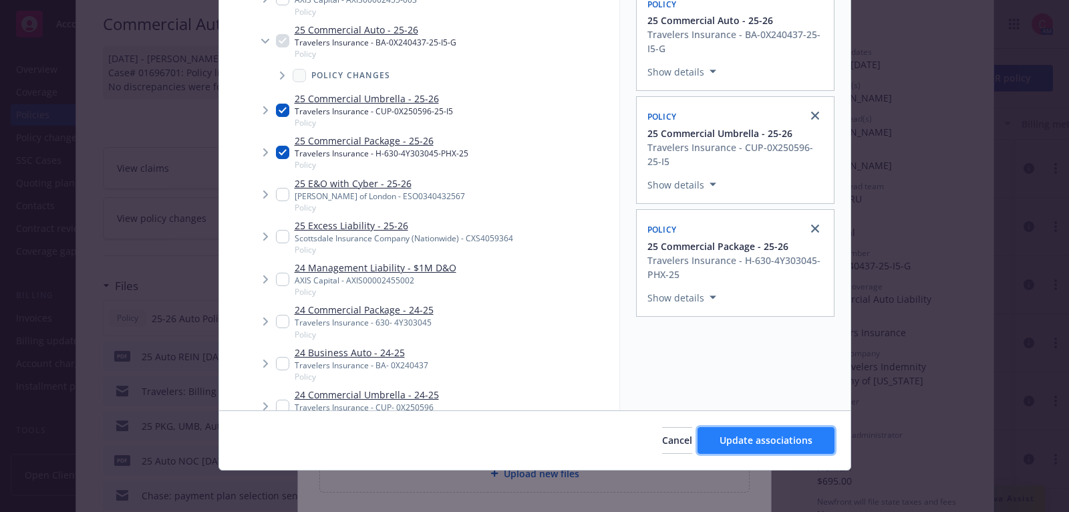
click at [735, 434] on span "Update associations" at bounding box center [766, 440] width 93 height 13
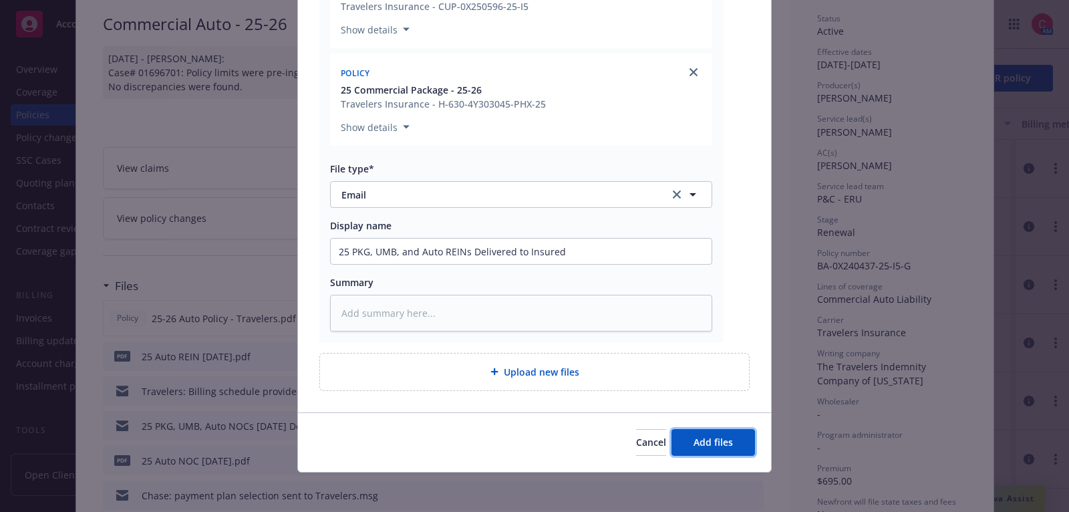
click at [735, 434] on button "Add files" at bounding box center [714, 442] width 84 height 27
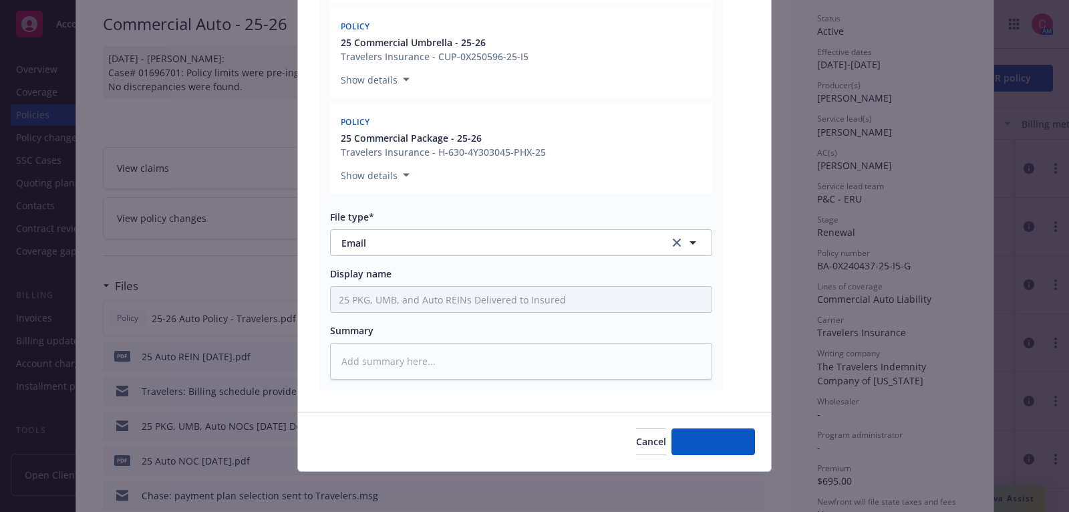
type textarea "x"
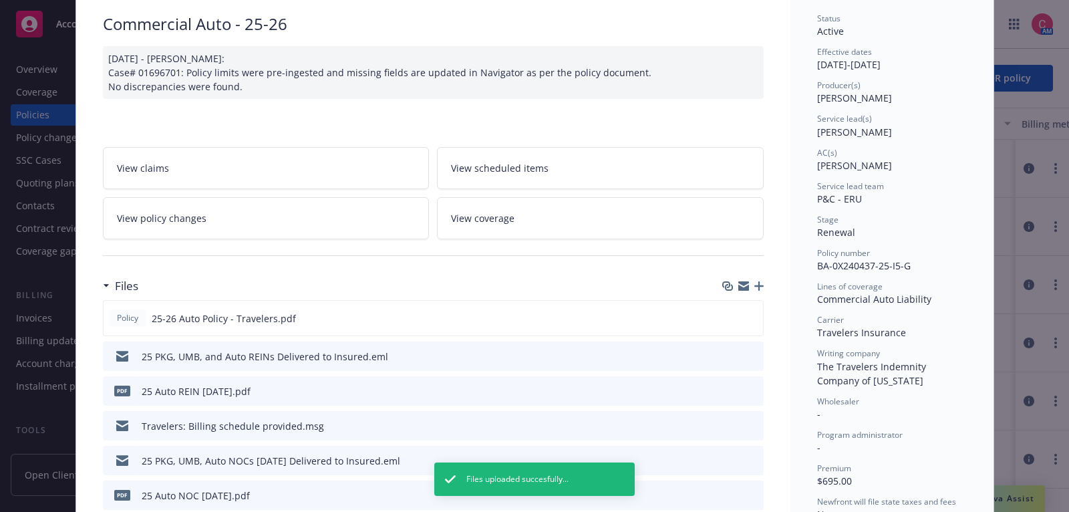
scroll to position [0, 0]
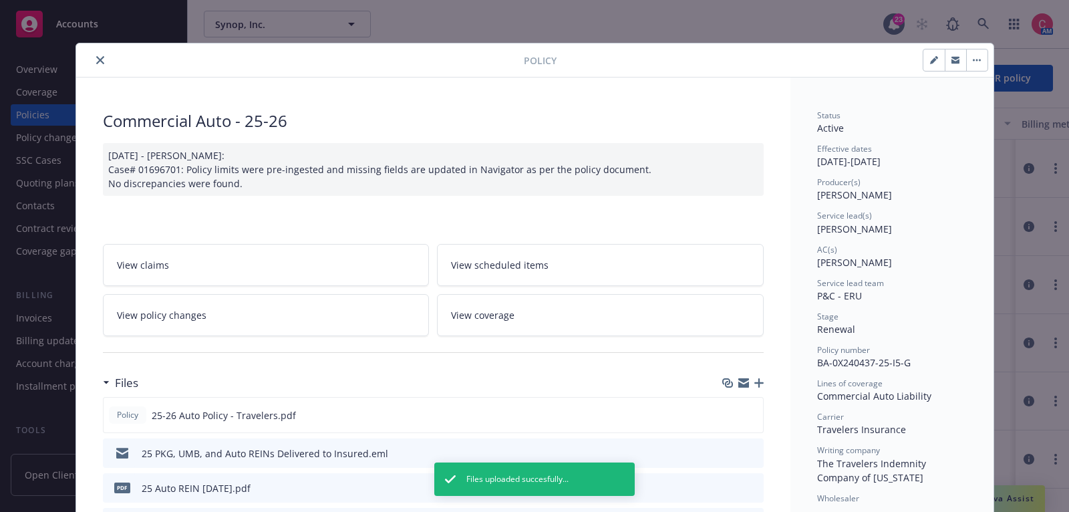
click at [102, 61] on icon "close" at bounding box center [100, 60] width 8 height 8
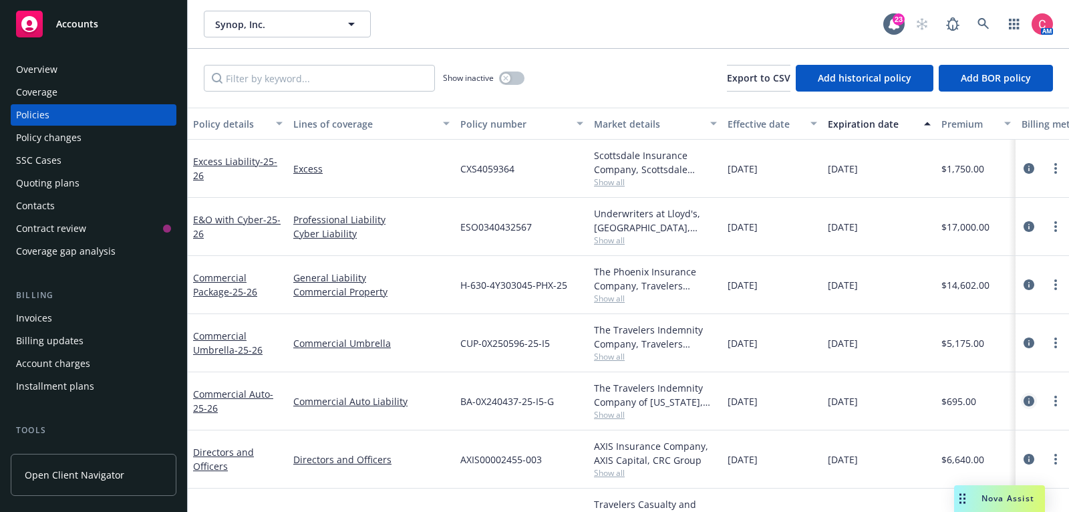
click at [1027, 399] on icon "circleInformation" at bounding box center [1029, 401] width 11 height 11
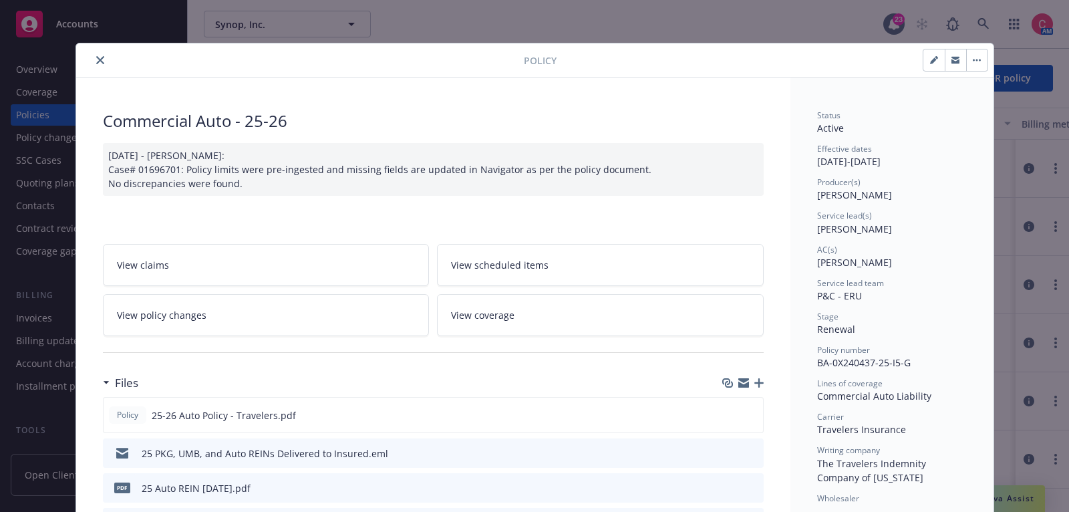
click at [104, 60] on button "close" at bounding box center [100, 60] width 16 height 16
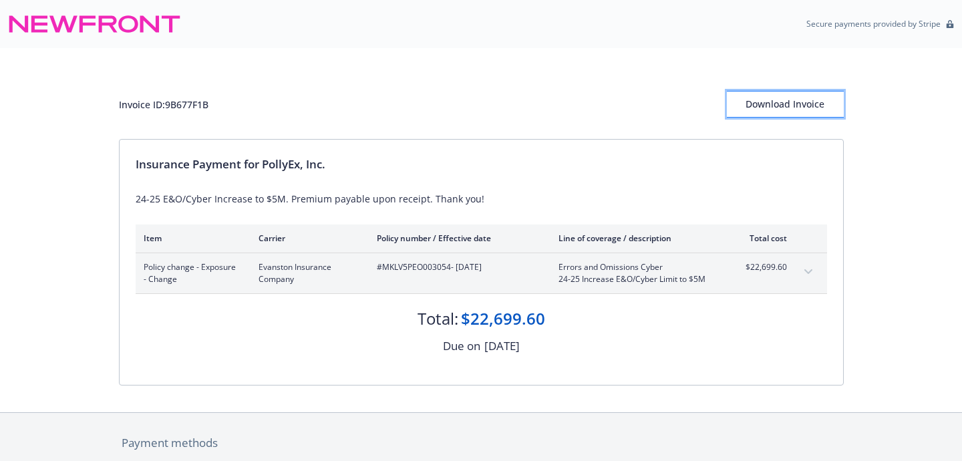
click at [831, 99] on button "Download Invoice" at bounding box center [785, 104] width 117 height 27
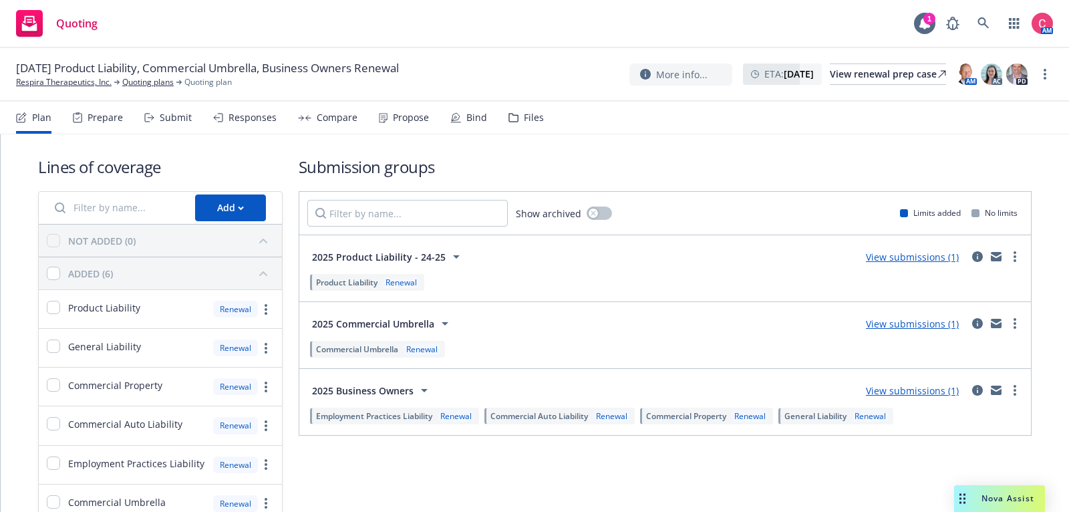
click at [531, 124] on div "Files" at bounding box center [526, 118] width 35 height 32
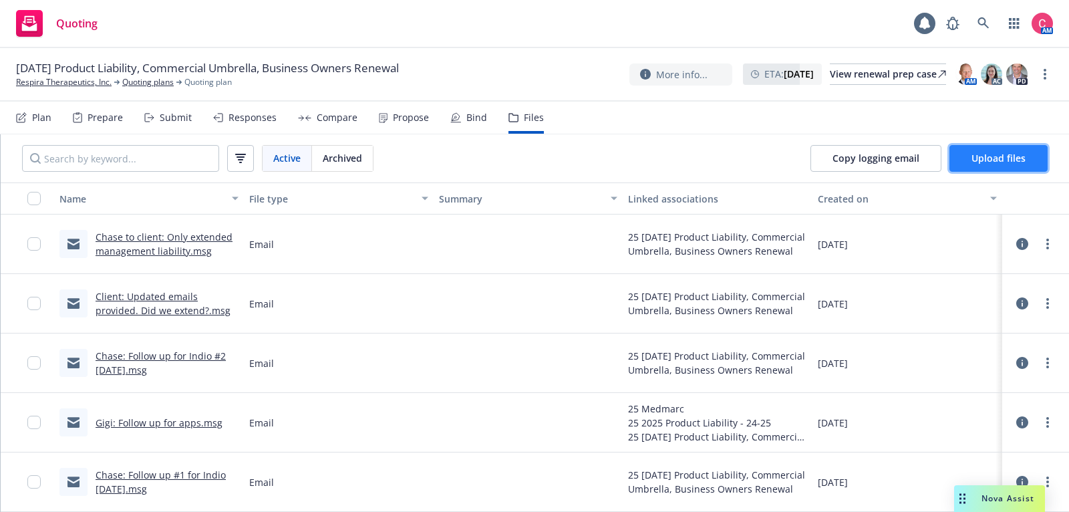
click at [1012, 155] on span "Upload files" at bounding box center [999, 158] width 54 height 13
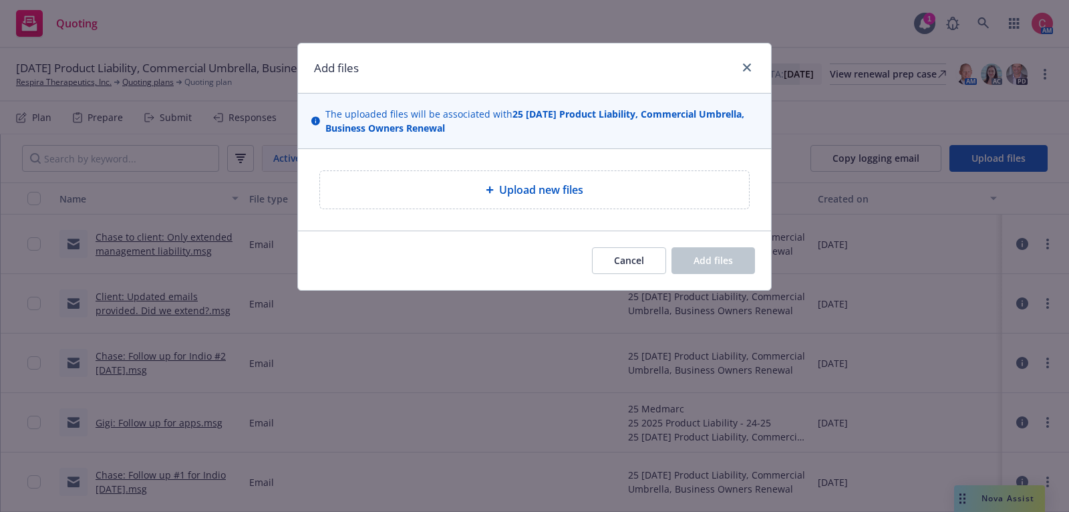
click at [566, 225] on div "Upload new files" at bounding box center [534, 190] width 473 height 82
click at [566, 203] on div "Upload new files" at bounding box center [534, 189] width 429 height 37
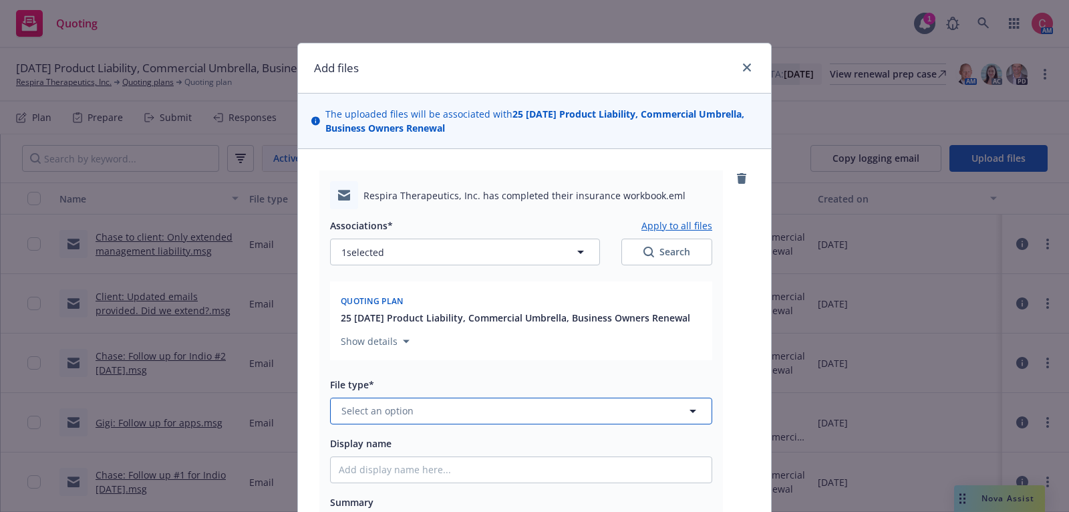
click at [489, 400] on button "Select an option" at bounding box center [521, 411] width 382 height 27
type input "work"
click at [485, 344] on div "Workbook" at bounding box center [521, 338] width 365 height 19
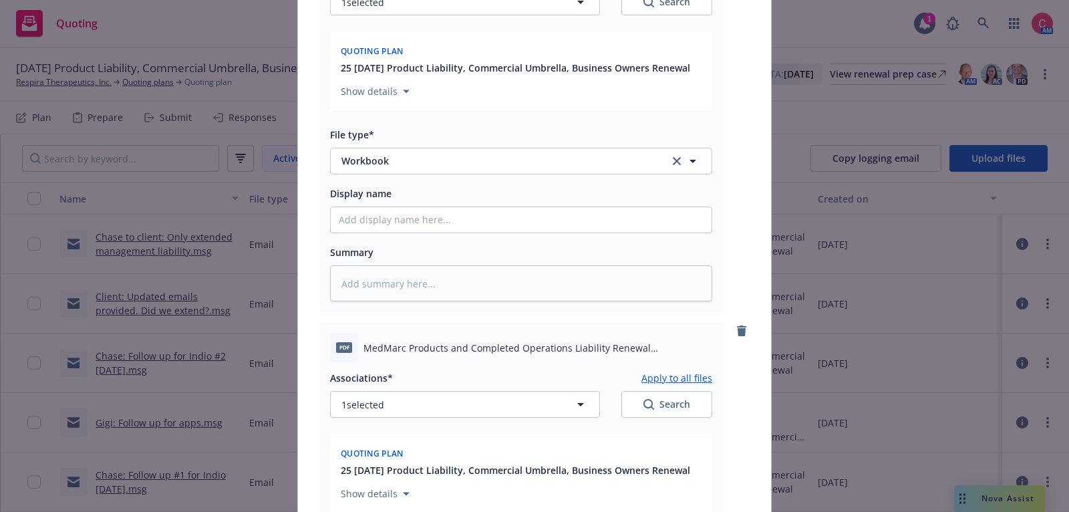
scroll to position [257, 0]
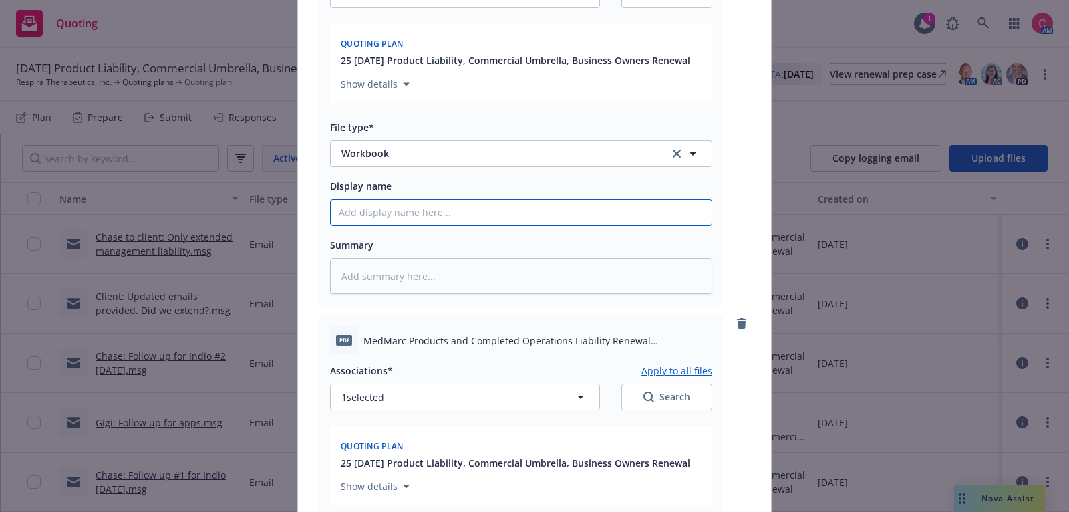
click at [500, 214] on input "Display name" at bounding box center [521, 212] width 381 height 25
type textarea "x"
type input "["
type textarea "x"
type input "[CO"
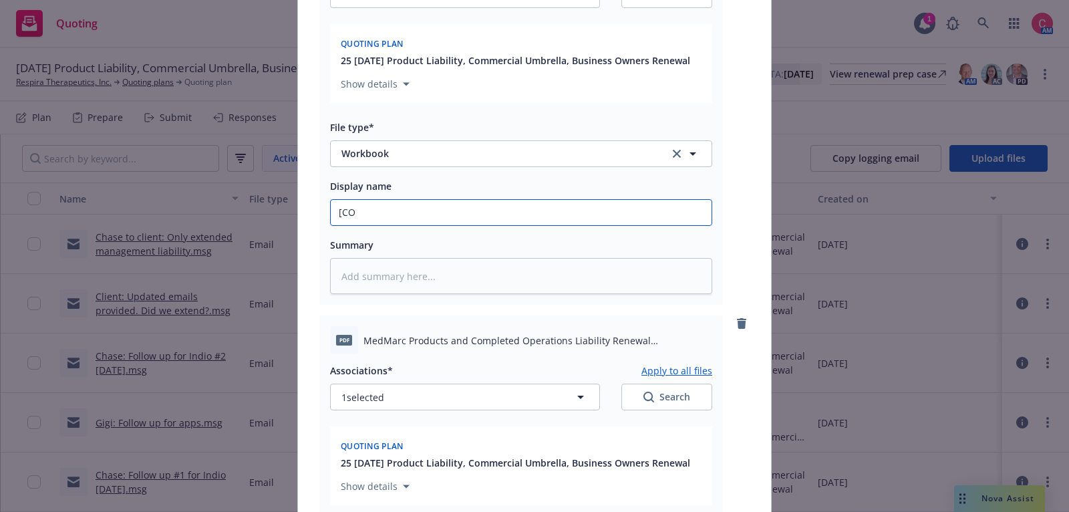
type textarea "x"
type input "[COMP"
type textarea "x"
type input "[COMPL"
type textarea "x"
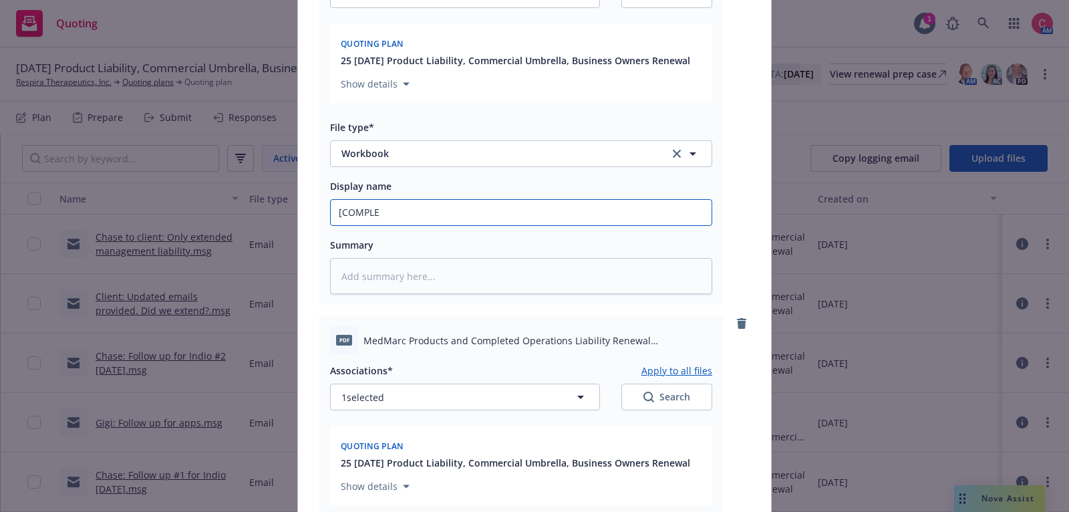
type input "[COMPLET"
type textarea "x"
type input "[COMPLETE"
type textarea "x"
type input "[COMPLETED"
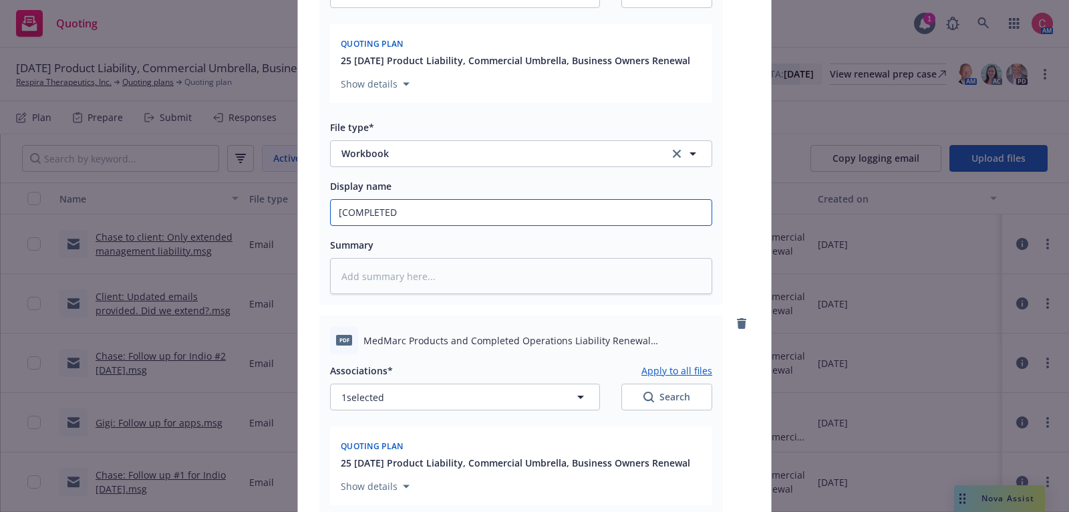
type textarea "x"
type input "[COMPLETED]"
type textarea "x"
type input "[COMPLETED]"
type textarea "x"
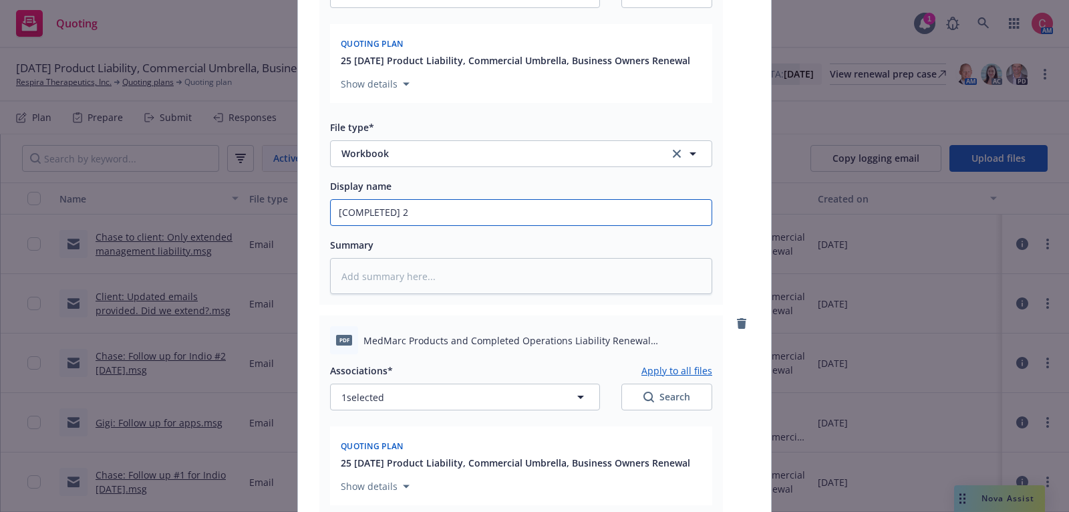
type input "[COMPLETED] 25"
type textarea "x"
type input "[COMPLETED] 25"
type textarea "x"
type input "[COMPLETED] 25 I"
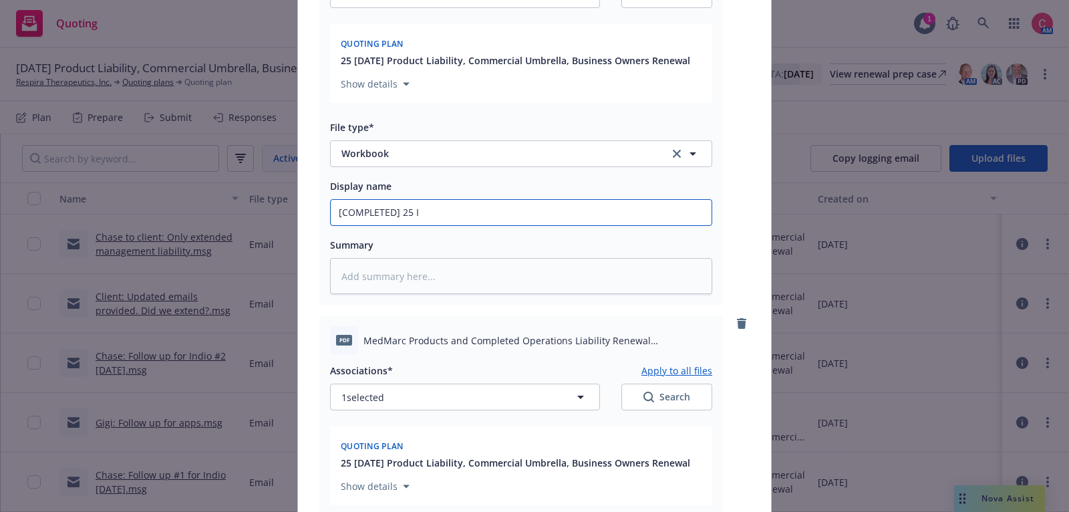
type textarea "x"
type input "[COMPLETED] 25 In"
type textarea "x"
type input "[COMPLETED] 25 Ind"
type textarea "x"
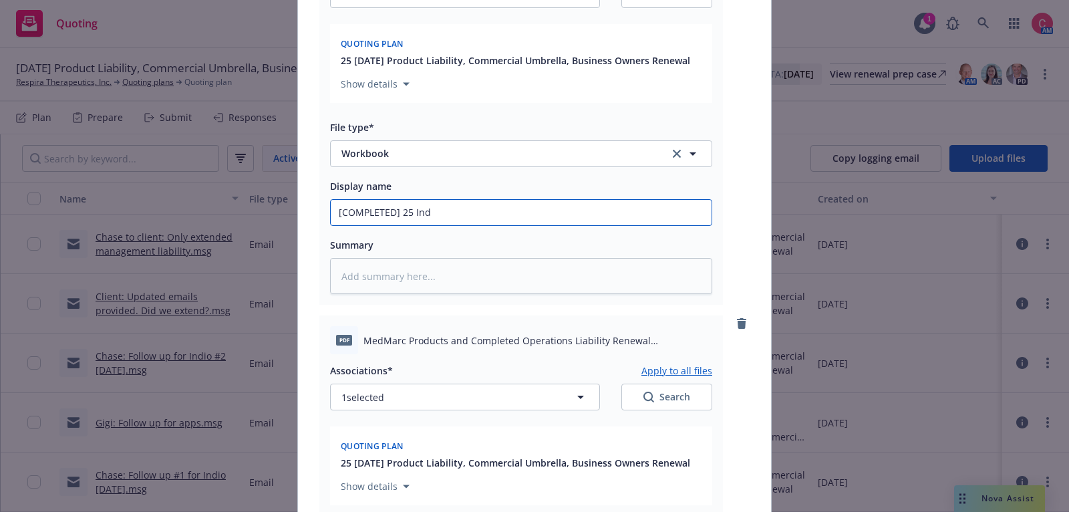
type input "[COMPLETED] 25 Indi"
type textarea "x"
type input "[COMPLETED] 25 Indio"
type textarea "x"
type input "[COMPLETED] 25 Indio"
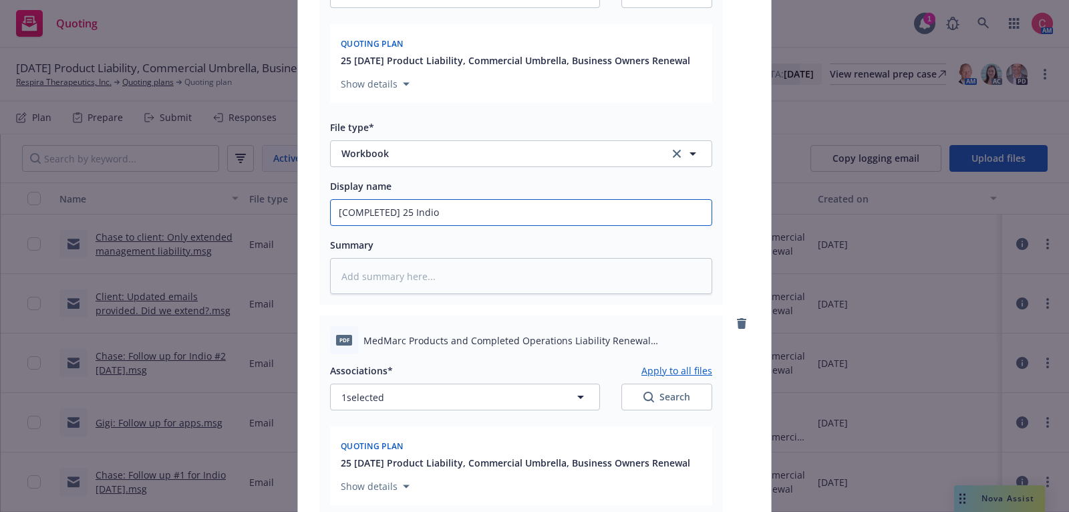
type textarea "x"
type input "[COMPLETED] 25 Indio W"
type textarea "x"
type input "[COMPLETED] 25 Indio Wo"
type textarea "x"
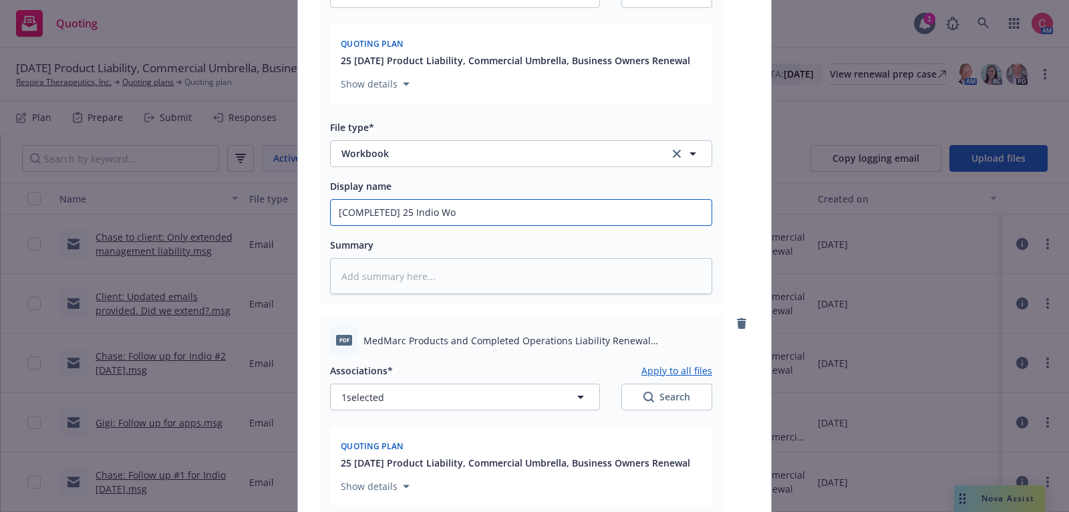
type input "[COMPLETED] 25 Indio Wor"
type textarea "x"
type input "[COMPLETED] 25 Indio Work"
type textarea "x"
type input "[COMPLETED] 25 Indio Workb"
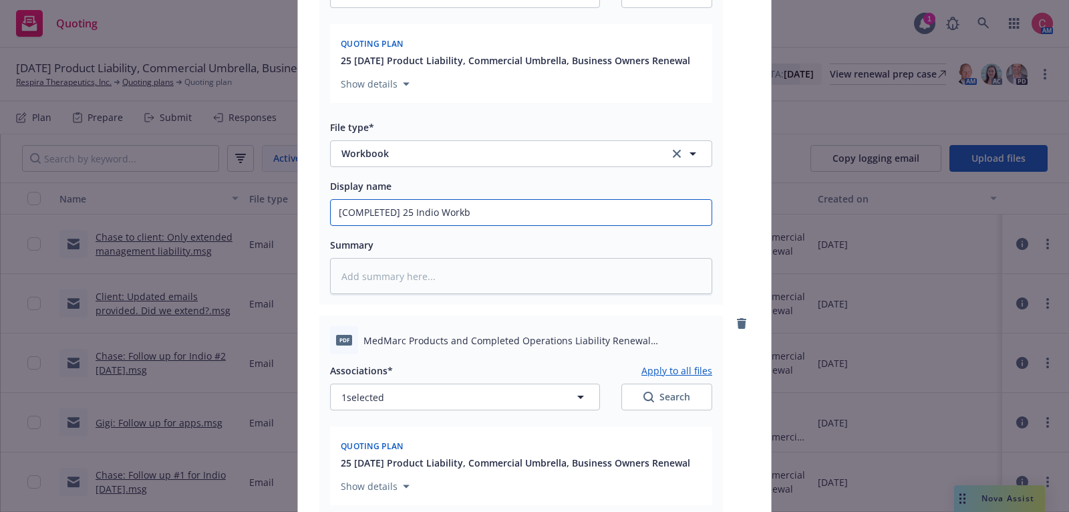
type textarea "x"
type input "[COMPLETED] 25 Indio Workbo"
type textarea "x"
type input "[COMPLETED] 25 Indio Workboo"
type textarea "x"
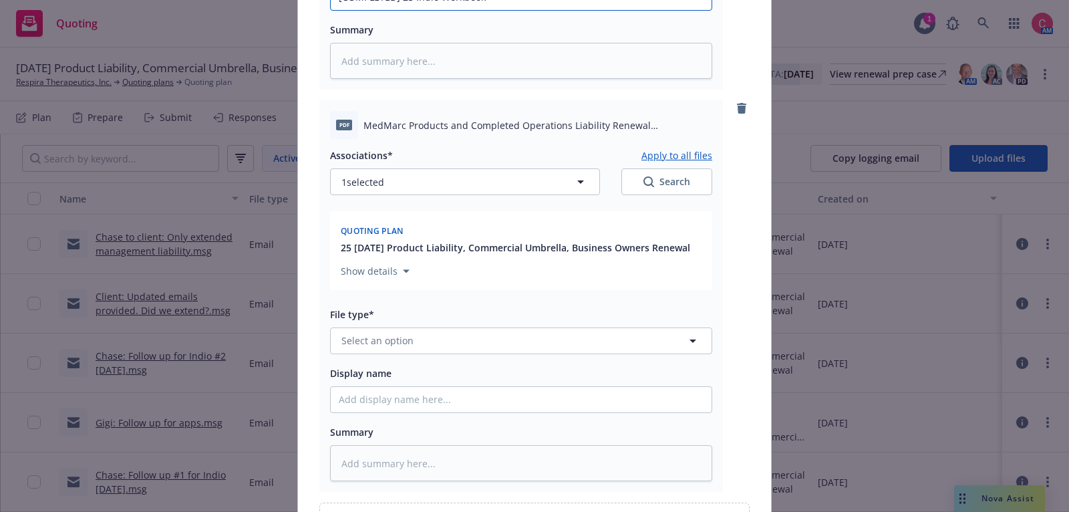
scroll to position [497, 0]
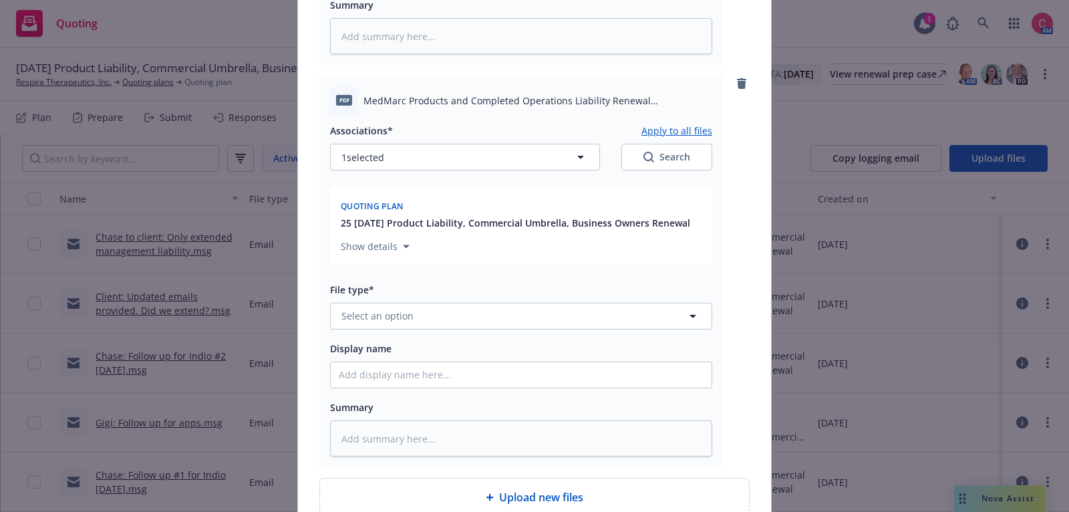
type input "[COMPLETED] 25 Indio Workbook"
drag, startPoint x: 364, startPoint y: 97, endPoint x: 690, endPoint y: 96, distance: 326.8
click at [690, 96] on span "MedMarc Products and Completed Operations Liability Renewal Application.pdf" at bounding box center [538, 101] width 349 height 14
copy span "MedMarc Products and Completed Operations Liability Renewal Application"
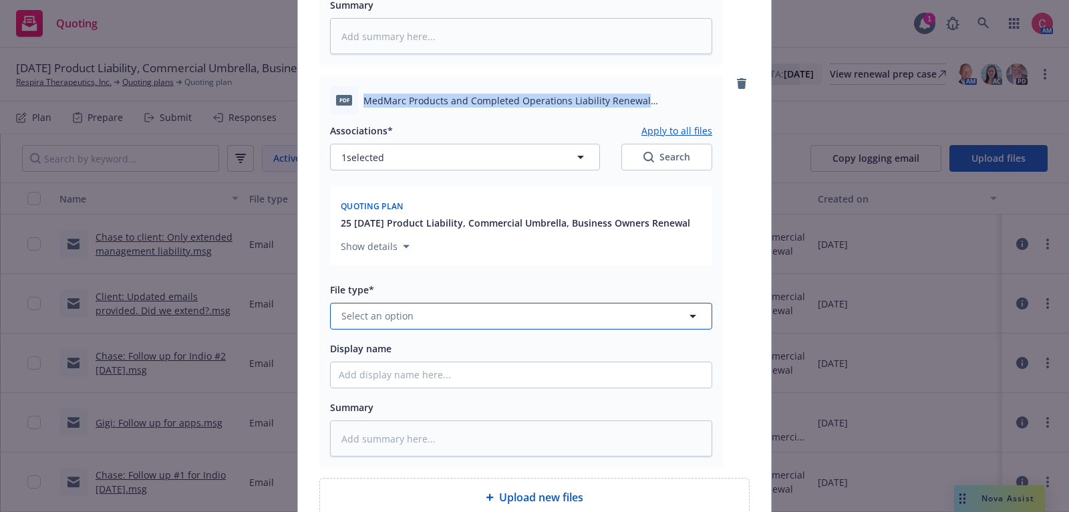
click at [583, 309] on button "Select an option" at bounding box center [521, 316] width 382 height 27
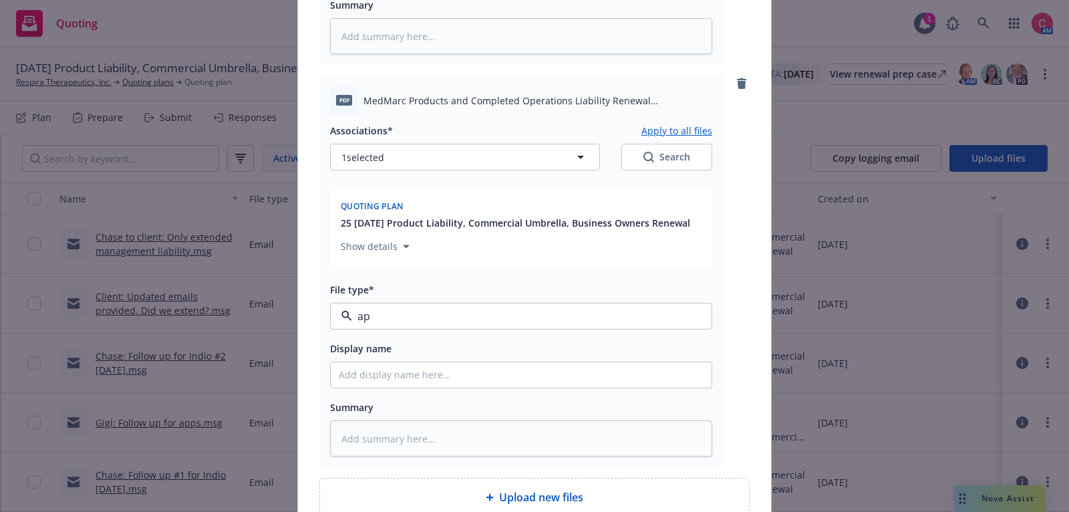
type input "app"
click at [570, 386] on div "Application - signed" at bounding box center [521, 387] width 365 height 19
click at [565, 376] on input "Display name" at bounding box center [521, 374] width 381 height 25
type textarea "x"
type input "["
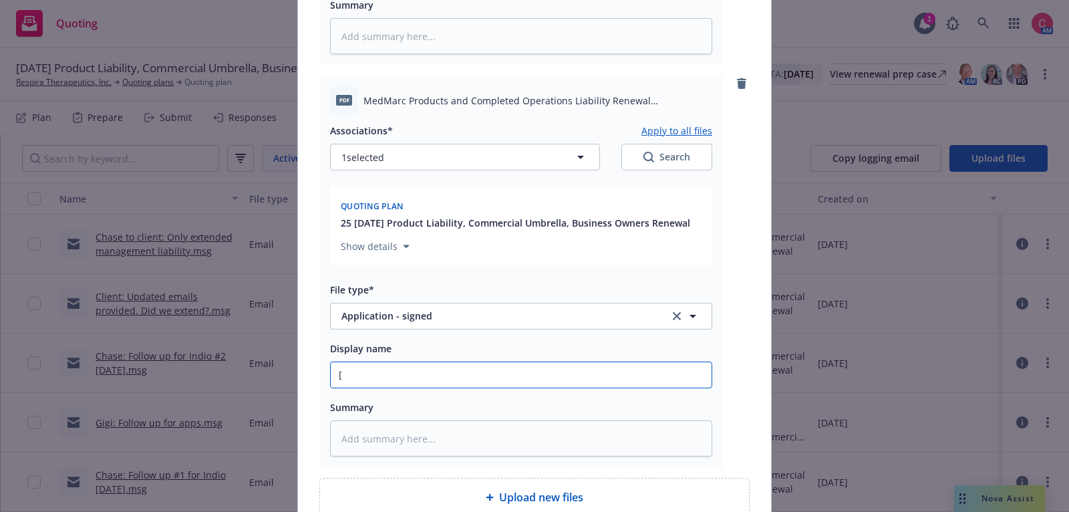
type textarea "x"
type input "[C"
type textarea "x"
type input "[CO"
type textarea "x"
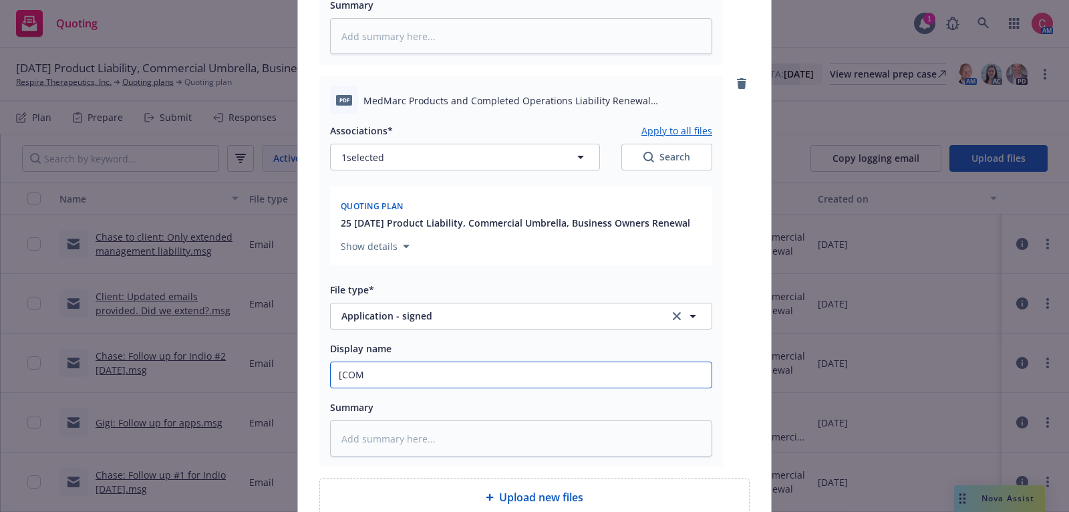
type input "[COMP"
type textarea "x"
type input "[COMPL"
type textarea "x"
type input "[COMPLE"
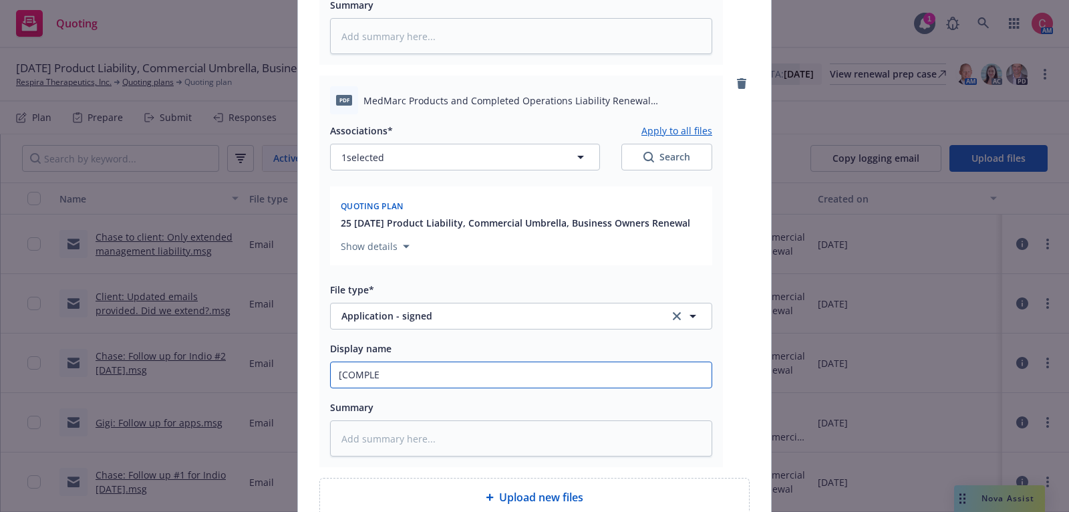
type textarea "x"
type input "[COMPLETE"
type textarea "x"
type input "[COMPLETED"
type textarea "x"
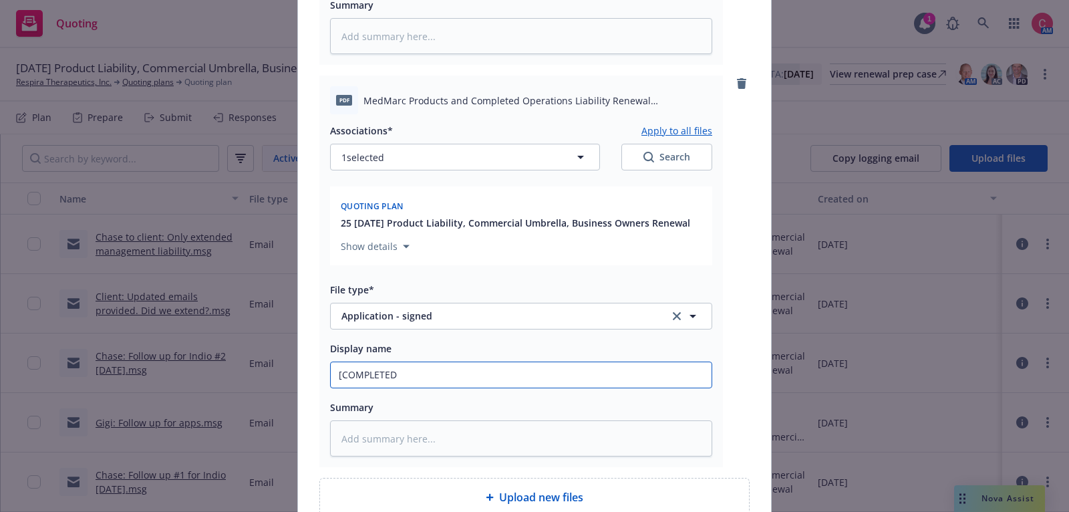
type input "[COMPLETED]"
type textarea "x"
type input "[COMPLETED]"
type textarea "x"
type input "[COMPLETED] 2"
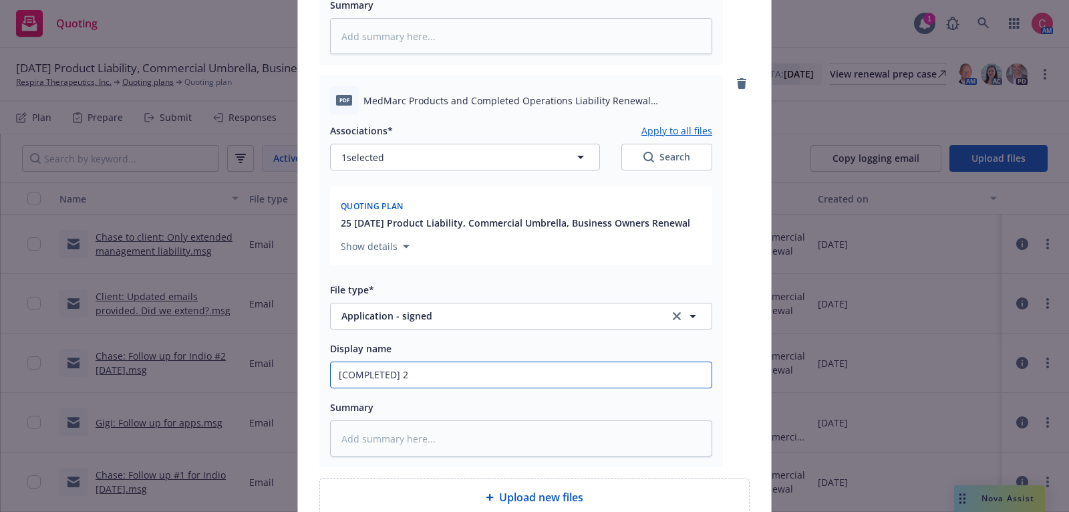
type textarea "x"
type input "[COMPLETED] 25"
type textarea "x"
type input "[COMPLETED] 25"
paste input "MedMarc Products and Completed Operations Liability Renewal Application"
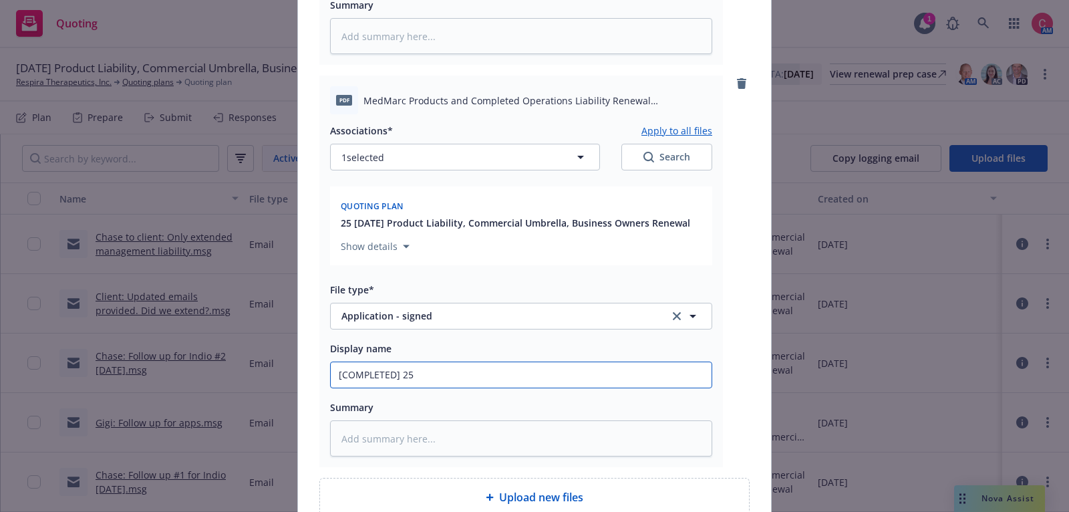
type textarea "x"
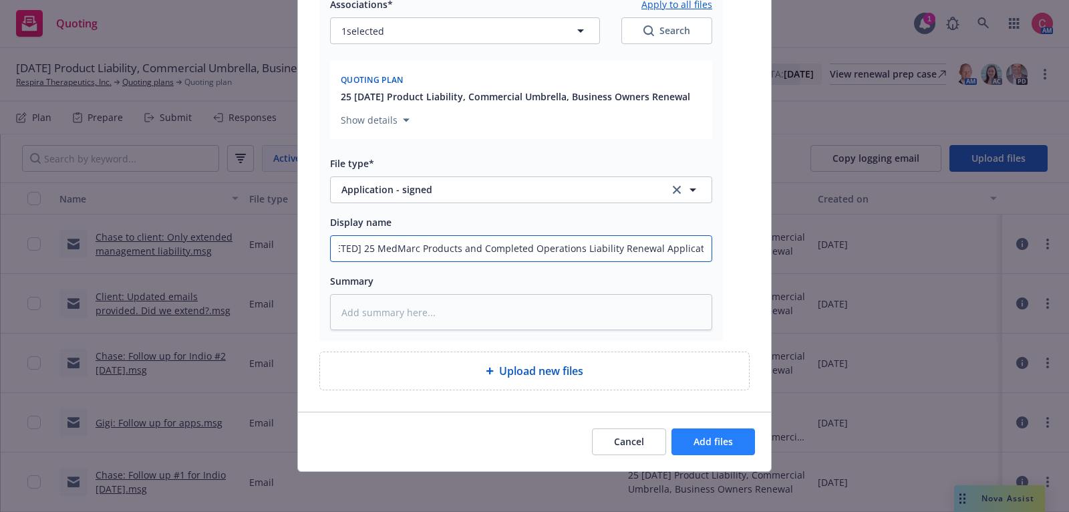
type input "[COMPLETED] 25 MedMarc Products and Completed Operations Liability Renewal Appl…"
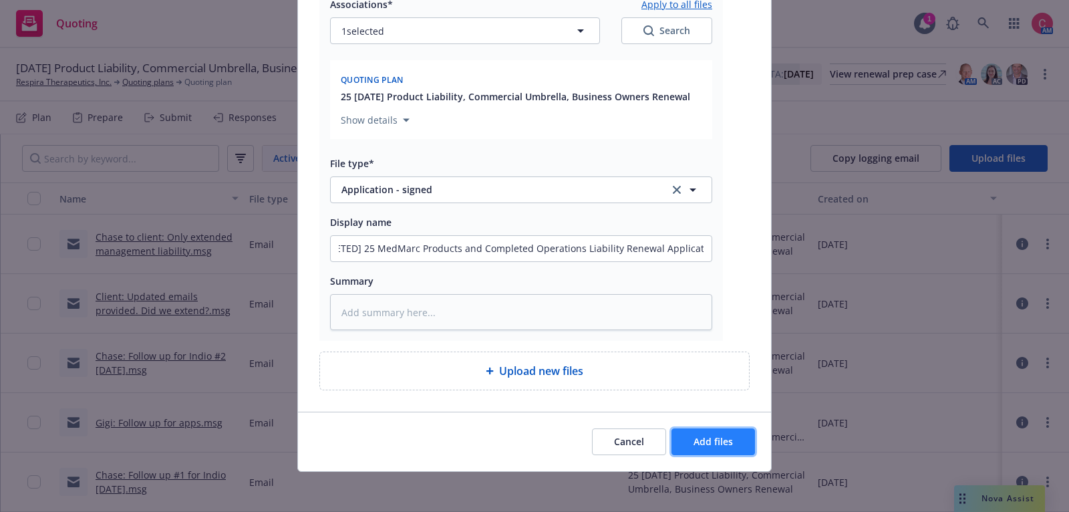
click at [694, 444] on span "Add files" at bounding box center [713, 441] width 39 height 13
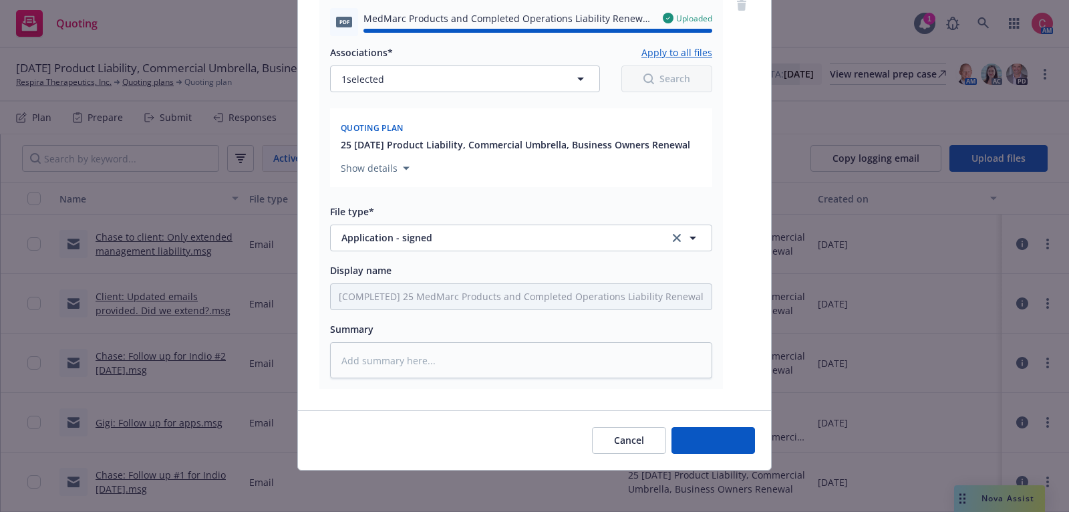
type textarea "x"
